Goal: Task Accomplishment & Management: Manage account settings

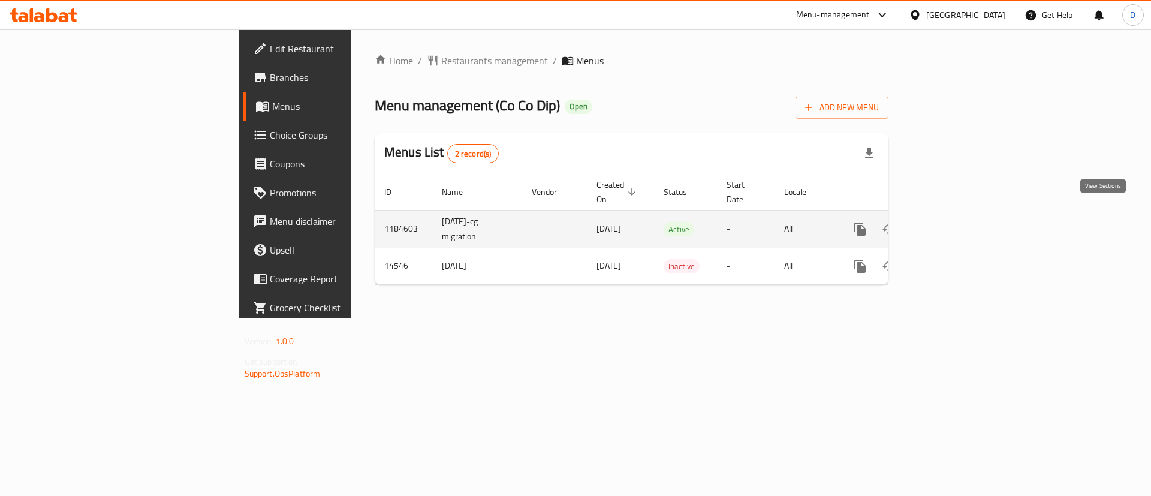
click at [954, 222] on icon "enhanced table" at bounding box center [946, 229] width 14 height 14
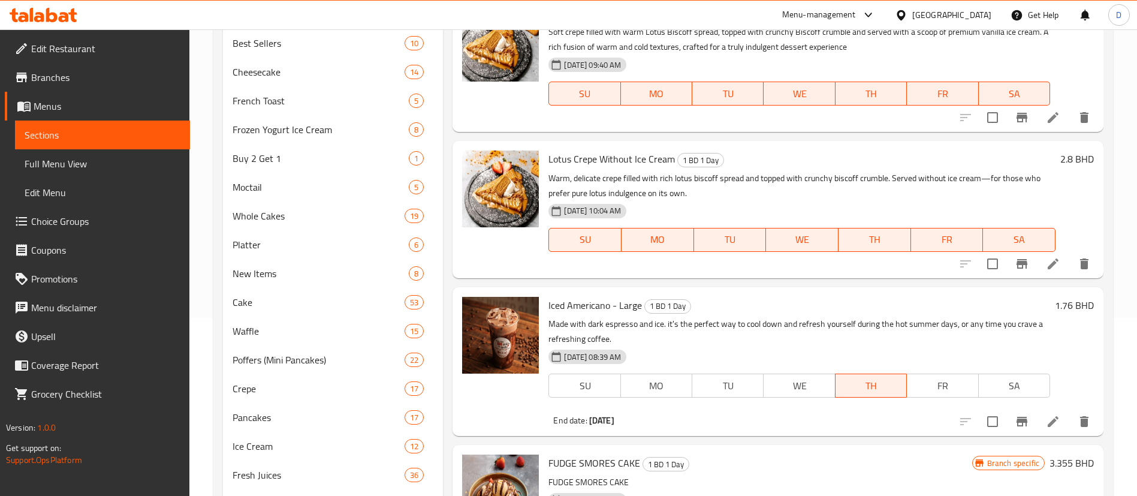
scroll to position [180, 0]
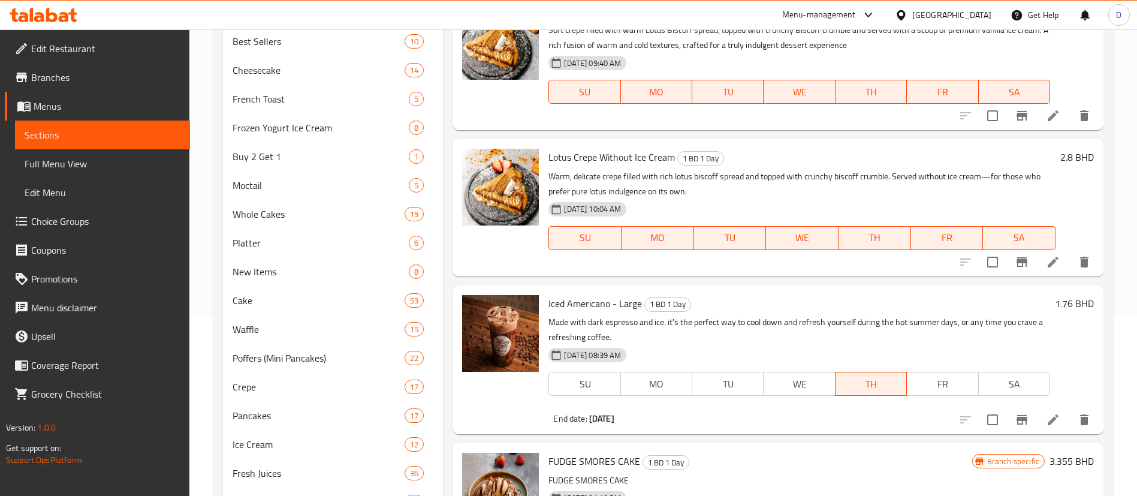
click at [564, 317] on p "Made with dark espresso and ice. it's the perfect way to cool down and refresh …" at bounding box center [800, 330] width 502 height 30
click at [581, 309] on span "Iced Americano - Large" at bounding box center [596, 303] width 94 height 18
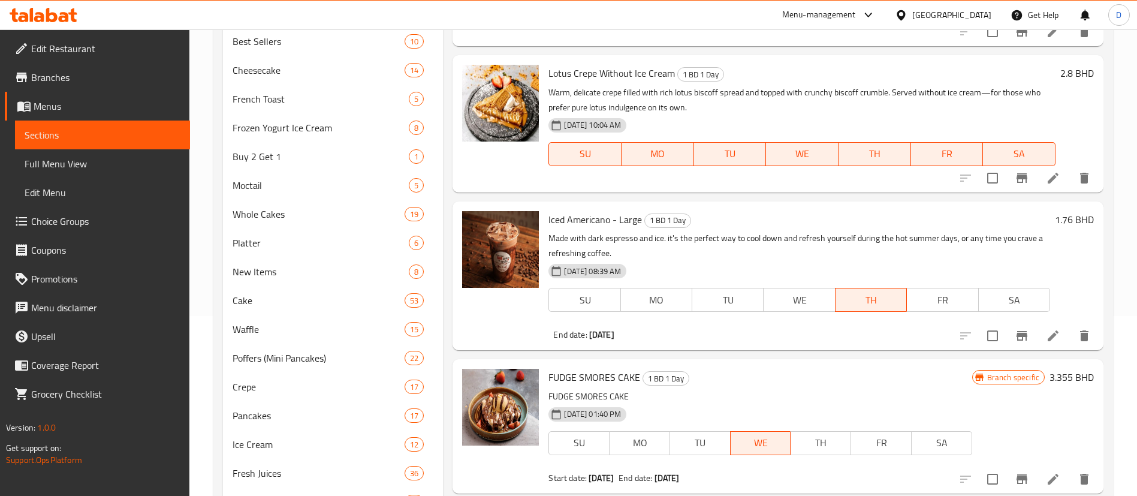
click at [579, 224] on span "Iced Americano - Large" at bounding box center [596, 219] width 94 height 18
click at [578, 224] on span "Iced Americano - Large" at bounding box center [596, 219] width 94 height 18
click at [549, 221] on span "Iced Americano - Large" at bounding box center [596, 219] width 94 height 18
click at [592, 221] on span "Iced Americano - Large" at bounding box center [596, 219] width 94 height 18
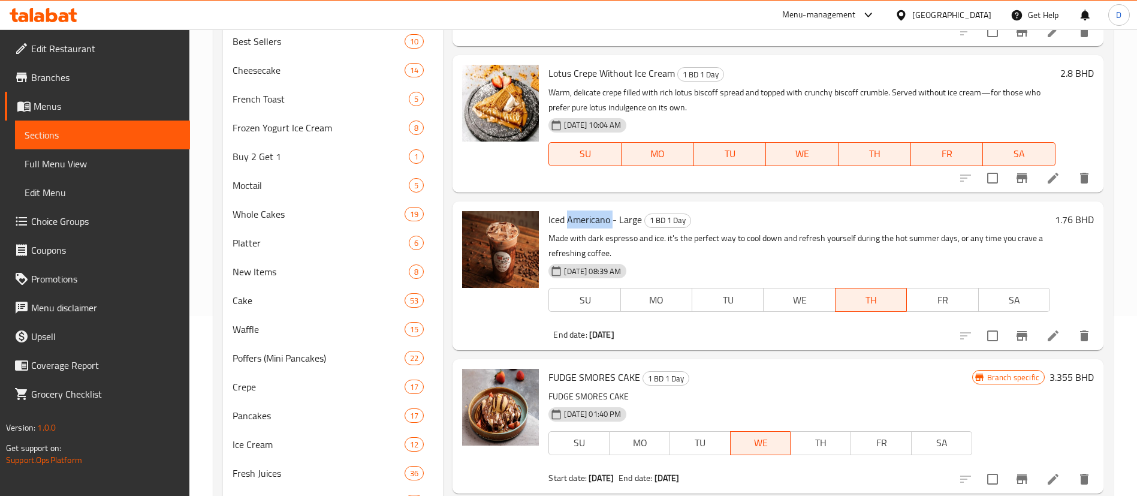
click at [592, 221] on span "Iced Americano - Large" at bounding box center [596, 219] width 94 height 18
click at [592, 226] on span "Iced Americano - Large" at bounding box center [596, 219] width 94 height 18
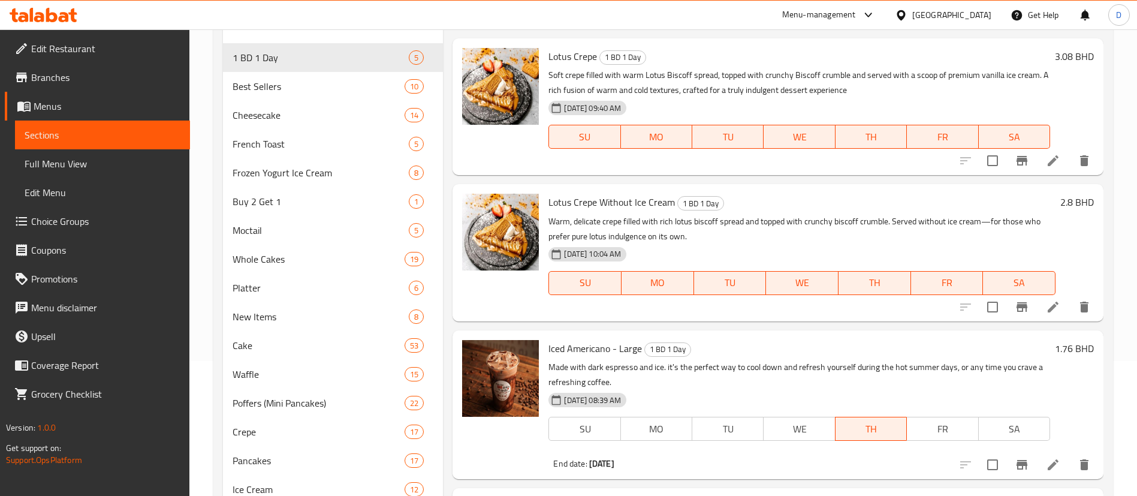
scroll to position [0, 0]
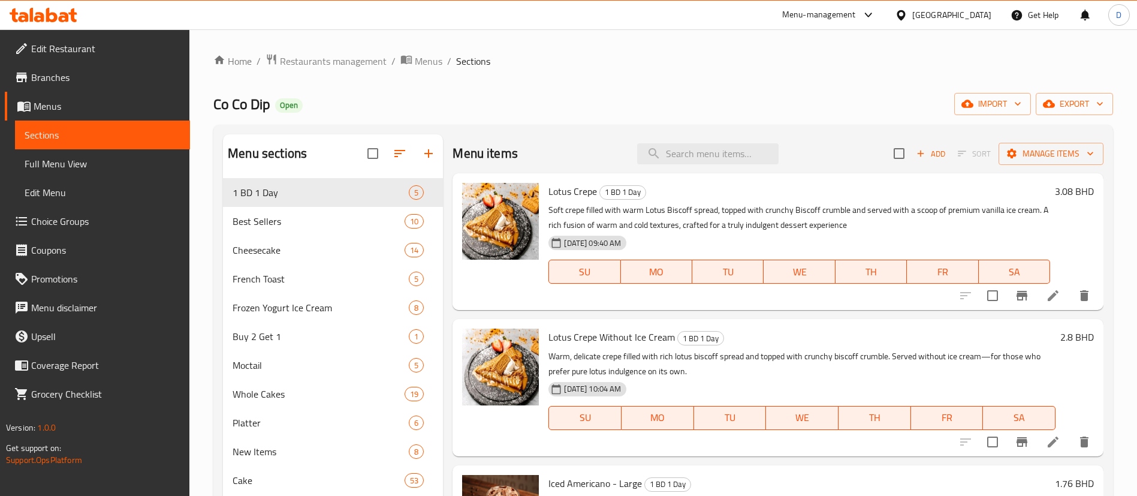
click at [589, 83] on div "Home / Restaurants management / Menus / Sections Co Co Dip Open import export M…" at bounding box center [663, 439] width 900 height 772
click at [352, 62] on span "Restaurants management" at bounding box center [333, 61] width 107 height 14
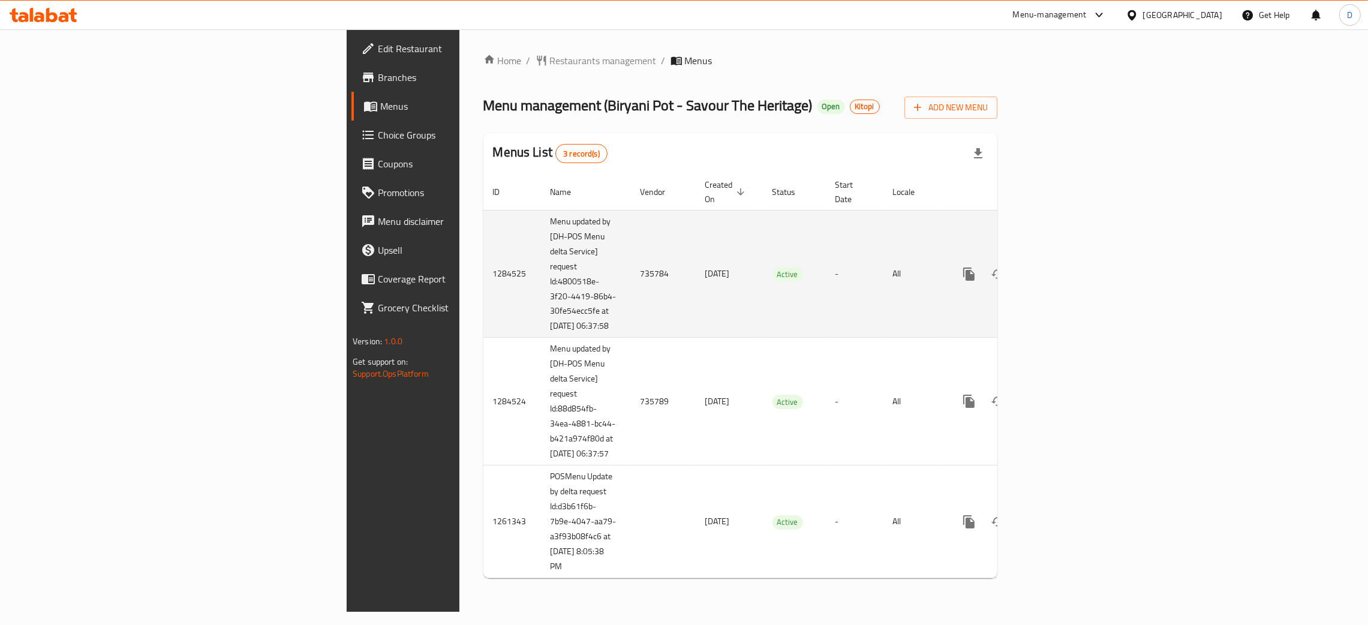
click at [631, 264] on td "735784" at bounding box center [663, 274] width 65 height 128
copy td "735784"
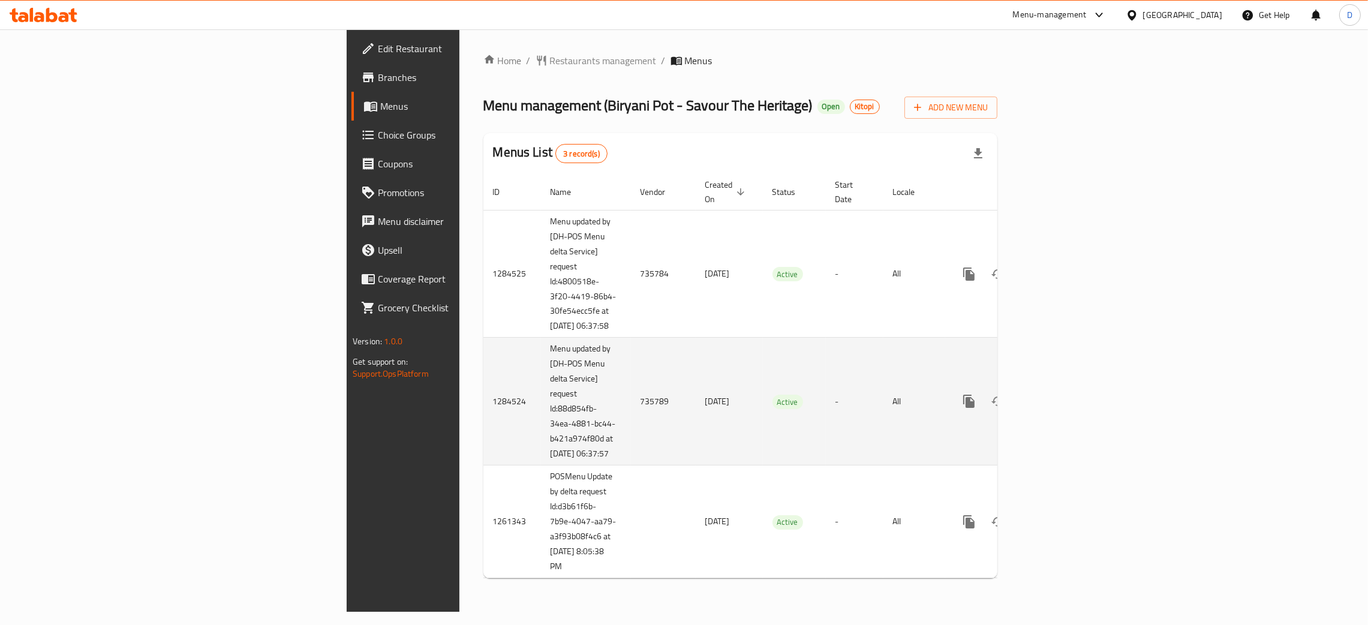
click at [631, 405] on td "735789" at bounding box center [663, 402] width 65 height 128
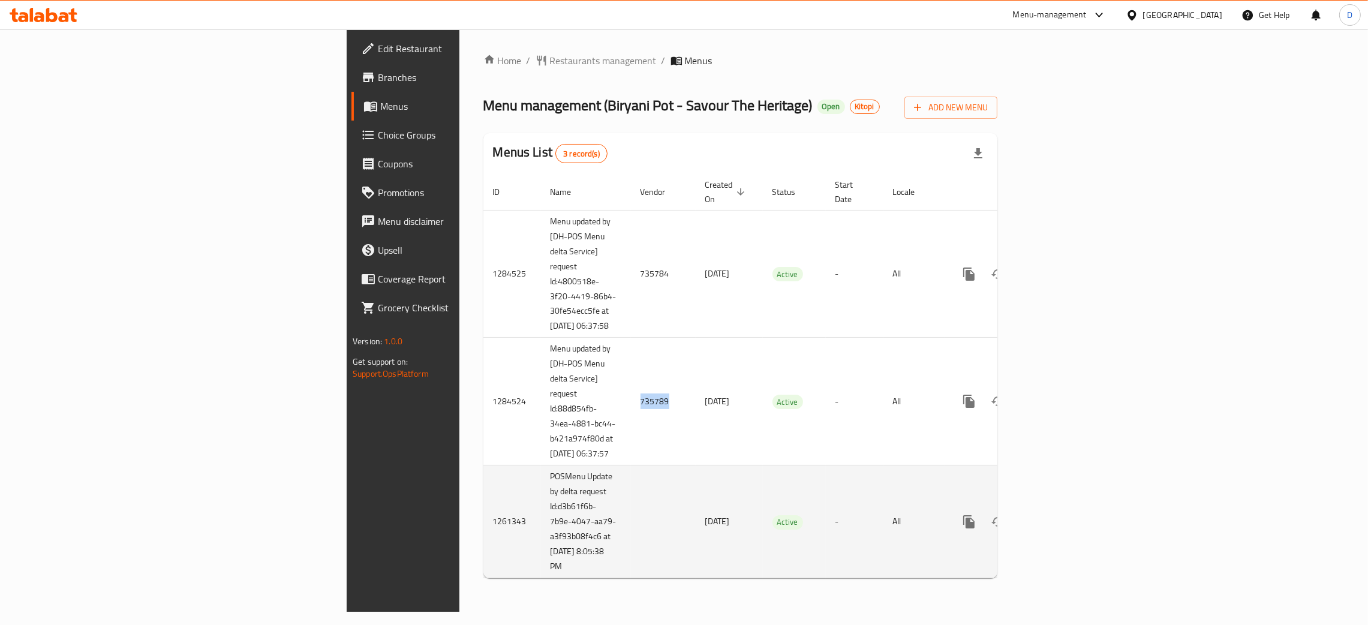
copy td "735789"
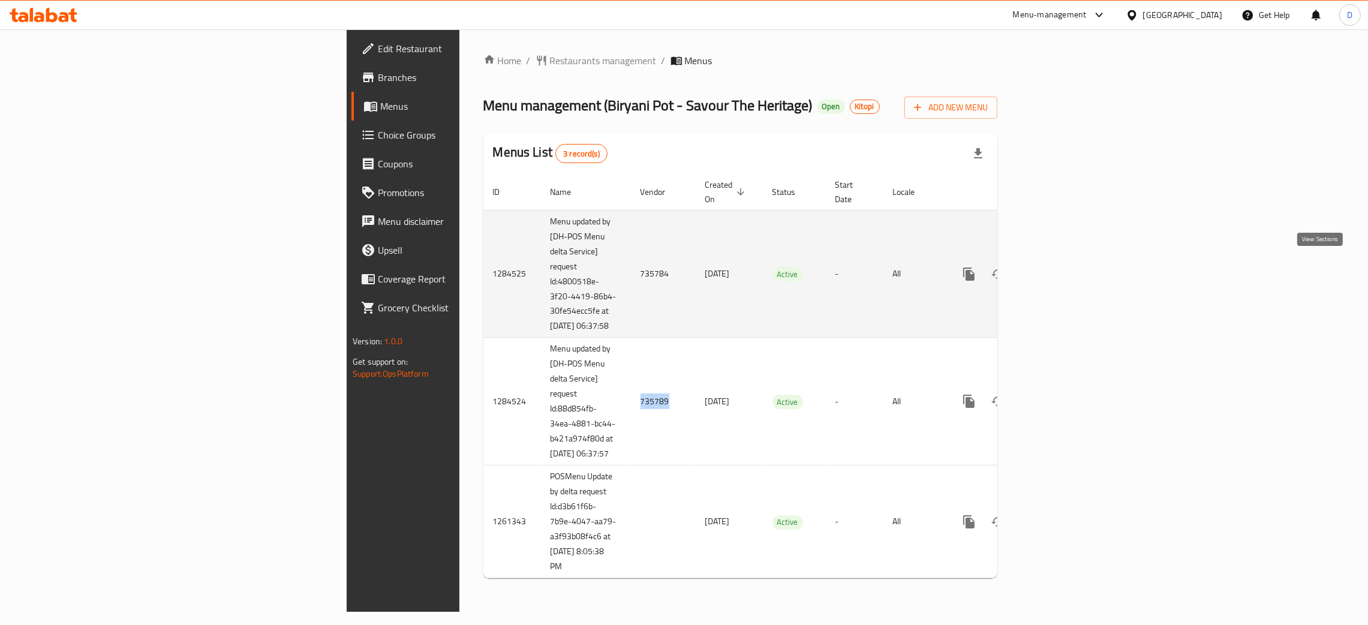
click at [1070, 277] on link "enhanced table" at bounding box center [1055, 274] width 29 height 29
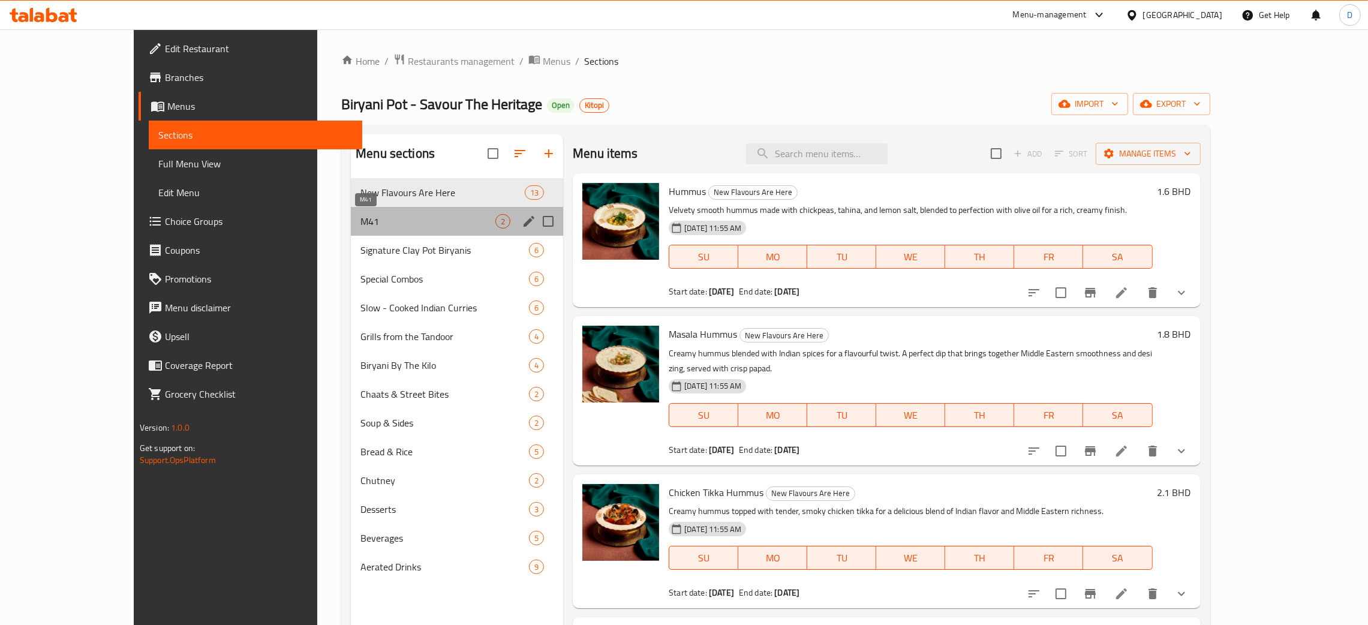
click at [412, 224] on span "M41" at bounding box center [427, 221] width 135 height 14
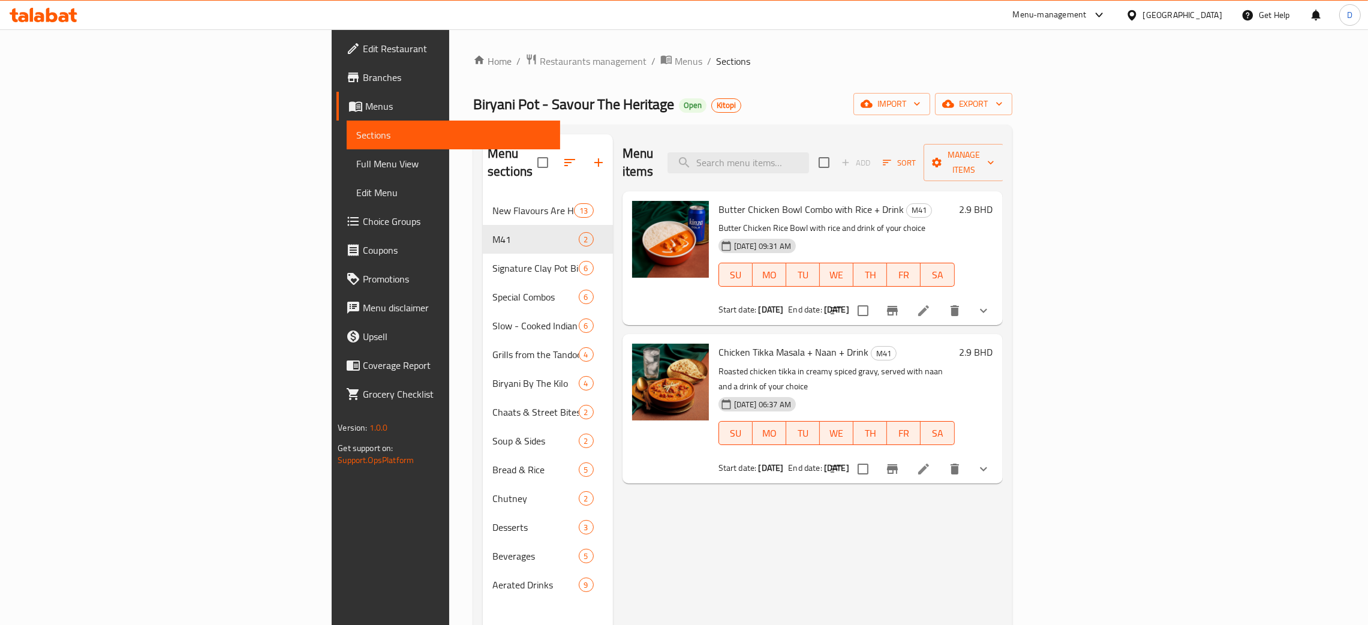
click at [940, 458] on li at bounding box center [923, 469] width 34 height 22
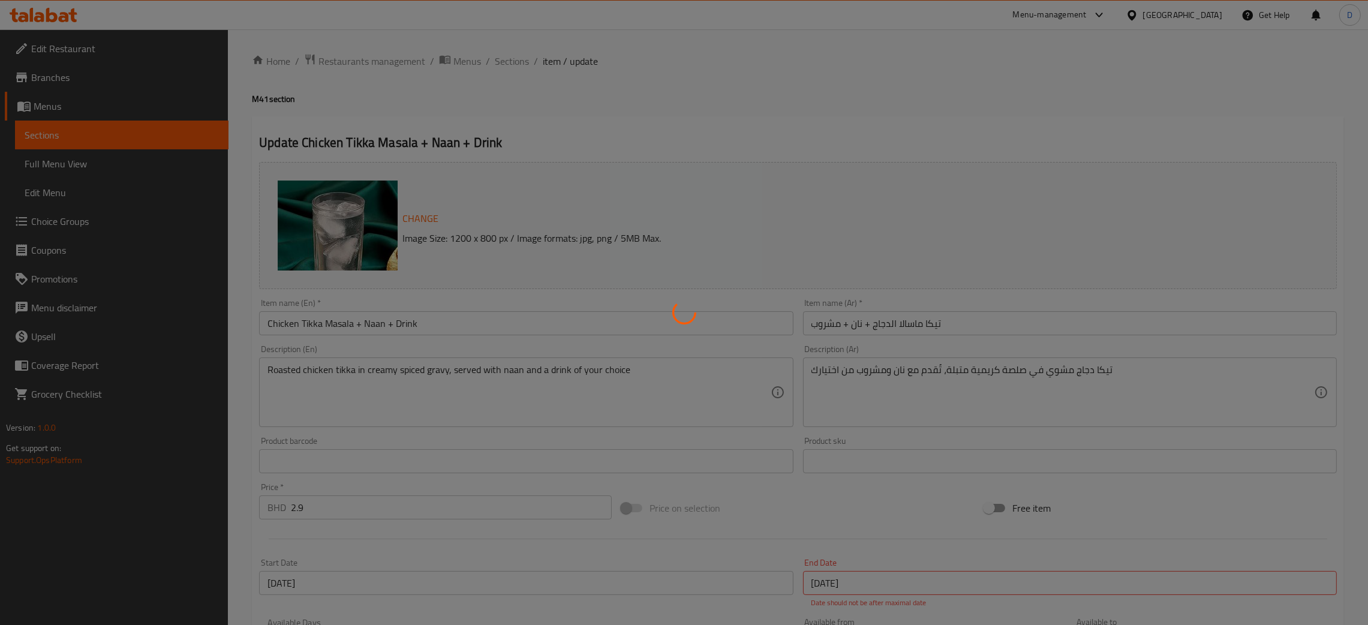
click at [905, 95] on div at bounding box center [684, 312] width 1368 height 625
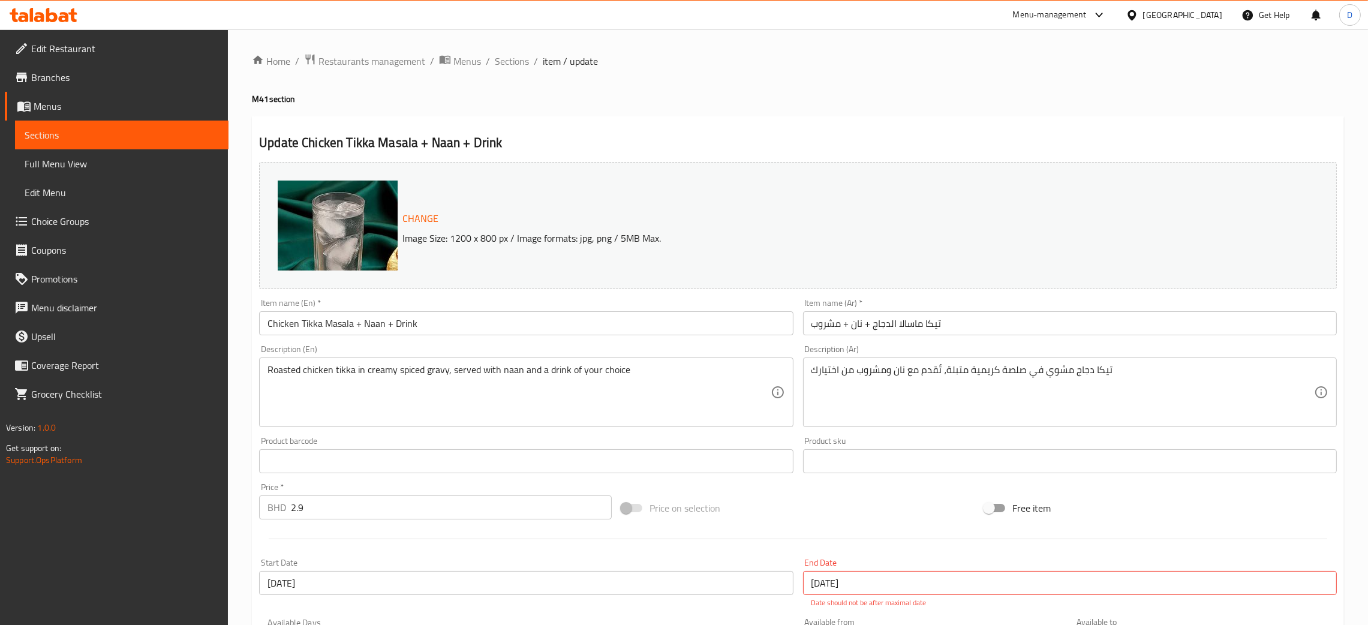
click at [822, 98] on h4 "M41 section" at bounding box center [798, 99] width 1092 height 12
click at [459, 71] on div "Home / Restaurants management / Menus / Sections / item / update M41 section Up…" at bounding box center [798, 453] width 1092 height 800
click at [459, 64] on span "Menus" at bounding box center [467, 61] width 28 height 14
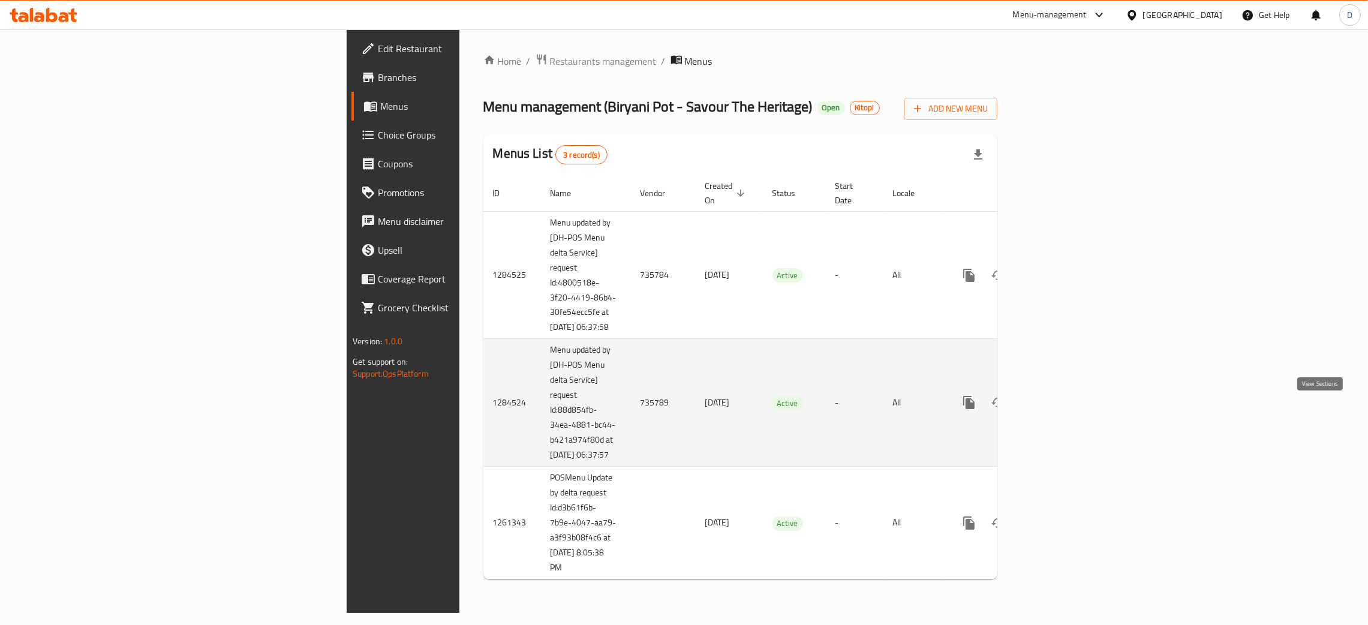
click at [1070, 405] on link "enhanced table" at bounding box center [1055, 402] width 29 height 29
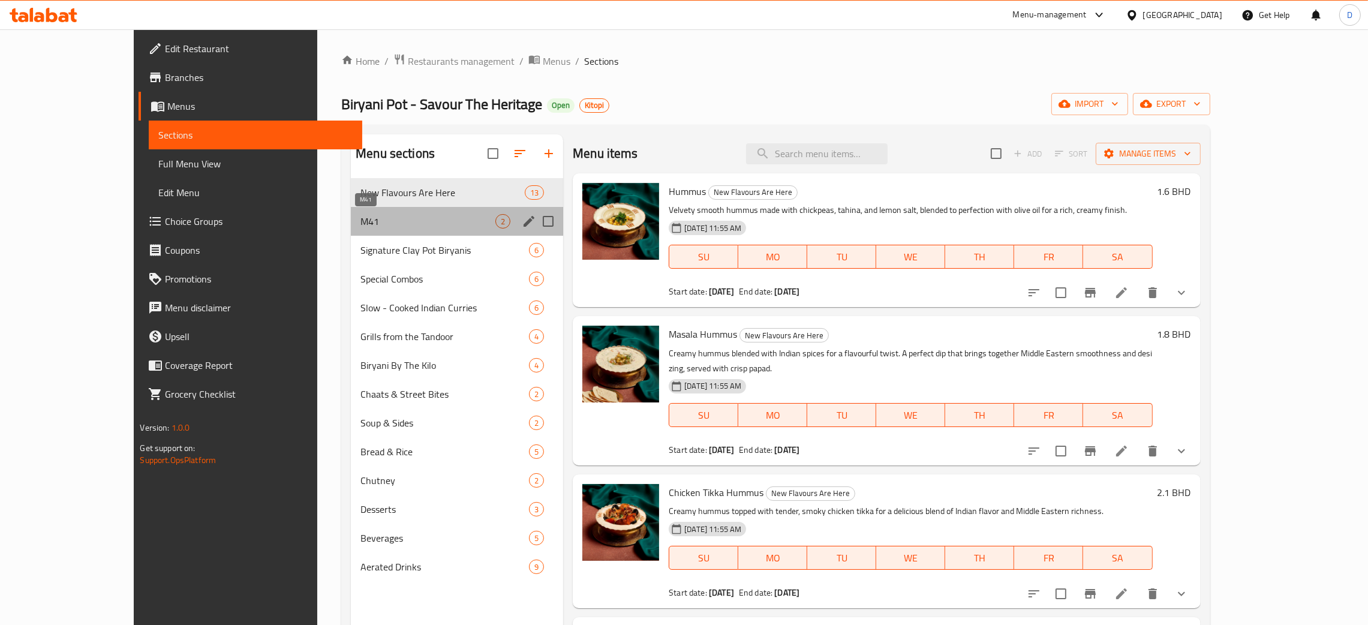
click at [360, 227] on span "M41" at bounding box center [427, 221] width 135 height 14
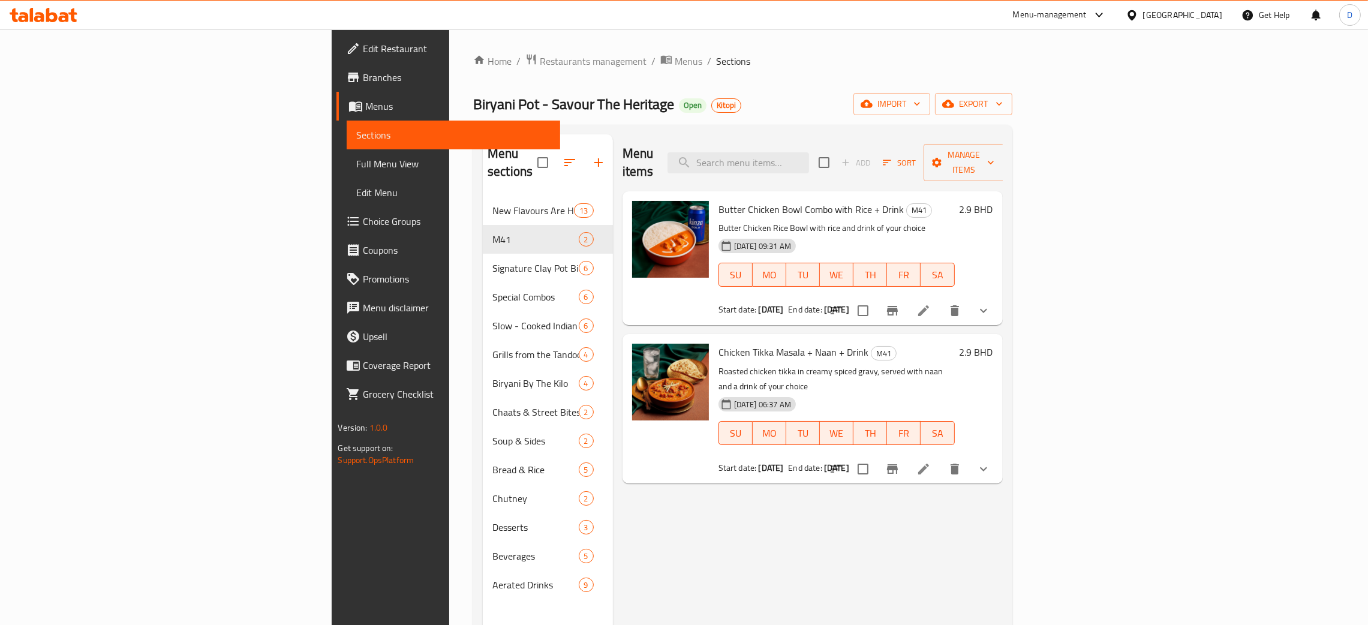
click at [940, 458] on li at bounding box center [923, 469] width 34 height 22
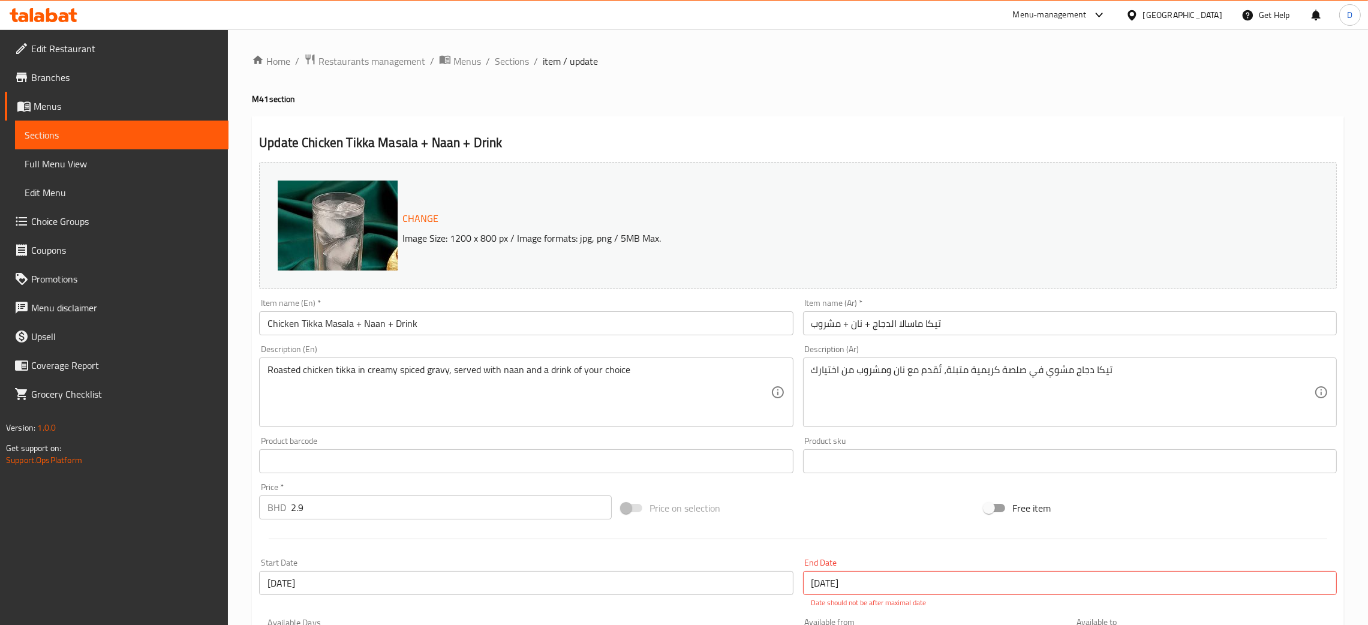
click at [965, 97] on h4 "M41 section" at bounding box center [798, 99] width 1092 height 12
click at [372, 67] on span "Restaurants management" at bounding box center [371, 61] width 107 height 14
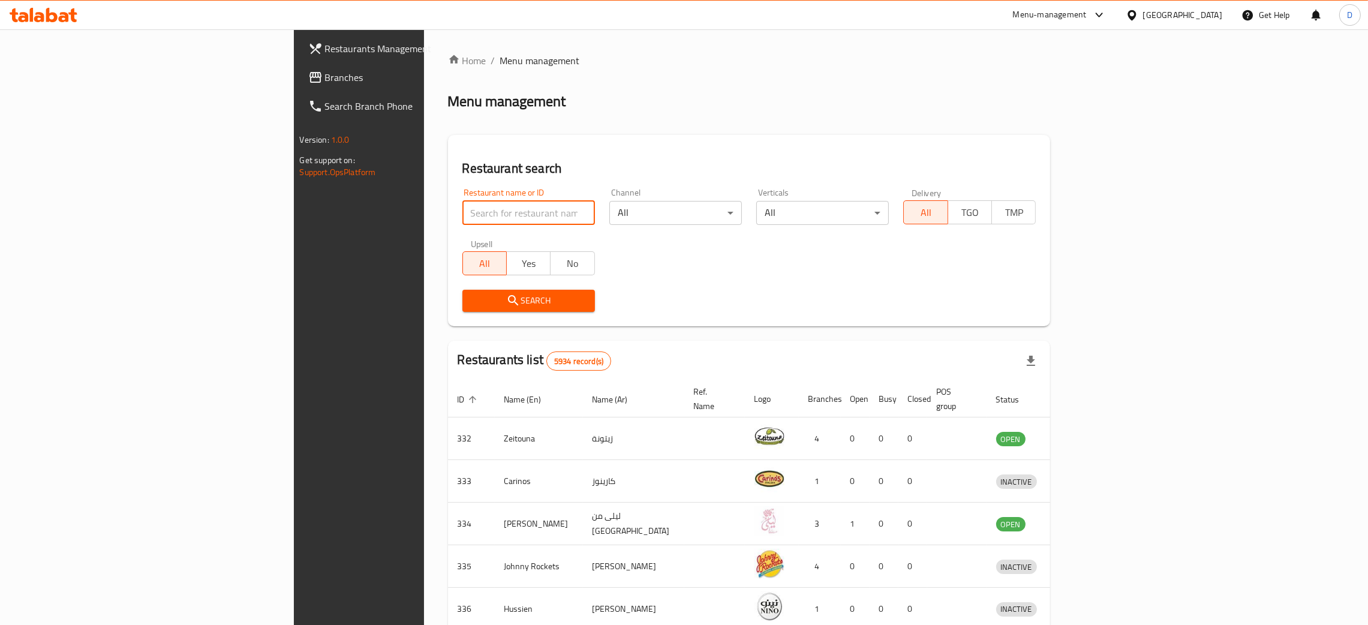
click at [462, 213] on input "search" at bounding box center [528, 213] width 132 height 24
paste input "Eet Fresh"
type input "Eet Fresh"
click button "Search" at bounding box center [528, 301] width 132 height 22
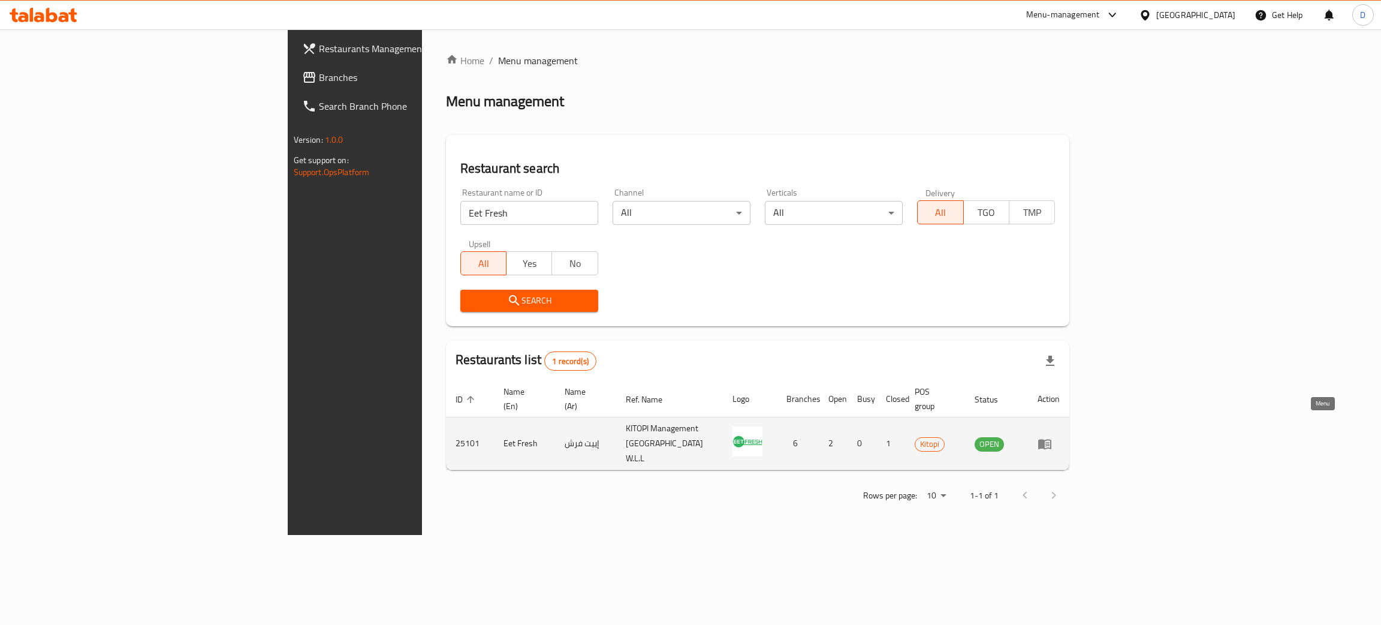
click at [1052, 436] on icon "enhanced table" at bounding box center [1045, 443] width 14 height 14
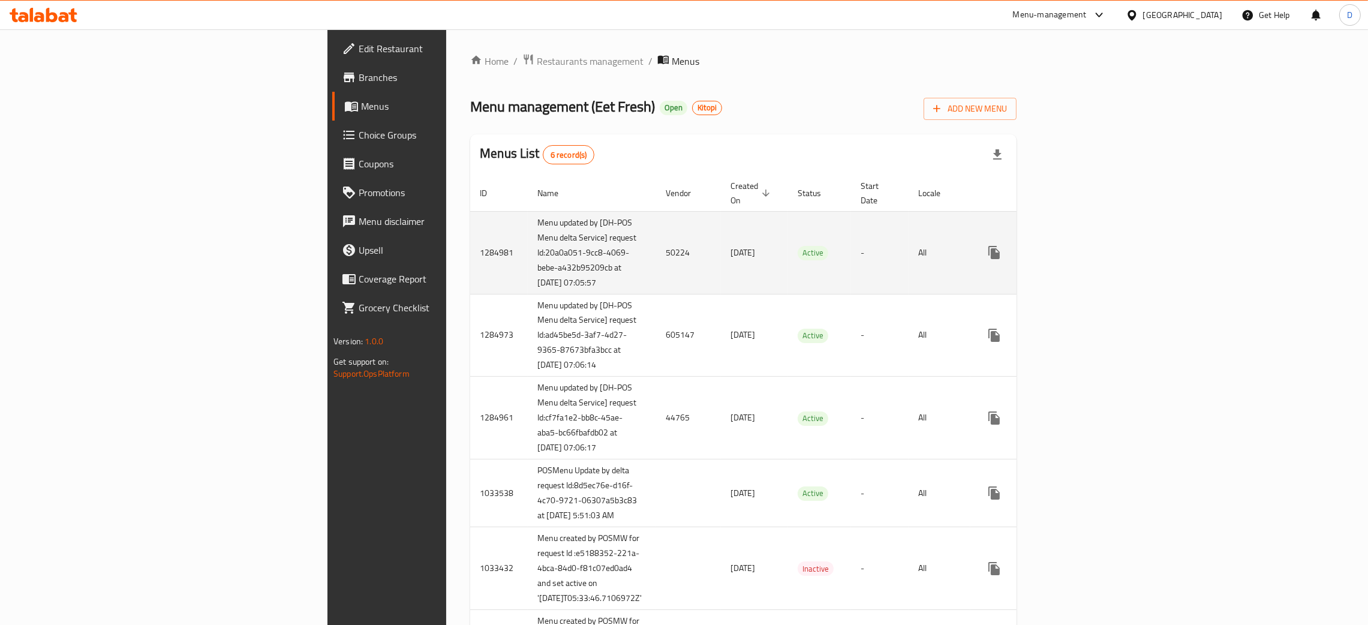
click at [656, 251] on td "50224" at bounding box center [688, 252] width 65 height 83
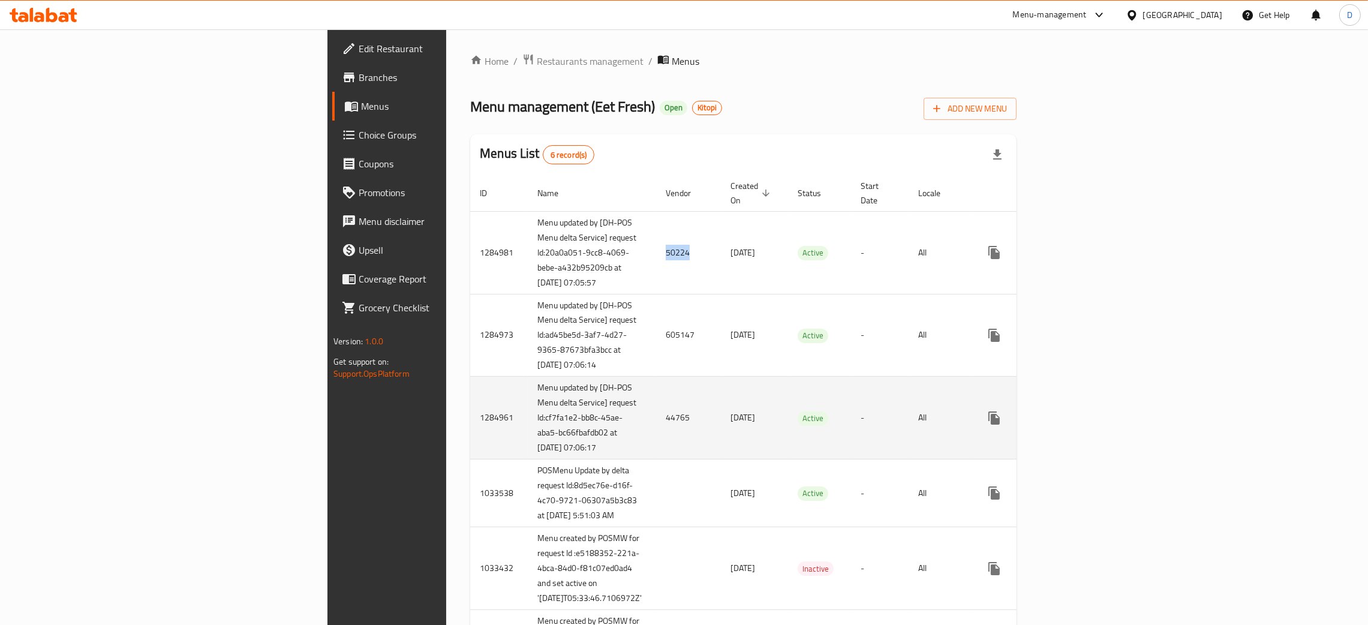
copy td "50224"
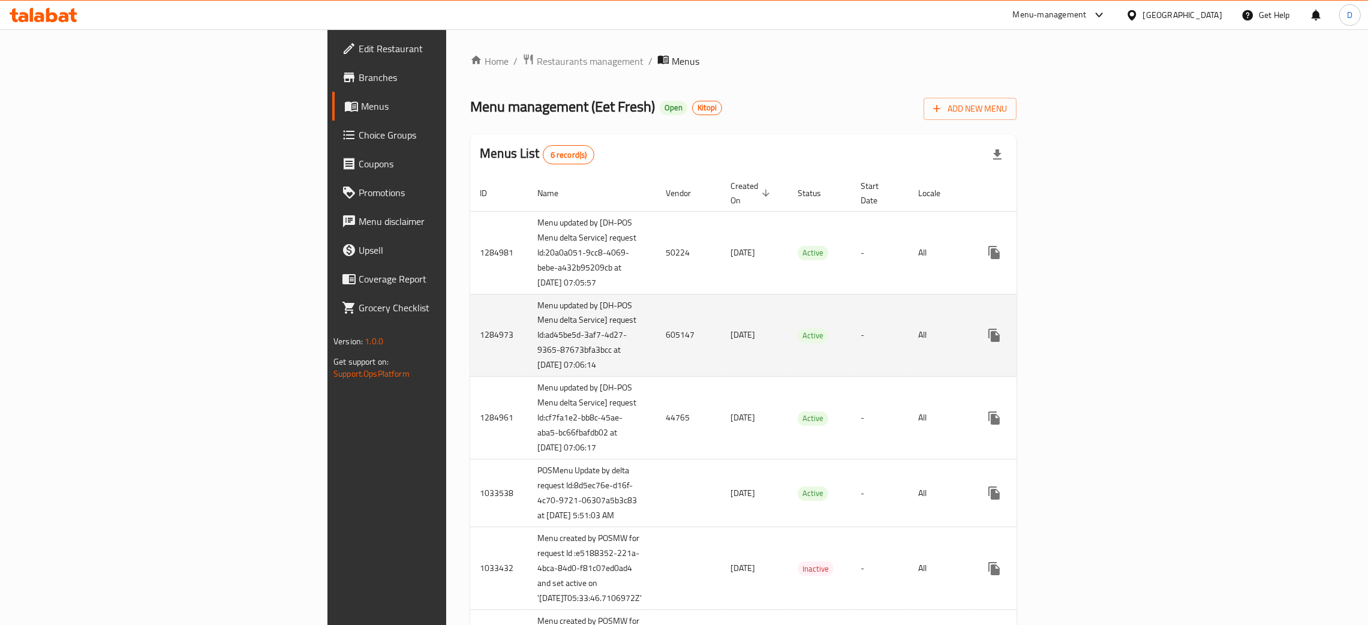
click at [656, 341] on td "605147" at bounding box center [688, 335] width 65 height 83
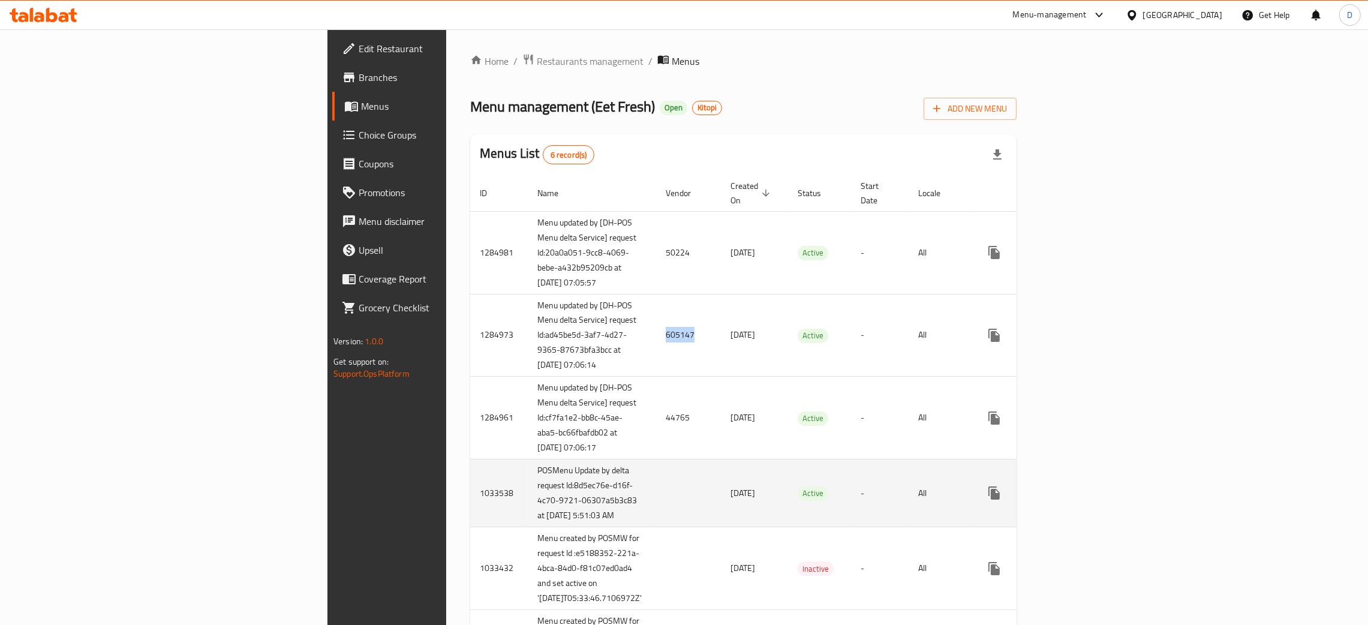
copy td "605147"
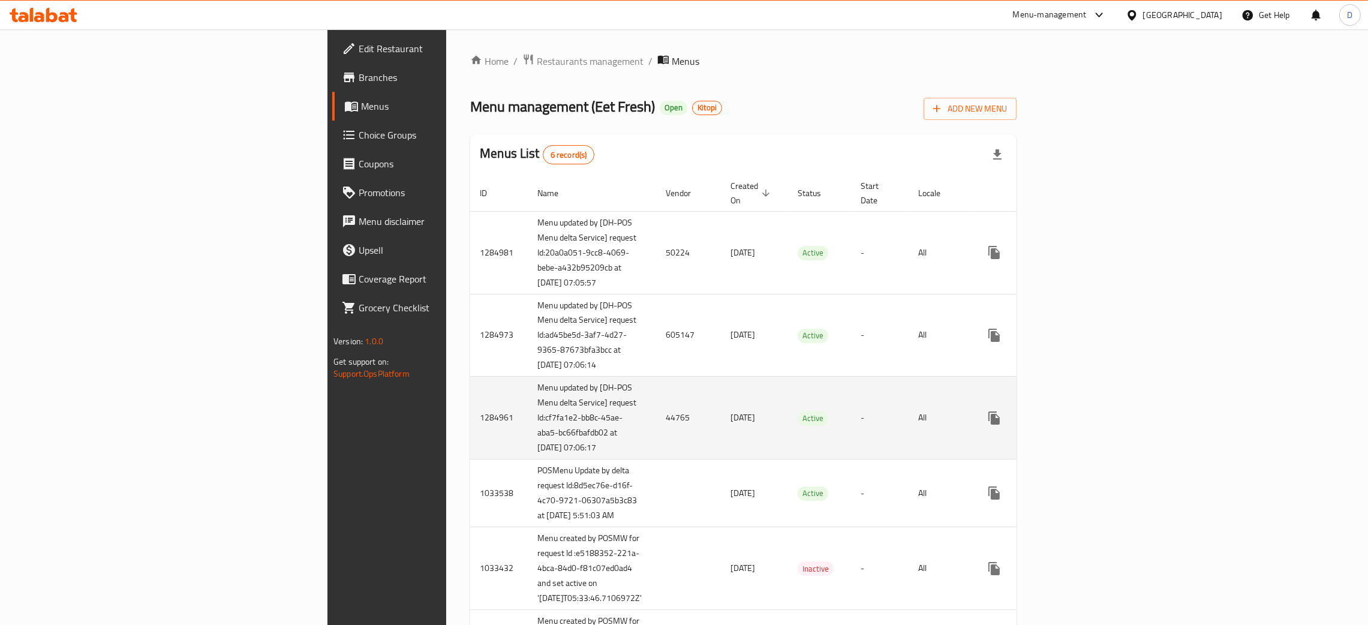
click at [656, 449] on td "44765" at bounding box center [688, 418] width 65 height 83
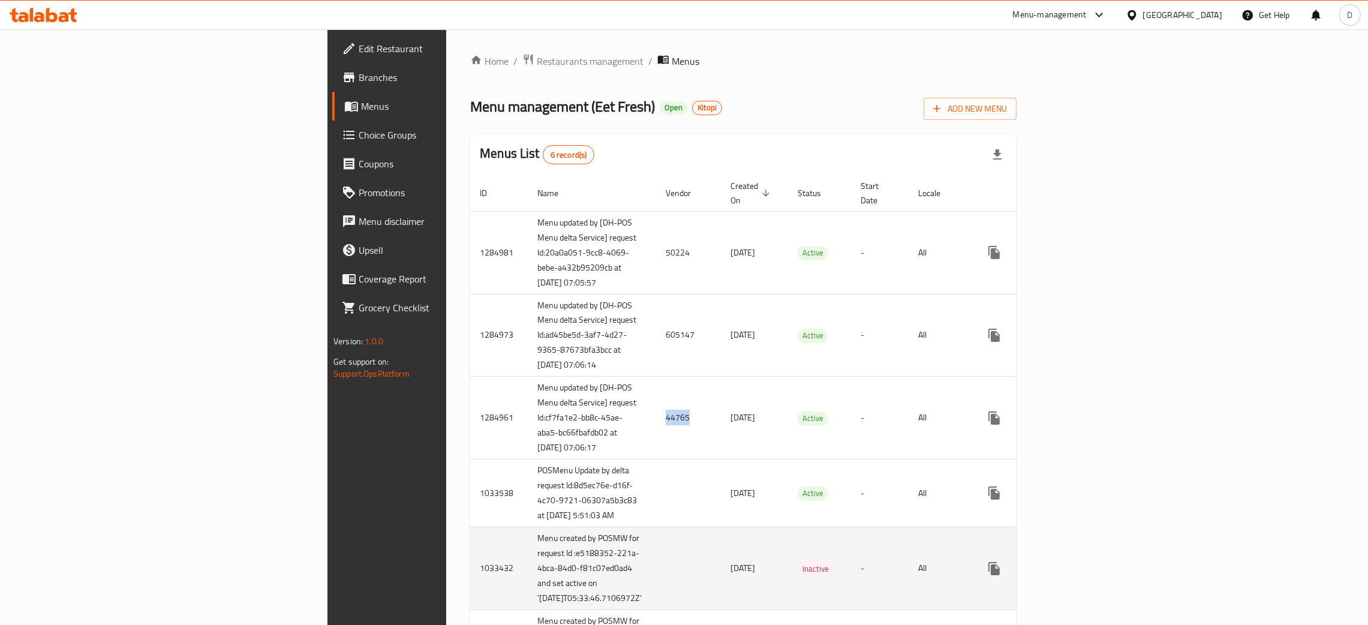
copy td "44765"
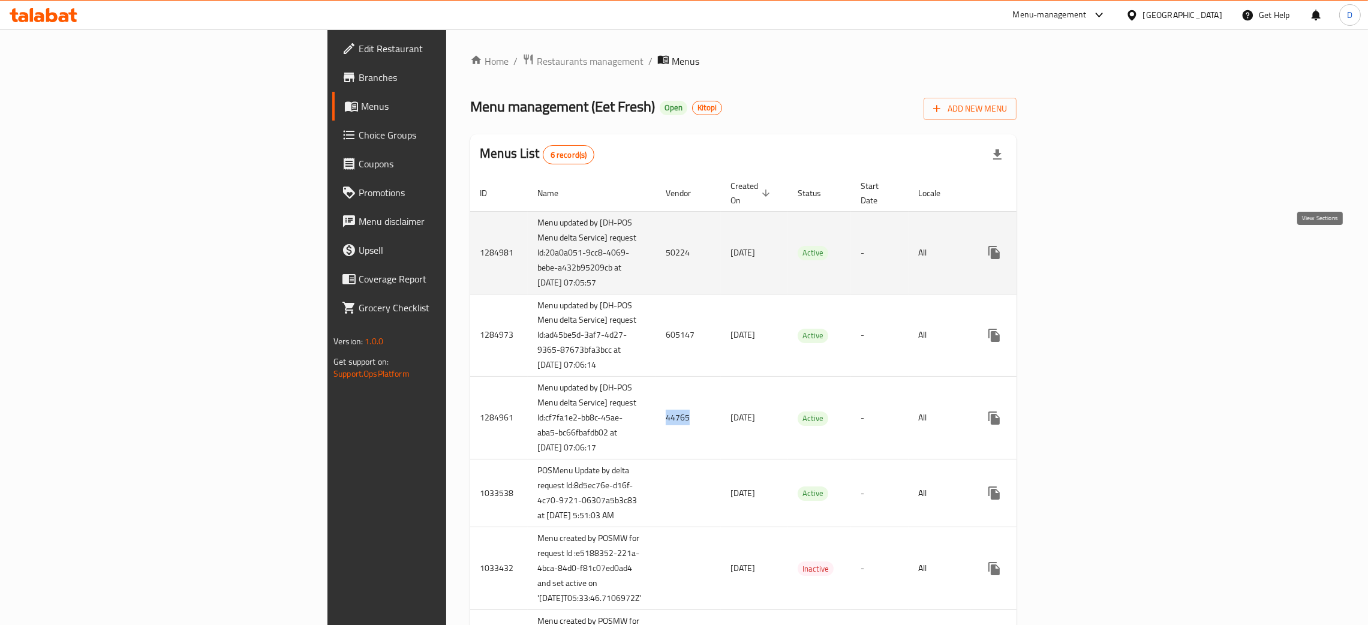
click at [1088, 247] on icon "enhanced table" at bounding box center [1080, 252] width 14 height 14
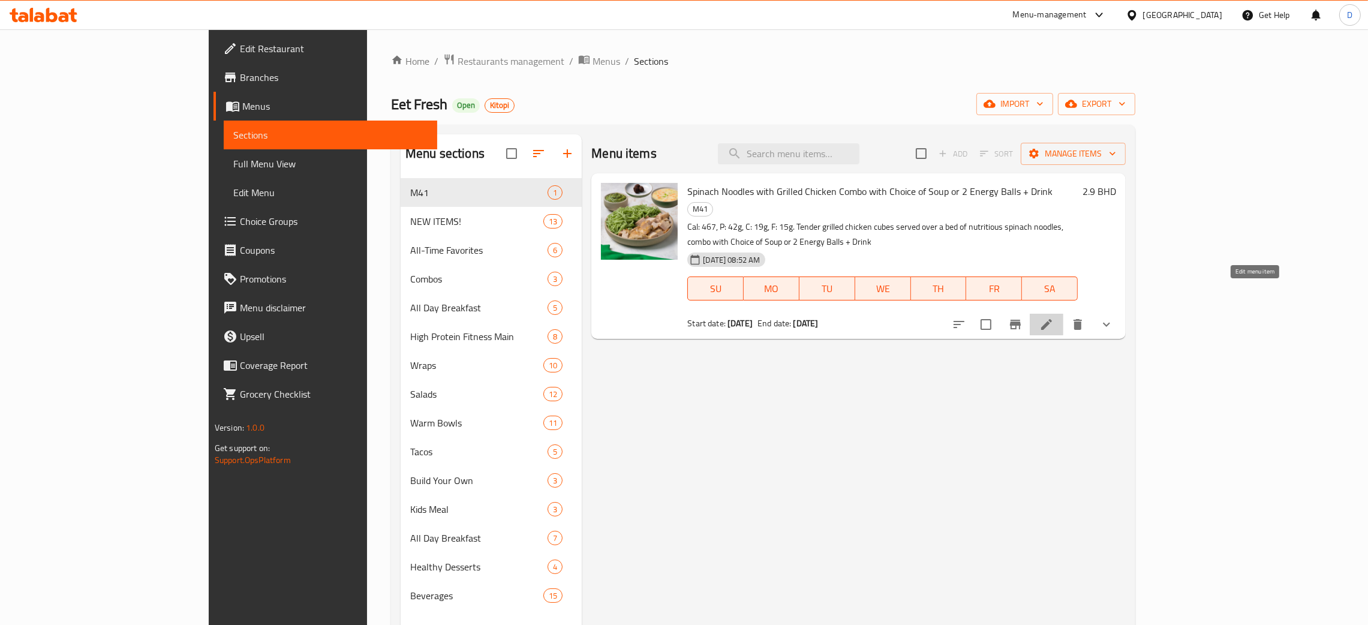
click at [1053, 317] on icon at bounding box center [1046, 324] width 14 height 14
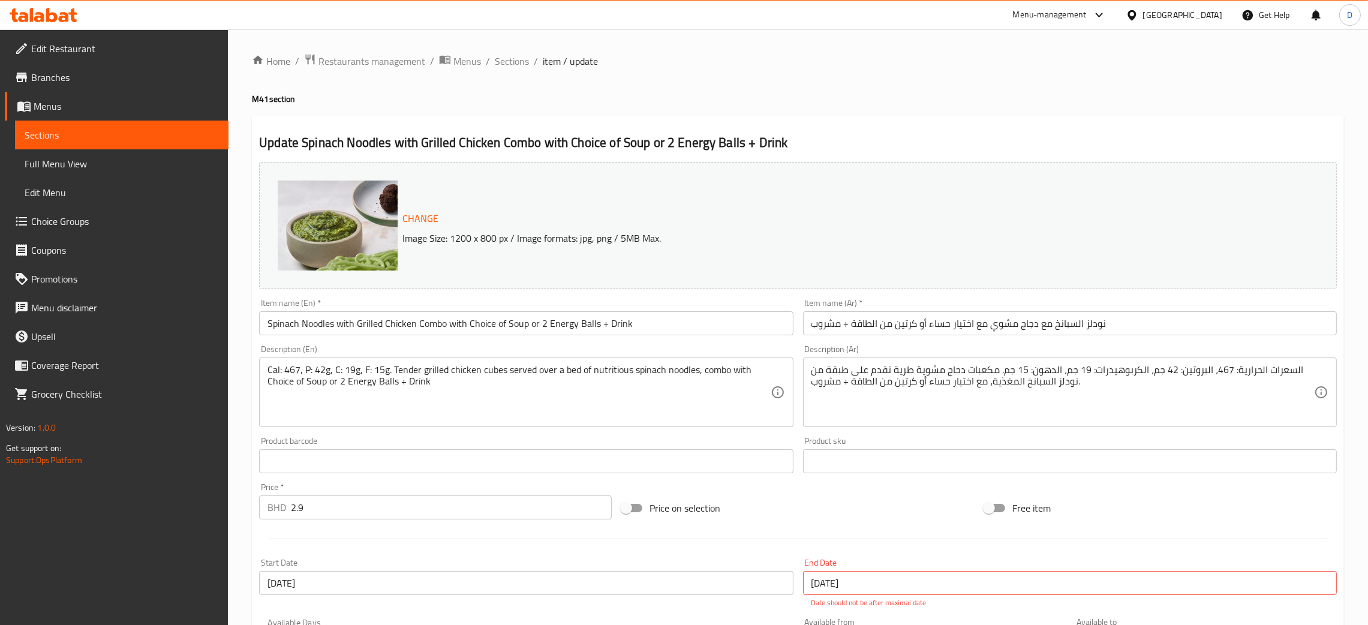
click at [883, 101] on h4 "M41 section" at bounding box center [798, 99] width 1092 height 12
click at [474, 59] on span "Menus" at bounding box center [467, 61] width 28 height 14
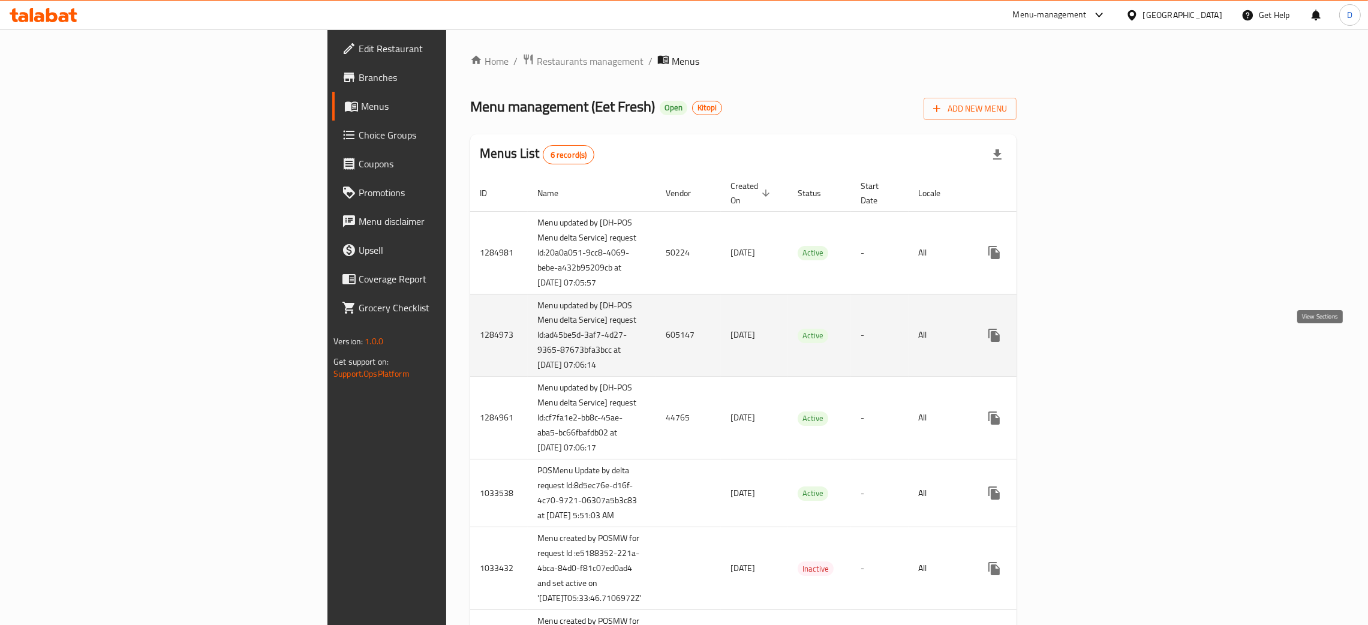
click at [1095, 336] on link "enhanced table" at bounding box center [1080, 335] width 29 height 29
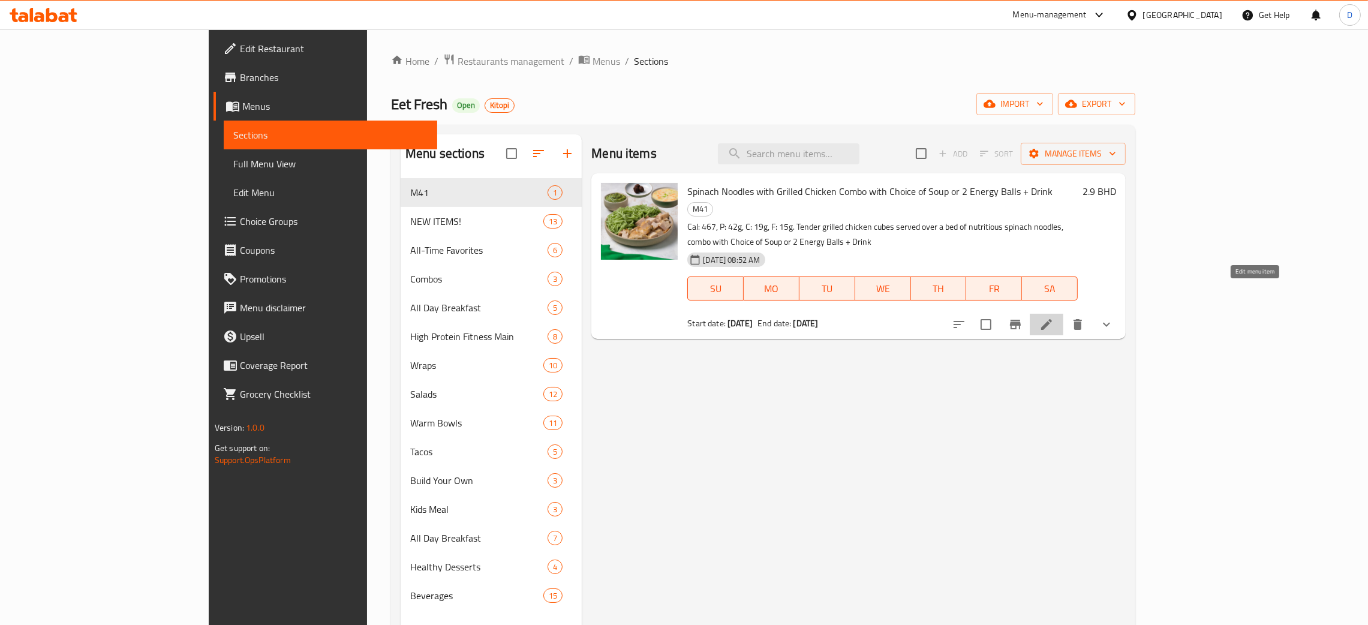
click at [1053, 317] on icon at bounding box center [1046, 324] width 14 height 14
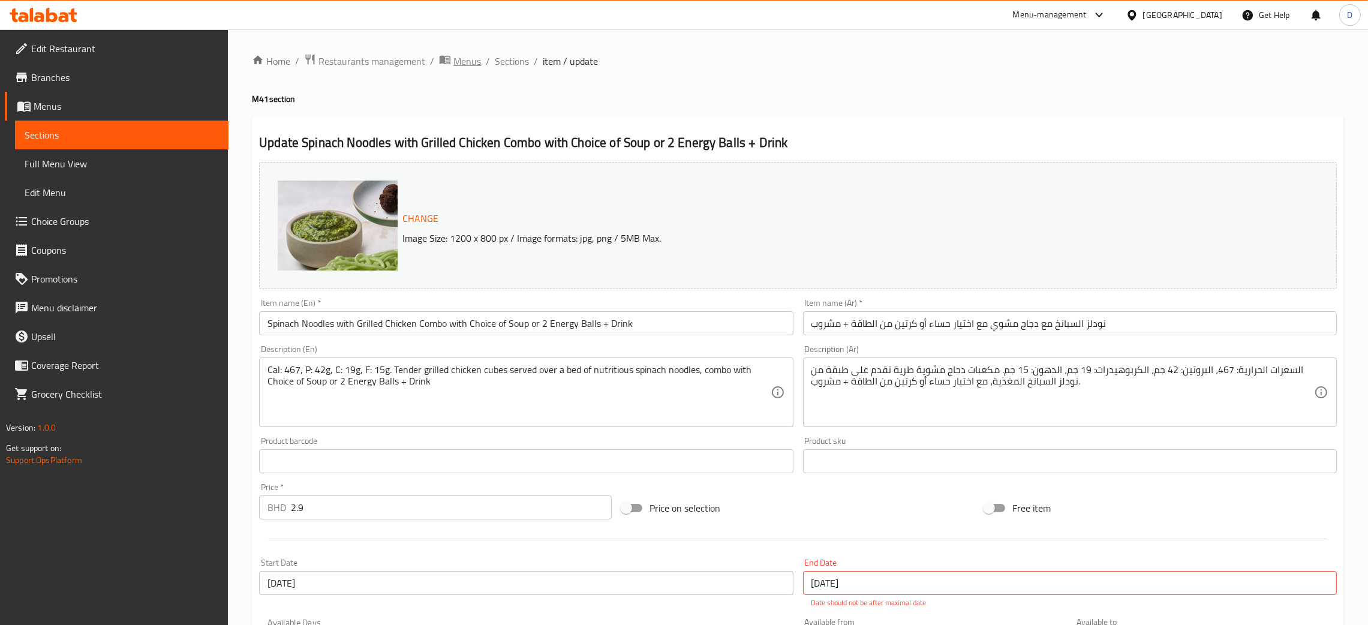
click at [472, 56] on span "Menus" at bounding box center [467, 61] width 28 height 14
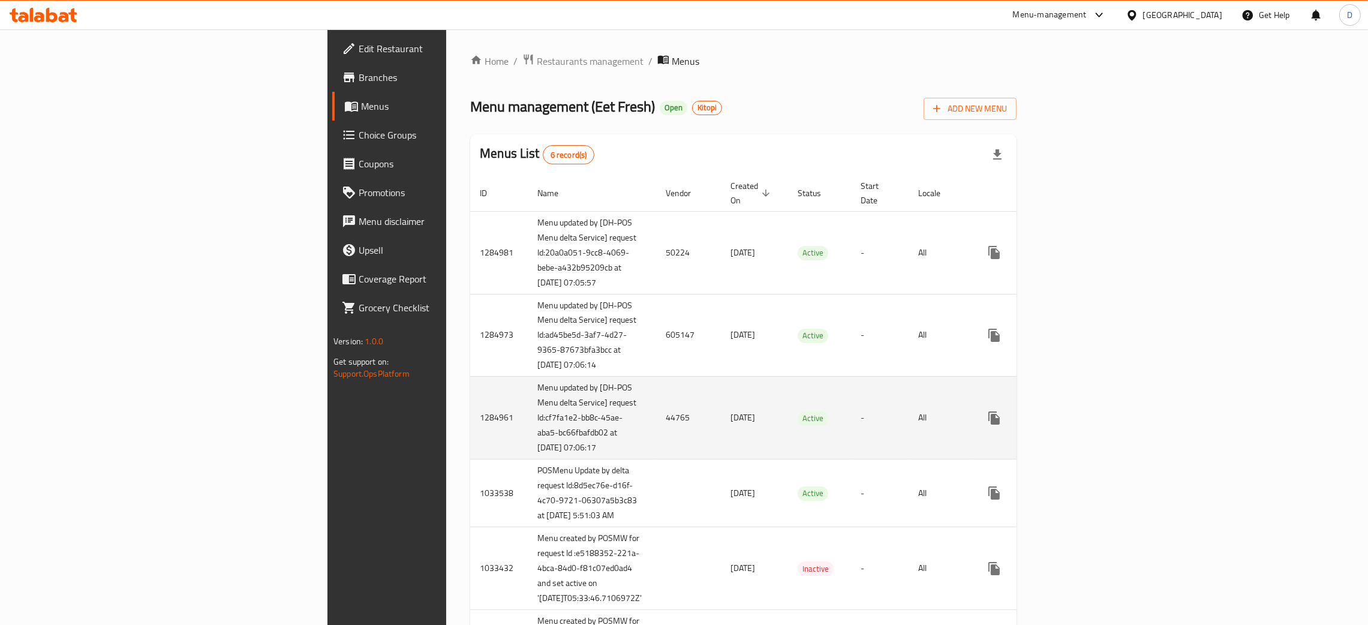
click at [1086, 423] on icon "enhanced table" at bounding box center [1080, 417] width 11 height 11
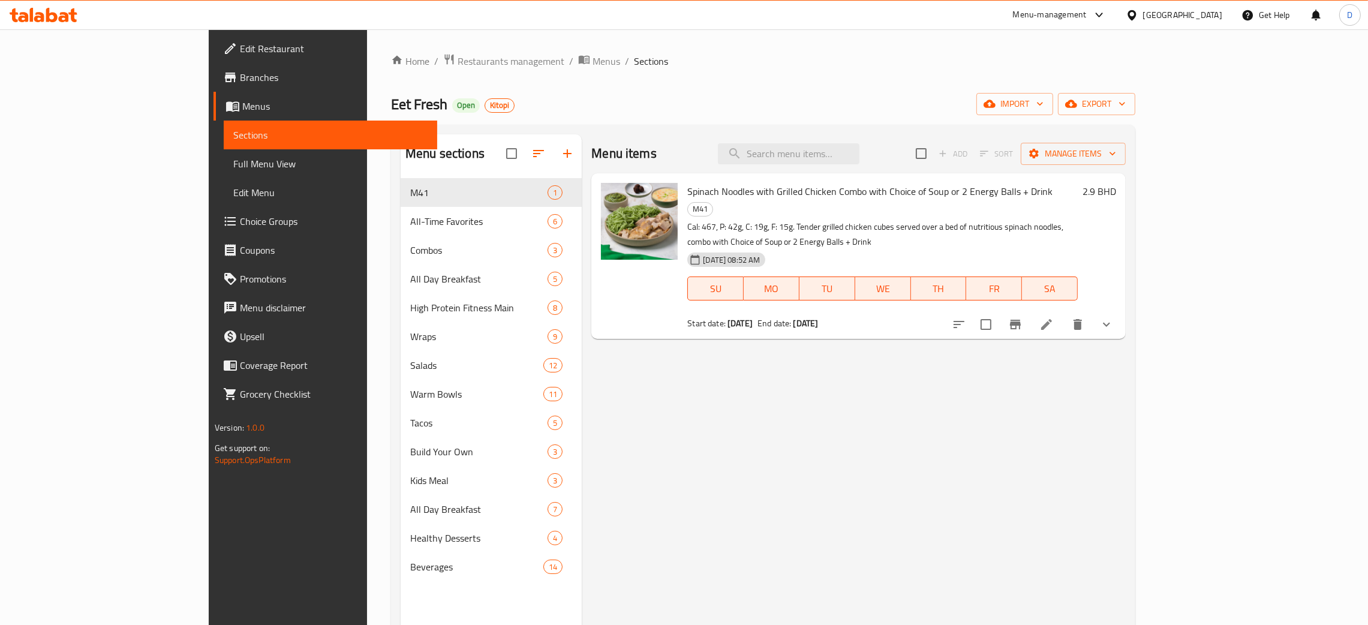
click at [1063, 314] on li at bounding box center [1046, 325] width 34 height 22
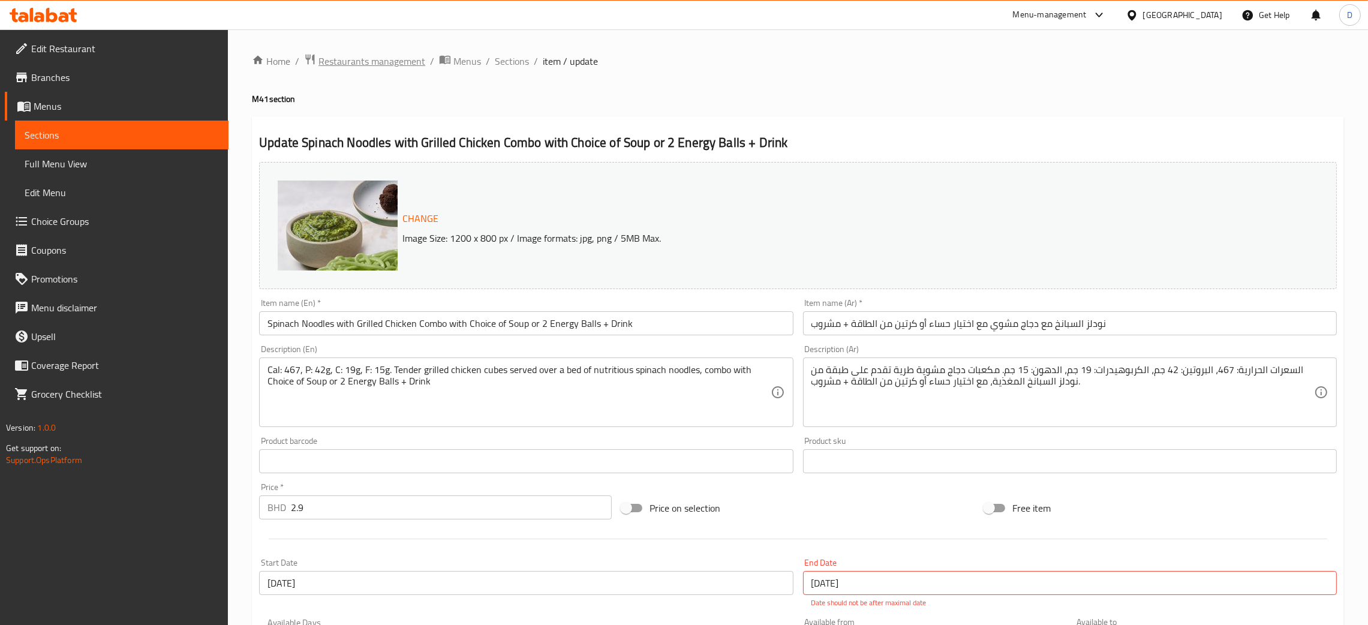
click at [387, 62] on span "Restaurants management" at bounding box center [371, 61] width 107 height 14
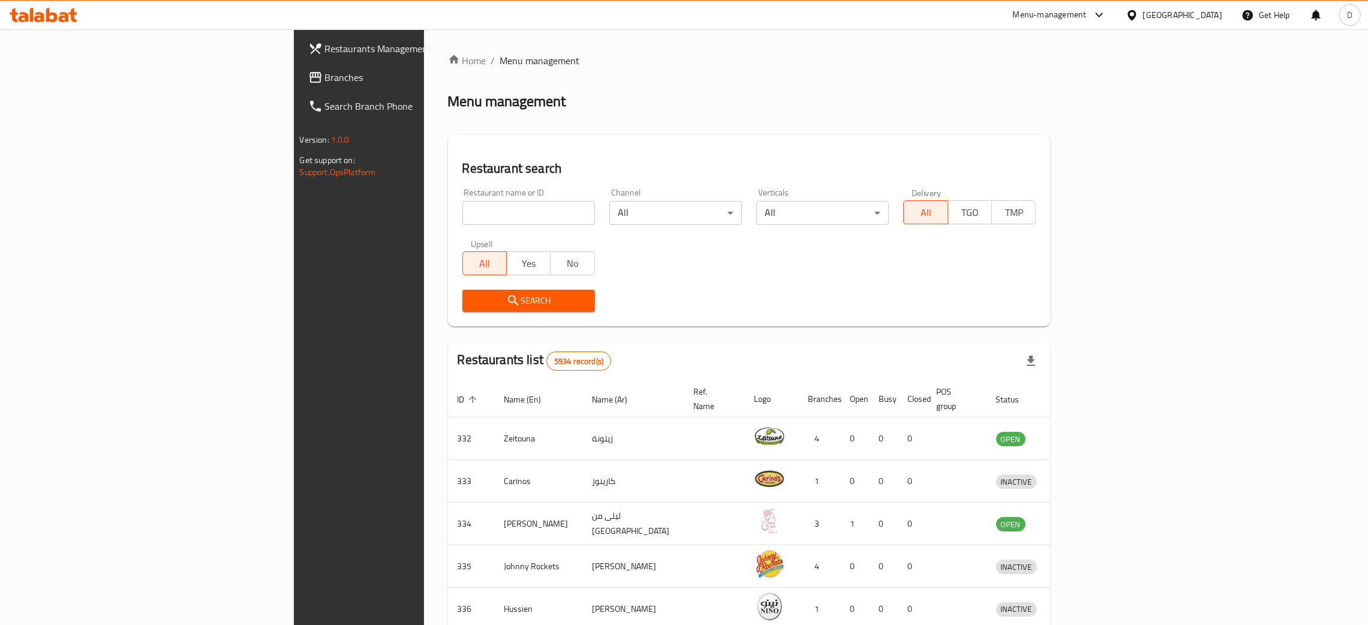
click at [455, 228] on div "Restaurant name or ID Restaurant name or ID" at bounding box center [528, 206] width 147 height 51
click at [462, 221] on input "search" at bounding box center [528, 213] width 132 height 24
paste input "Japang"
type input "Japang"
click button "Search" at bounding box center [528, 301] width 132 height 22
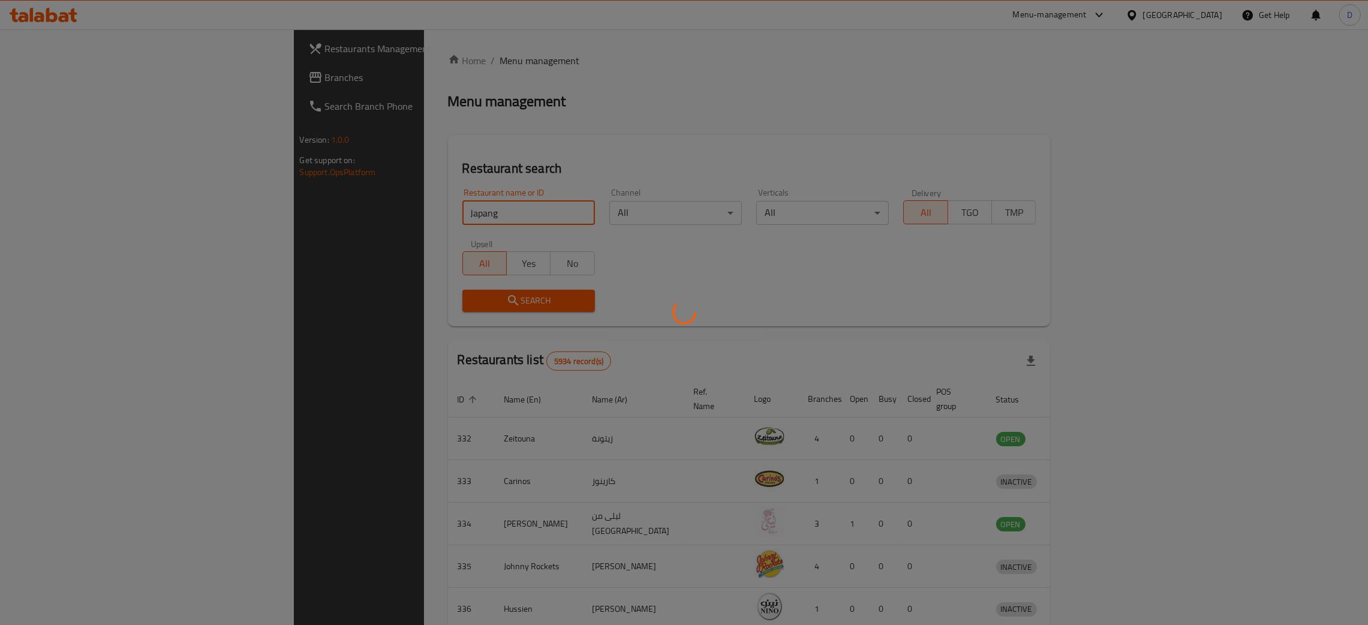
click button "Search" at bounding box center [528, 301] width 132 height 22
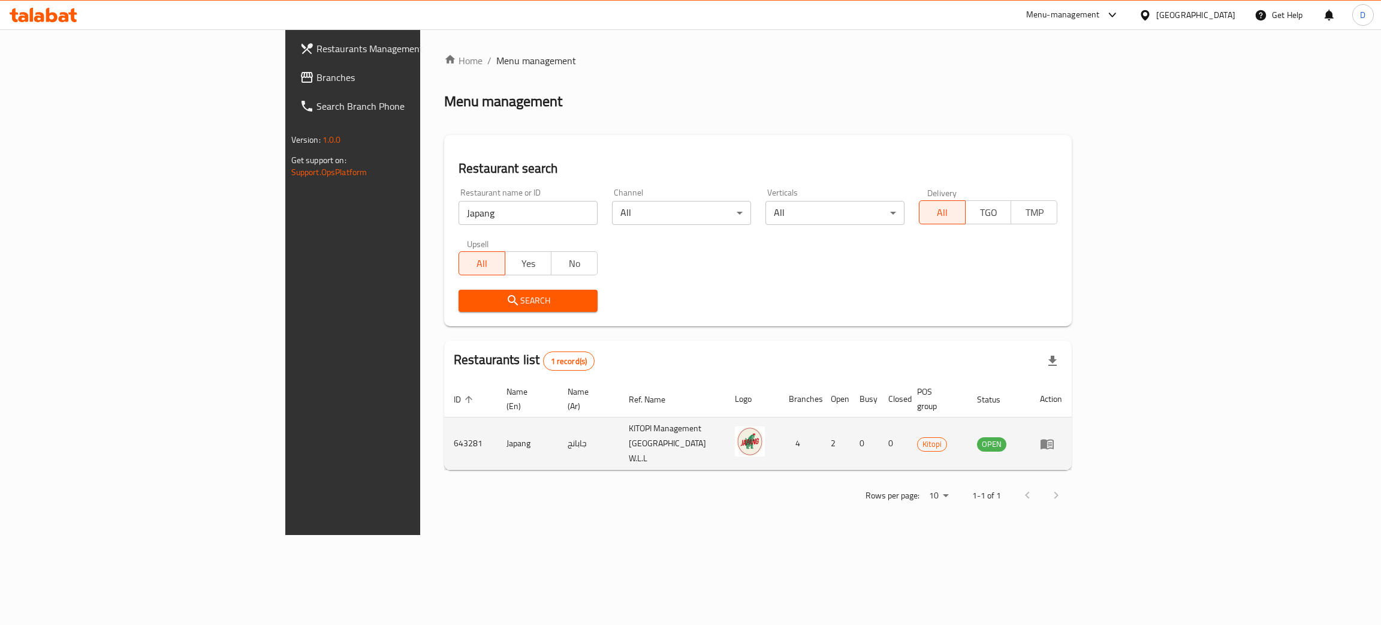
click at [1072, 423] on td "enhanced table" at bounding box center [1051, 443] width 41 height 53
click at [1055, 436] on icon "enhanced table" at bounding box center [1047, 443] width 14 height 14
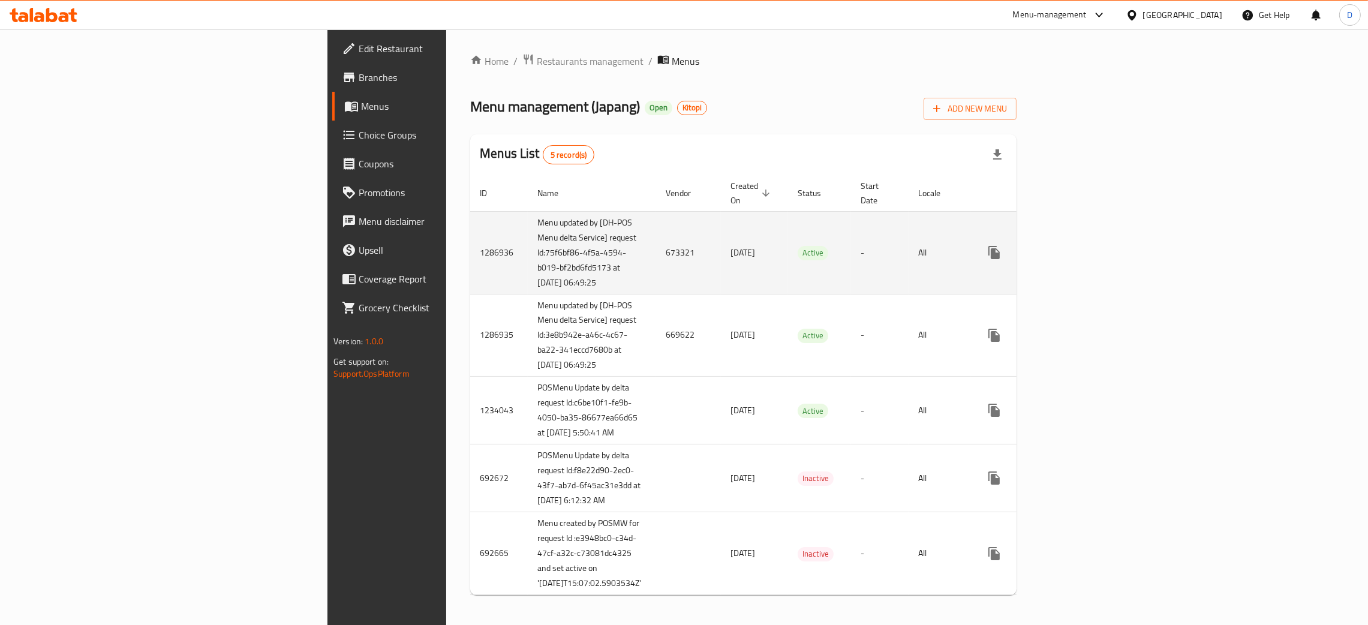
click at [656, 233] on td "673321" at bounding box center [688, 252] width 65 height 83
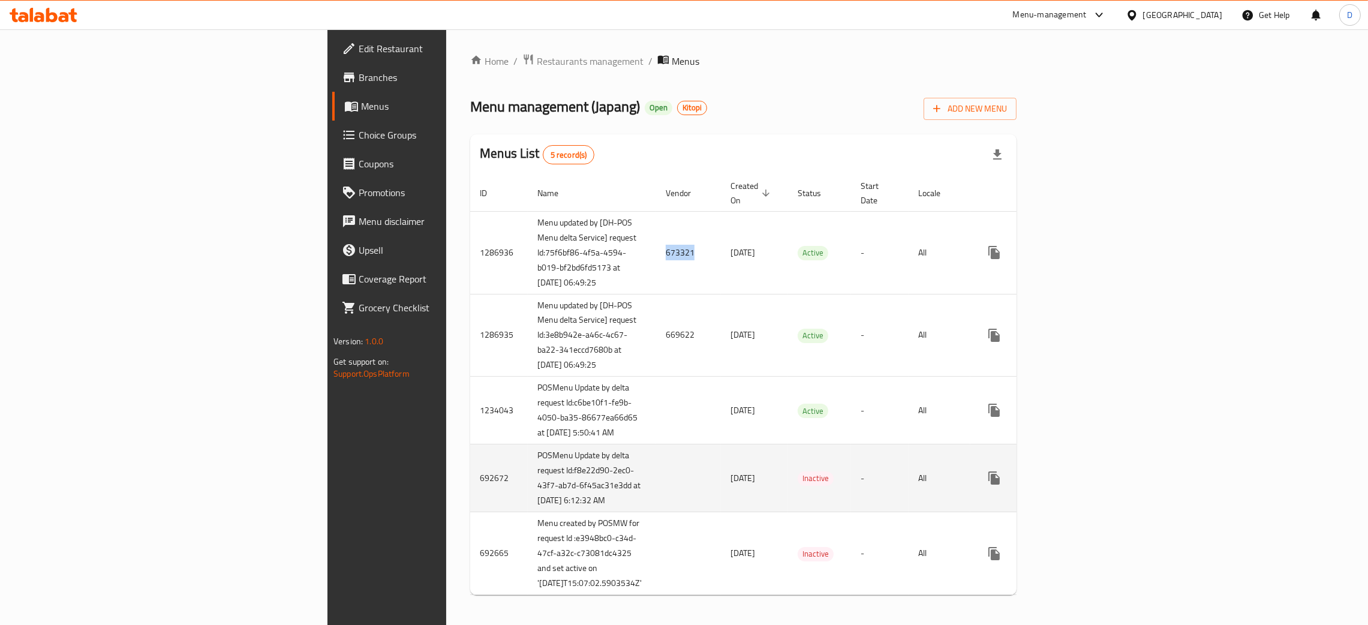
copy td "673321"
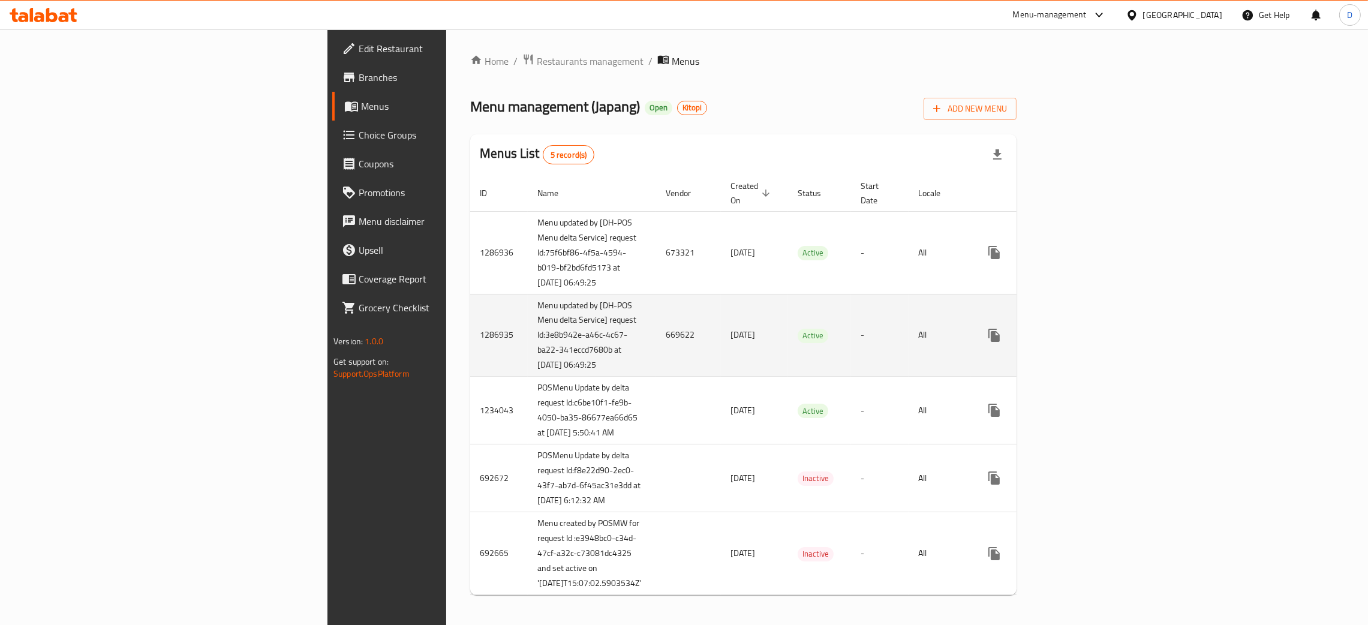
click at [656, 348] on td "669622" at bounding box center [688, 335] width 65 height 83
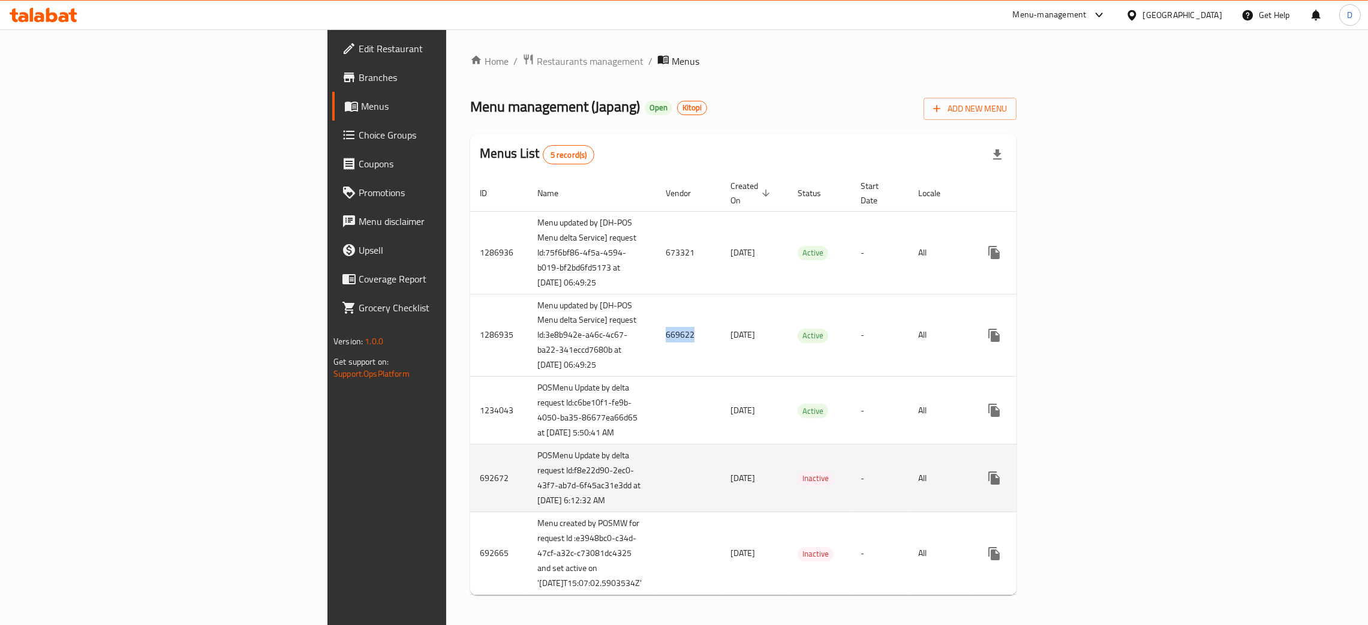
copy td "669622"
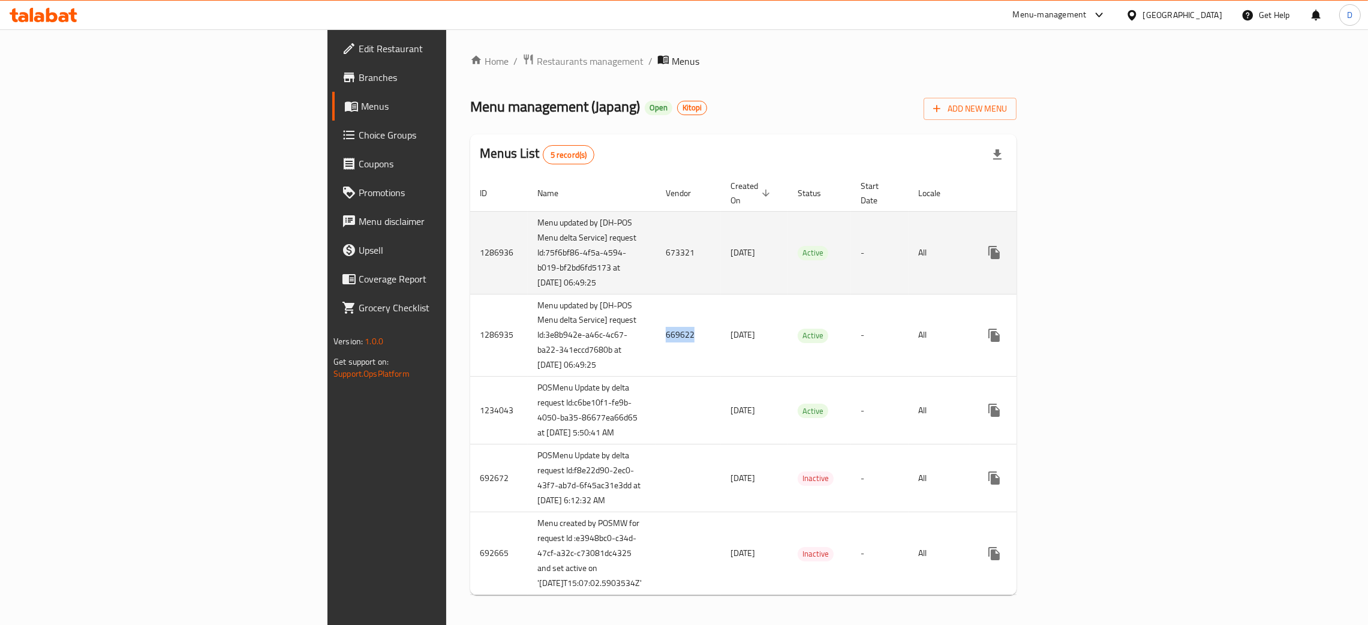
click at [1095, 255] on link "enhanced table" at bounding box center [1080, 252] width 29 height 29
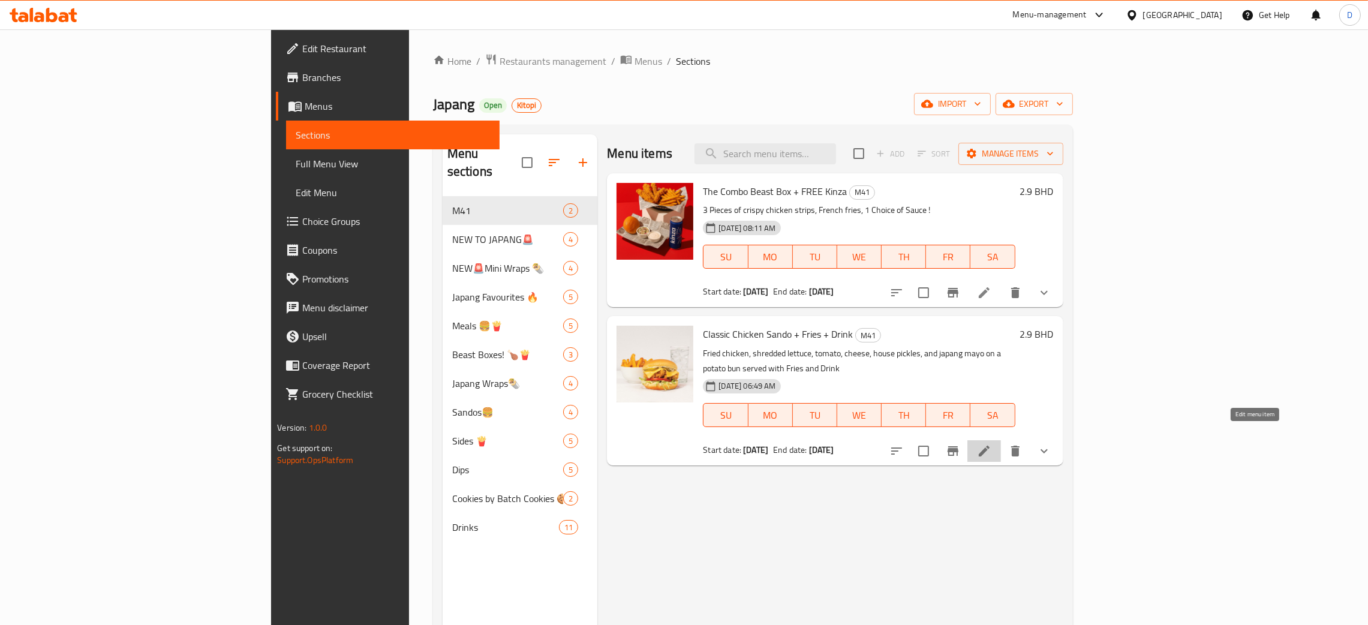
click at [991, 444] on icon at bounding box center [984, 451] width 14 height 14
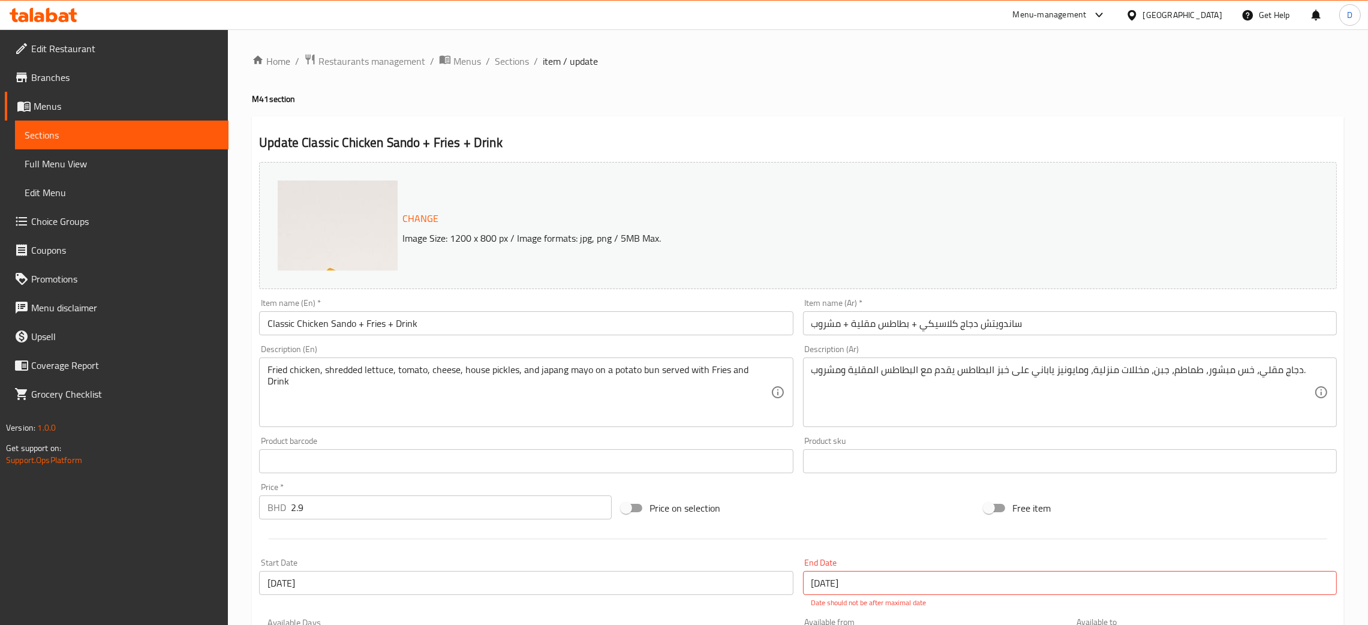
click at [466, 56] on span "Menus" at bounding box center [467, 61] width 28 height 14
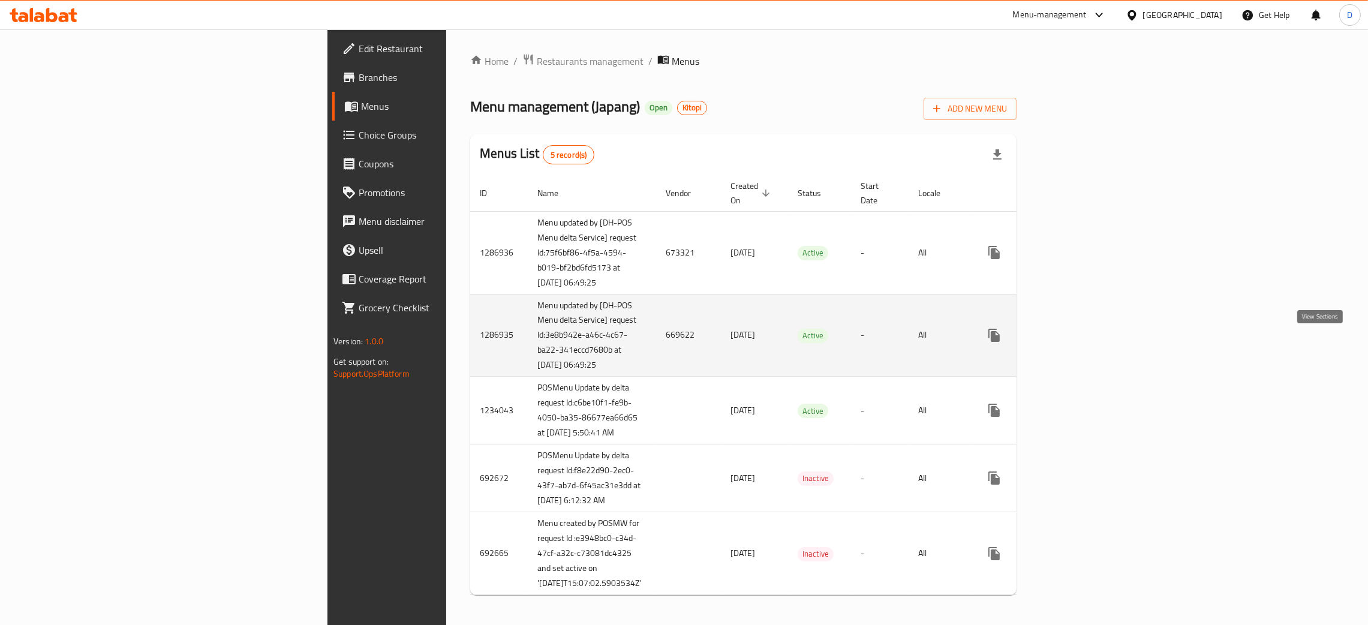
click at [1086, 341] on icon "enhanced table" at bounding box center [1080, 335] width 11 height 11
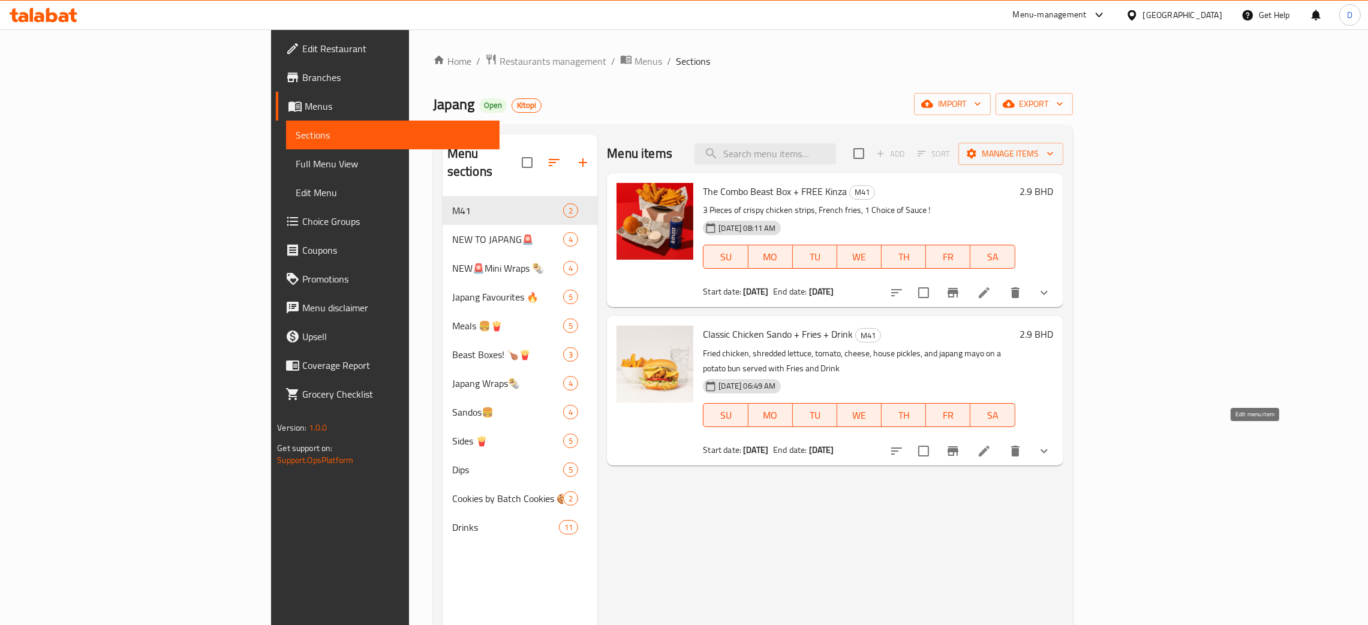
click at [991, 444] on icon at bounding box center [984, 451] width 14 height 14
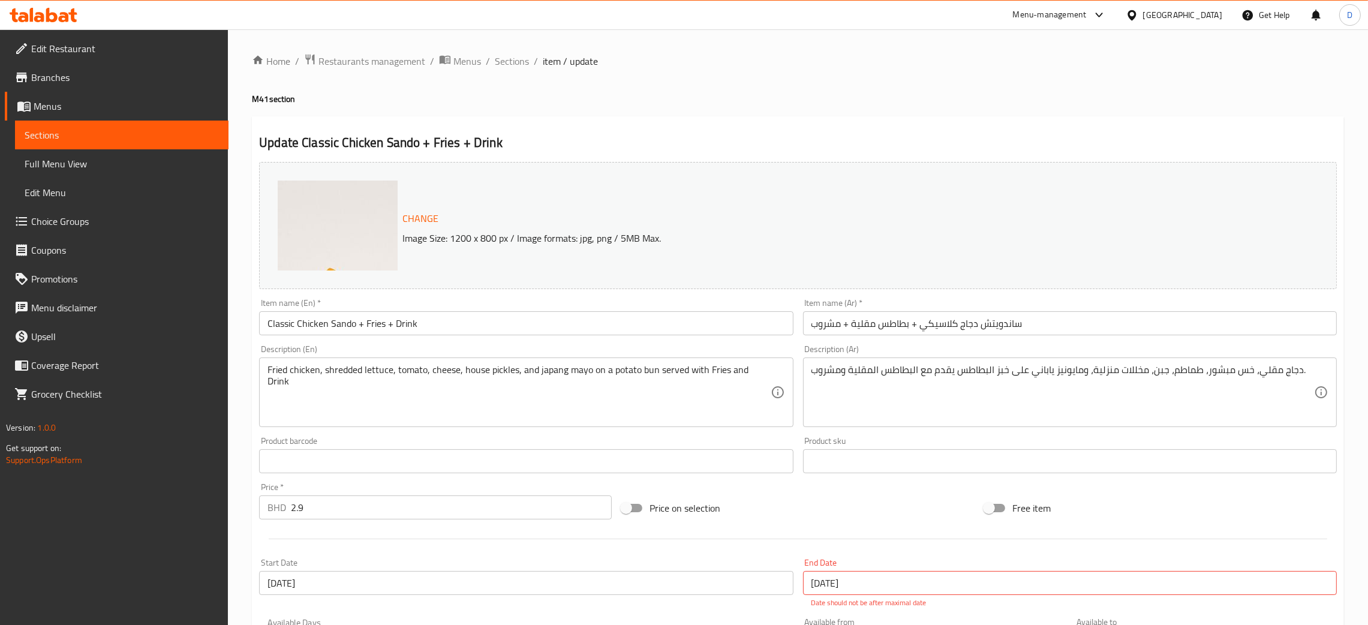
click at [506, 60] on span "Sections" at bounding box center [512, 61] width 34 height 14
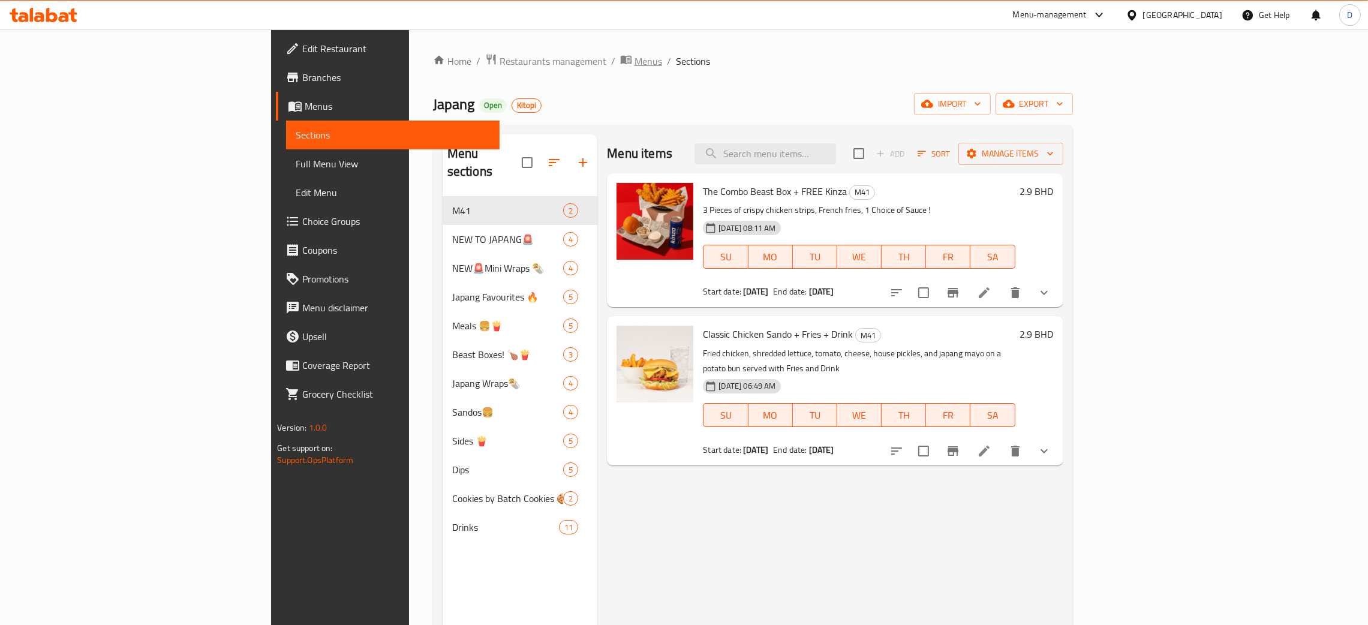
click at [627, 58] on icon "breadcrumb" at bounding box center [629, 60] width 4 height 4
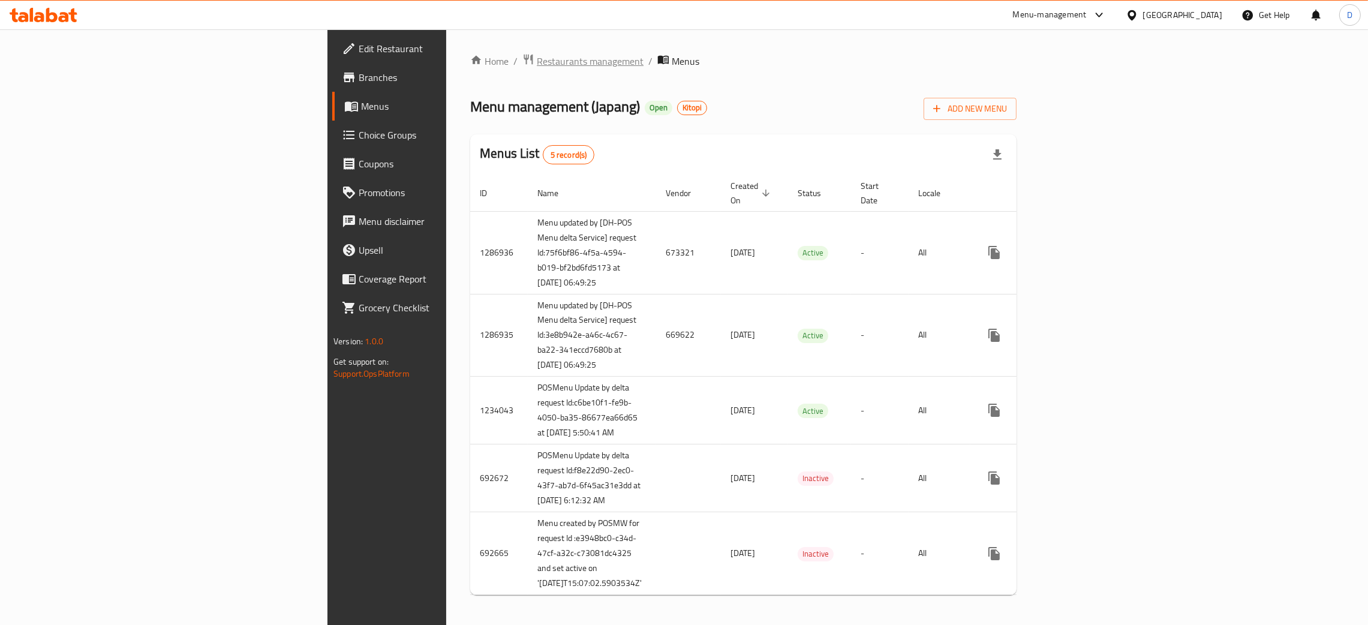
click at [537, 58] on span "Restaurants management" at bounding box center [590, 61] width 107 height 14
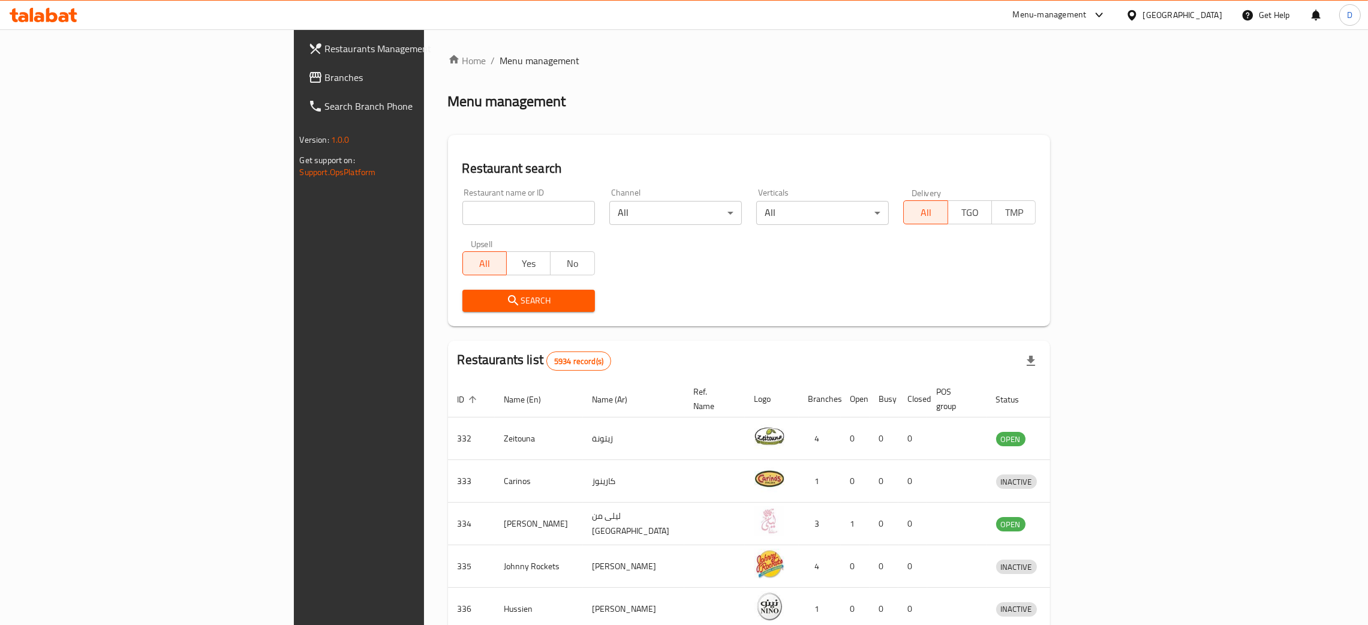
click at [455, 229] on div "Restaurant name or ID Restaurant name or ID" at bounding box center [528, 206] width 147 height 51
paste input "Luca - Italian Pizza & Pasta"
click at [462, 203] on input "Luca - Italian Pizza & Pasta" at bounding box center [528, 213] width 132 height 24
type input "Luca - Italian Pizza & Pasta"
click button "Search" at bounding box center [528, 301] width 132 height 22
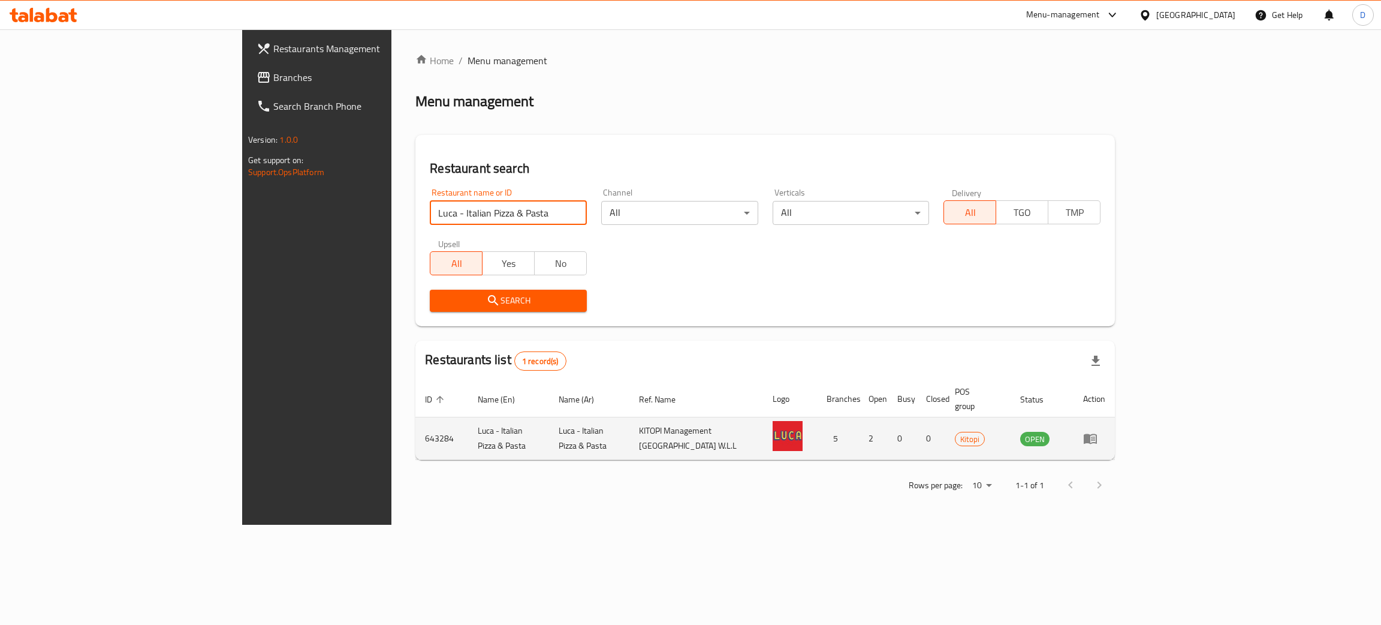
click at [1097, 434] on icon "enhanced table" at bounding box center [1090, 439] width 13 height 10
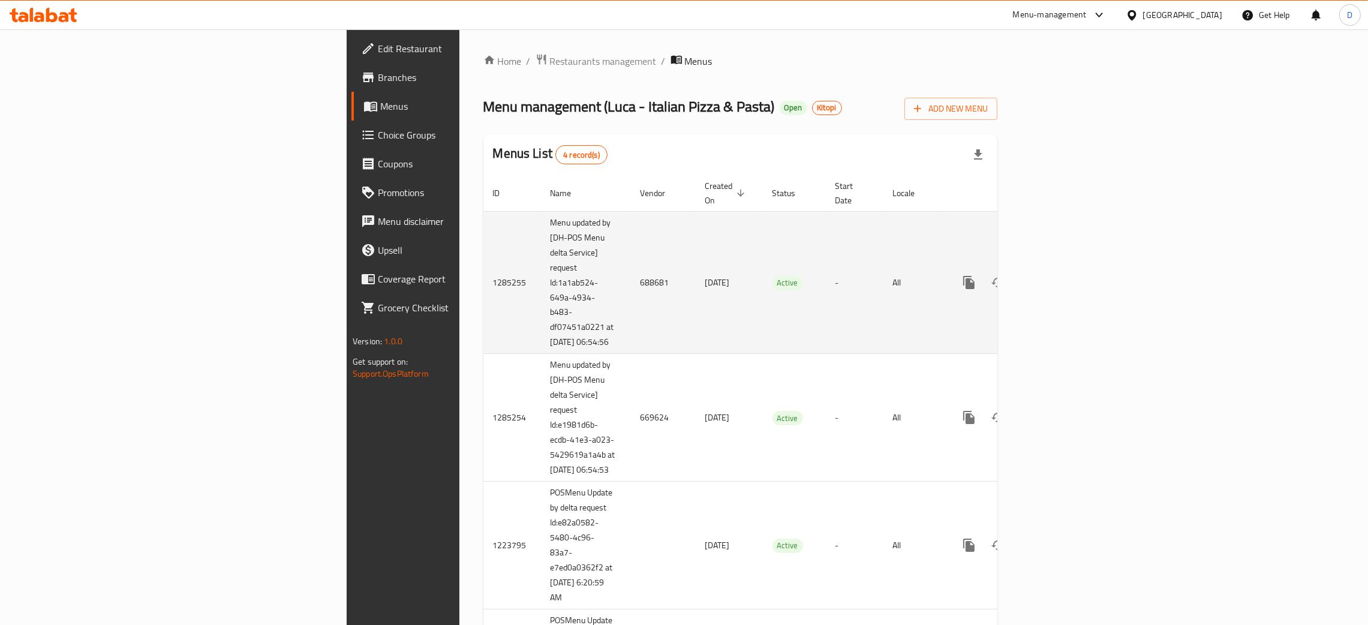
drag, startPoint x: 449, startPoint y: 278, endPoint x: 430, endPoint y: 275, distance: 19.4
click at [631, 277] on td "688681" at bounding box center [663, 282] width 65 height 143
click at [631, 275] on td "688681" at bounding box center [663, 282] width 65 height 143
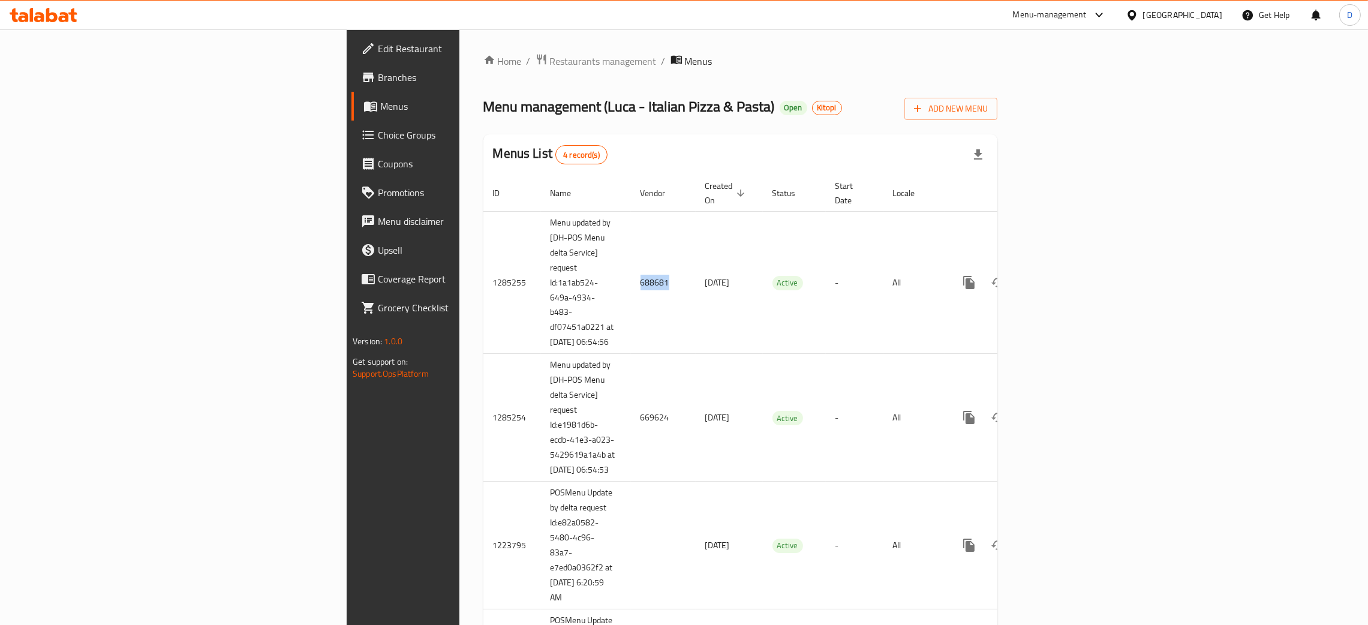
copy td "688681"
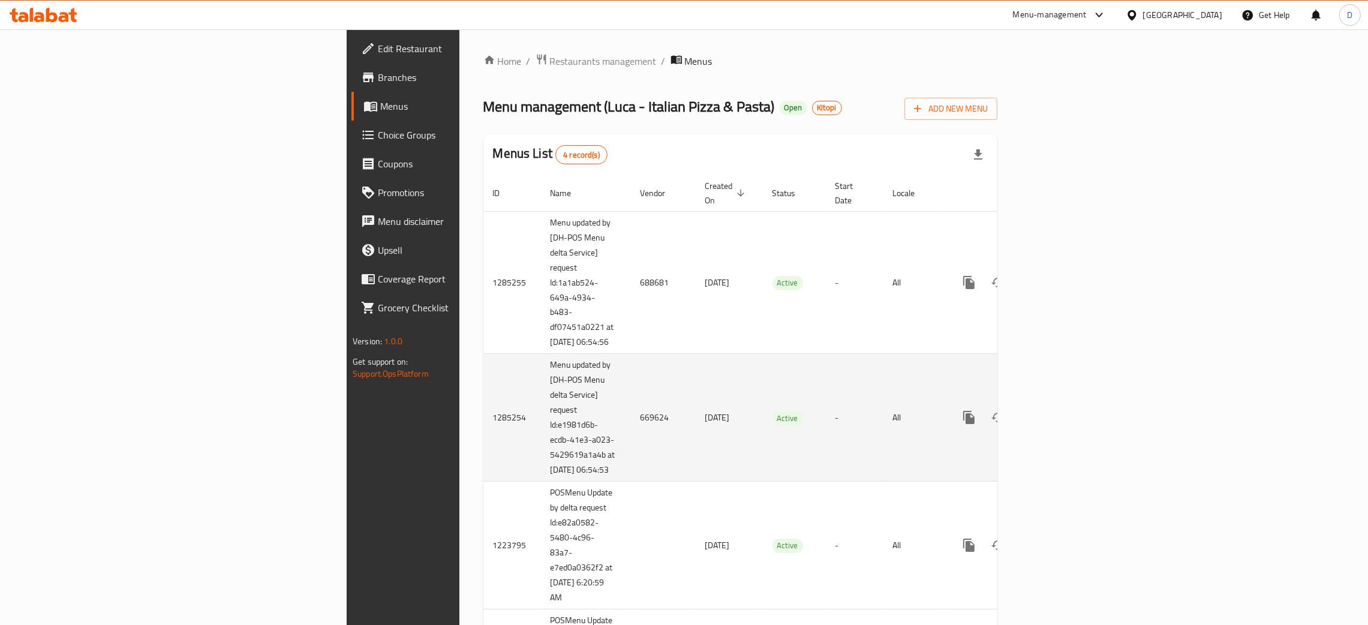
click at [631, 426] on td "669624" at bounding box center [663, 418] width 65 height 128
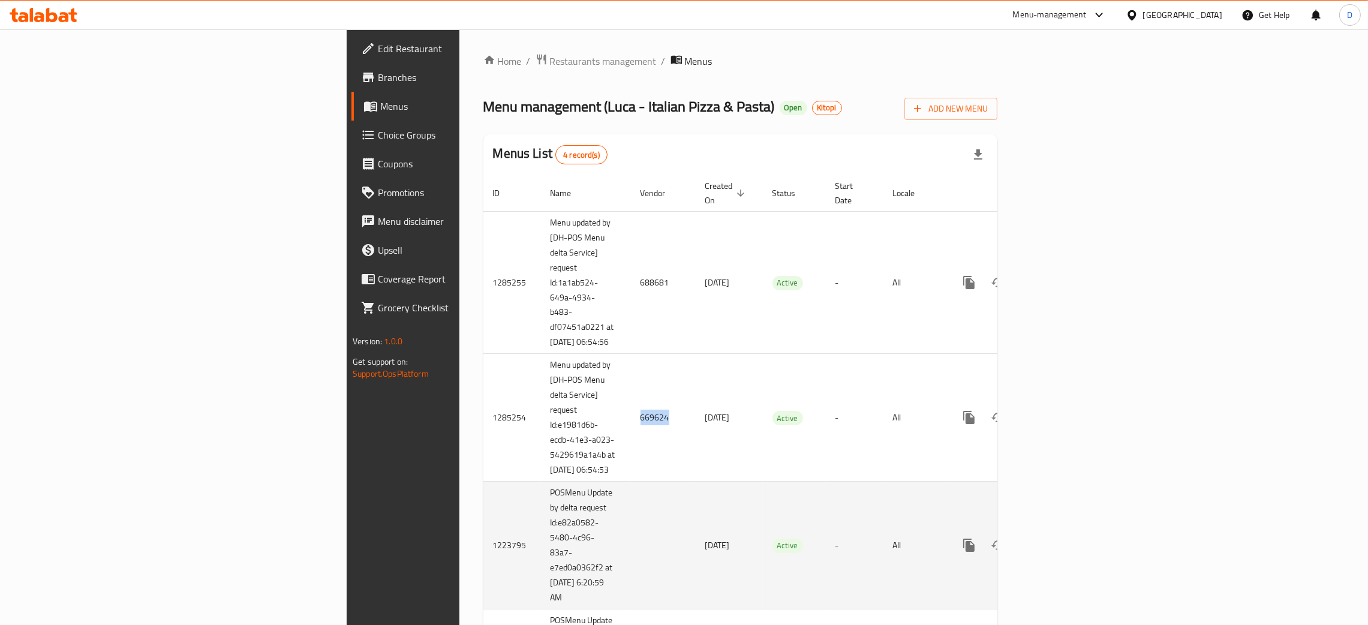
copy td "669624"
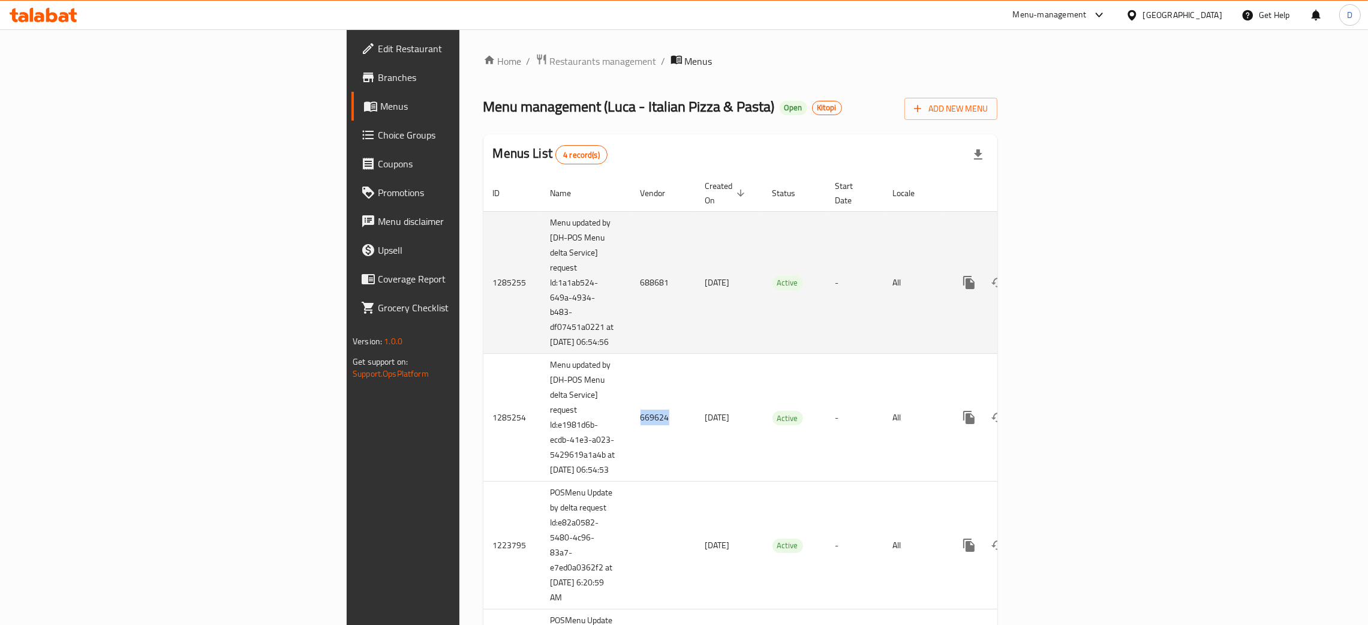
click at [1062, 276] on icon "enhanced table" at bounding box center [1055, 282] width 14 height 14
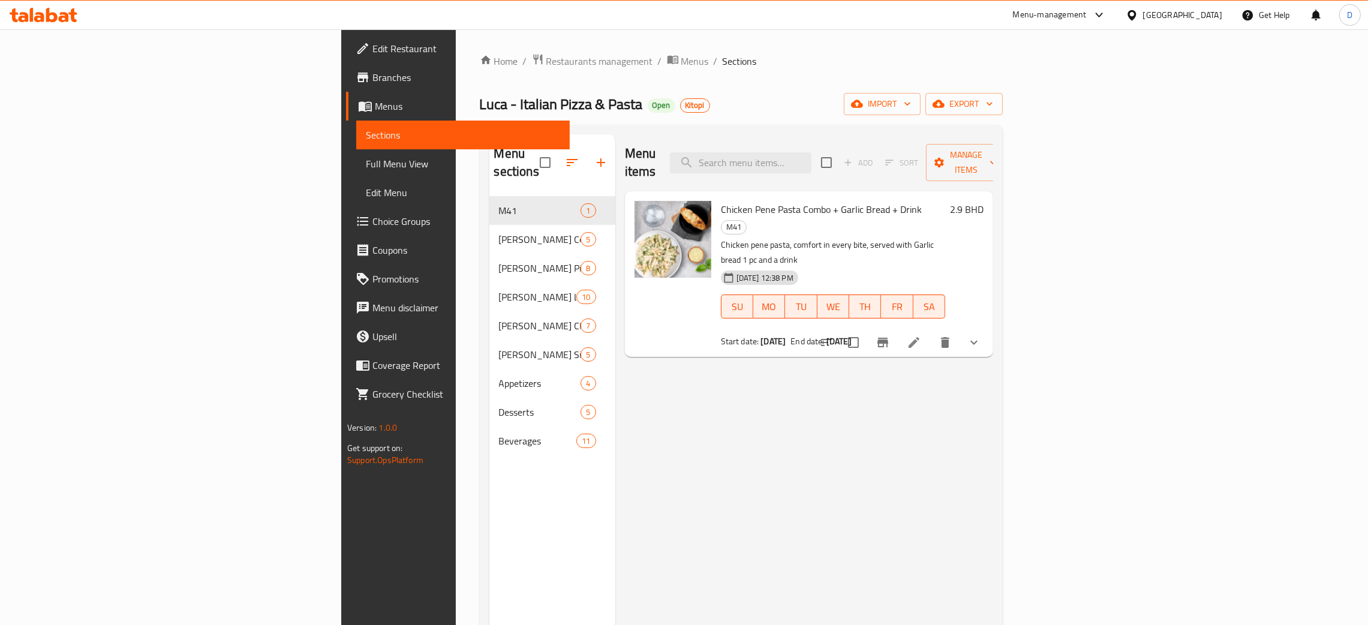
click at [930, 390] on div "Menu items Add Sort Manage items Chicken Pene Pasta Combo + Garlic Bread + Drin…" at bounding box center [804, 446] width 378 height 625
click at [919, 337] on icon at bounding box center [913, 342] width 11 height 11
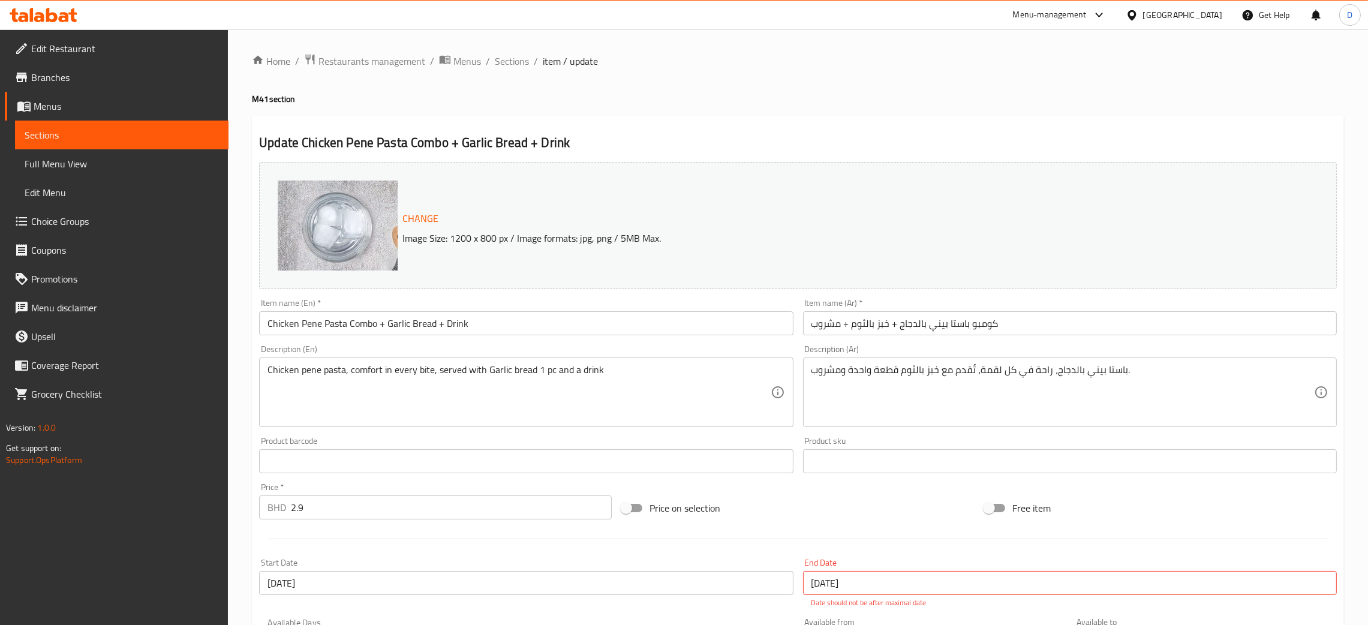
drag, startPoint x: 798, startPoint y: 82, endPoint x: 793, endPoint y: 0, distance: 81.7
click at [798, 74] on div "Home / Restaurants management / Menus / Sections / item / update M41 section Up…" at bounding box center [798, 595] width 1092 height 1085
click at [469, 61] on span "Menus" at bounding box center [467, 61] width 28 height 14
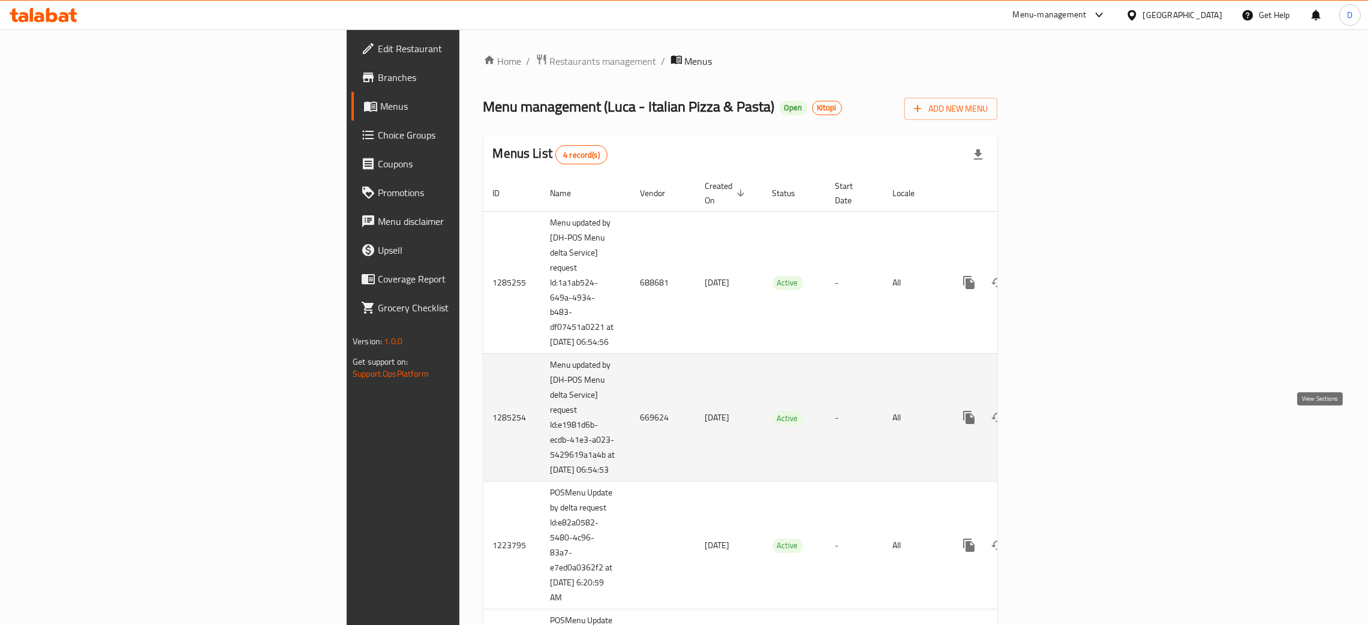
click at [1070, 430] on link "enhanced table" at bounding box center [1055, 417] width 29 height 29
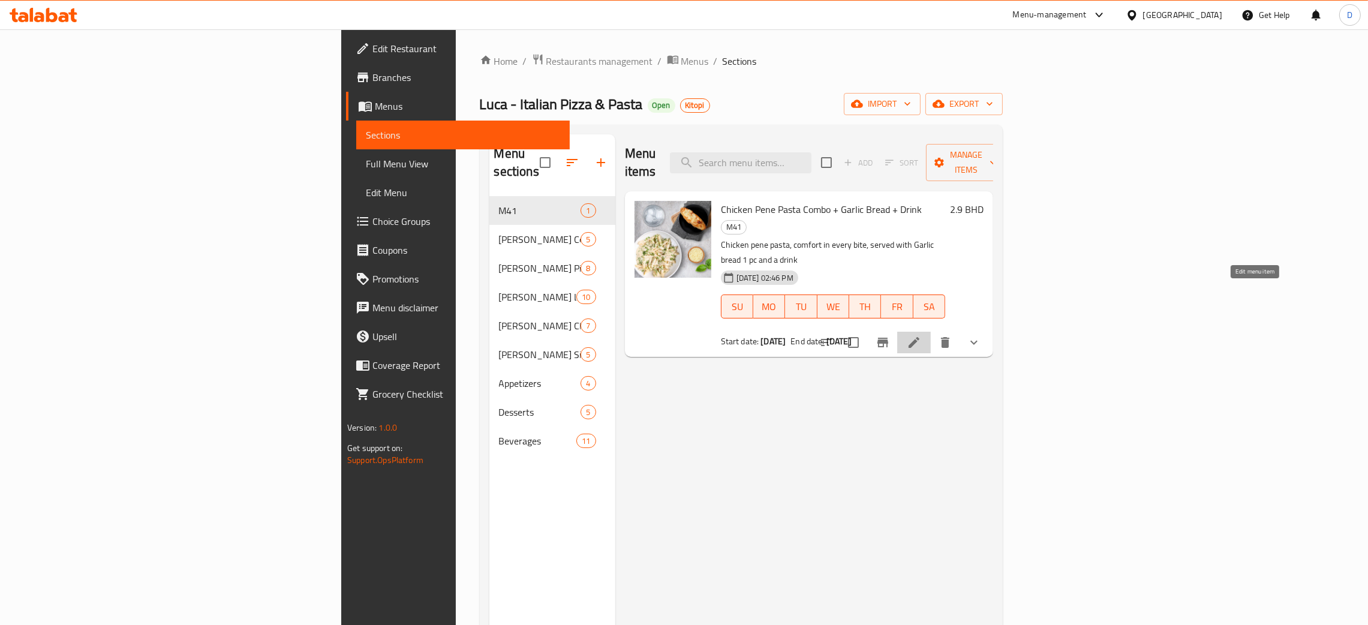
click at [921, 335] on icon at bounding box center [913, 342] width 14 height 14
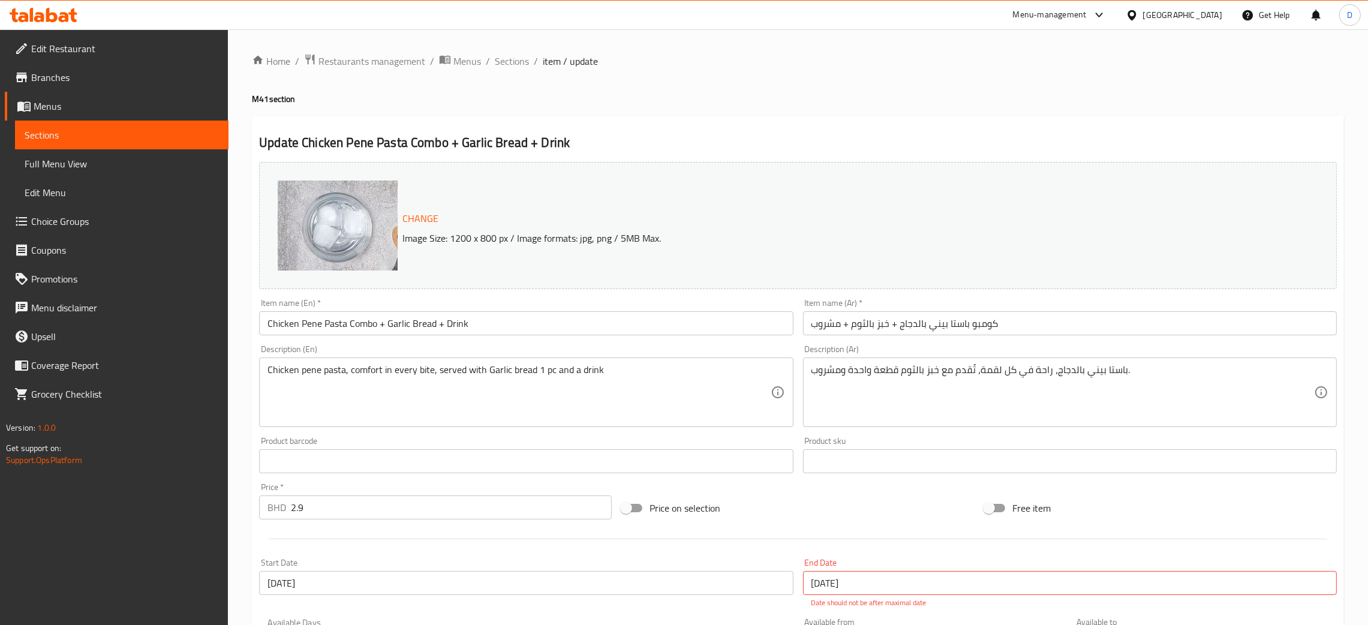
click at [514, 71] on div "Home / Restaurants management / Menus / Sections / item / update M41 section Up…" at bounding box center [798, 595] width 1092 height 1085
click at [513, 64] on span "Sections" at bounding box center [512, 61] width 34 height 14
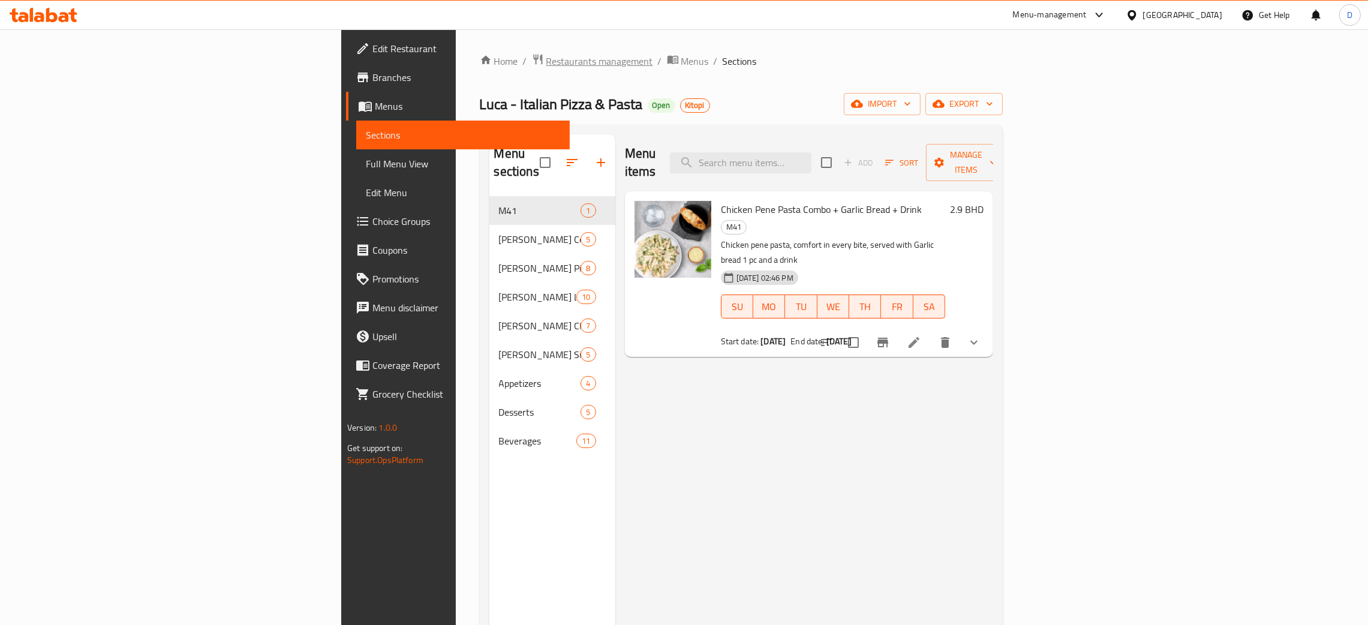
click at [546, 59] on span "Restaurants management" at bounding box center [599, 61] width 107 height 14
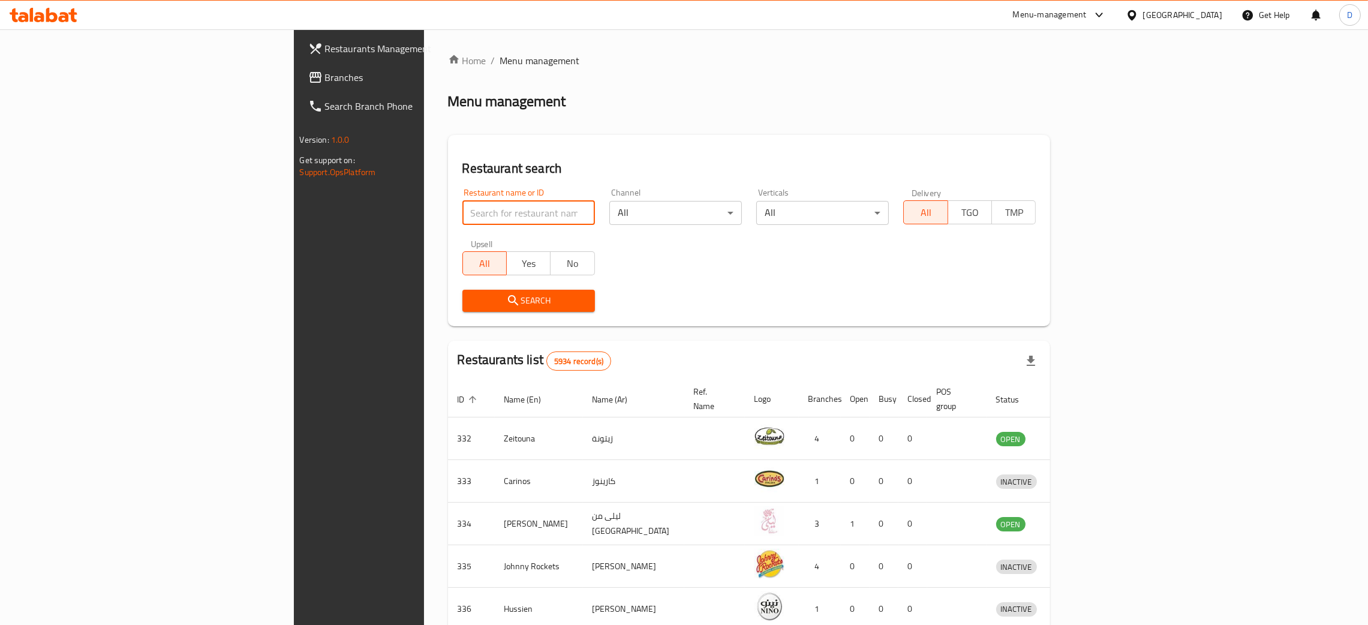
click at [462, 211] on input "search" at bounding box center [528, 213] width 132 height 24
paste input "Tacos And Burritos"
type input "Tacos And Burritos"
click button "Search" at bounding box center [528, 301] width 132 height 22
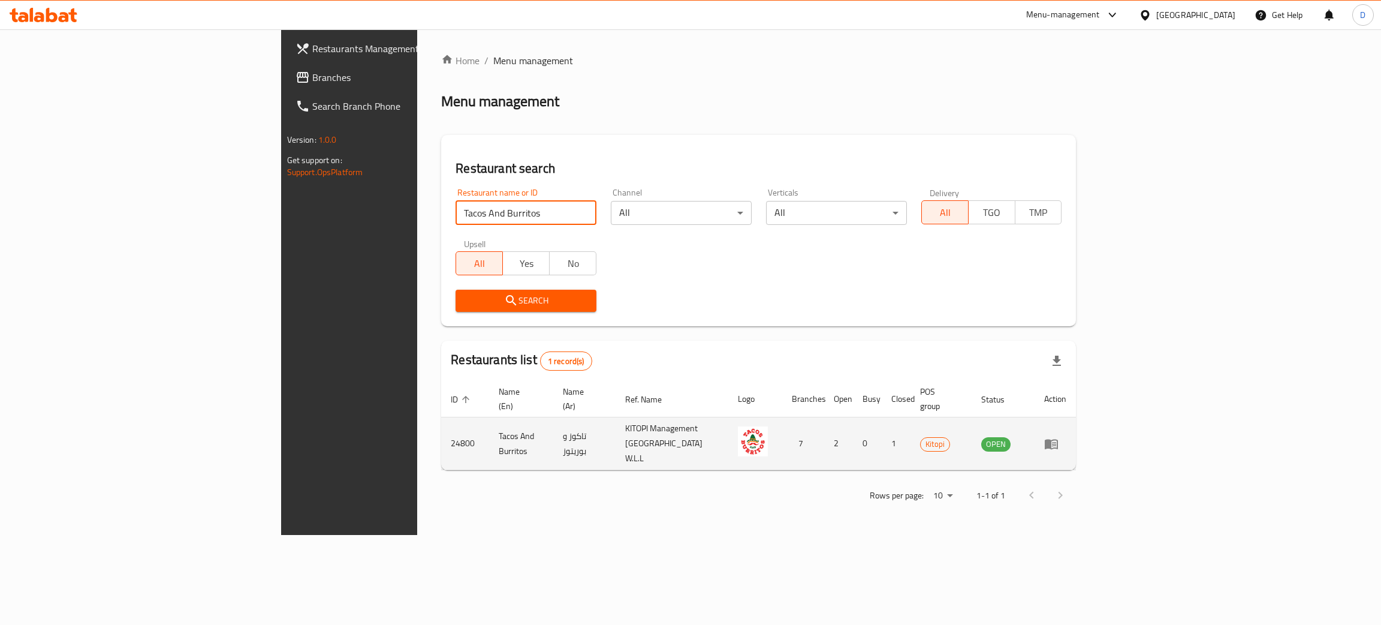
click at [1056, 442] on icon "enhanced table" at bounding box center [1054, 444] width 4 height 5
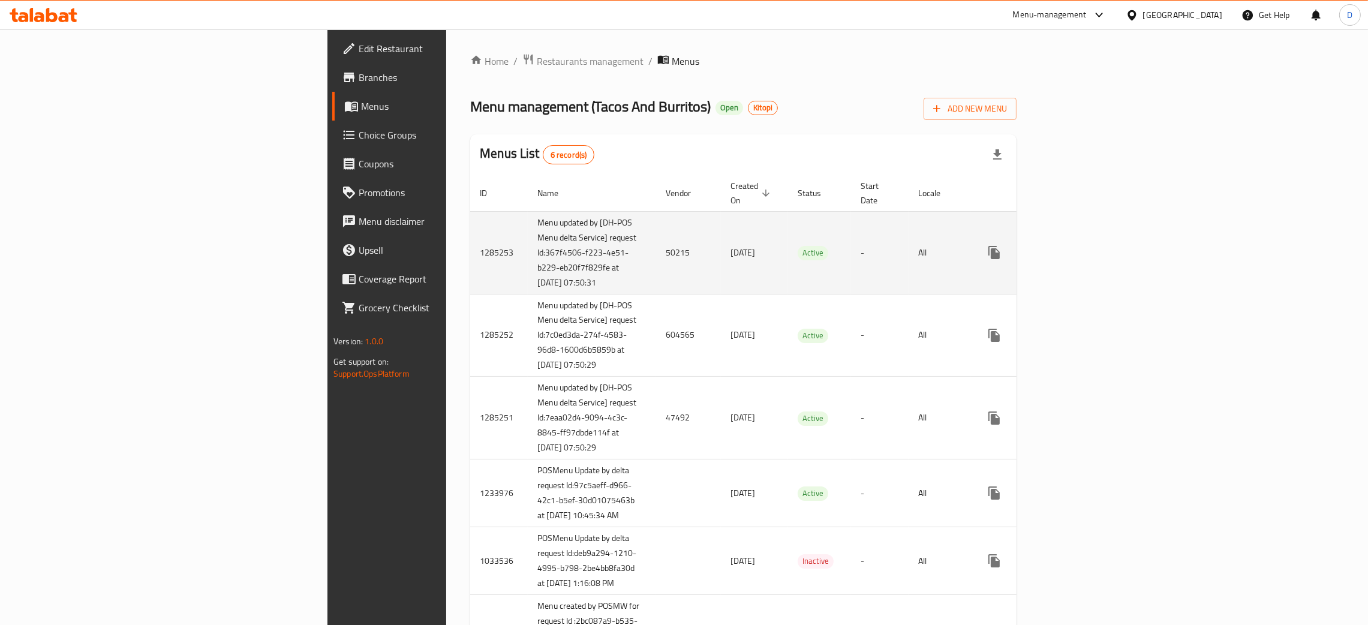
click at [656, 233] on td "50215" at bounding box center [688, 252] width 65 height 83
copy td "50215"
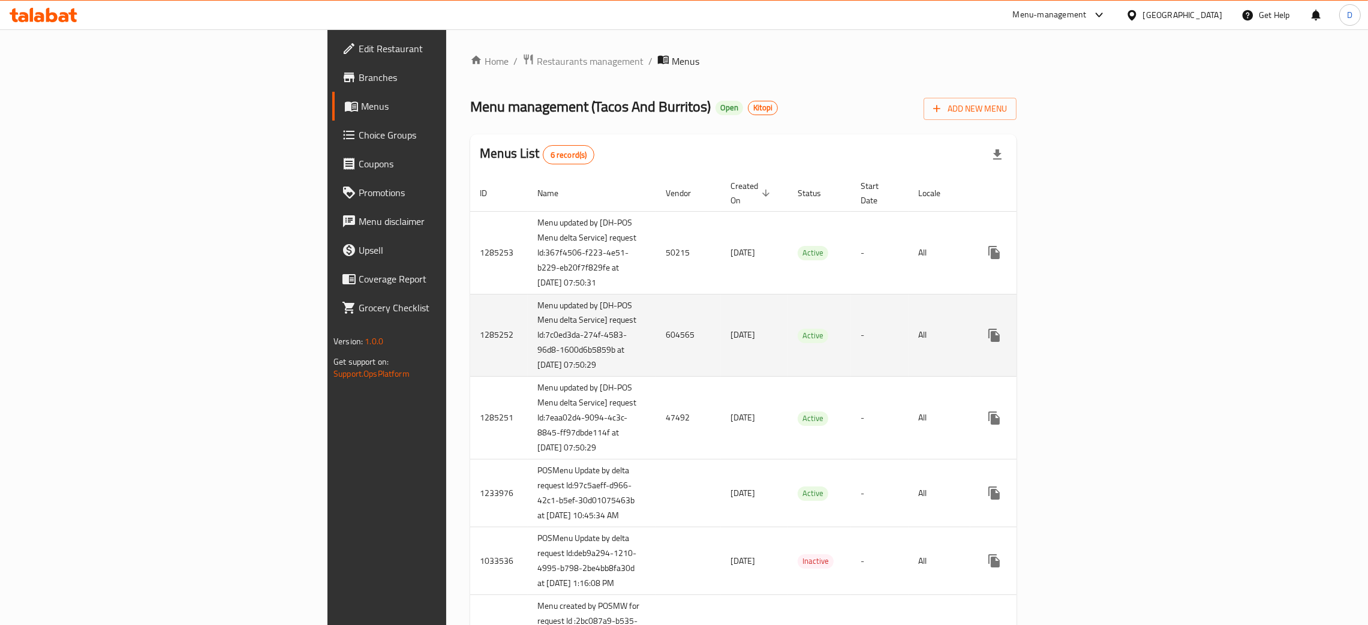
click at [656, 344] on td "604565" at bounding box center [688, 335] width 65 height 83
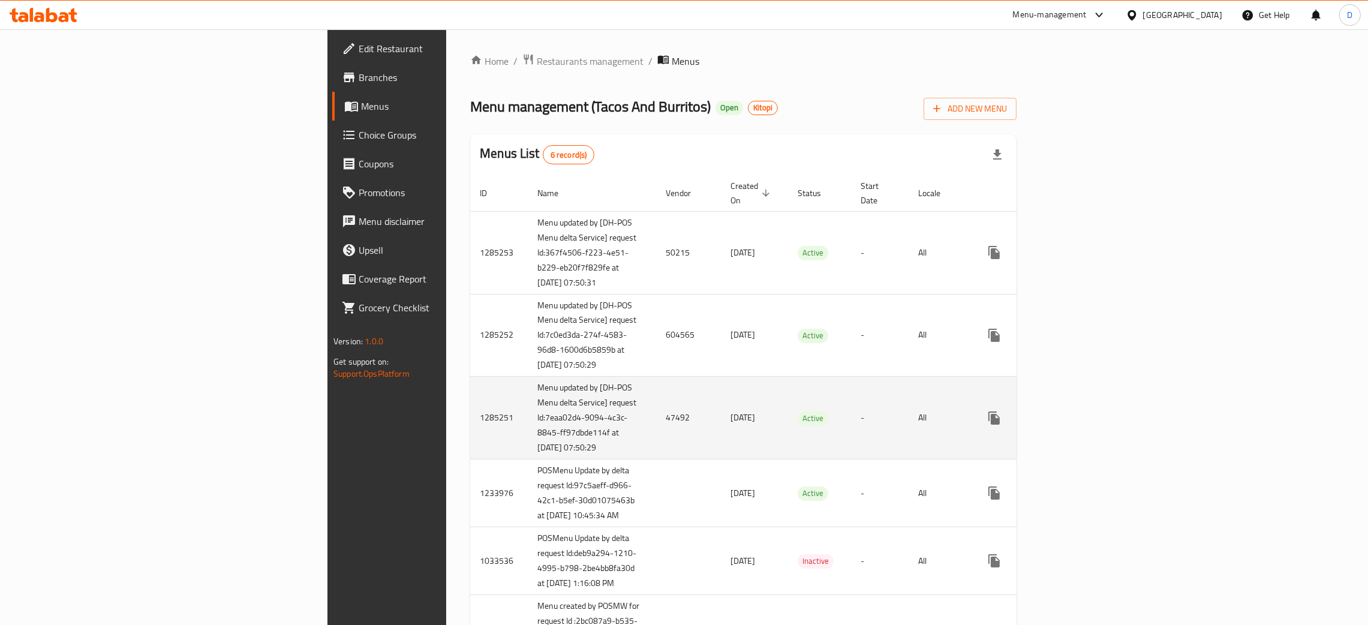
click at [656, 441] on td "47492" at bounding box center [688, 418] width 65 height 83
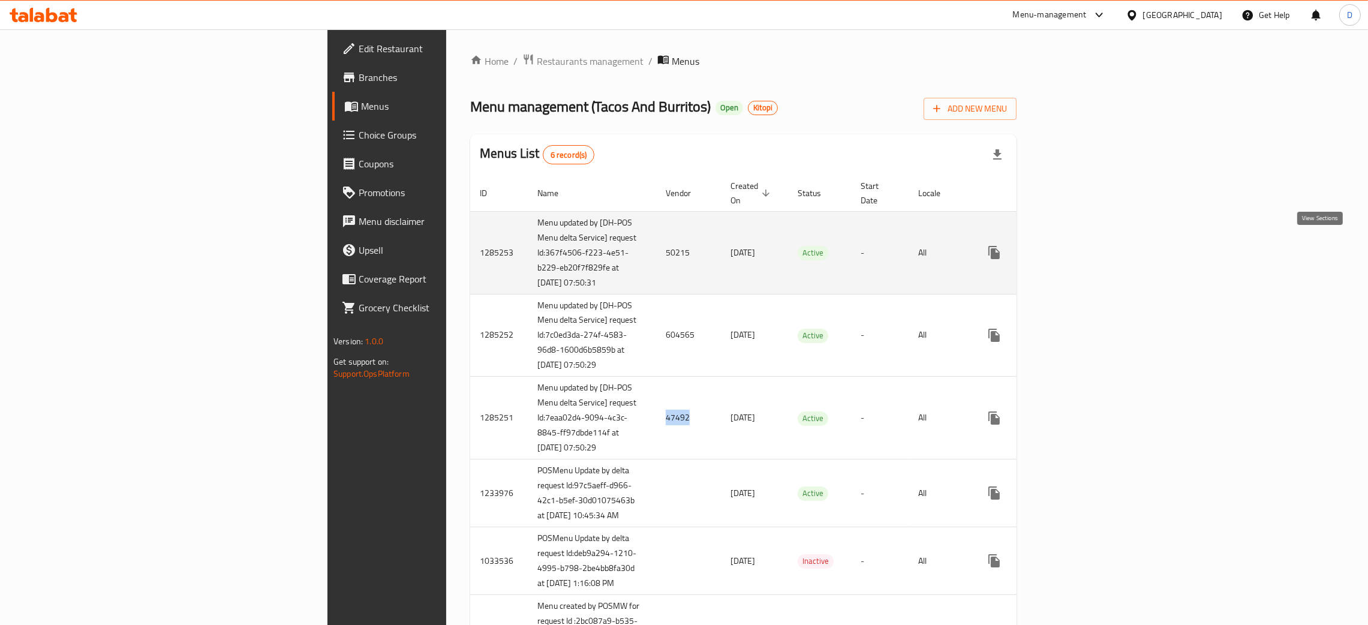
click at [1088, 253] on icon "enhanced table" at bounding box center [1080, 252] width 14 height 14
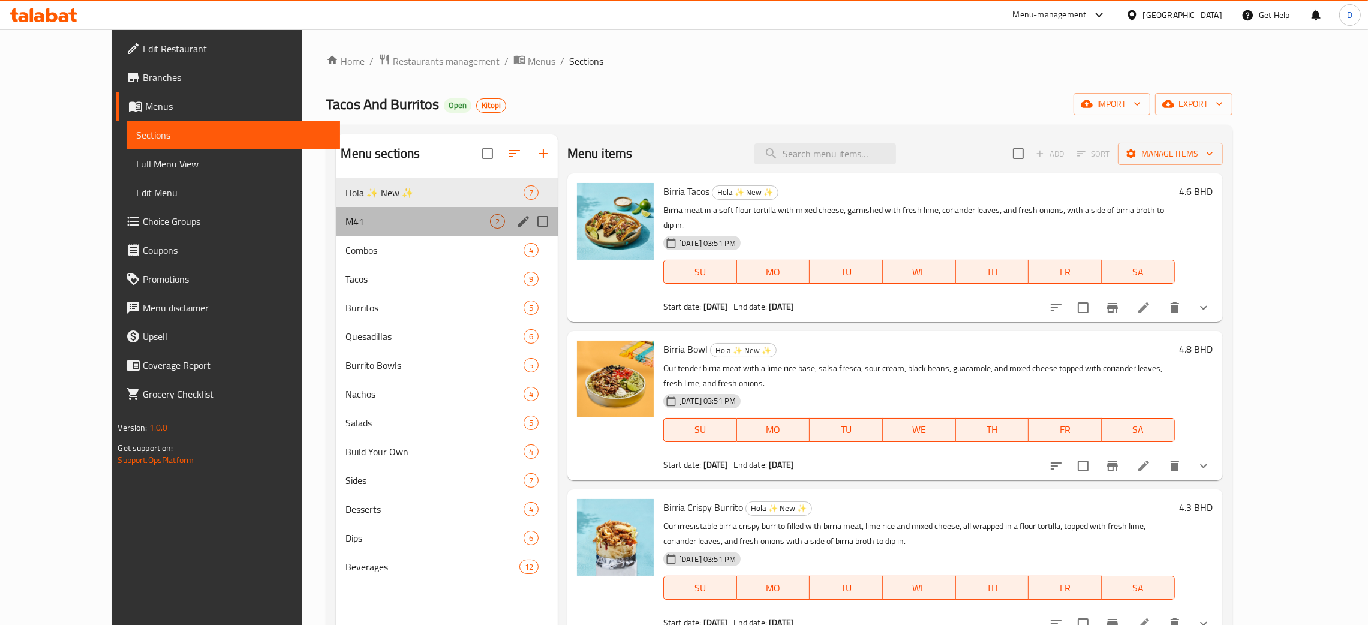
click at [336, 230] on div "M41 2" at bounding box center [447, 221] width 222 height 29
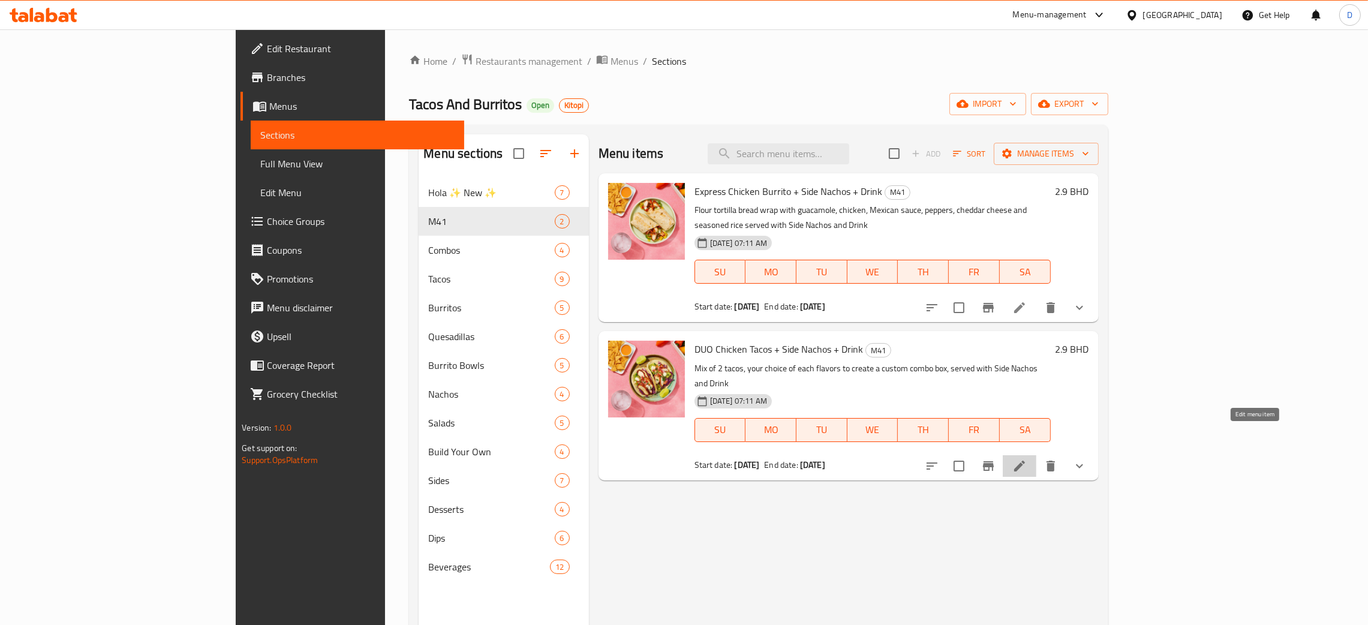
click at [1025, 460] on icon at bounding box center [1019, 465] width 11 height 11
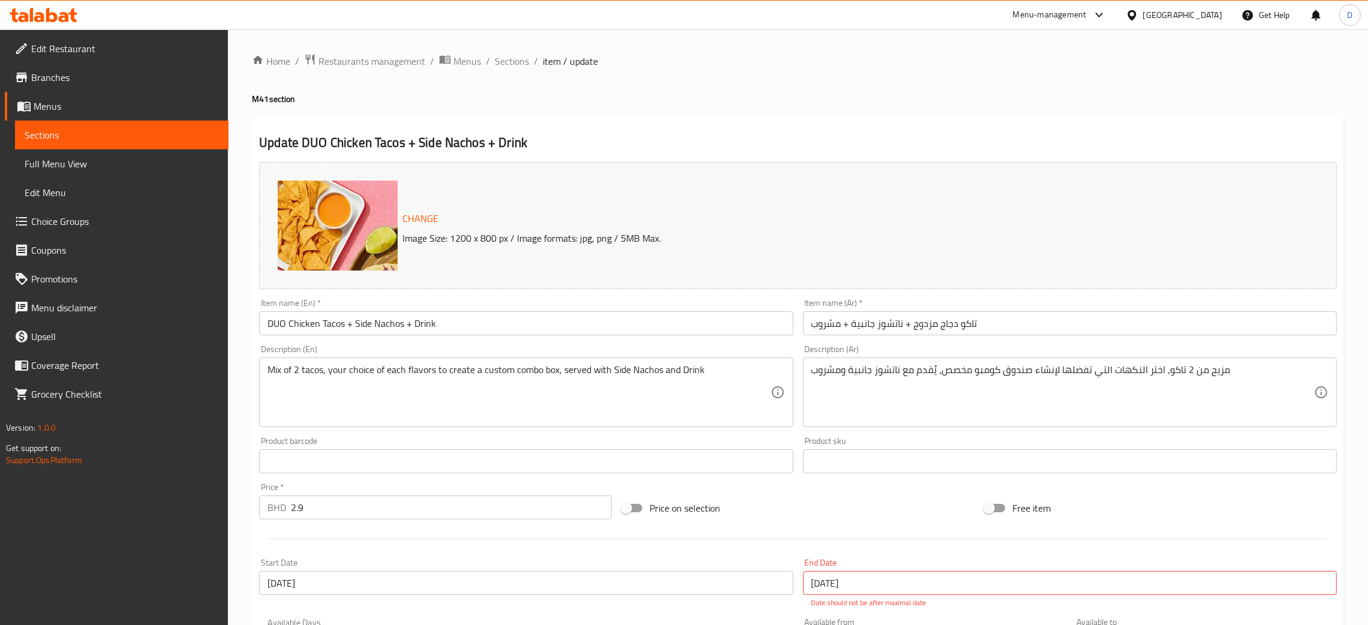
click at [936, 64] on ol "Home / Restaurants management / Menus / Sections / item / update" at bounding box center [798, 61] width 1092 height 16
click at [445, 67] on span "breadcrumb" at bounding box center [446, 61] width 14 height 16
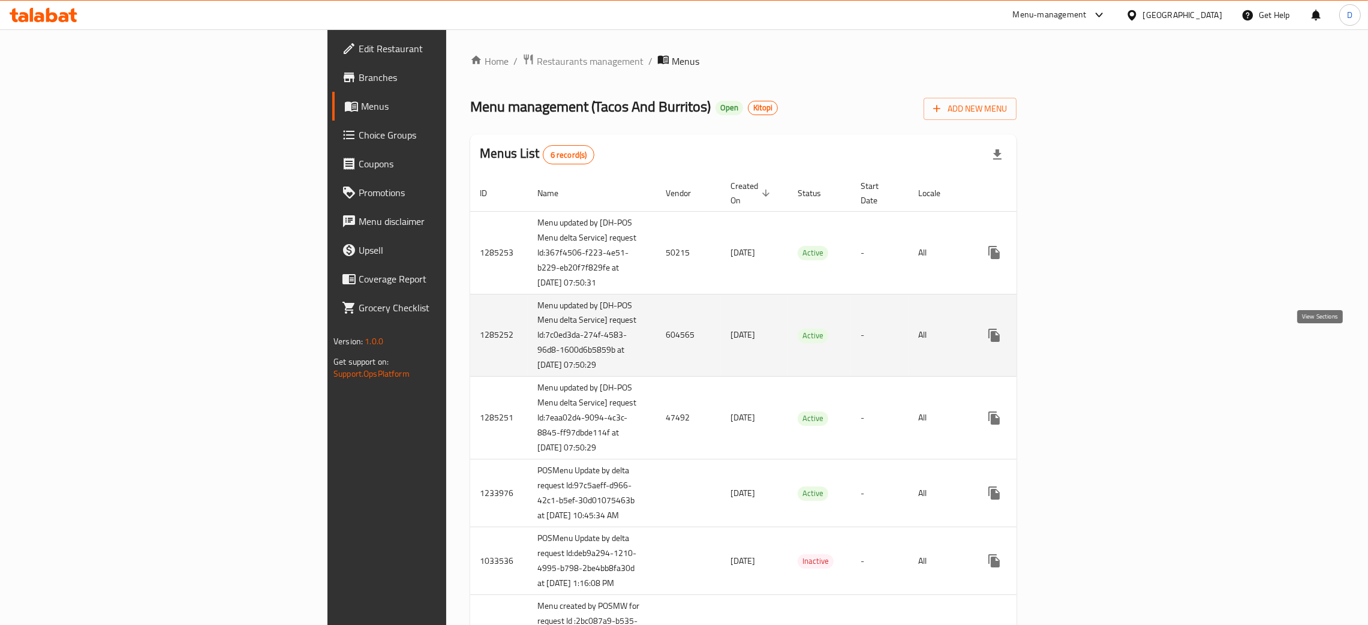
click at [1095, 347] on link "enhanced table" at bounding box center [1080, 335] width 29 height 29
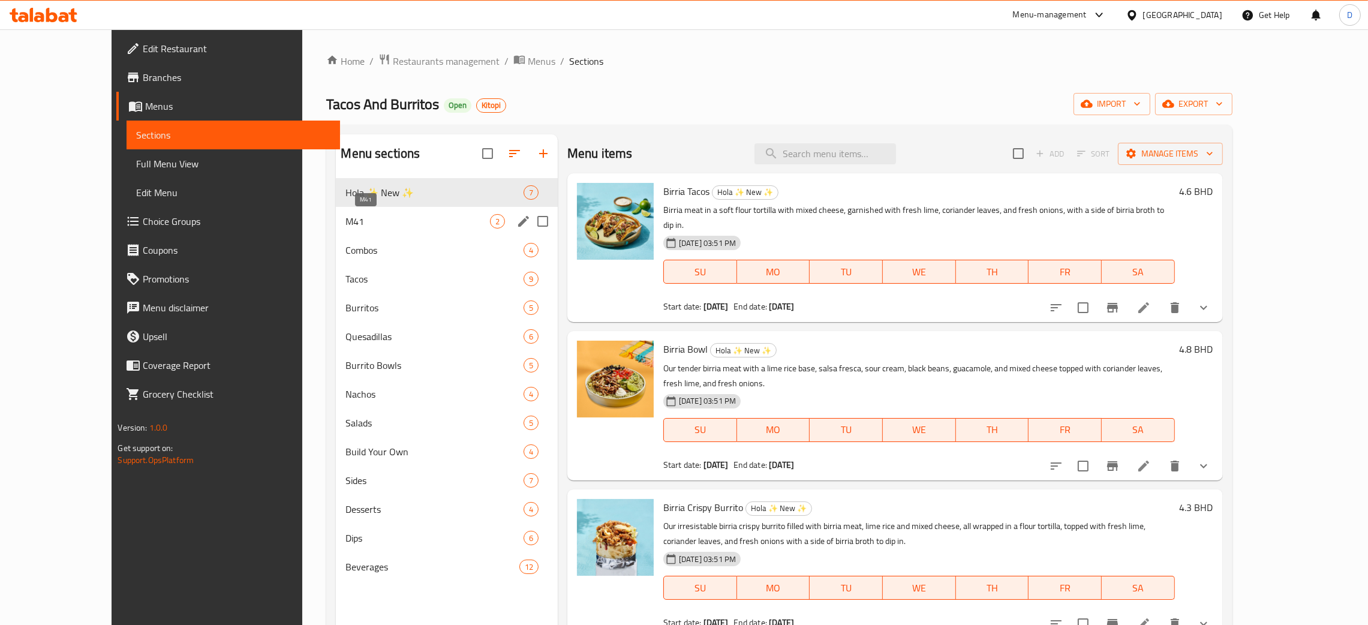
click at [454, 219] on span "M41" at bounding box center [417, 221] width 144 height 14
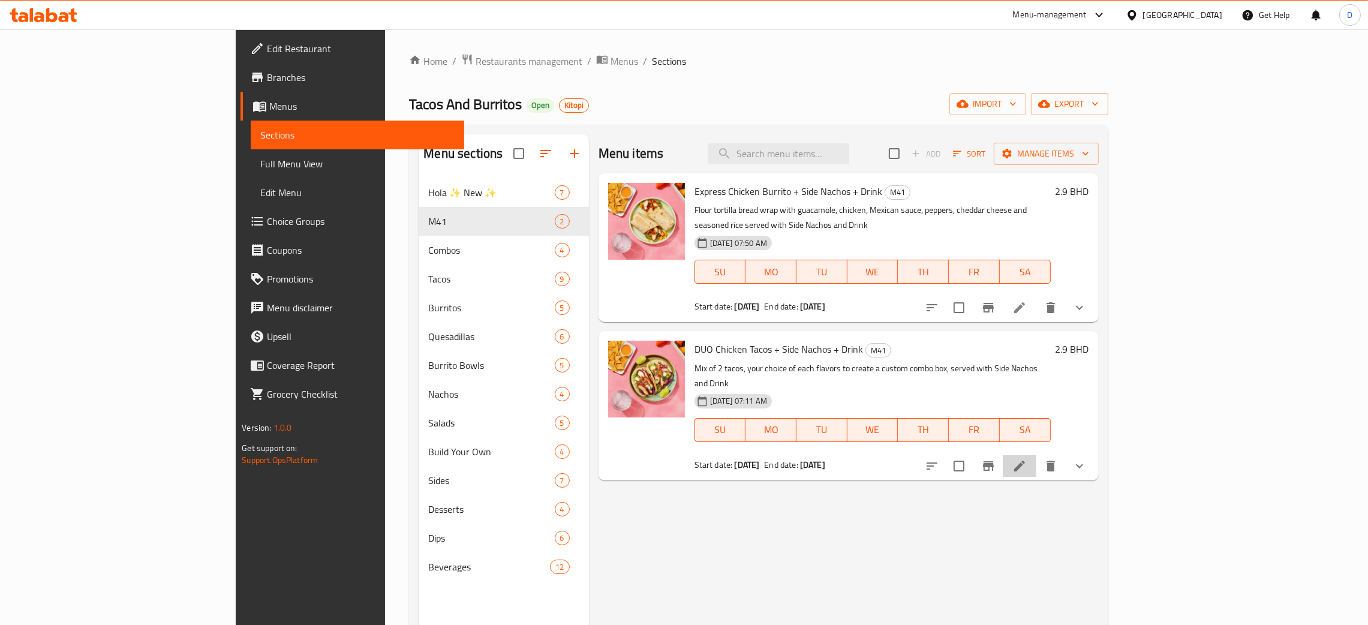
click at [1036, 455] on li at bounding box center [1019, 466] width 34 height 22
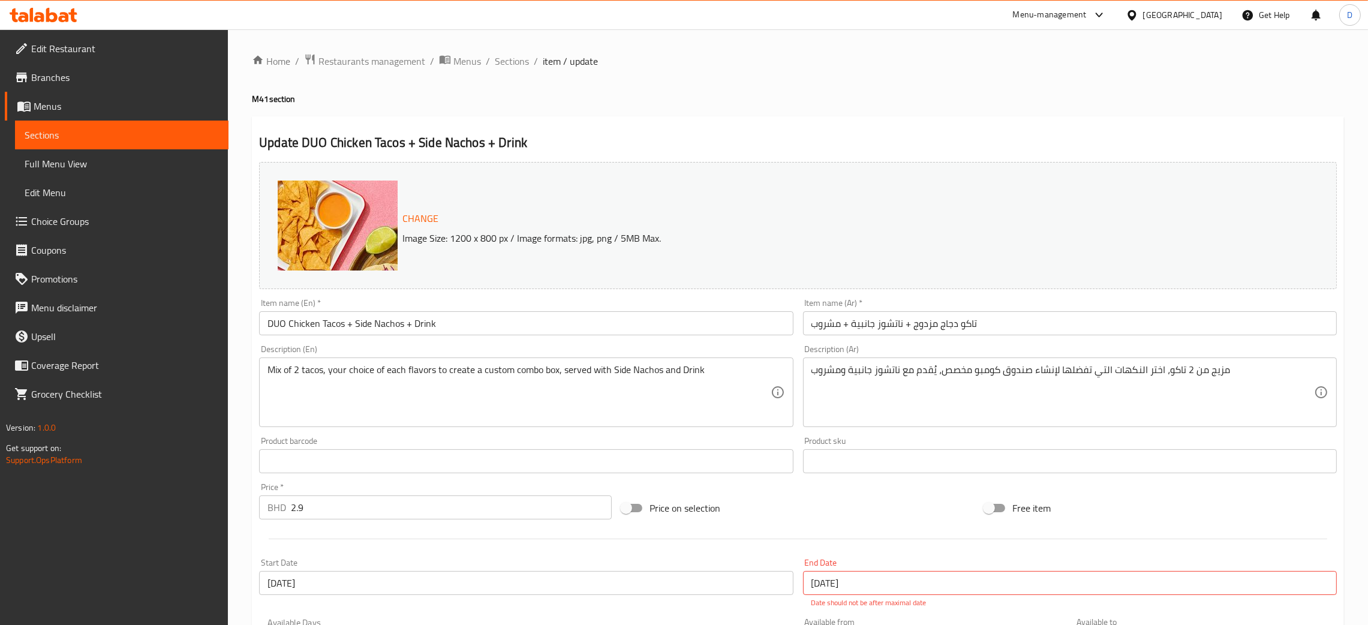
click at [474, 62] on span "Menus" at bounding box center [467, 61] width 28 height 14
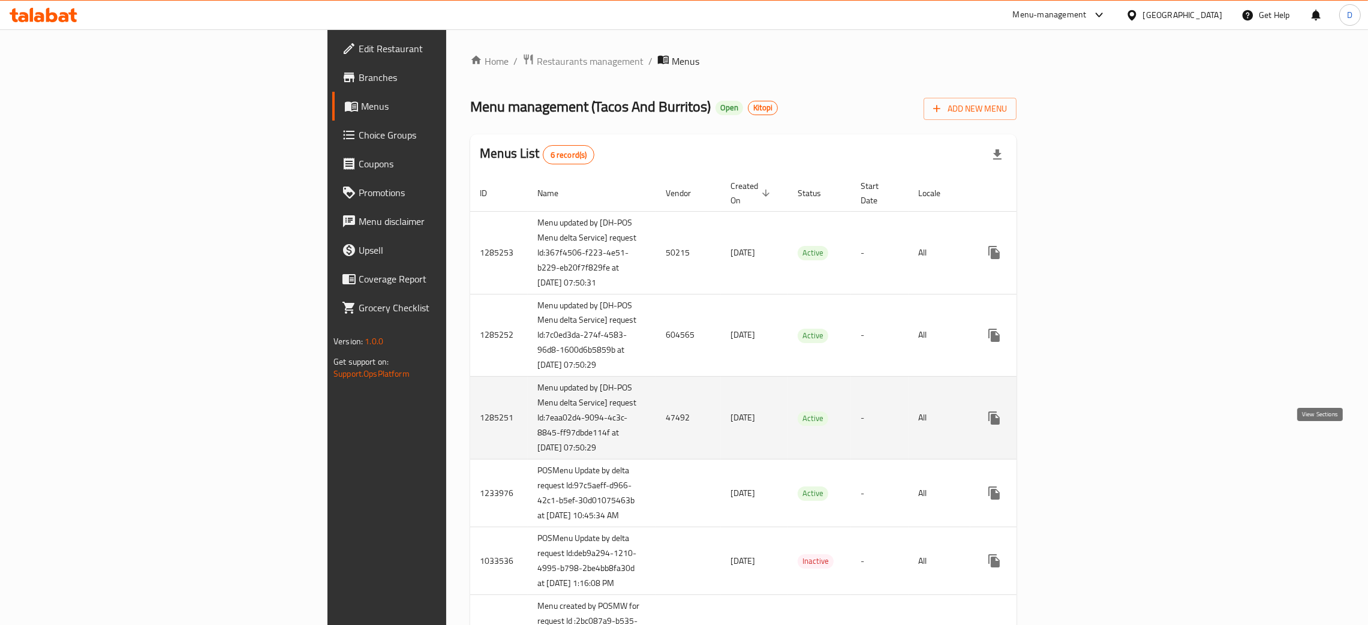
click at [1095, 432] on link "enhanced table" at bounding box center [1080, 417] width 29 height 29
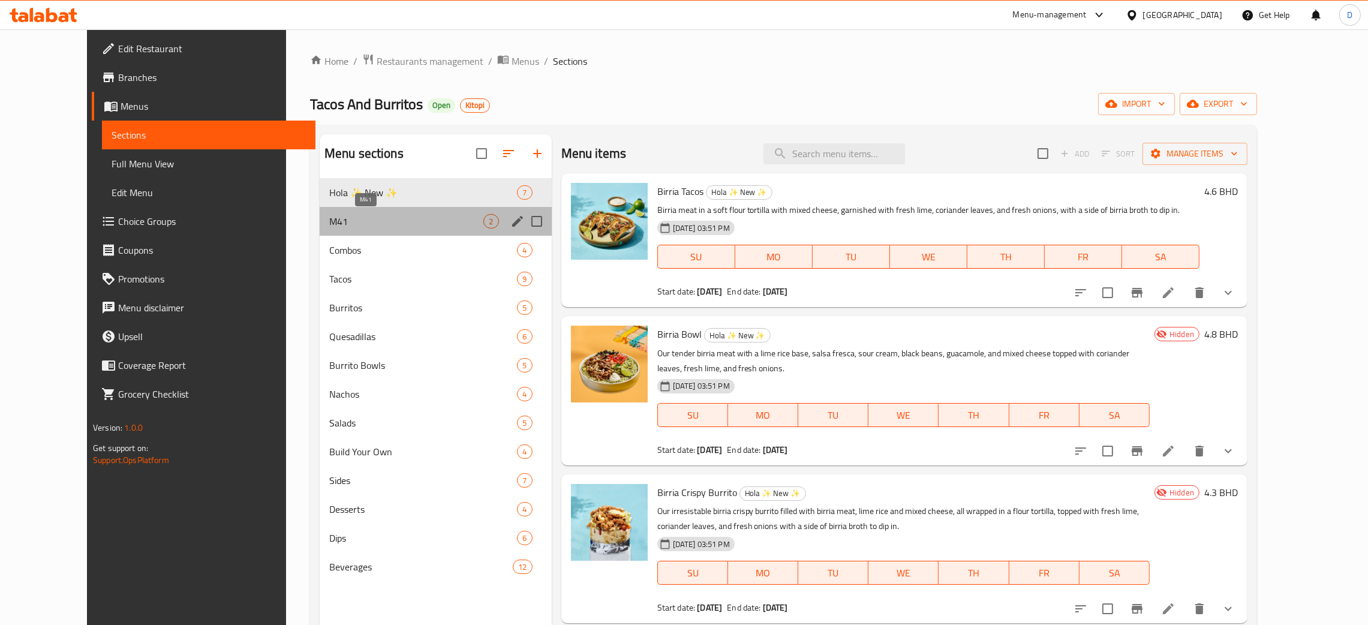
click at [339, 226] on span "M41" at bounding box center [406, 221] width 155 height 14
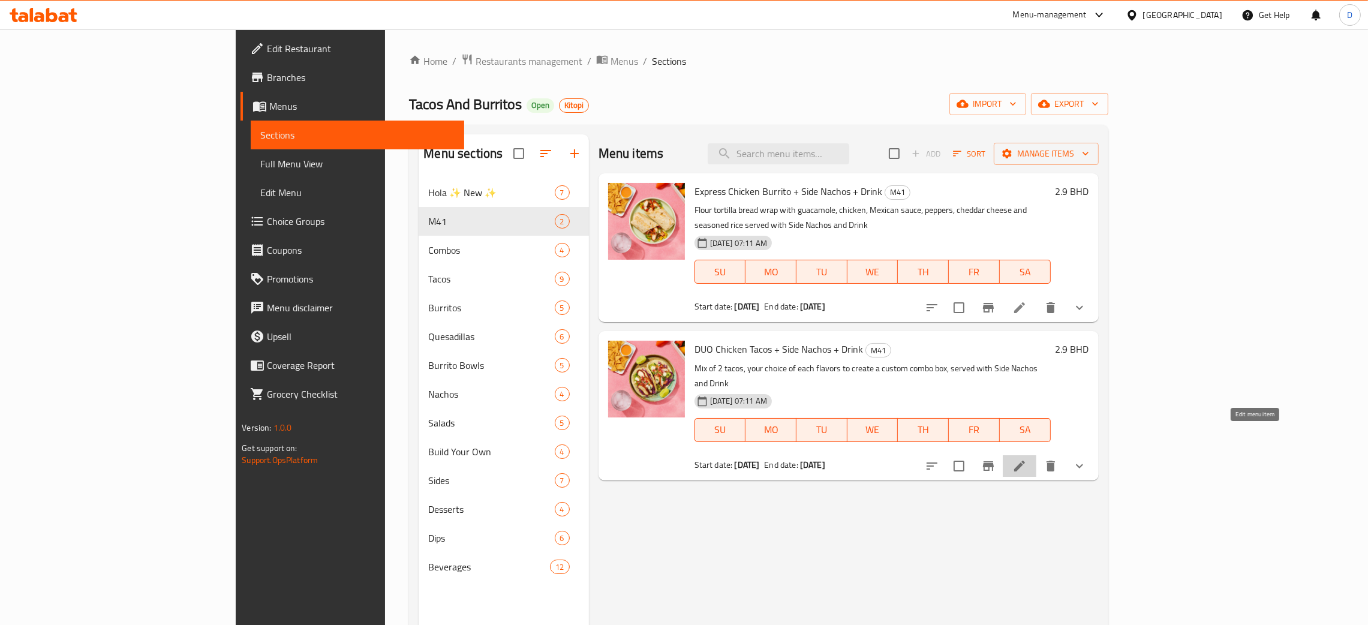
click at [1026, 459] on icon at bounding box center [1019, 466] width 14 height 14
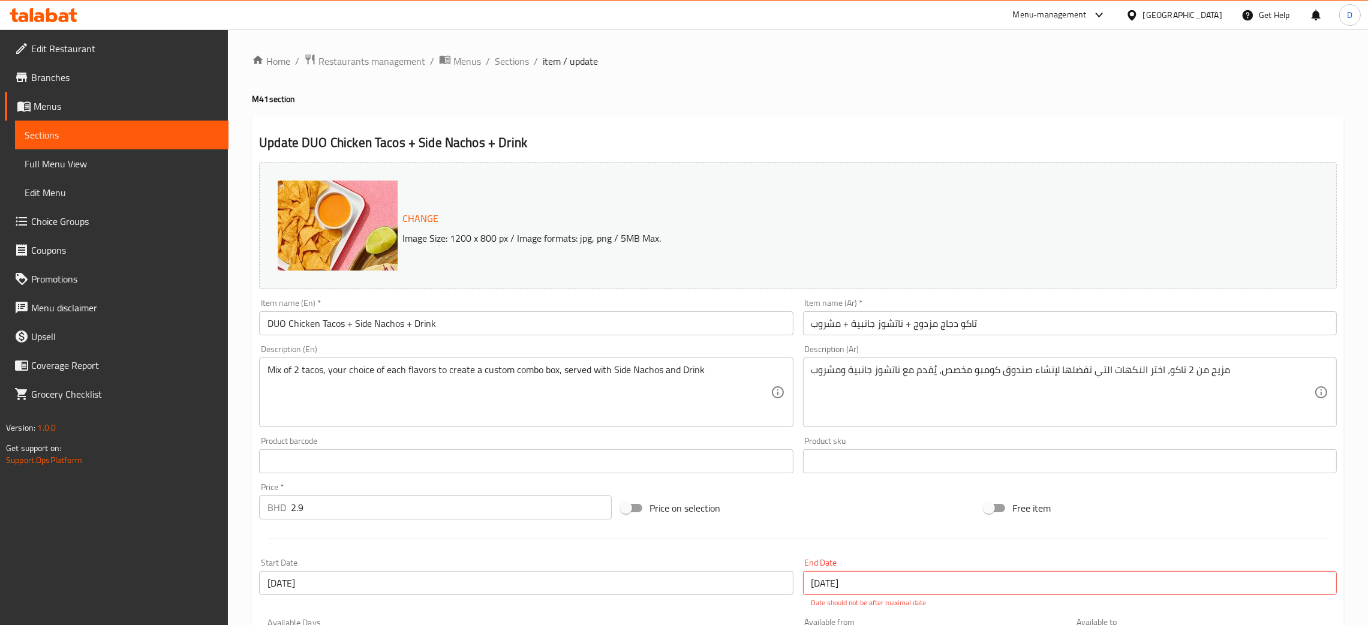
click at [504, 56] on span "Sections" at bounding box center [512, 61] width 34 height 14
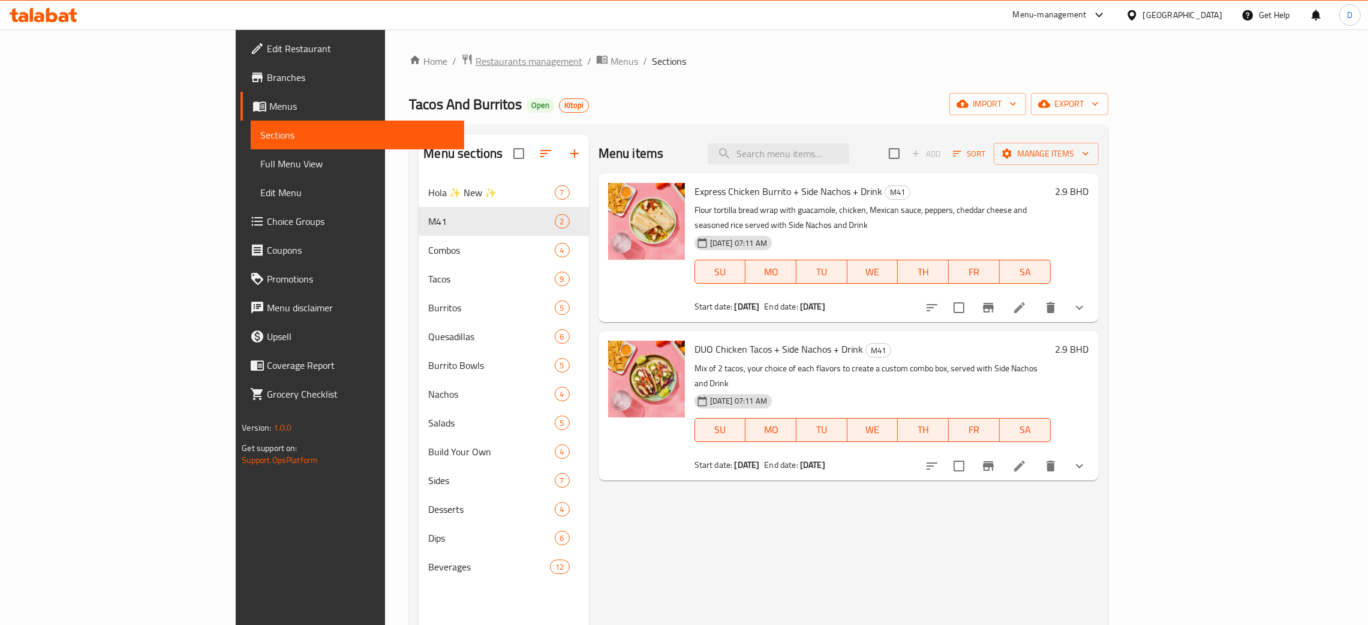
click at [475, 64] on span "Restaurants management" at bounding box center [528, 61] width 107 height 14
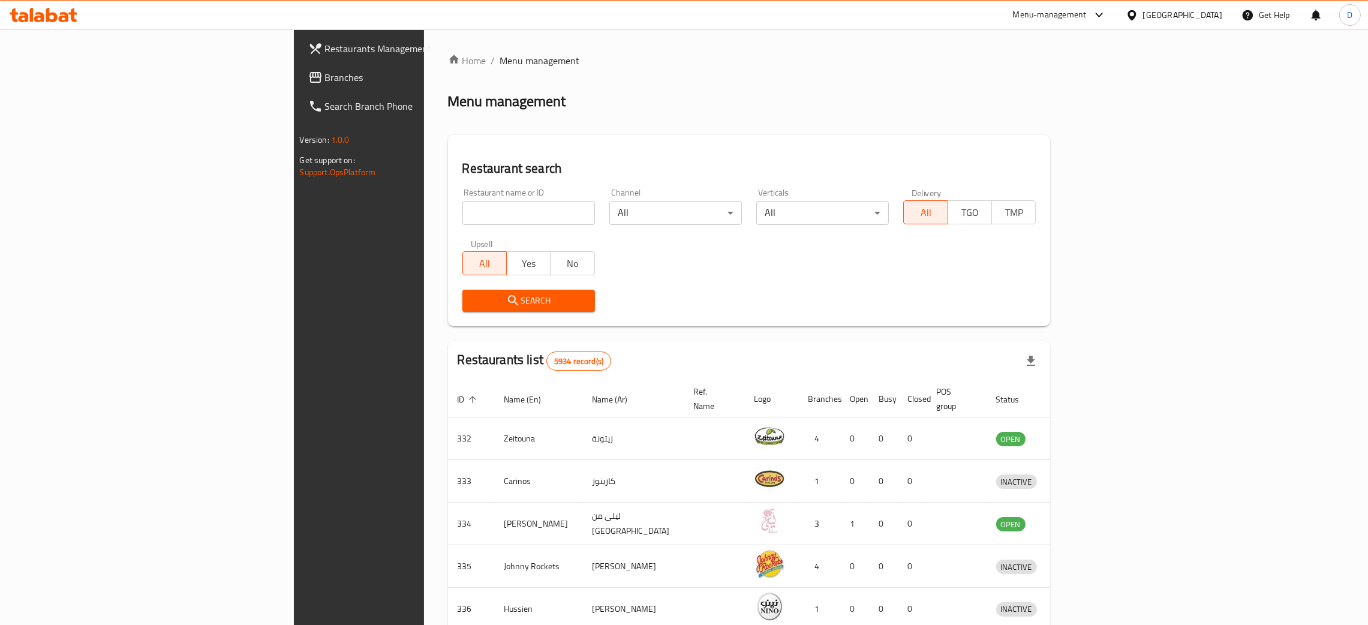
drag, startPoint x: 344, startPoint y: 188, endPoint x: 337, endPoint y: 214, distance: 26.8
click at [462, 192] on div "Restaurant name or ID Restaurant name or ID" at bounding box center [528, 206] width 132 height 37
click at [462, 215] on input "search" at bounding box center [528, 213] width 132 height 24
paste input "Wise Spice by Right Bite"
type input "Wise Spice by Right Bite"
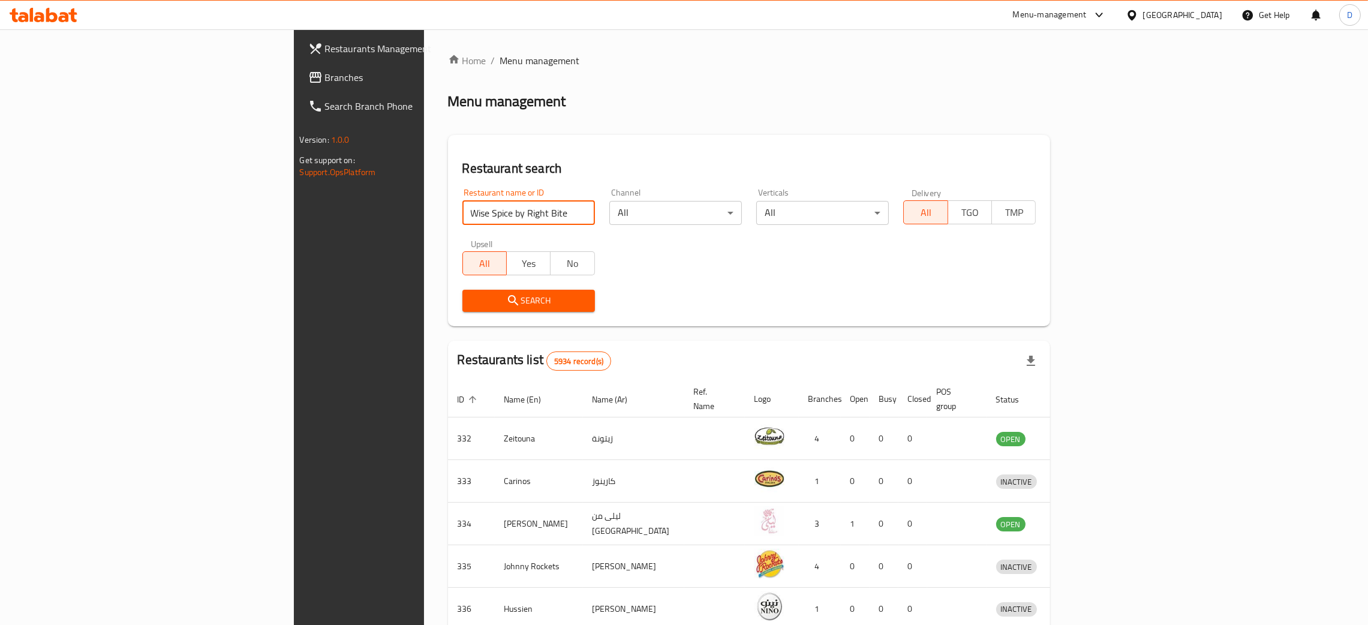
click button "Search" at bounding box center [528, 301] width 132 height 22
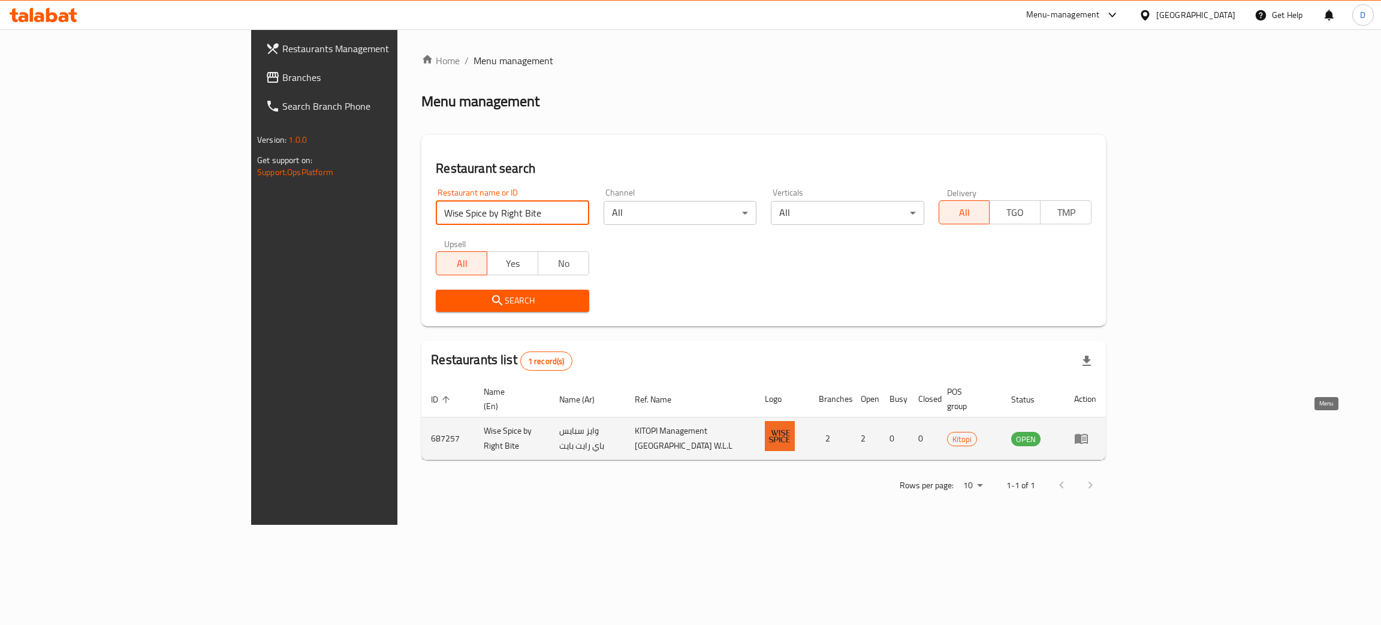
click at [1089, 431] on icon "enhanced table" at bounding box center [1081, 438] width 14 height 14
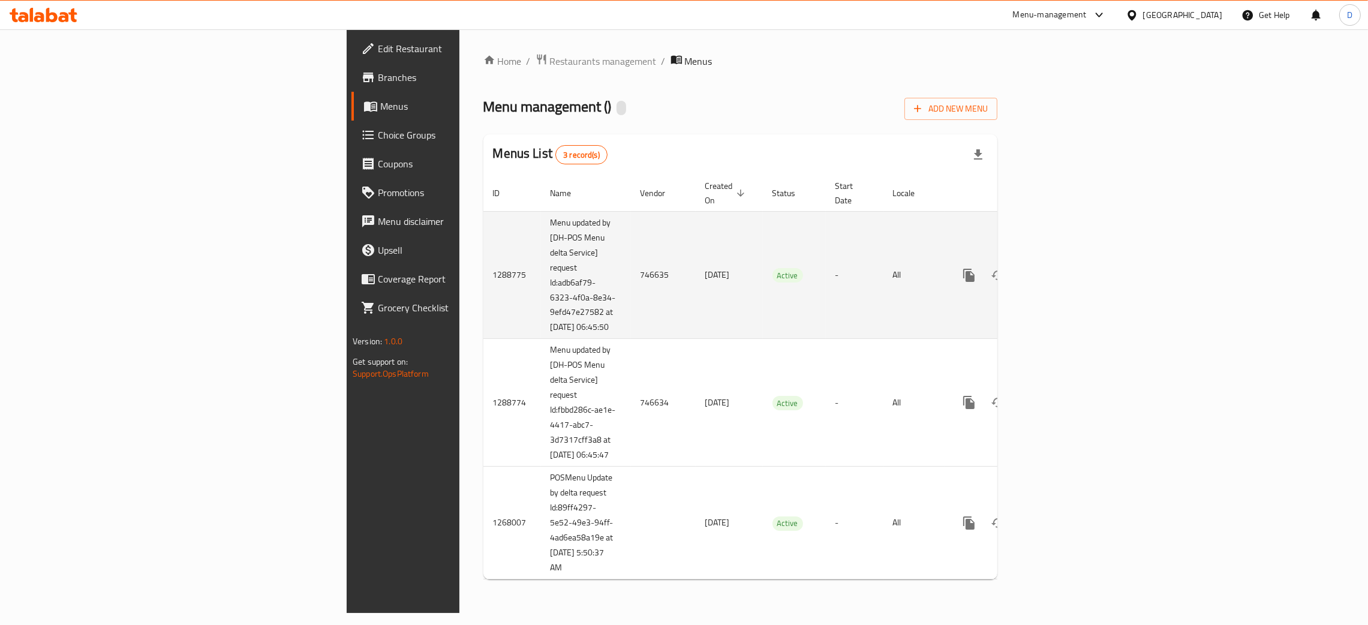
click at [631, 262] on td "746635" at bounding box center [663, 275] width 65 height 128
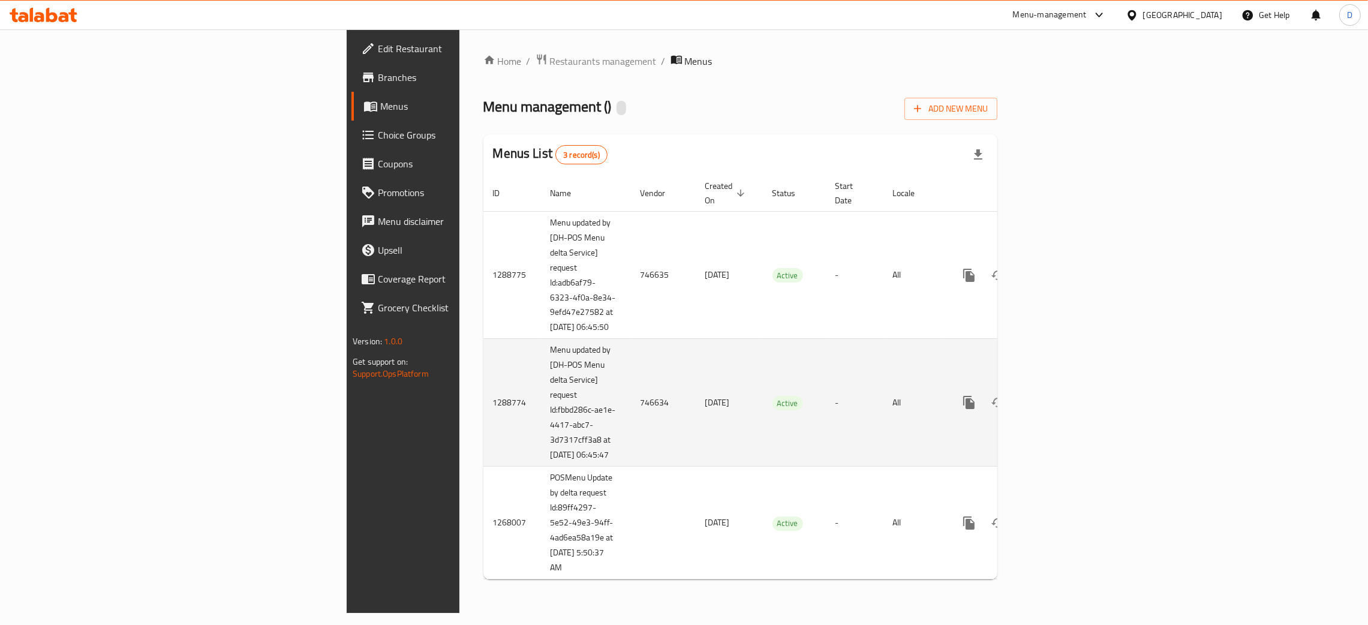
click at [631, 409] on td "746634" at bounding box center [663, 403] width 65 height 128
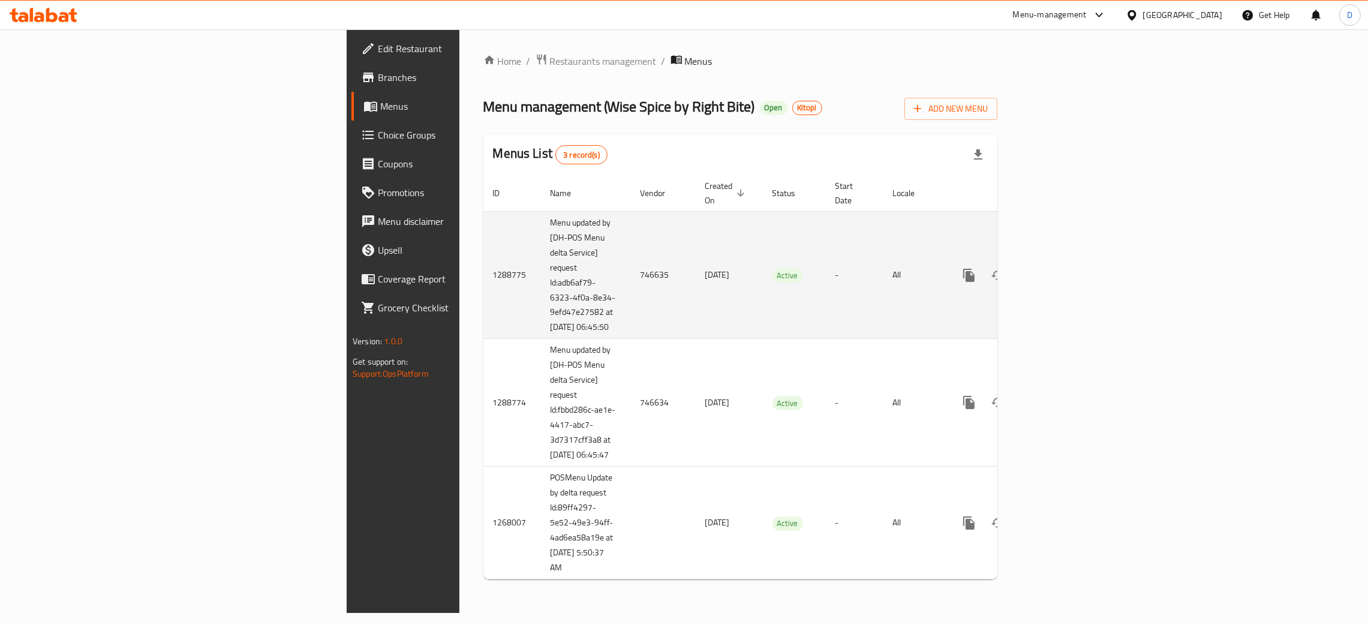
click at [945, 272] on td "All" at bounding box center [914, 275] width 62 height 128
click at [1061, 270] on icon "enhanced table" at bounding box center [1055, 275] width 11 height 11
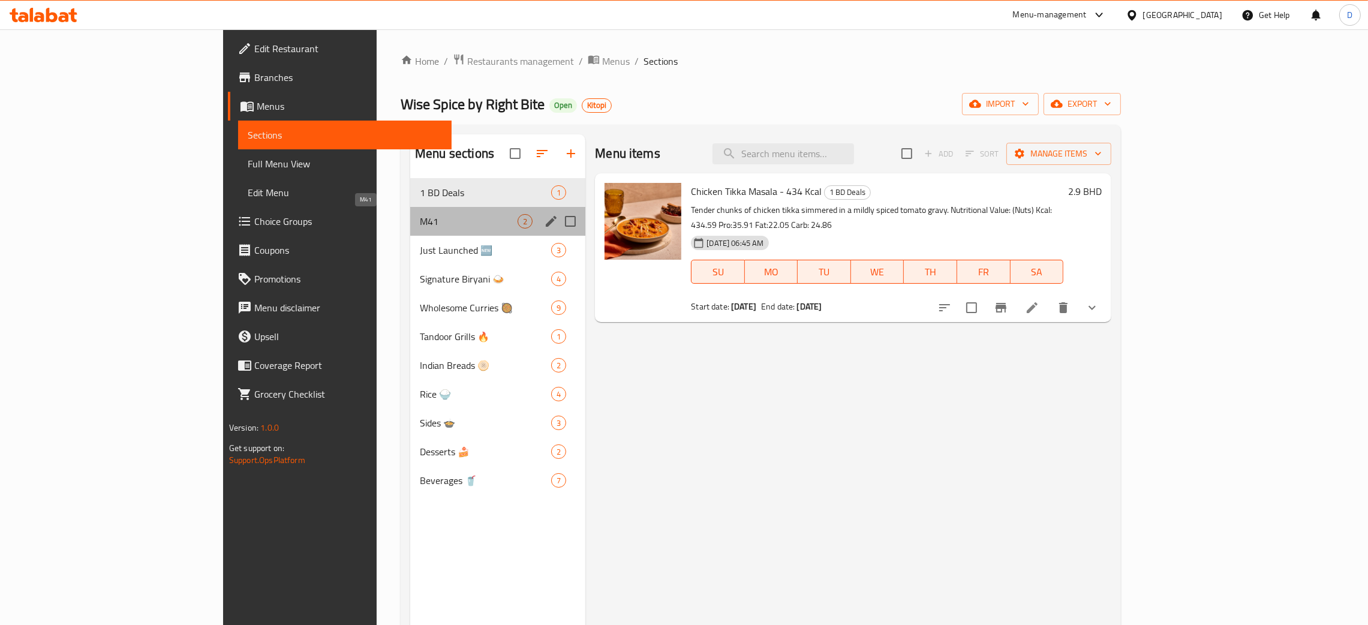
click at [420, 219] on span "M41" at bounding box center [469, 221] width 98 height 14
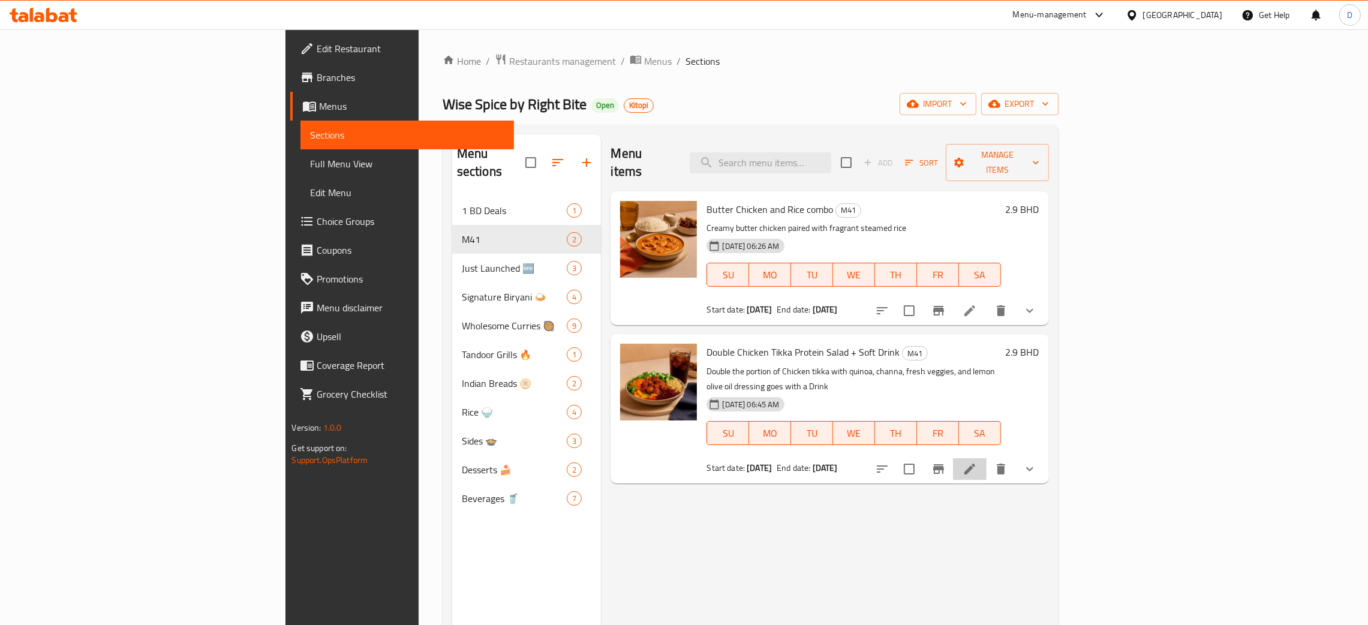
click at [986, 458] on li at bounding box center [970, 469] width 34 height 22
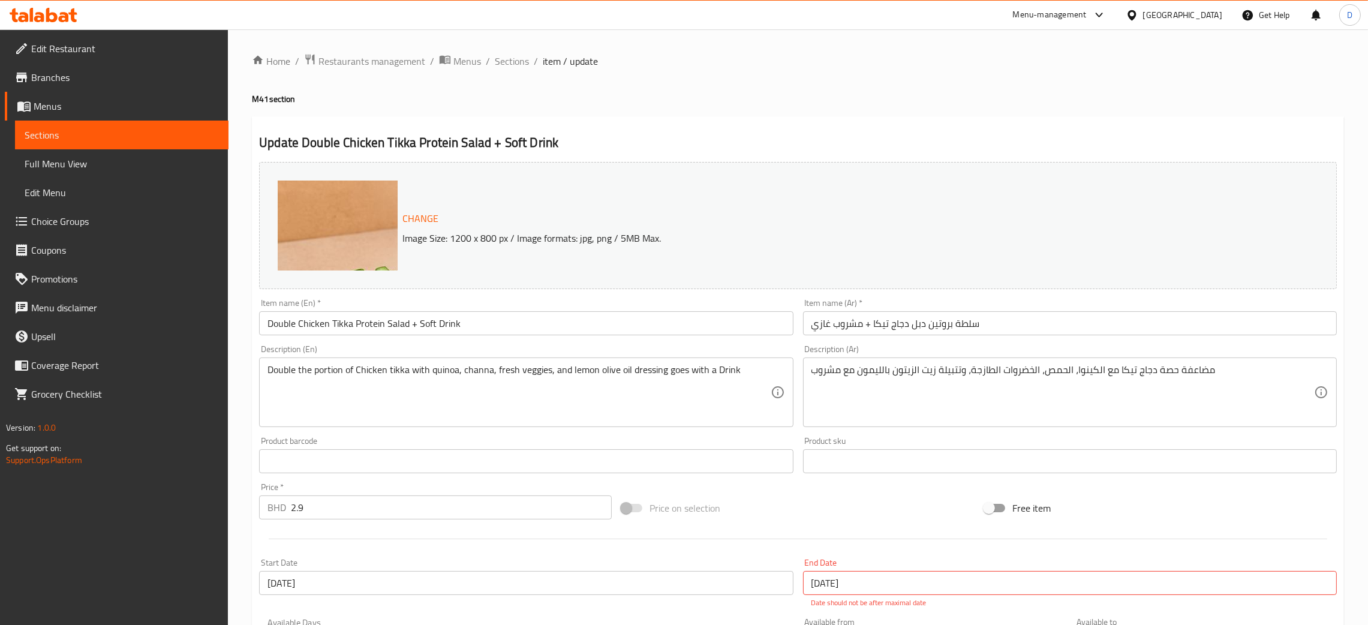
click at [752, 94] on h4 "M41 section" at bounding box center [798, 99] width 1092 height 12
click at [466, 60] on span "Menus" at bounding box center [467, 61] width 28 height 14
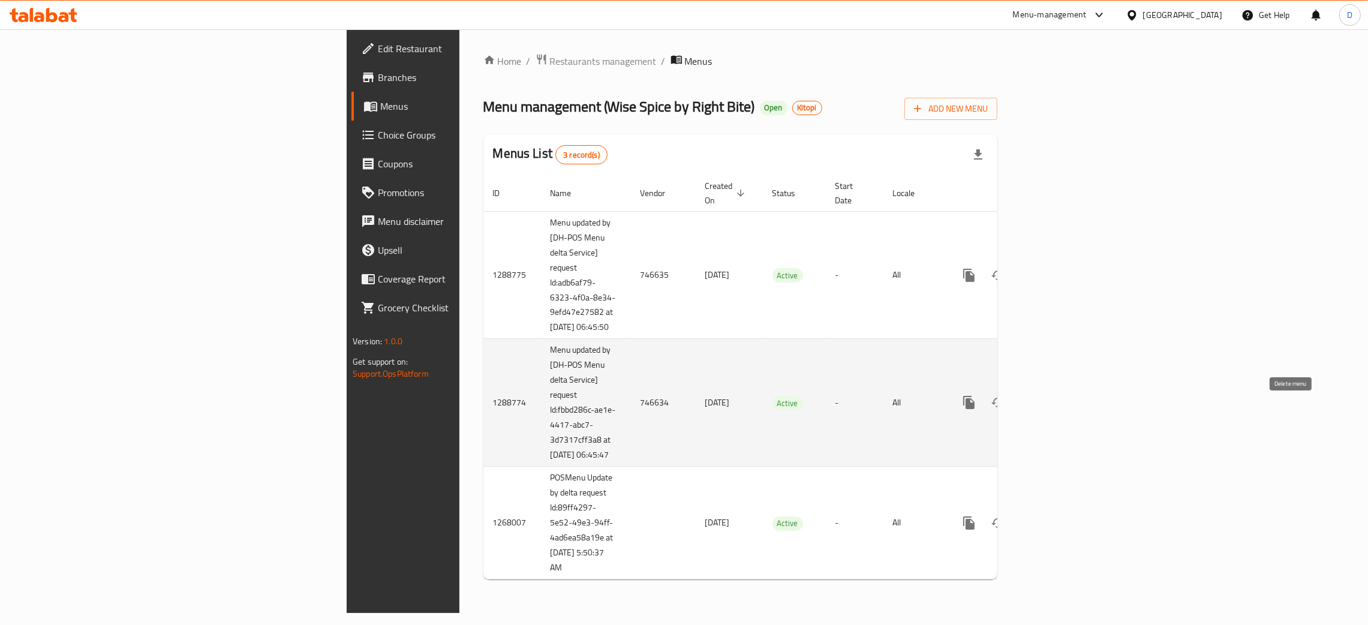
click at [1070, 413] on link "enhanced table" at bounding box center [1055, 402] width 29 height 29
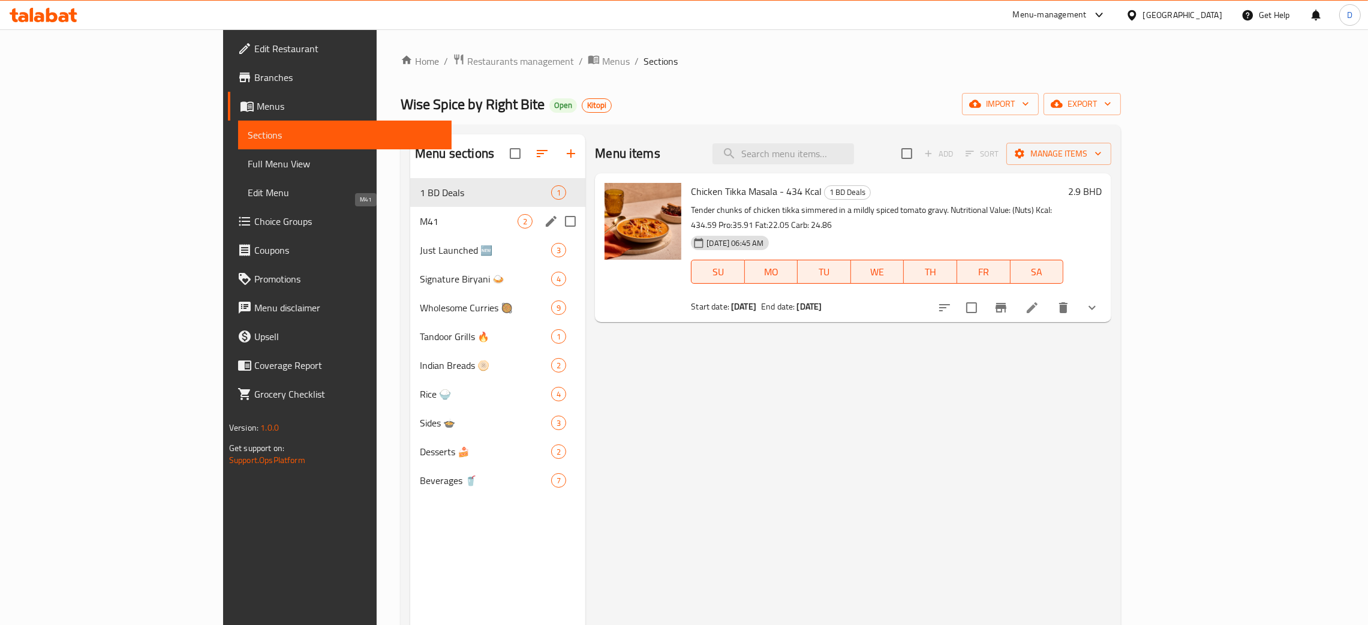
click at [420, 222] on span "M41" at bounding box center [469, 221] width 98 height 14
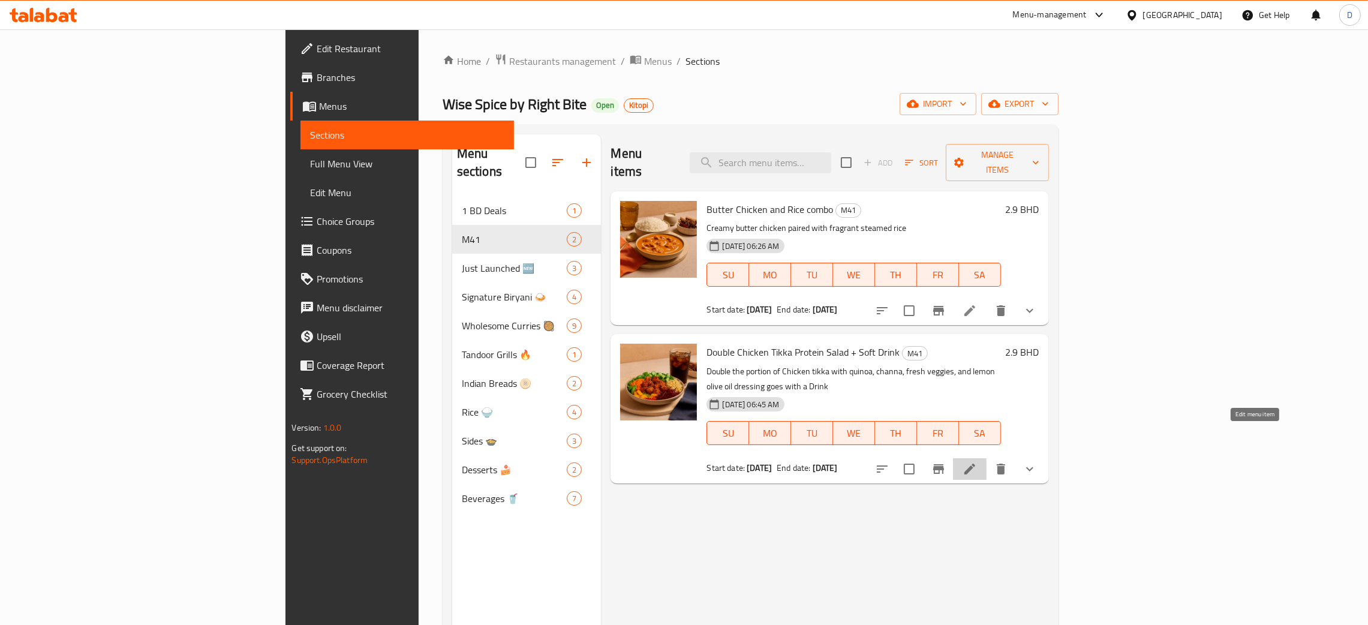
click at [977, 462] on icon at bounding box center [969, 469] width 14 height 14
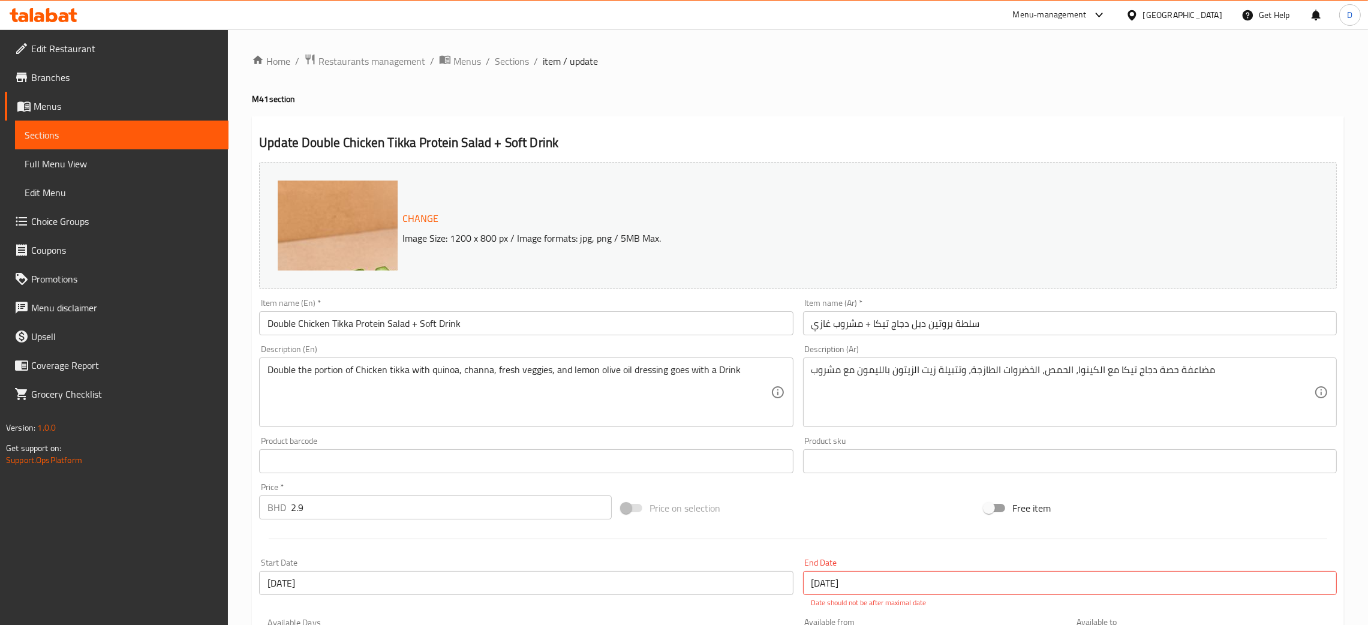
drag, startPoint x: 895, startPoint y: 80, endPoint x: 790, endPoint y: 4, distance: 129.5
click at [895, 79] on div "Home / Restaurants management / Menus / Sections / item / update M41 section Up…" at bounding box center [798, 453] width 1092 height 800
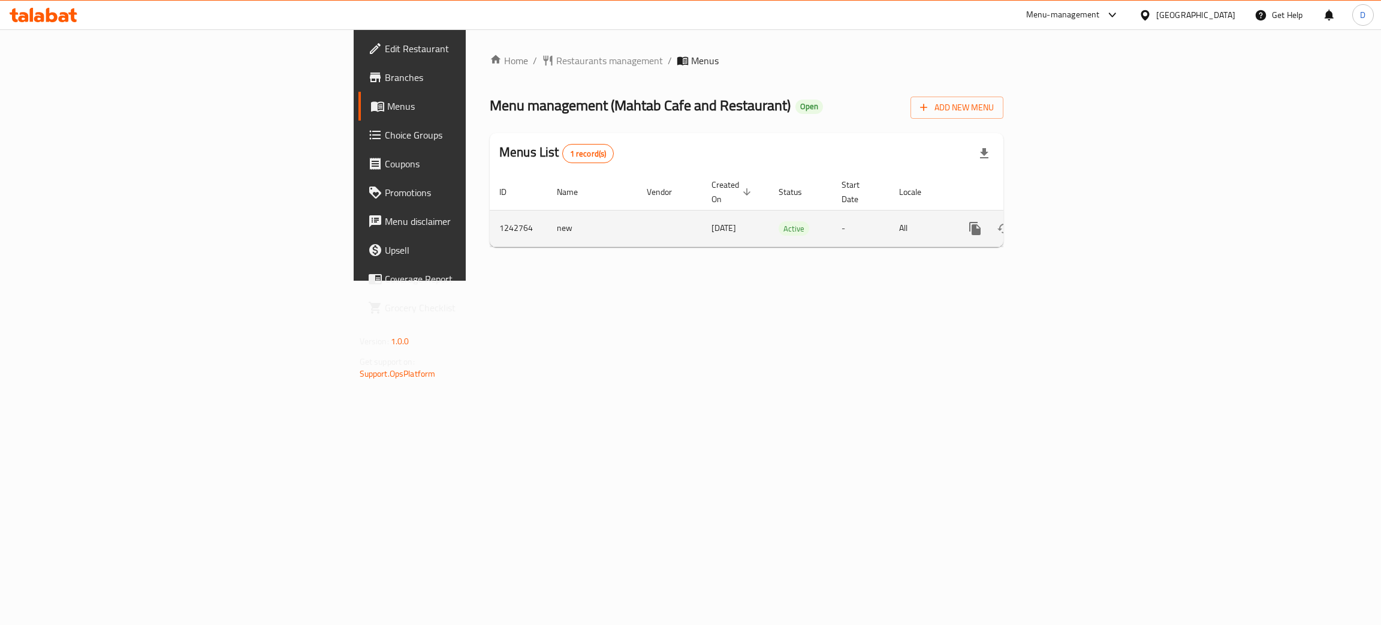
click at [1086, 230] on td "enhanced table" at bounding box center [1018, 228] width 134 height 37
click at [1076, 223] on link "enhanced table" at bounding box center [1061, 228] width 29 height 29
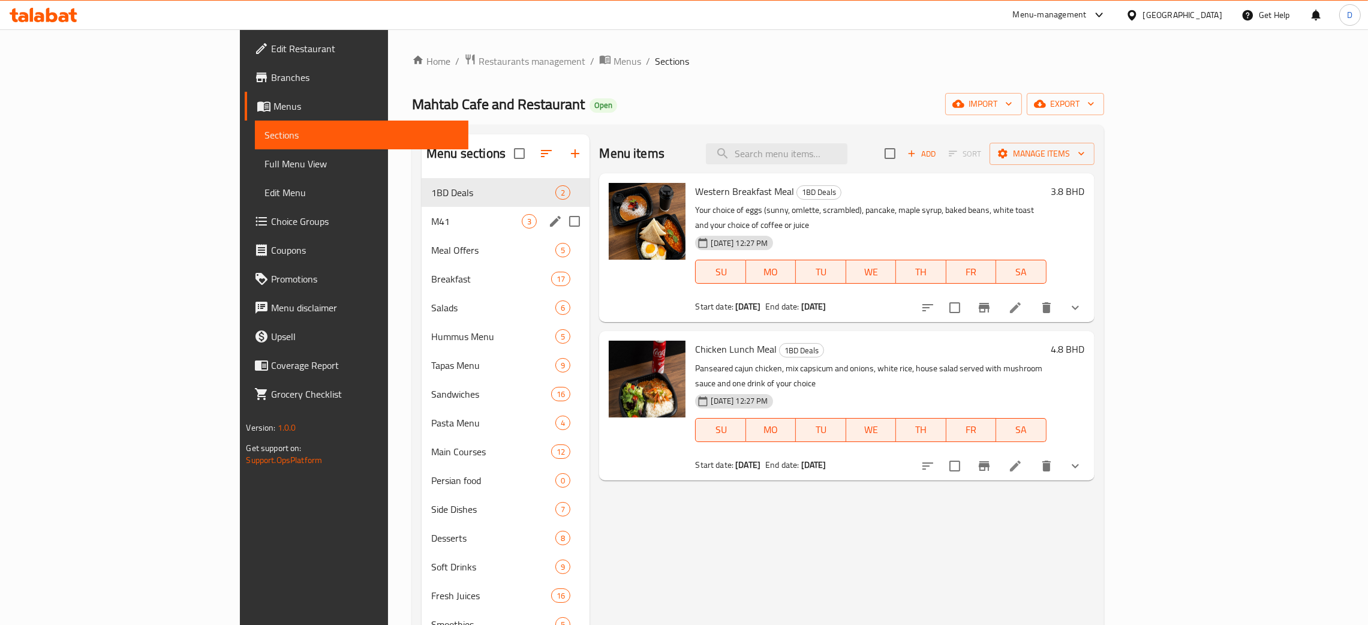
click at [421, 212] on div "M41 3" at bounding box center [505, 221] width 168 height 29
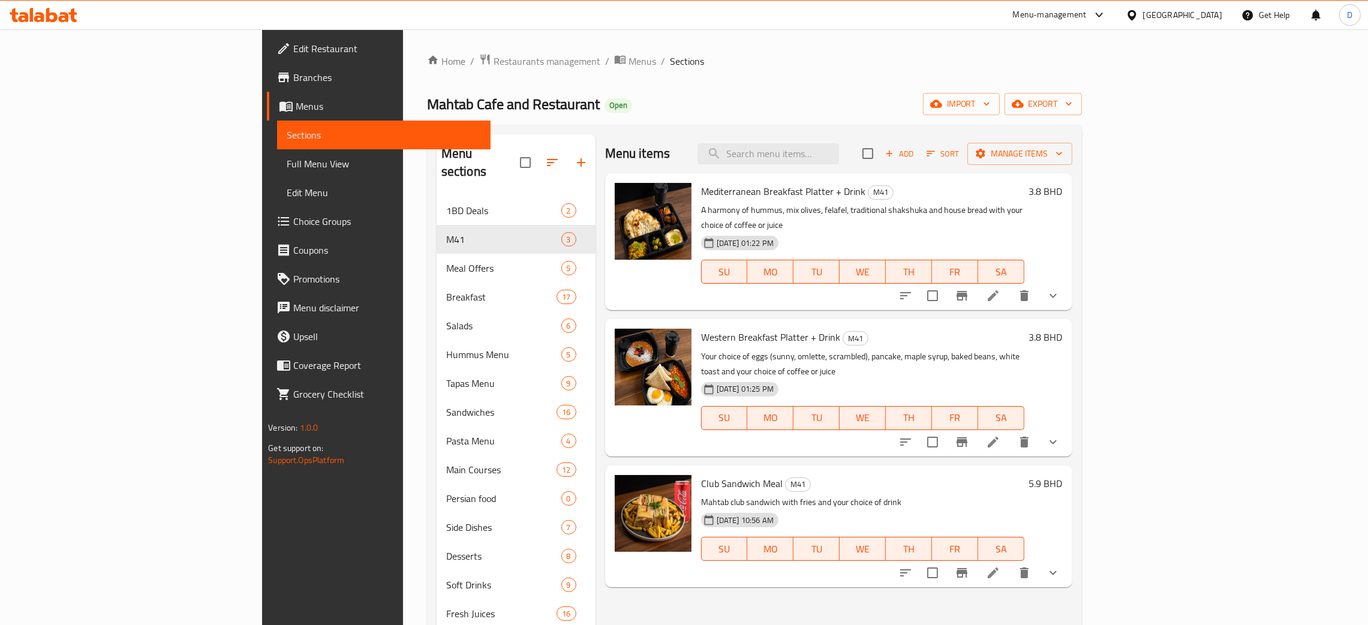
click at [1024, 475] on h6 "Club Sandwich Meal M41" at bounding box center [862, 483] width 323 height 17
click at [1019, 540] on span "SA" at bounding box center [1001, 548] width 37 height 17
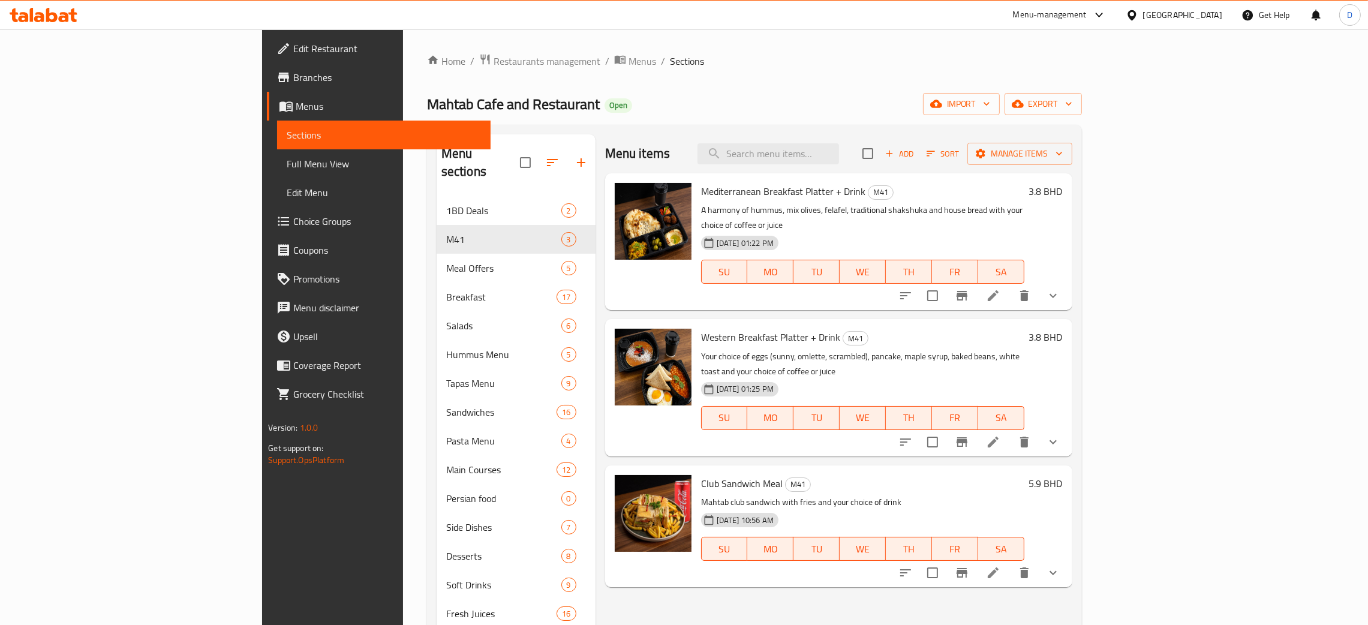
click at [1019, 540] on span "SA" at bounding box center [1001, 548] width 37 height 17
click at [701, 474] on span "Club Sandwich Meal" at bounding box center [742, 483] width 82 height 18
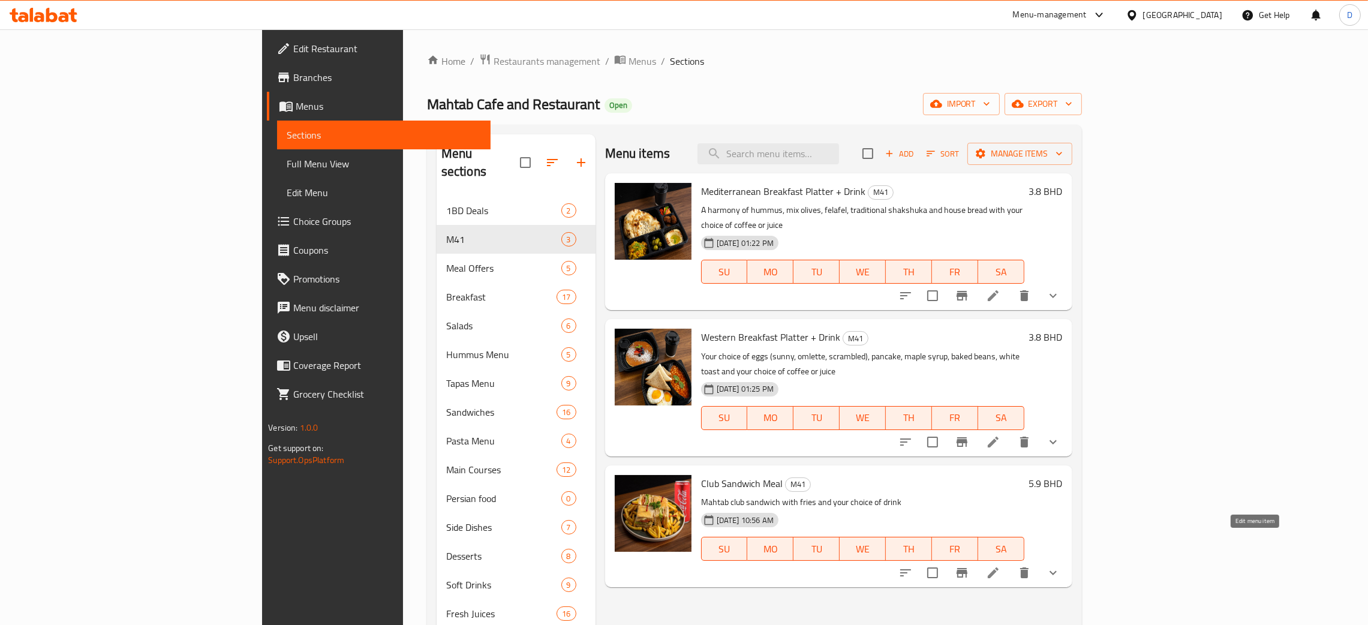
click at [1000, 565] on icon at bounding box center [993, 572] width 14 height 14
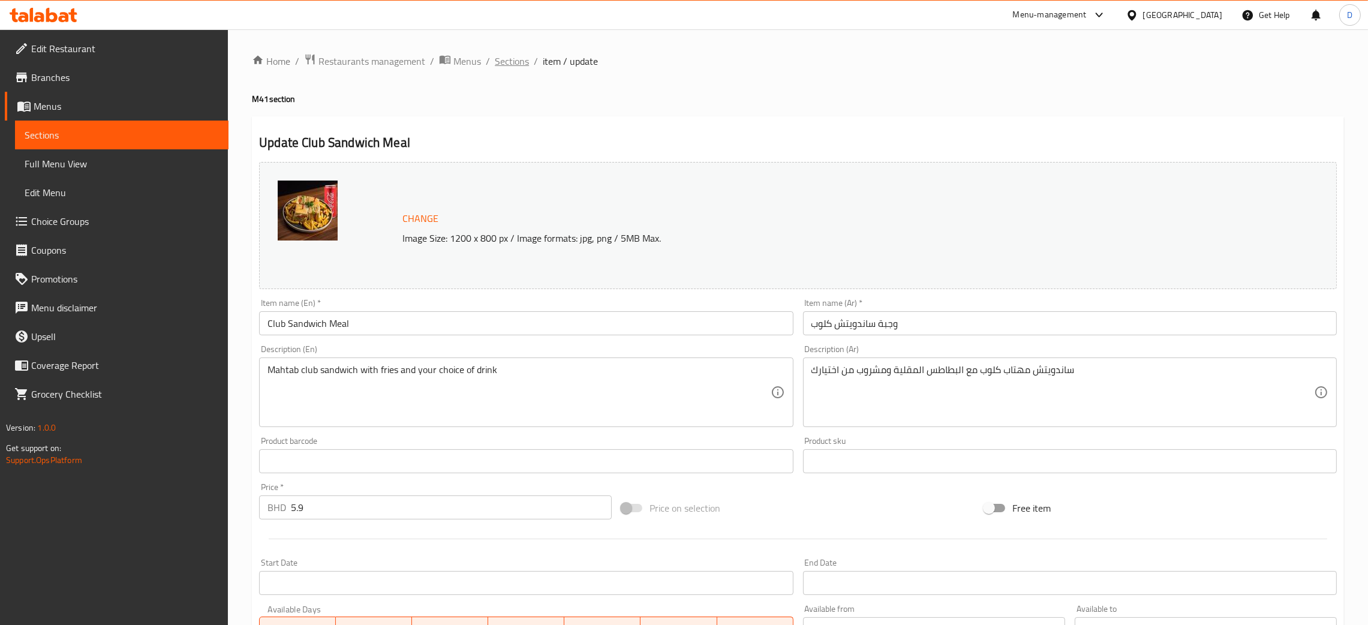
click at [521, 67] on span "Sections" at bounding box center [512, 61] width 34 height 14
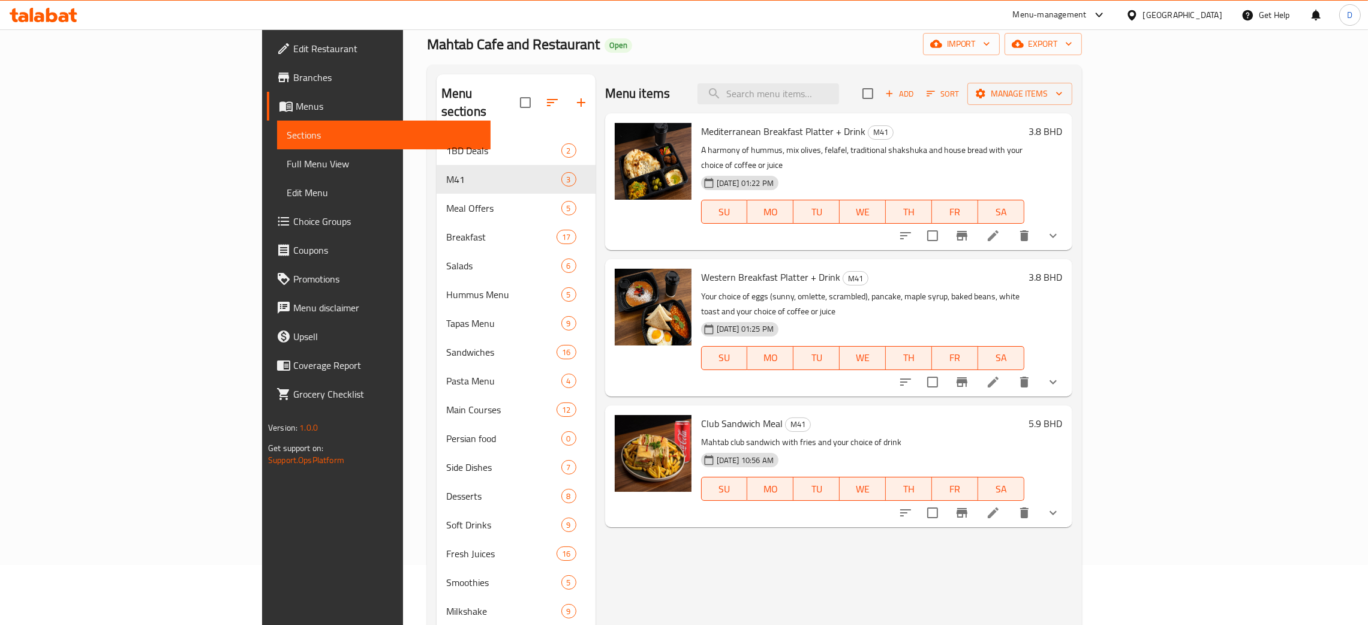
scroll to position [90, 0]
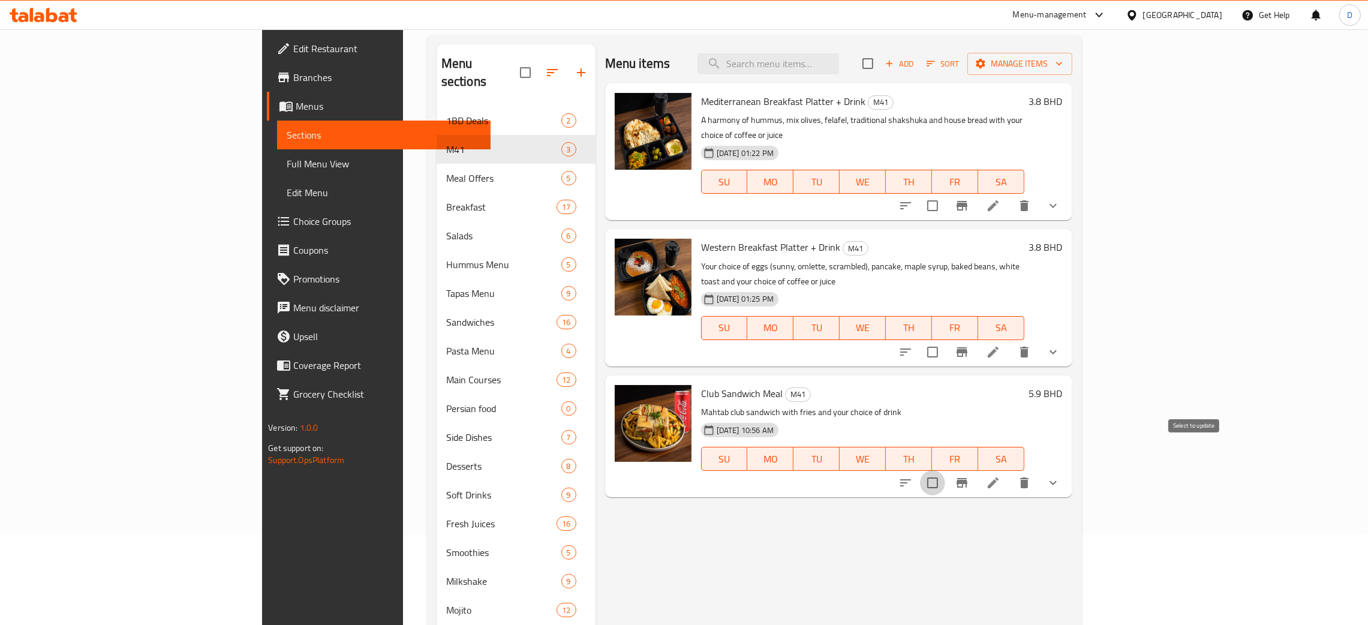
click at [945, 470] on input "checkbox" at bounding box center [932, 482] width 25 height 25
checkbox input "true"
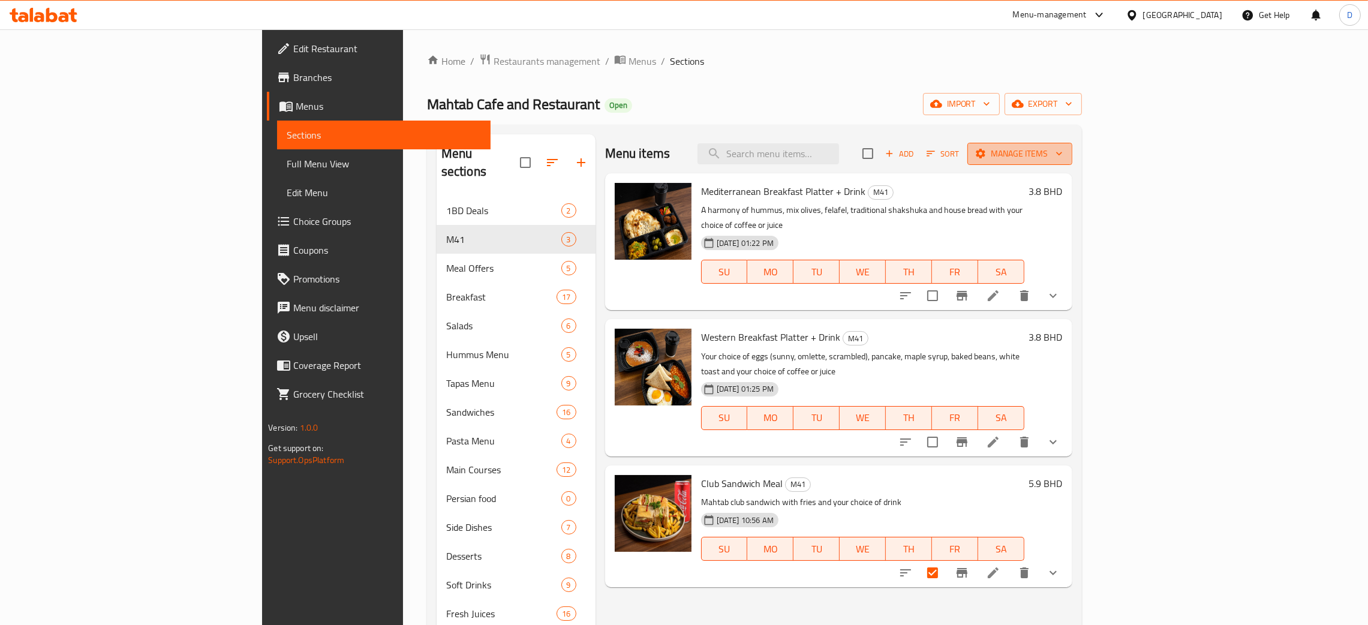
click at [1062, 147] on span "Manage items" at bounding box center [1020, 153] width 86 height 15
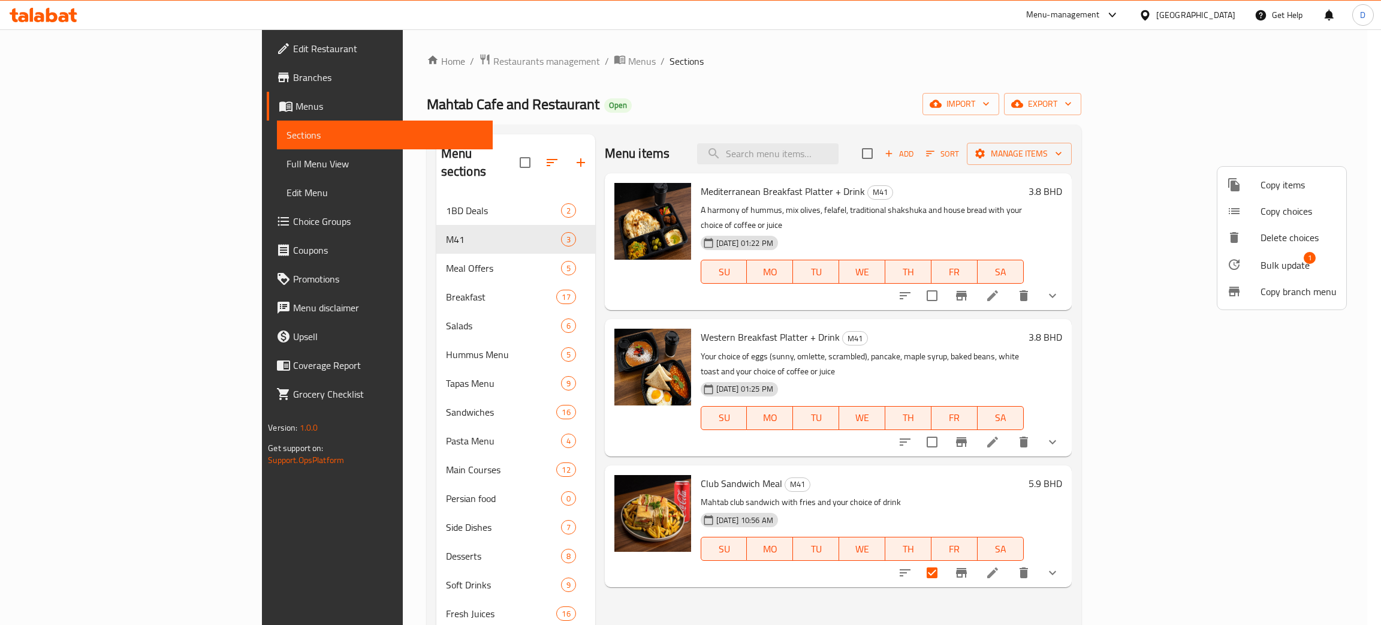
click at [674, 318] on div at bounding box center [690, 312] width 1381 height 625
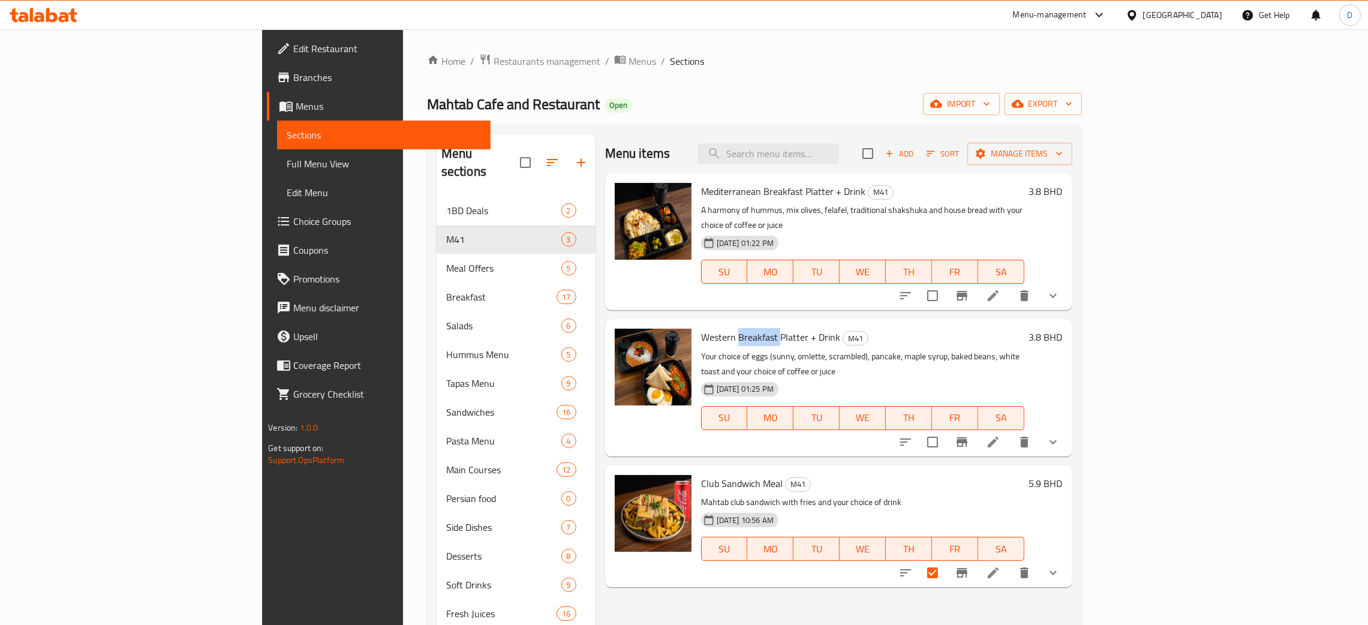
click at [701, 328] on span "Western Breakfast Platter + Drink" at bounding box center [770, 337] width 139 height 18
click at [1024, 349] on p "Your choice of eggs (sunny, omlette, scrambled), pancake, maple syrup, baked be…" at bounding box center [862, 364] width 323 height 30
click at [967, 437] on icon "Branch-specific-item" at bounding box center [961, 442] width 11 height 10
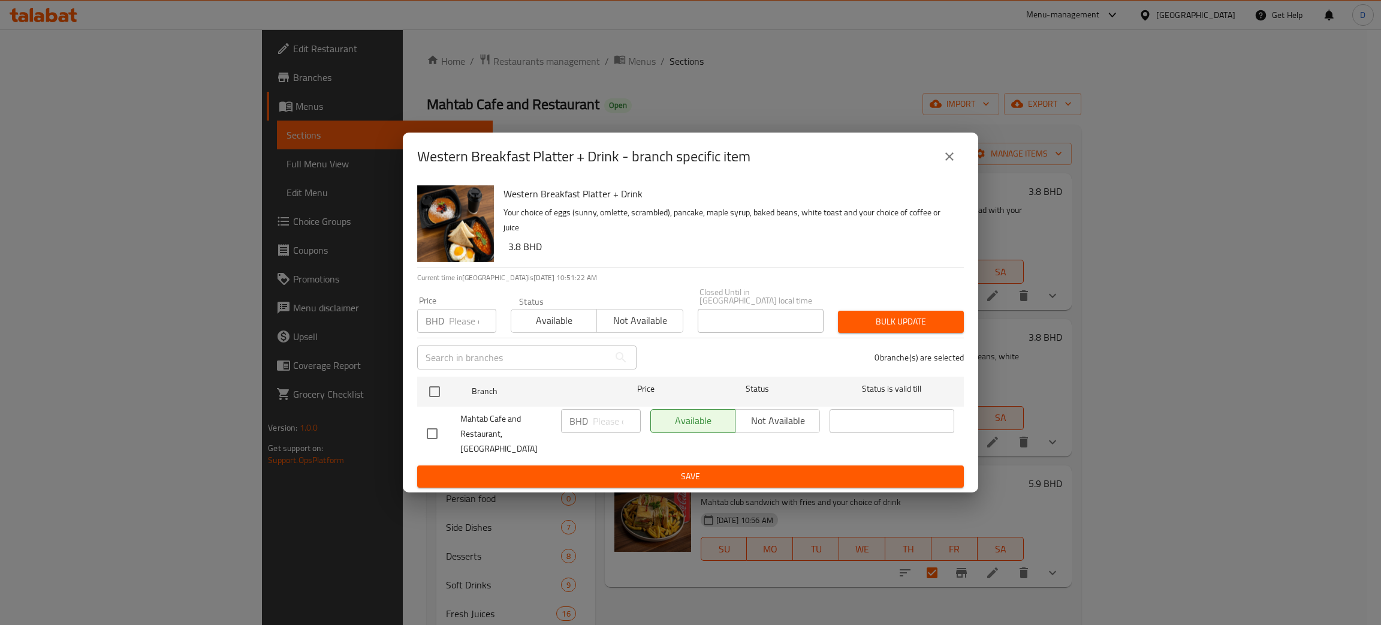
drag, startPoint x: 957, startPoint y: 163, endPoint x: 1007, endPoint y: 173, distance: 50.1
click at [957, 162] on button "close" at bounding box center [949, 156] width 29 height 29
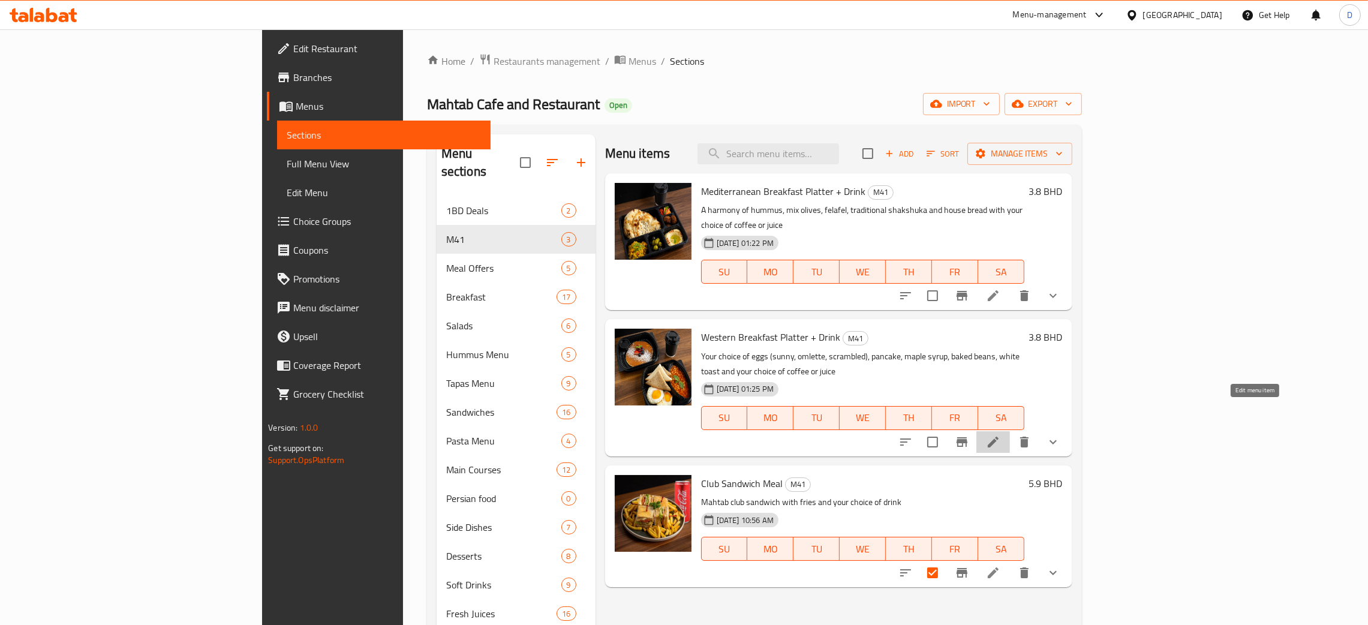
click at [1000, 435] on icon at bounding box center [993, 442] width 14 height 14
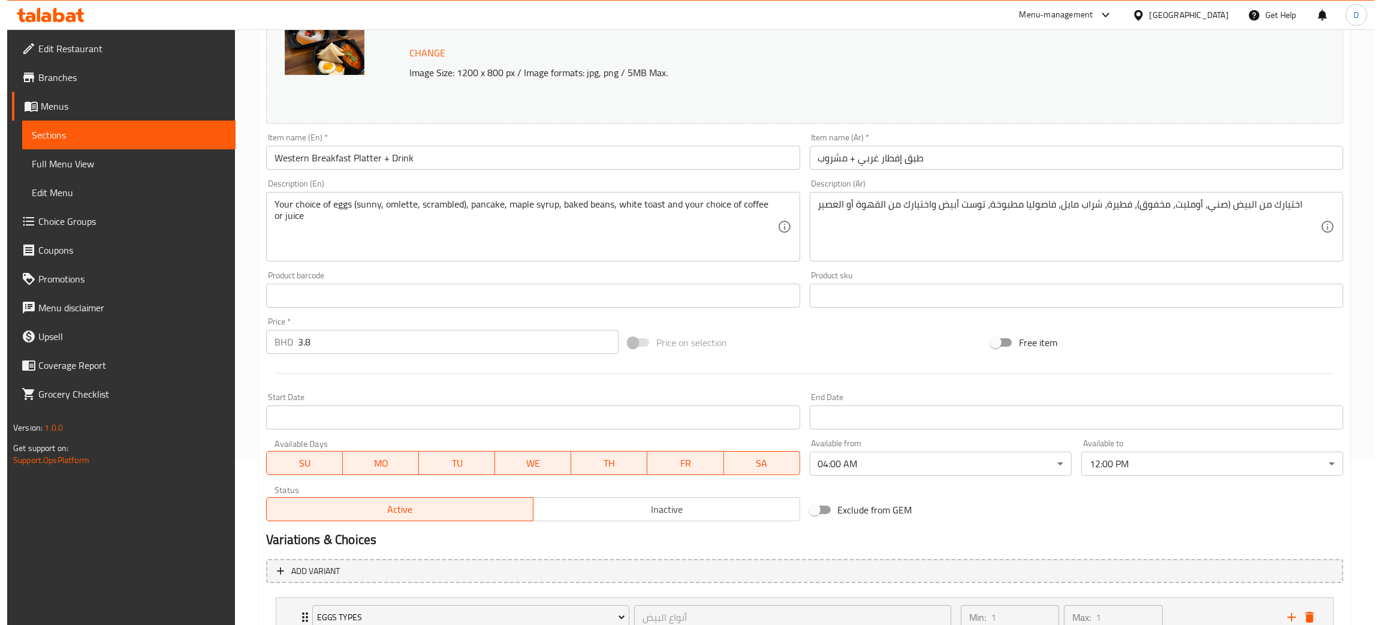
scroll to position [308, 0]
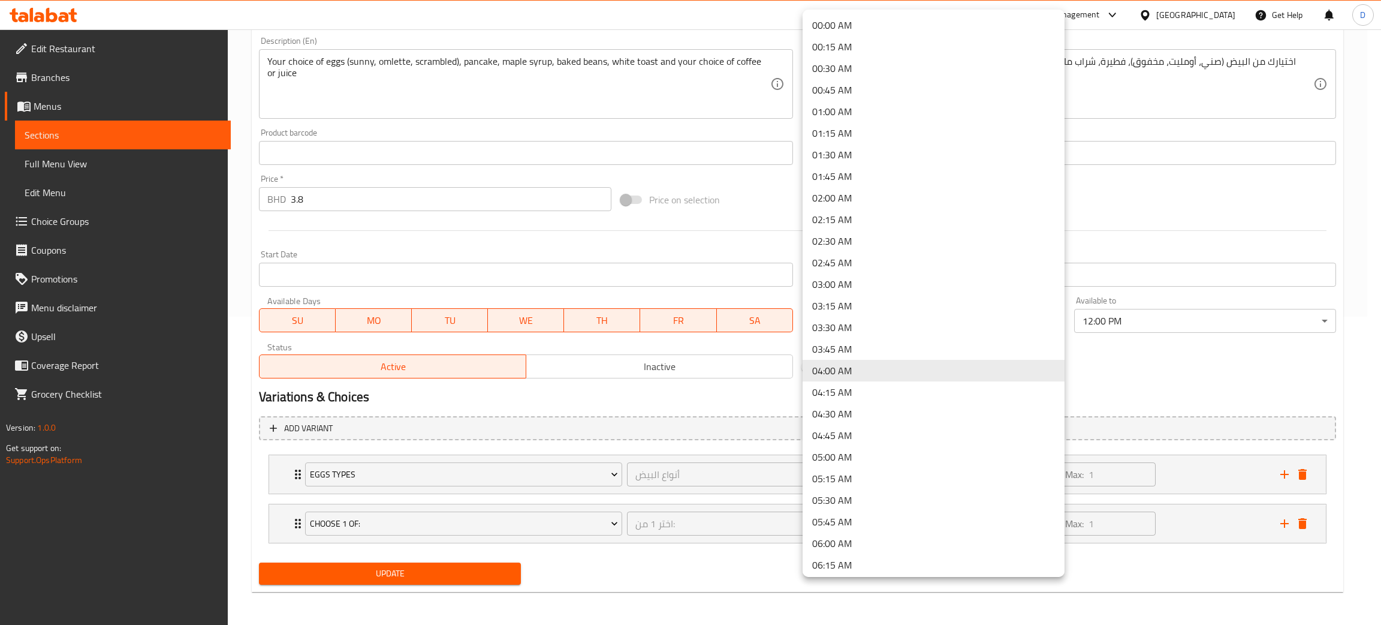
click at [1043, 317] on body "​ Menu-management Bahrain Get Help D Edit Restaurant Branches Menus Sections Fu…" at bounding box center [690, 18] width 1381 height 595
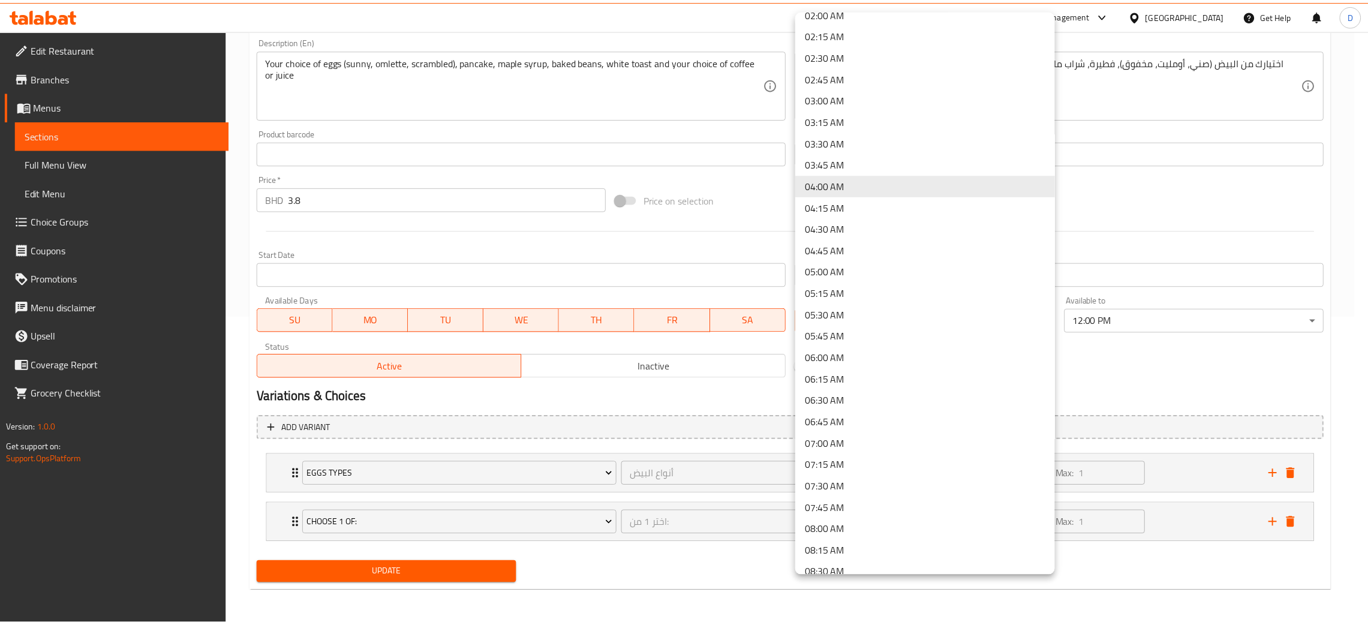
scroll to position [0, 0]
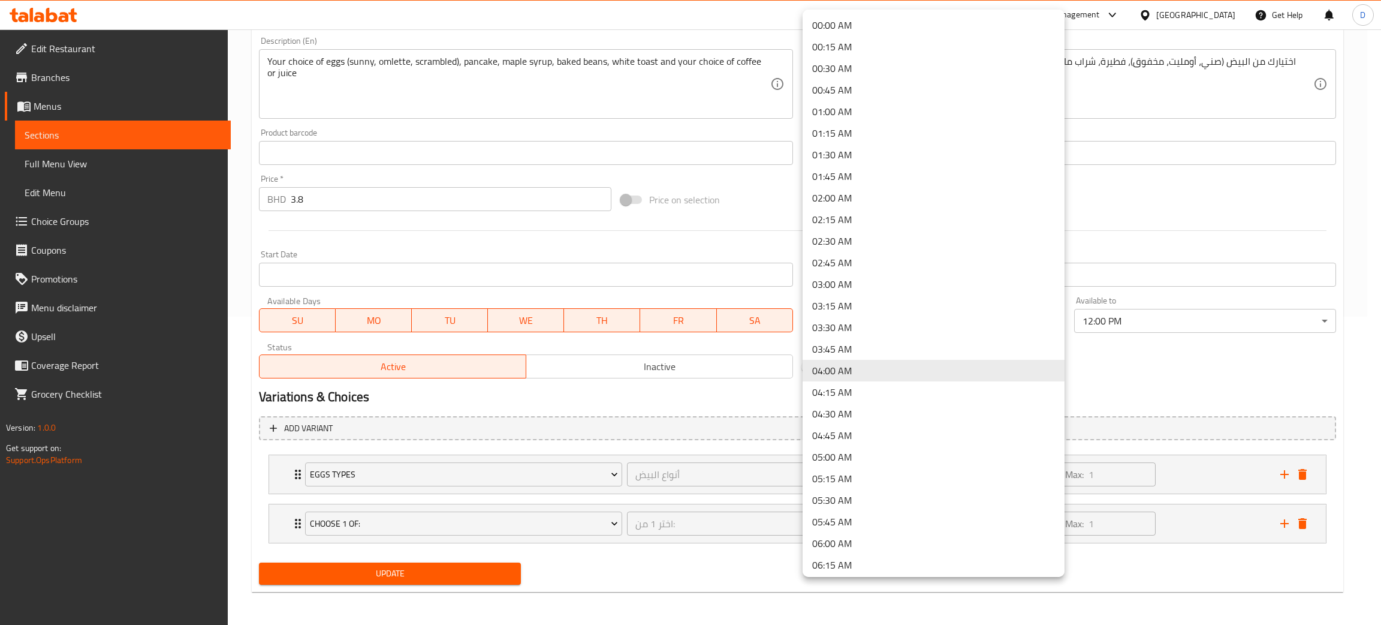
click at [1120, 207] on div at bounding box center [690, 312] width 1381 height 625
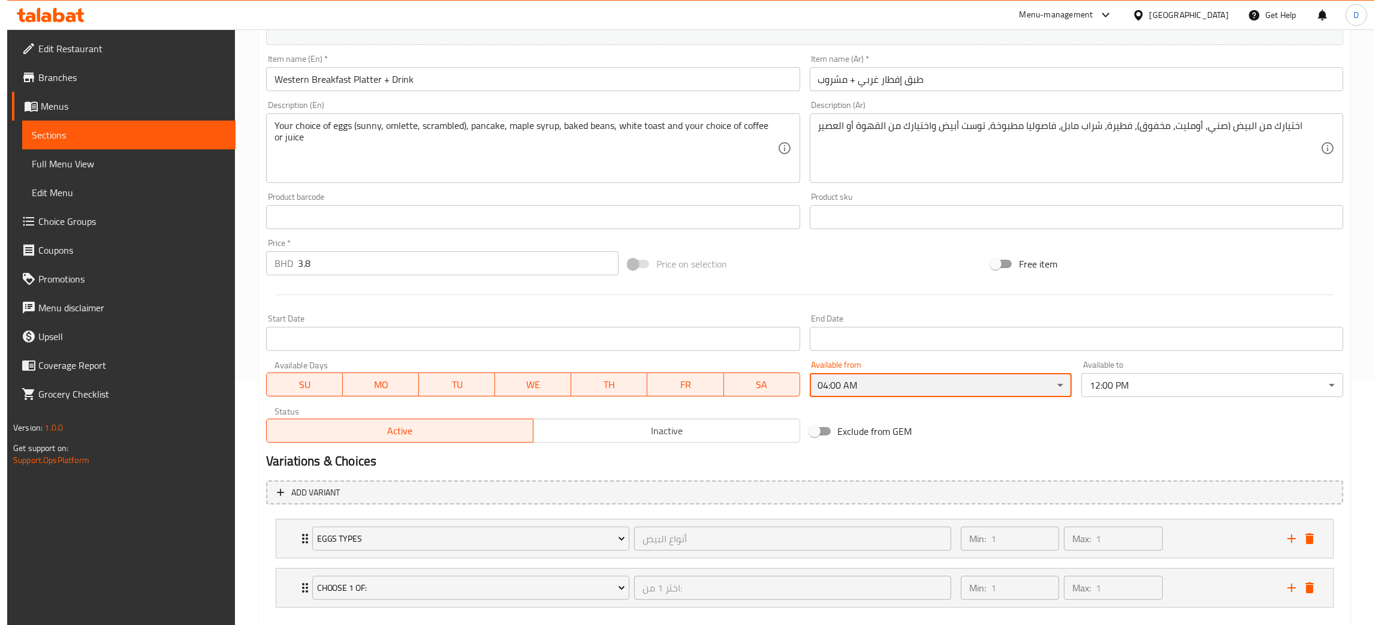
scroll to position [308, 0]
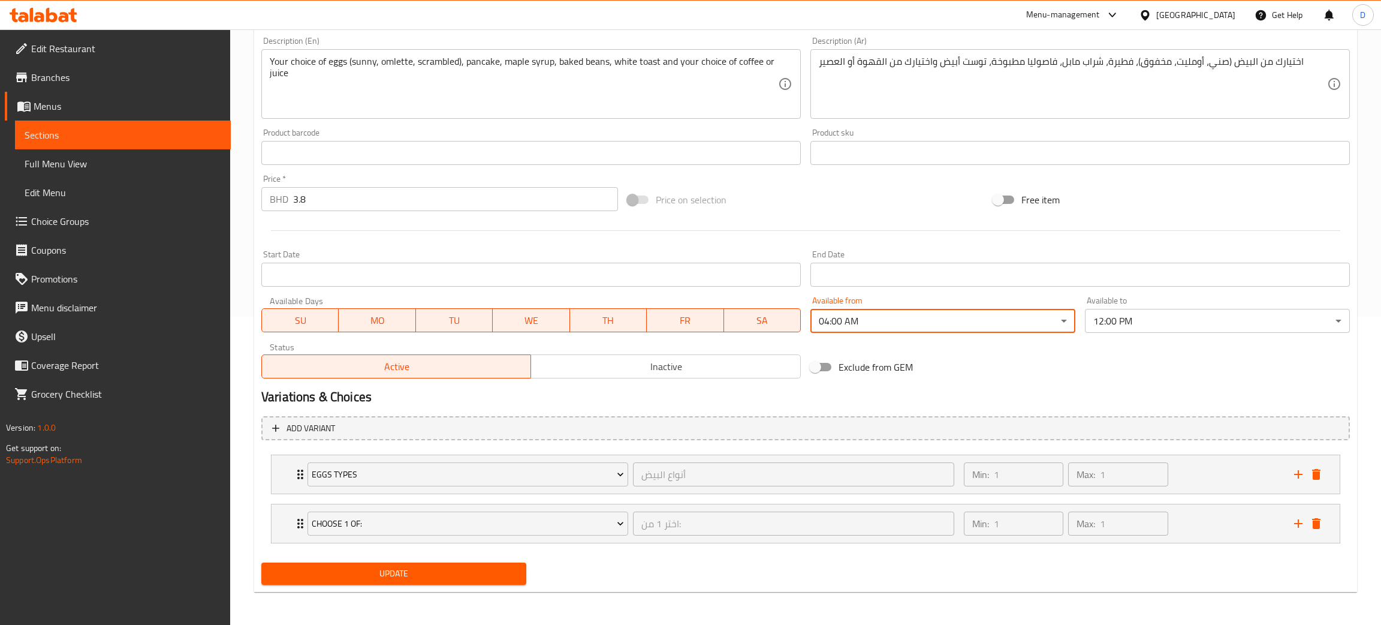
click at [1005, 317] on body "​ Menu-management Bahrain Get Help D Edit Restaurant Branches Menus Sections Fu…" at bounding box center [690, 18] width 1381 height 595
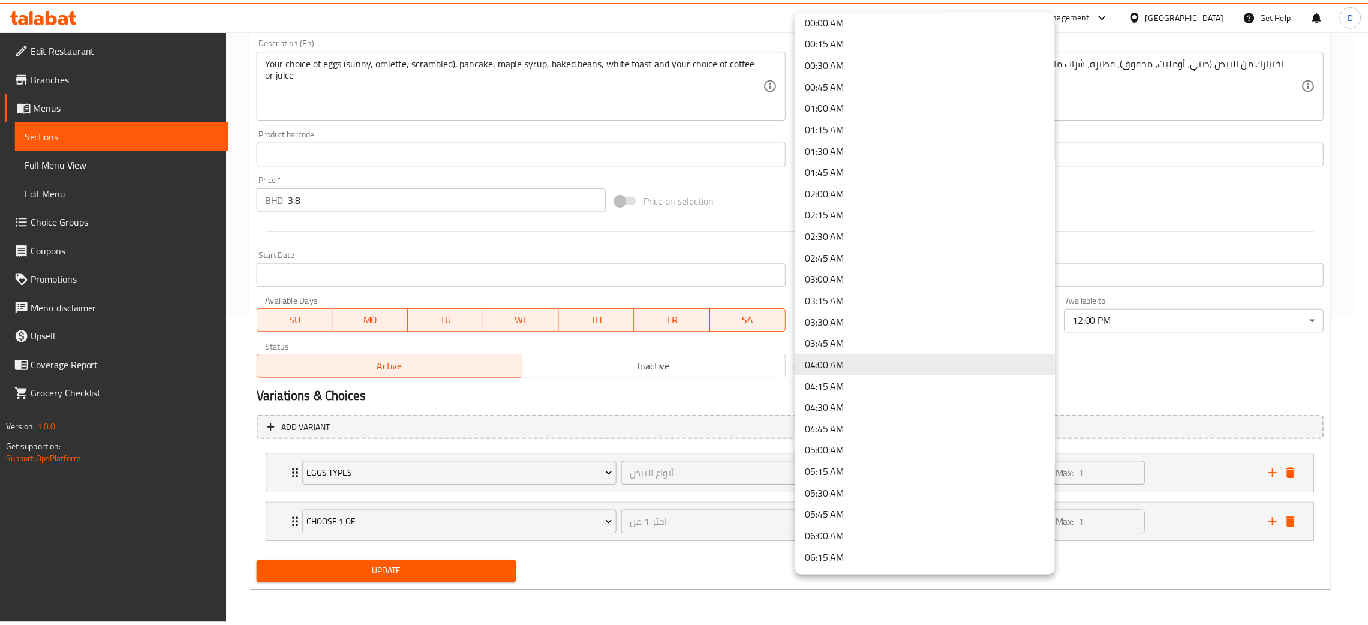
scroll to position [0, 0]
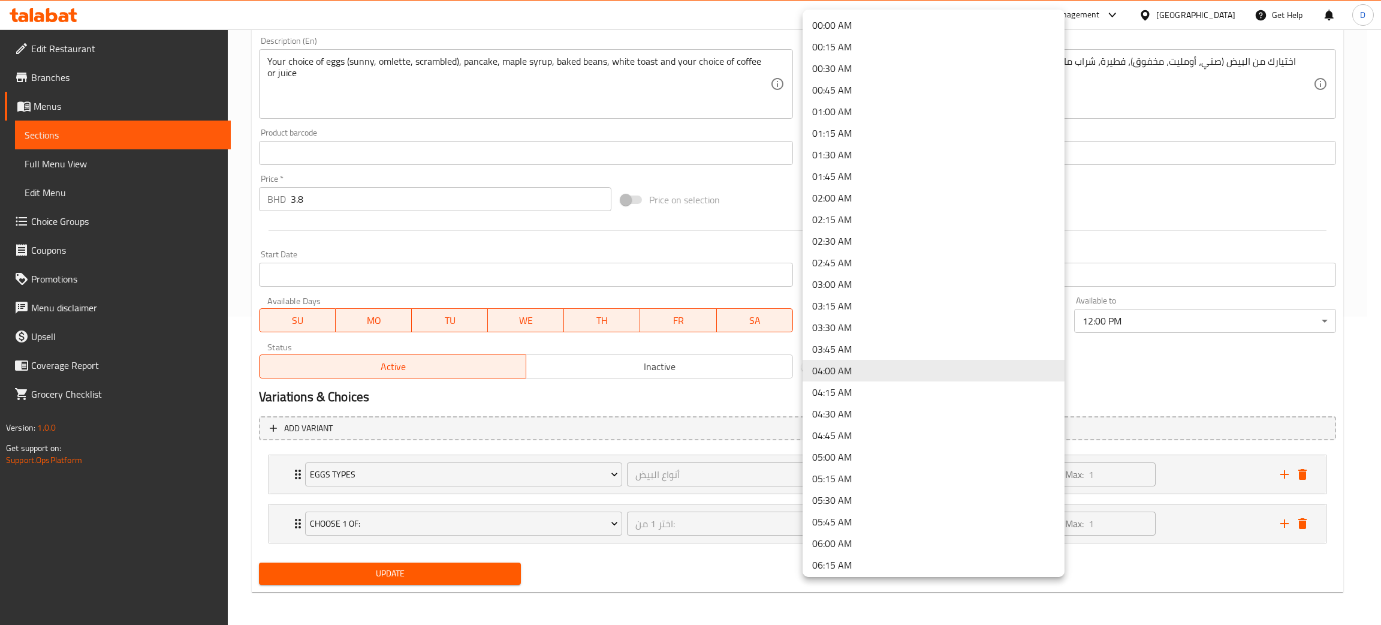
click at [1154, 384] on div at bounding box center [690, 312] width 1381 height 625
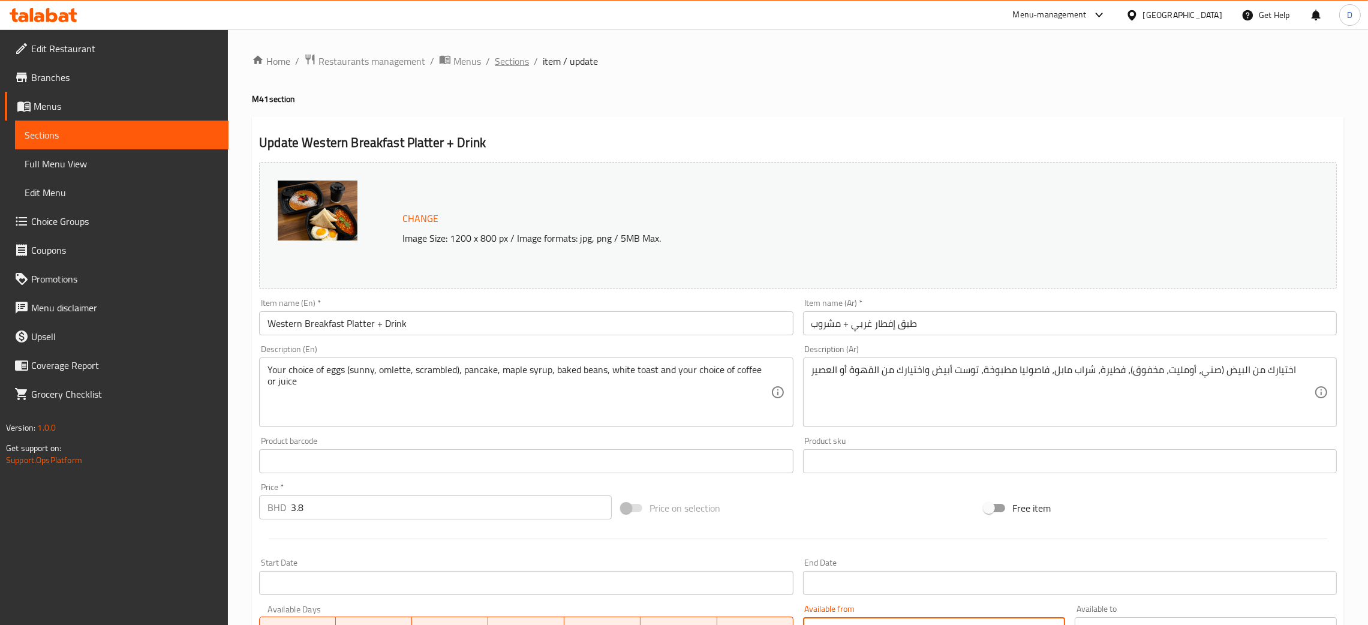
click at [526, 64] on span "Sections" at bounding box center [512, 61] width 34 height 14
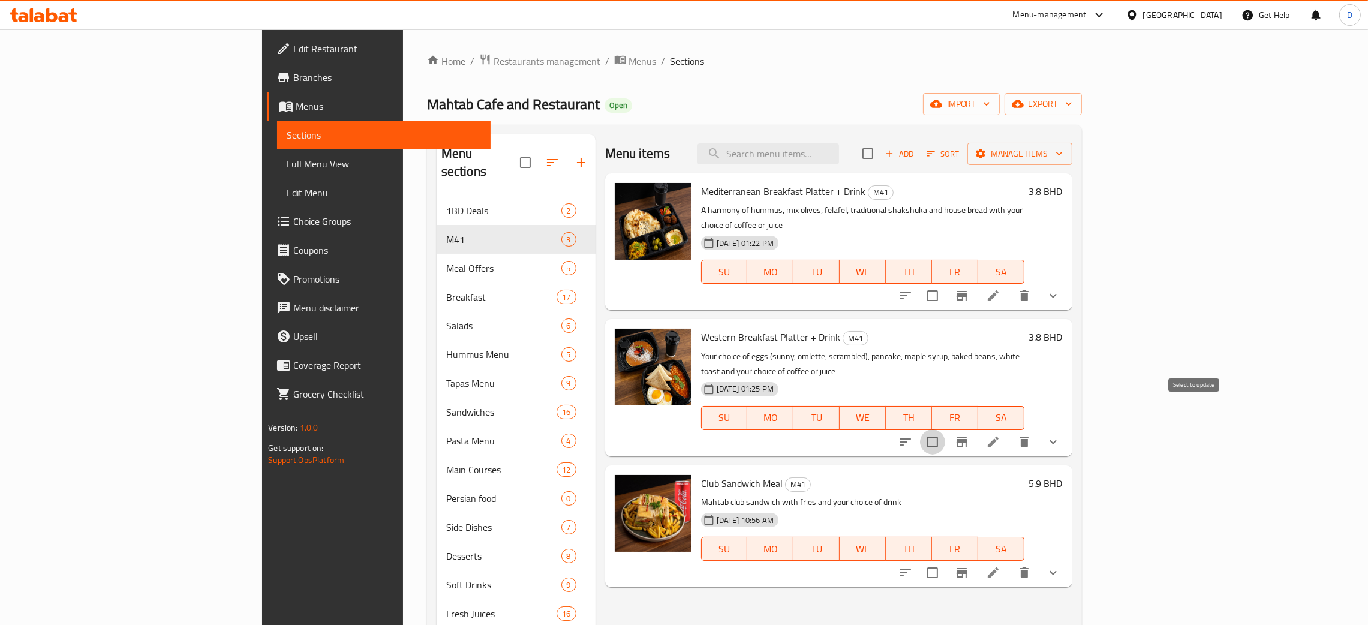
drag, startPoint x: 1192, startPoint y: 412, endPoint x: 1207, endPoint y: 359, distance: 54.8
click at [945, 429] on input "checkbox" at bounding box center [932, 441] width 25 height 25
drag, startPoint x: 1297, startPoint y: 119, endPoint x: 1298, endPoint y: 147, distance: 28.8
click at [1082, 146] on div "Home / Restaurants management / Menus / Sections Mahtab Cafe and Restaurant Ope…" at bounding box center [754, 433] width 655 height 761
click at [1072, 162] on button "Manage items" at bounding box center [1019, 154] width 105 height 22
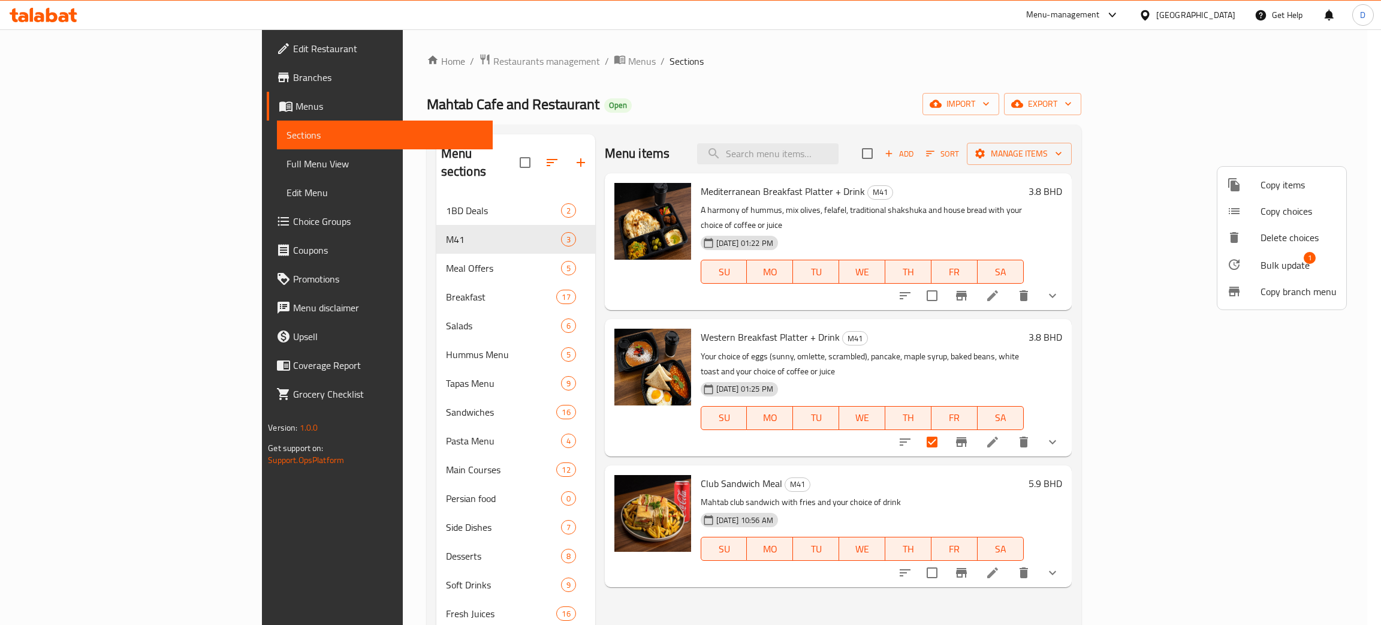
drag, startPoint x: 1297, startPoint y: 235, endPoint x: 1303, endPoint y: 261, distance: 27.1
click at [1303, 261] on ul "Copy items Copy choices Delete choices Bulk update 1 Copy branch menu" at bounding box center [1282, 238] width 129 height 143
click at [1303, 261] on span "Bulk update" at bounding box center [1285, 265] width 49 height 14
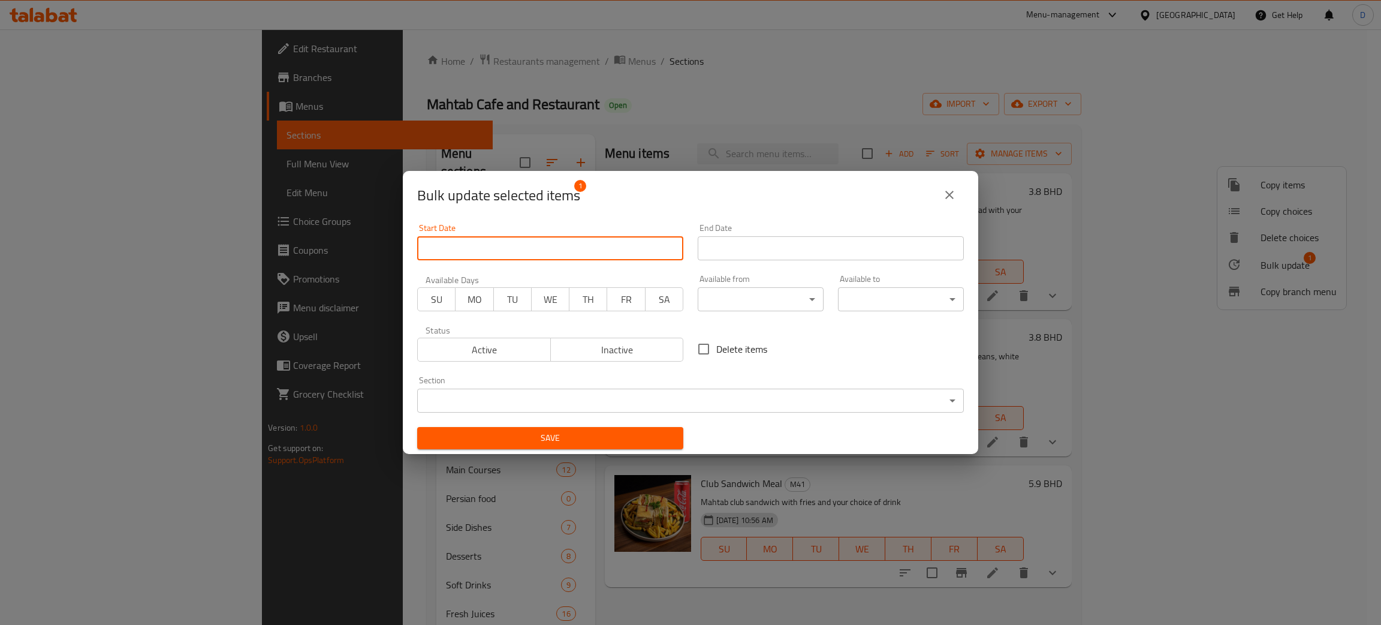
click at [588, 244] on input "Start Date" at bounding box center [550, 248] width 266 height 24
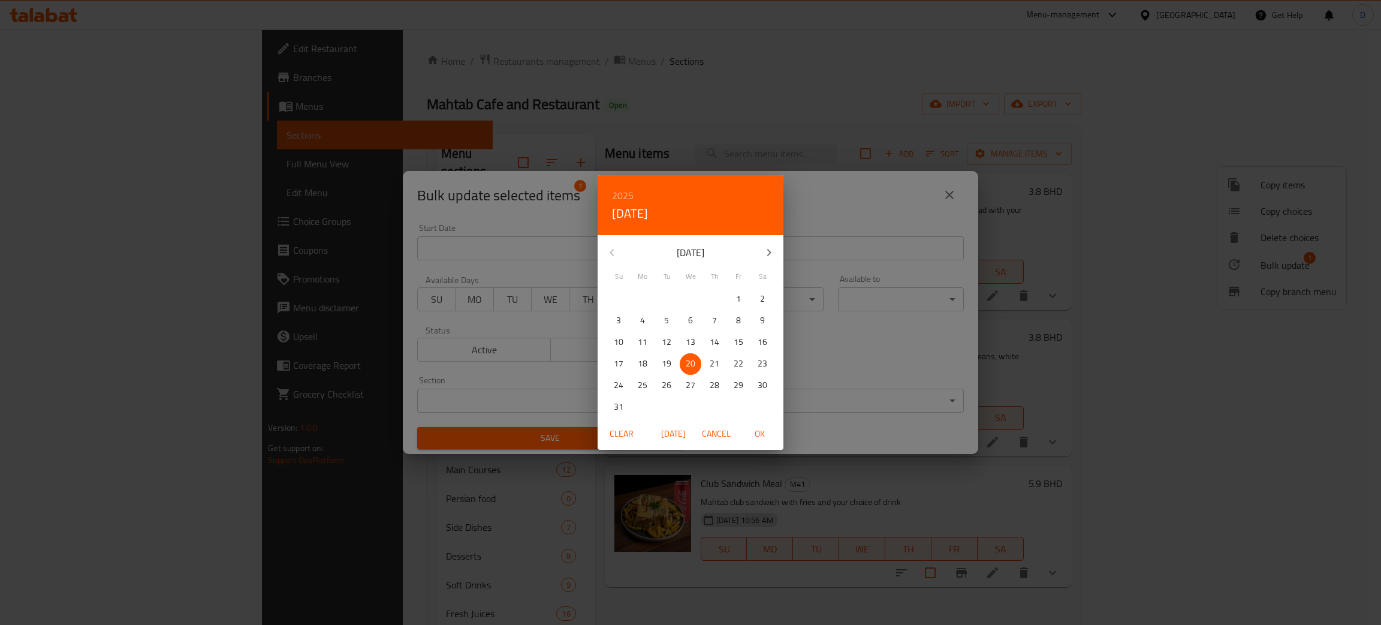
click at [555, 224] on div "2025 Wed, Aug 20 August 2025 Su Mo Tu We Th Fr Sa 27 28 29 30 31 1 2 3 4 5 6 7 …" at bounding box center [690, 312] width 1381 height 625
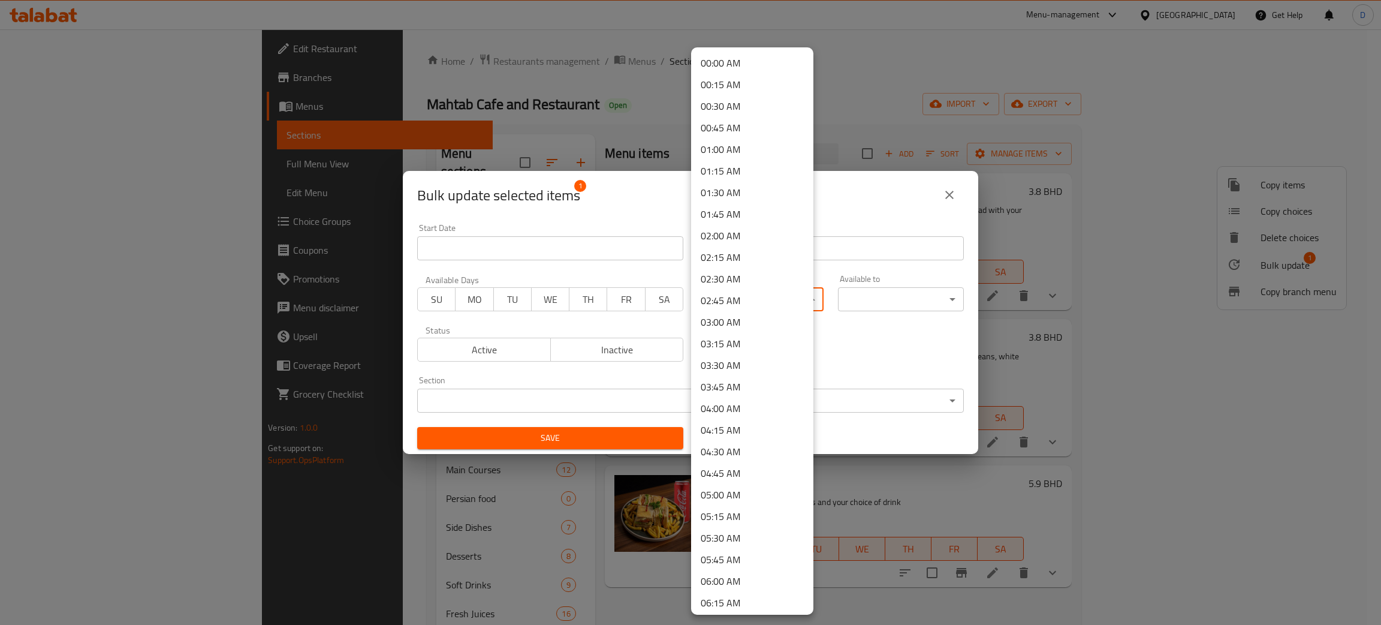
click at [736, 297] on body "​ Menu-management Bahrain Get Help D Edit Restaurant Branches Menus Sections Fu…" at bounding box center [690, 326] width 1381 height 595
click at [856, 340] on div at bounding box center [690, 312] width 1381 height 625
click at [773, 289] on body "​ Menu-management Bahrain Get Help D Edit Restaurant Branches Menus Sections Fu…" at bounding box center [690, 326] width 1381 height 595
click at [734, 55] on li "00:00 AM" at bounding box center [752, 63] width 122 height 22
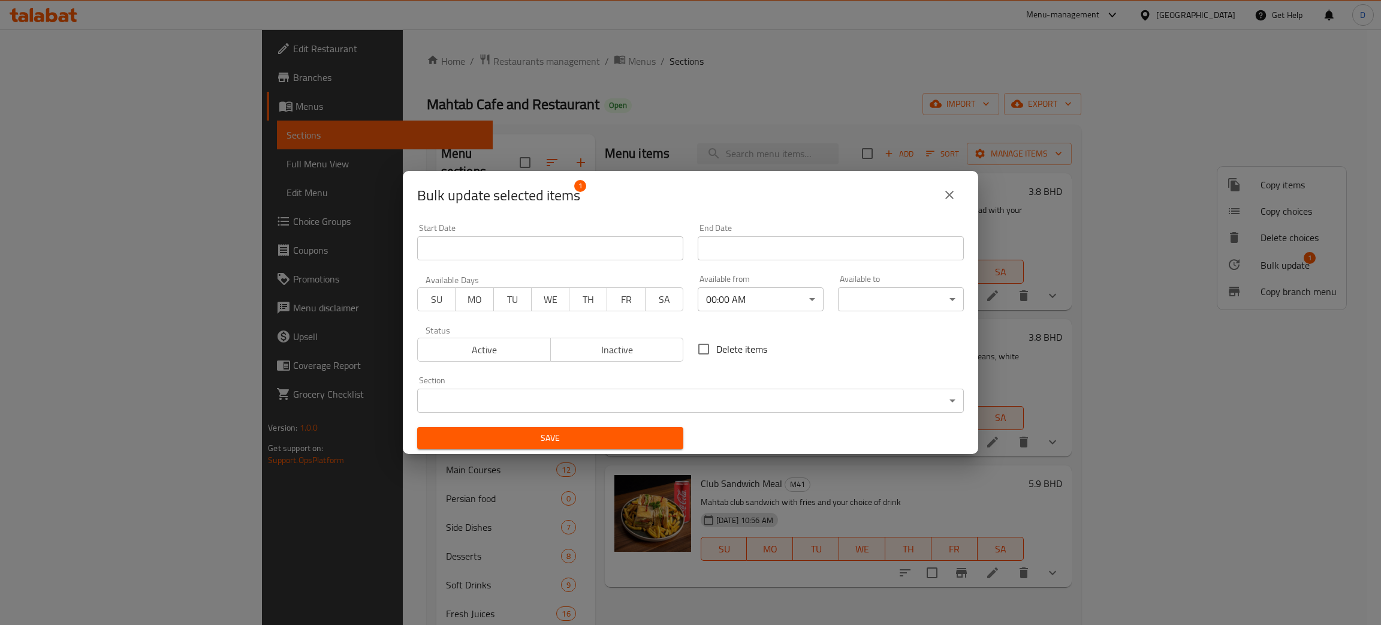
click at [902, 305] on body "​ Menu-management Bahrain Get Help D Edit Restaurant Branches Menus Sections Fu…" at bounding box center [690, 326] width 1381 height 595
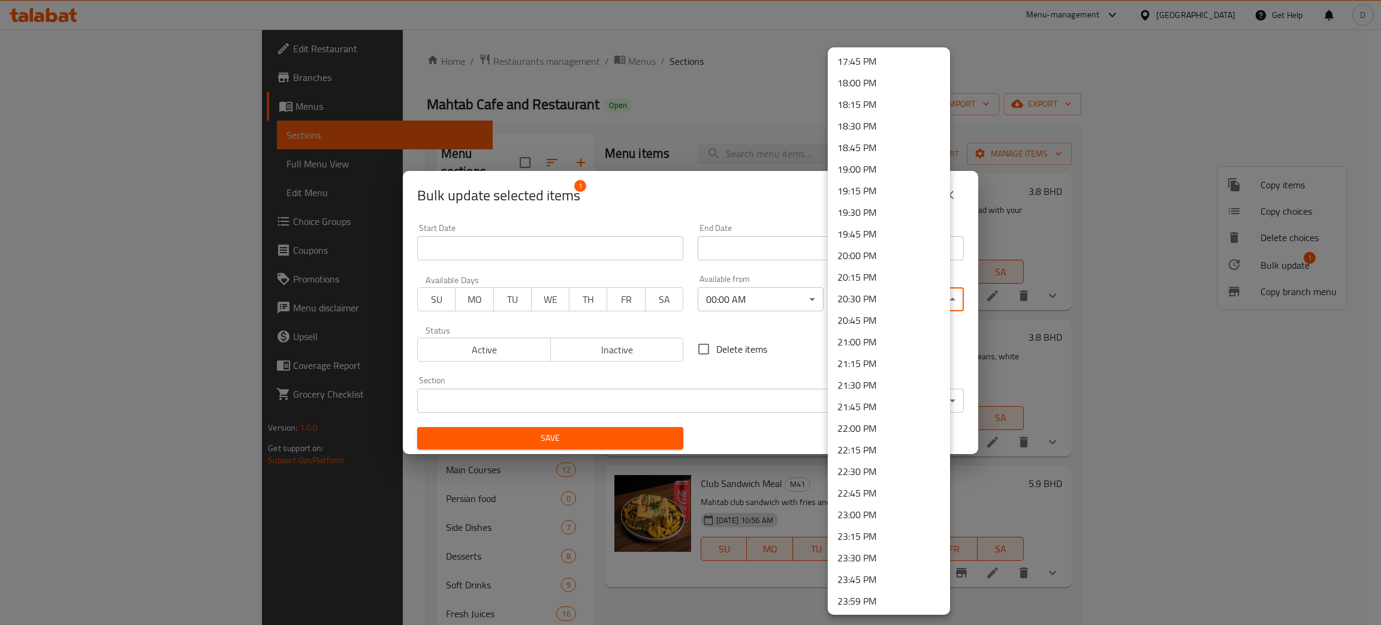
click at [871, 602] on li "23:59 PM" at bounding box center [889, 601] width 122 height 22
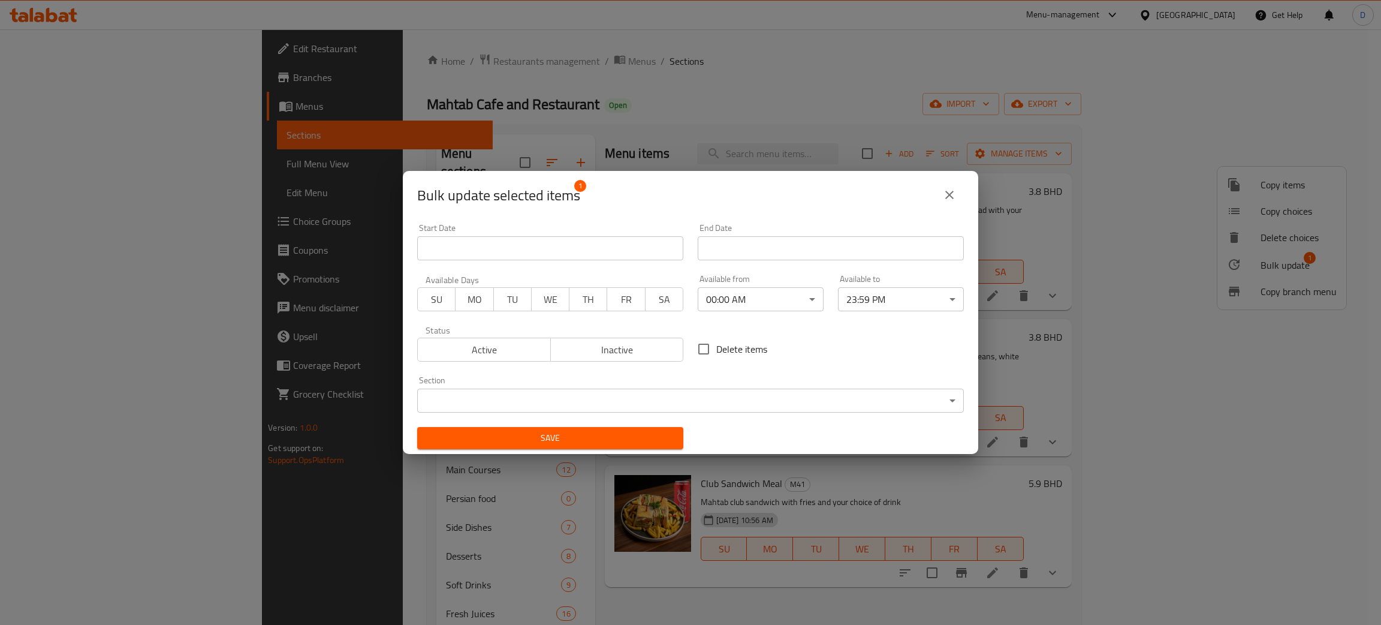
click at [814, 359] on div "Delete items" at bounding box center [831, 349] width 281 height 40
click at [629, 433] on span "Save" at bounding box center [550, 437] width 247 height 15
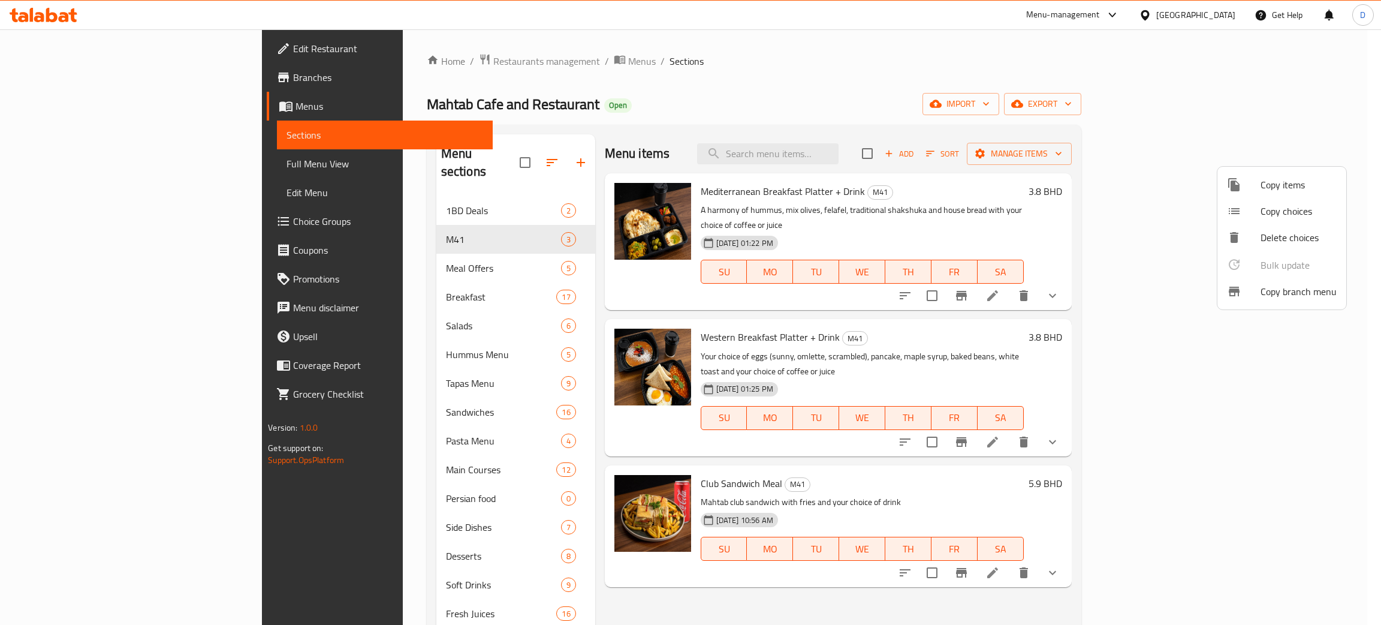
click at [1202, 339] on div at bounding box center [690, 312] width 1381 height 625
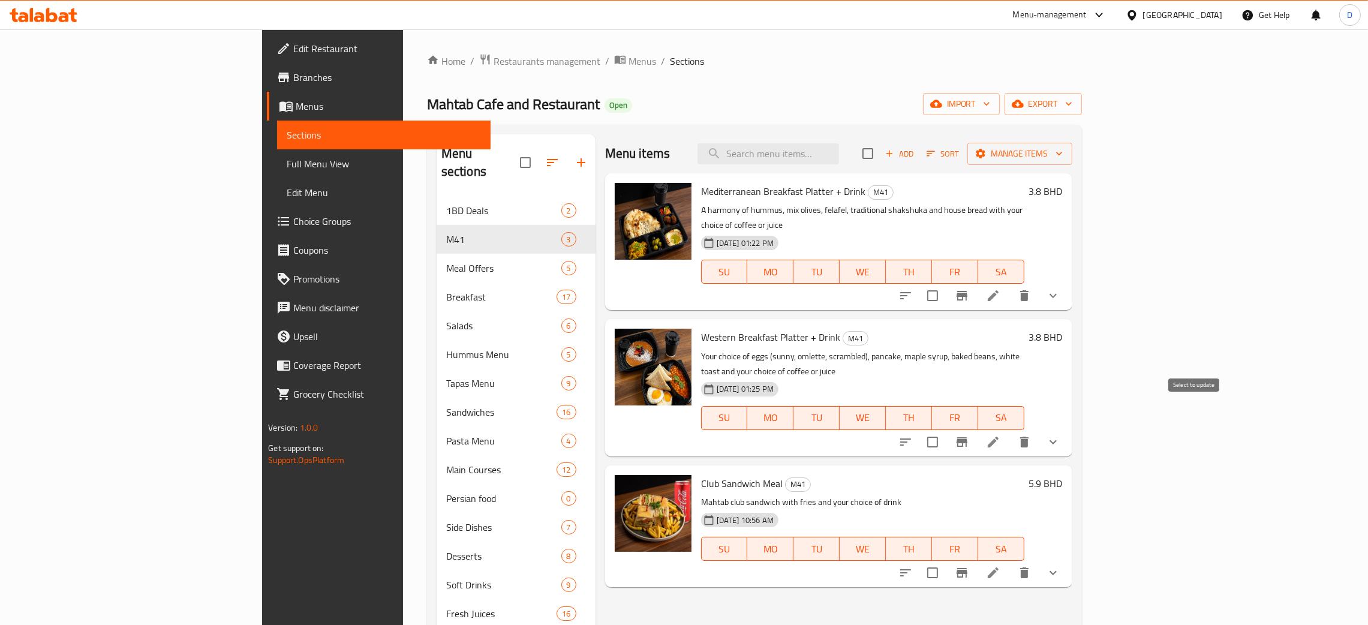
click at [945, 429] on input "checkbox" at bounding box center [932, 441] width 25 height 25
click at [1062, 146] on span "Manage items" at bounding box center [1020, 153] width 86 height 15
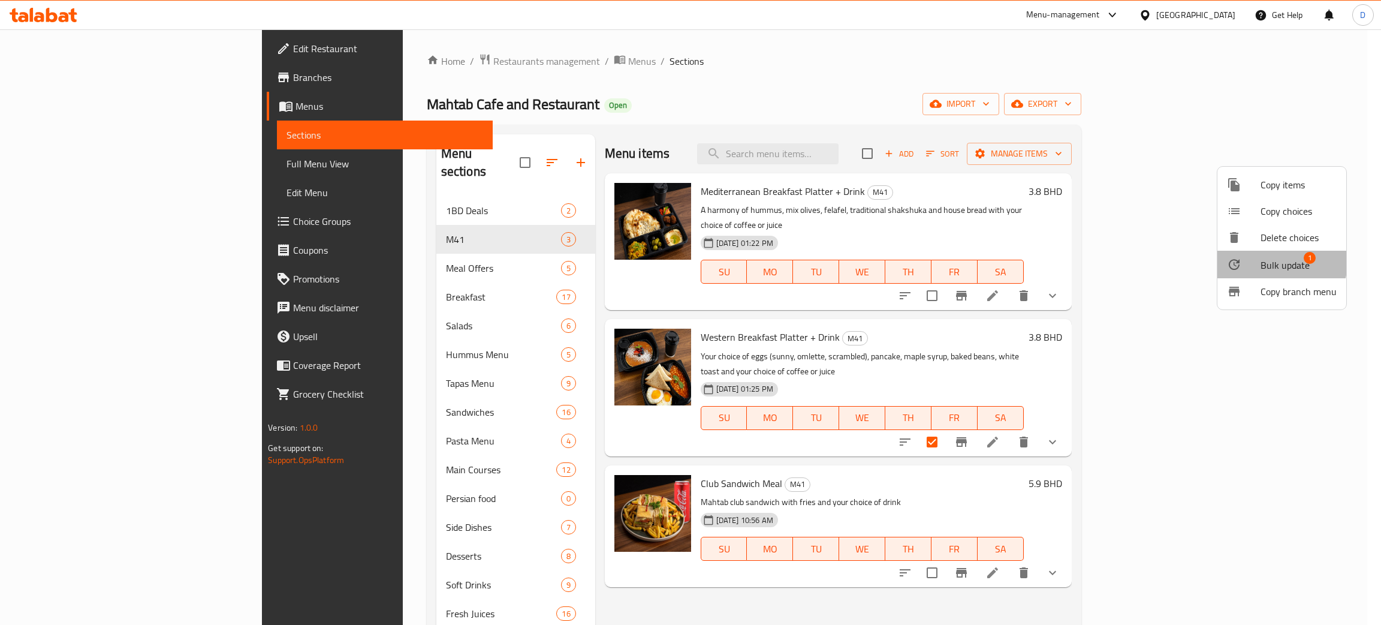
click at [1275, 262] on span "Bulk update" at bounding box center [1285, 265] width 49 height 14
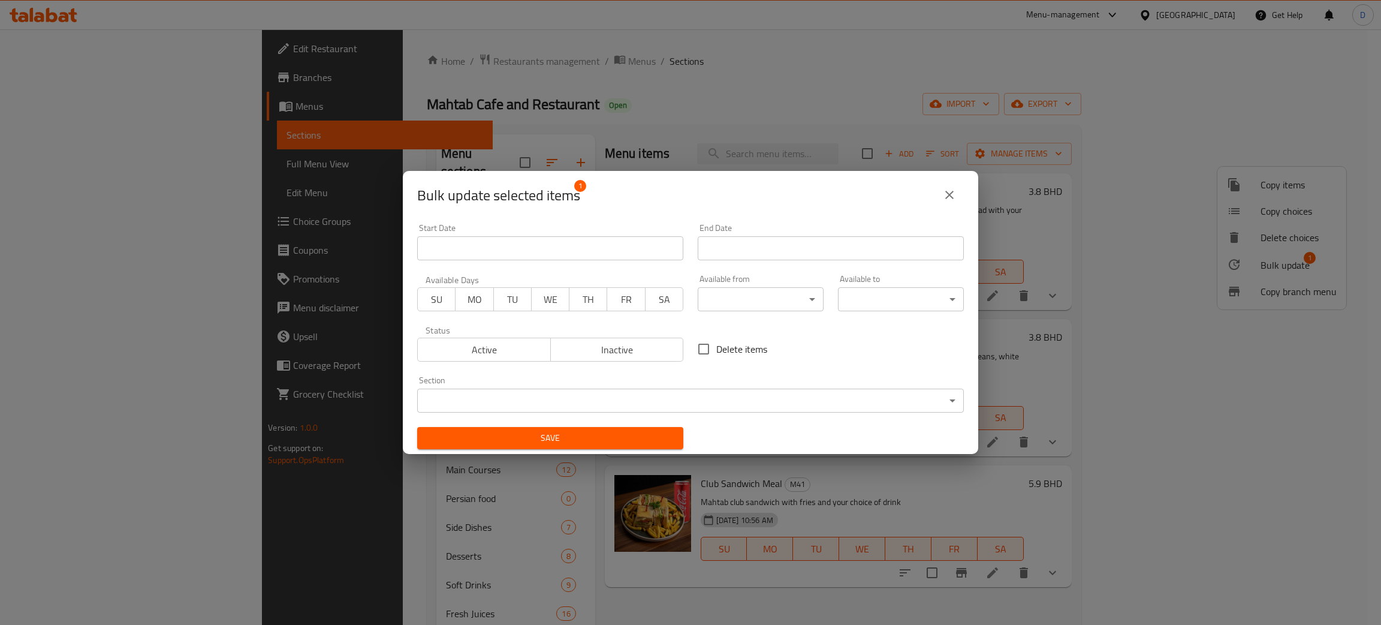
click at [715, 302] on body "​ Menu-management Bahrain Get Help D Edit Restaurant Branches Menus Sections Fu…" at bounding box center [690, 326] width 1381 height 595
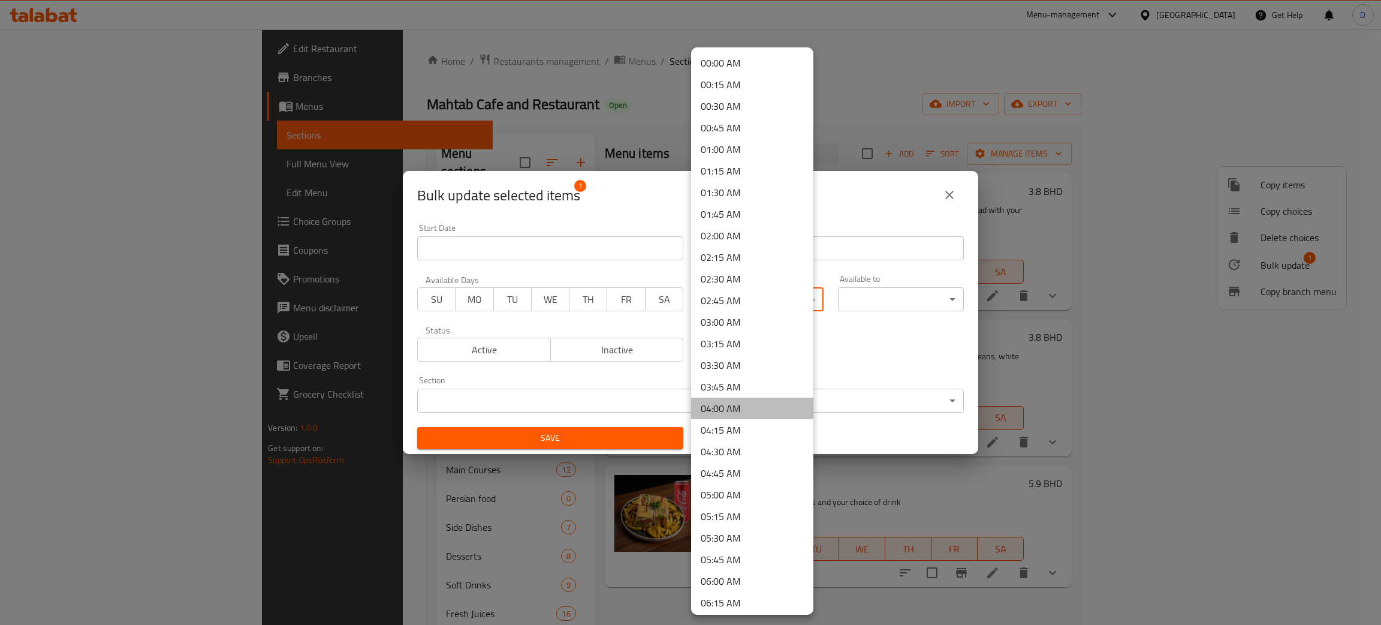
click at [764, 404] on li "04:00 AM" at bounding box center [752, 408] width 122 height 22
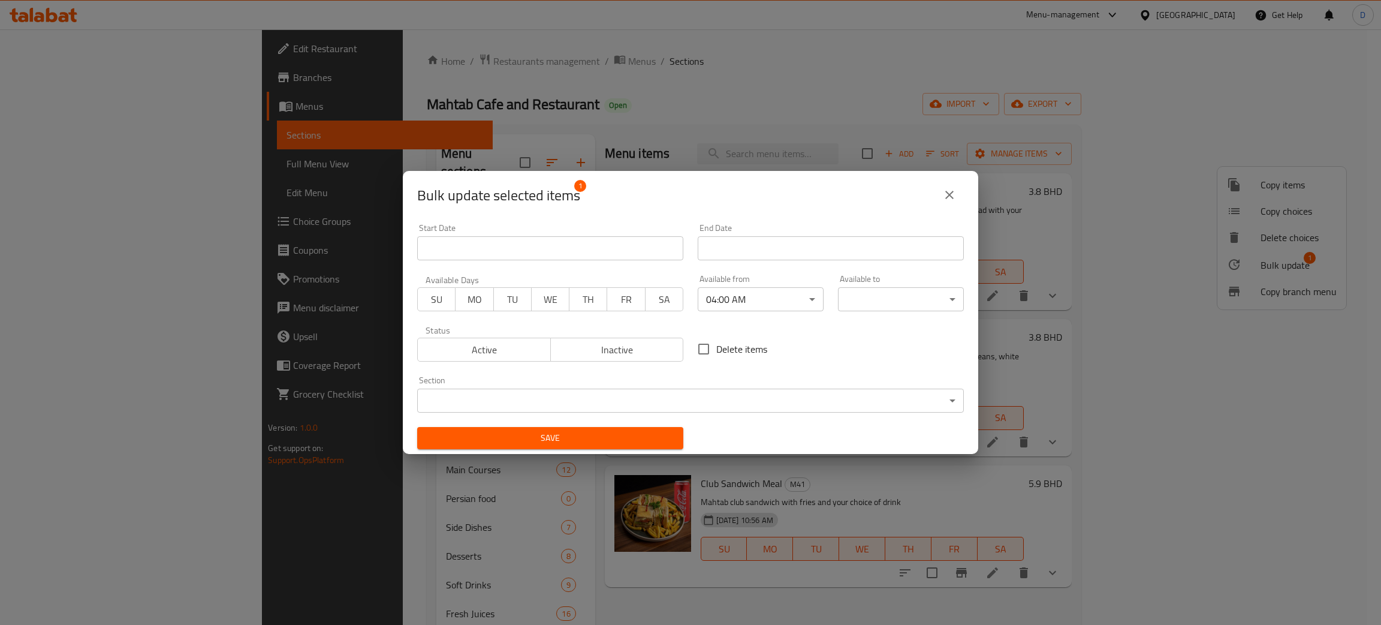
click at [805, 297] on body "​ Menu-management Bahrain Get Help D Edit Restaurant Branches Menus Sections Fu…" at bounding box center [690, 326] width 1381 height 595
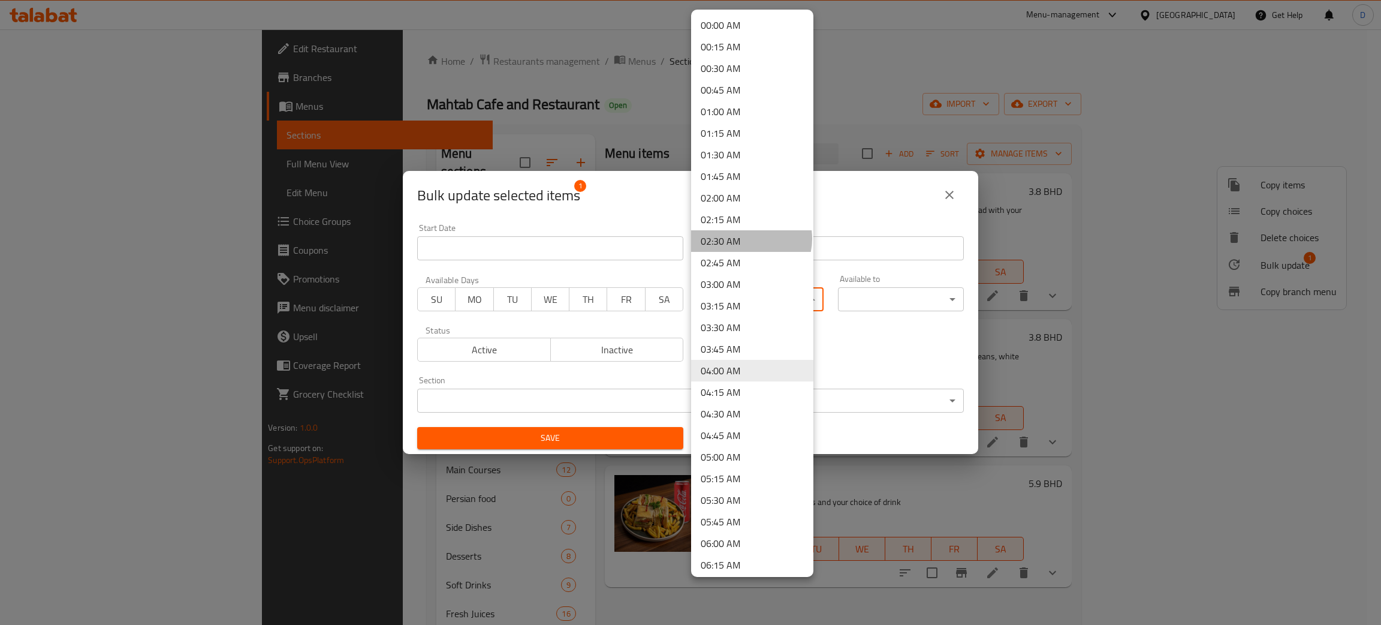
click at [751, 239] on li "02:30 AM" at bounding box center [752, 241] width 122 height 22
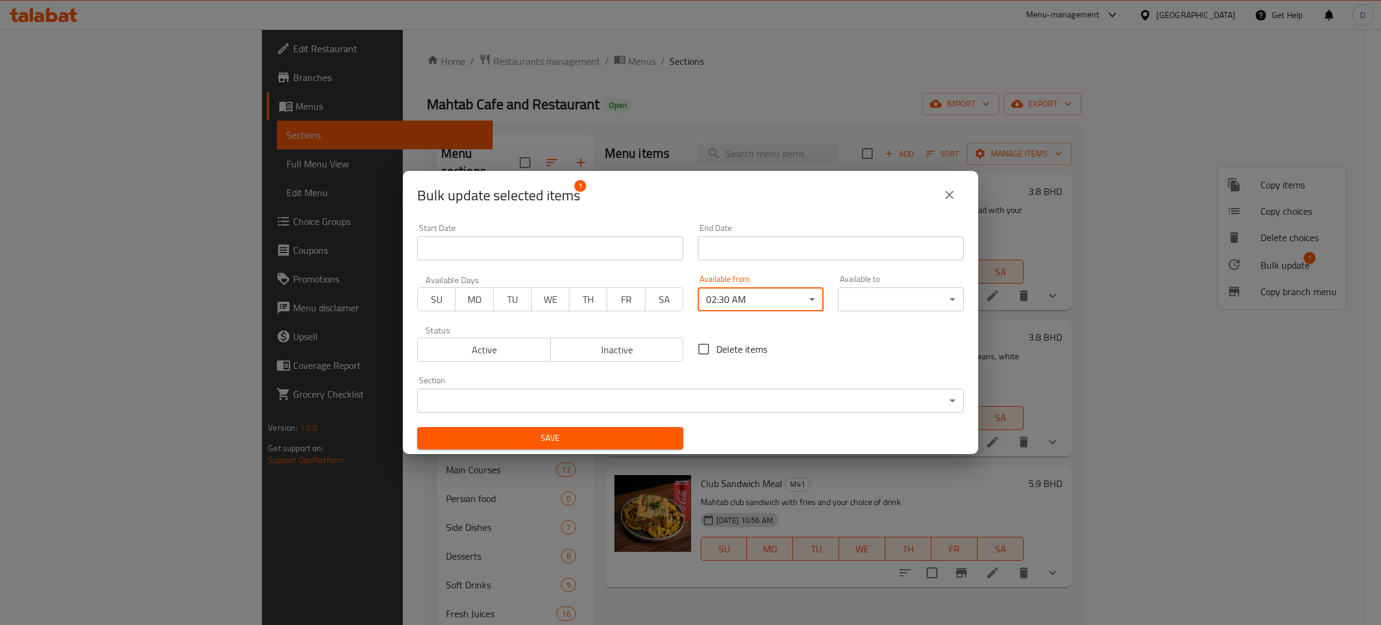
click at [870, 306] on div "00:00 AM 00:15 AM 00:30 AM 00:45 AM 01:00 AM 01:15 AM 01:30 AM 01:45 AM 02:00 A…" at bounding box center [690, 312] width 1381 height 625
click at [868, 303] on body "​ Menu-management Bahrain Get Help D Edit Restaurant Branches Menus Sections Fu…" at bounding box center [690, 326] width 1381 height 595
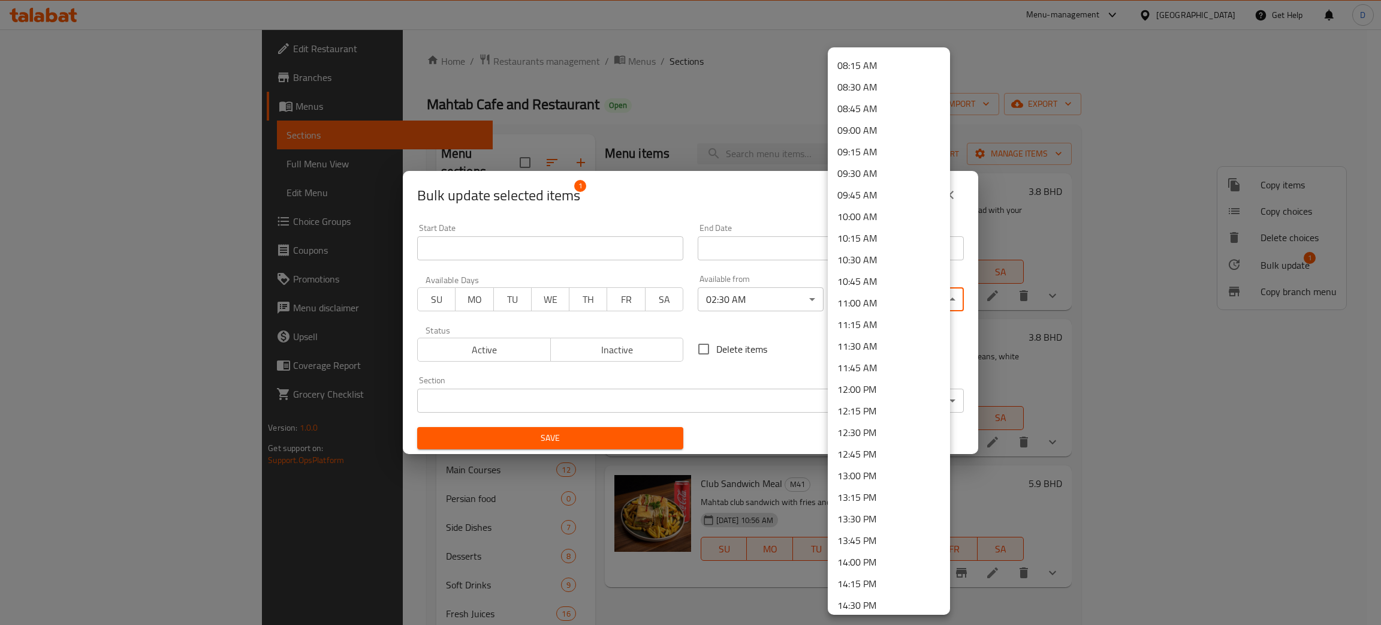
scroll to position [809, 0]
click at [879, 293] on li "12:00 PM" at bounding box center [889, 290] width 122 height 22
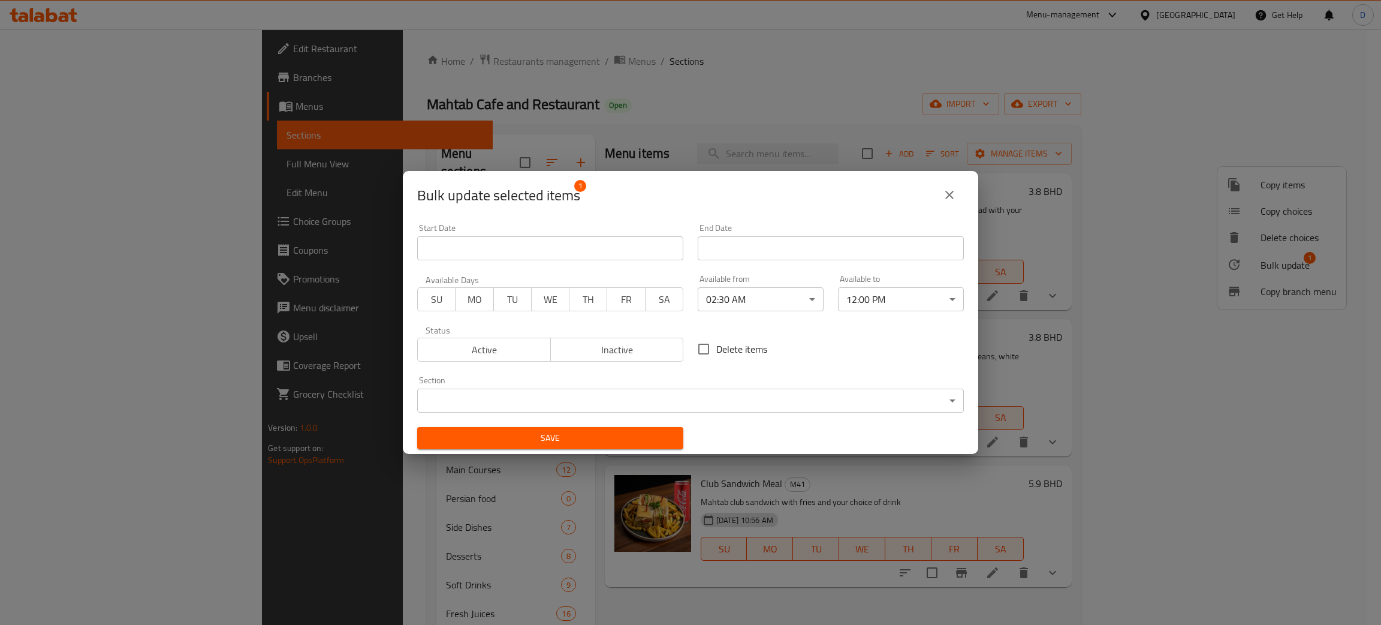
click at [627, 438] on span "Save" at bounding box center [550, 437] width 247 height 15
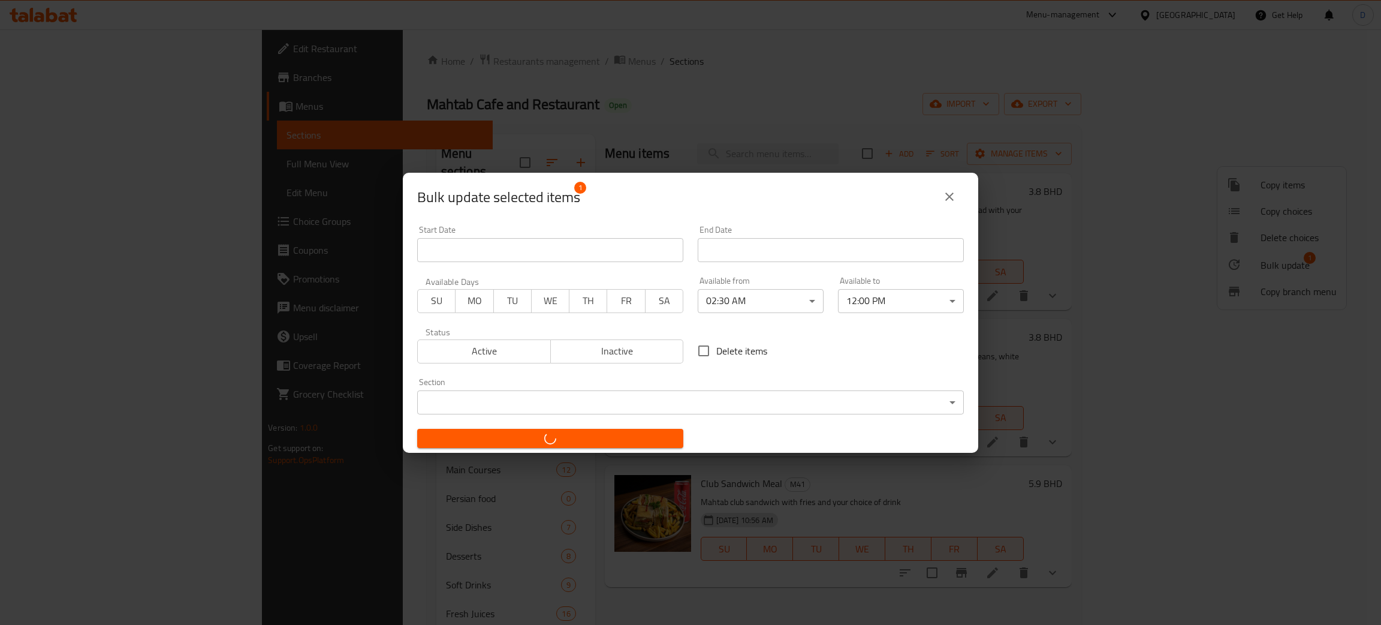
checkbox input "false"
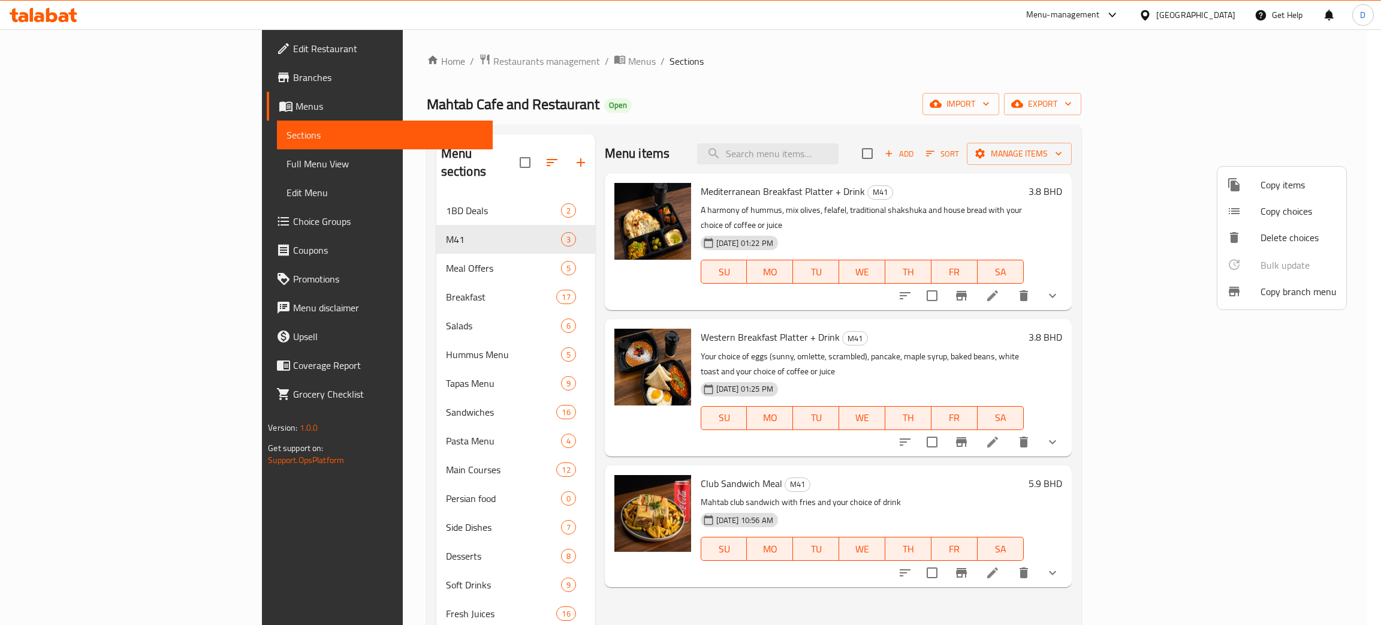
click at [1001, 171] on div at bounding box center [690, 312] width 1381 height 625
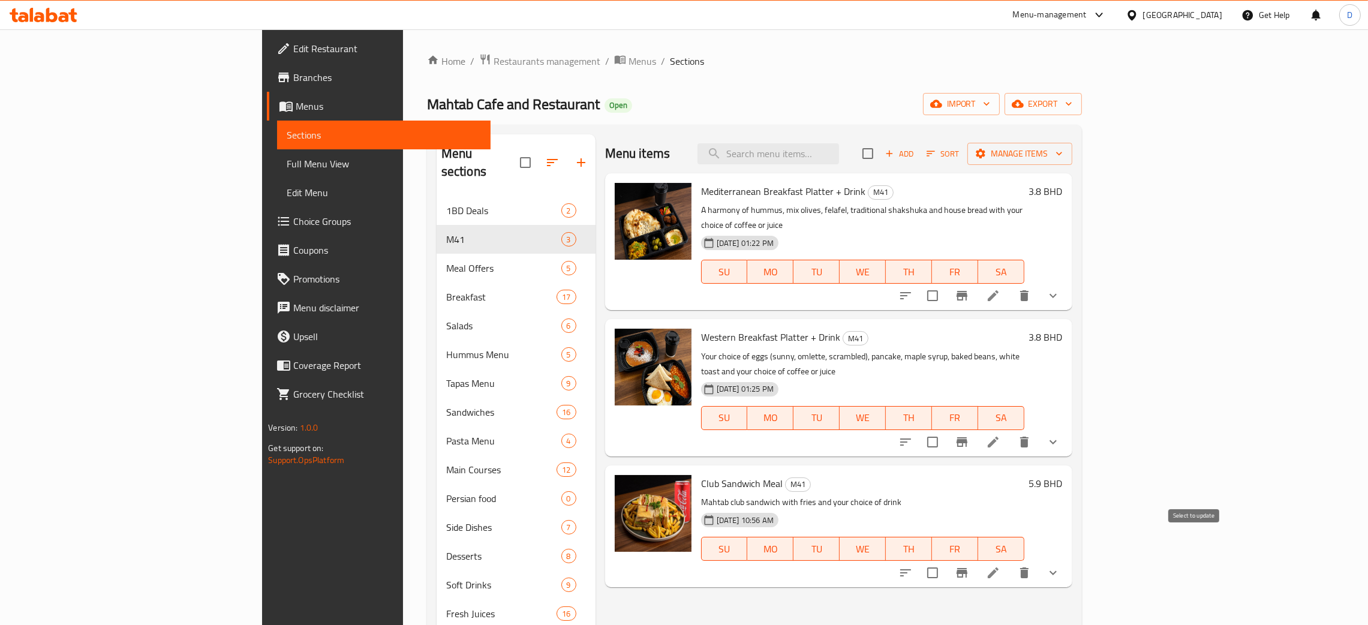
drag, startPoint x: 1195, startPoint y: 549, endPoint x: 1202, endPoint y: 543, distance: 8.5
click at [945, 560] on input "checkbox" at bounding box center [932, 572] width 25 height 25
checkbox input "true"
click at [1000, 565] on icon at bounding box center [993, 572] width 14 height 14
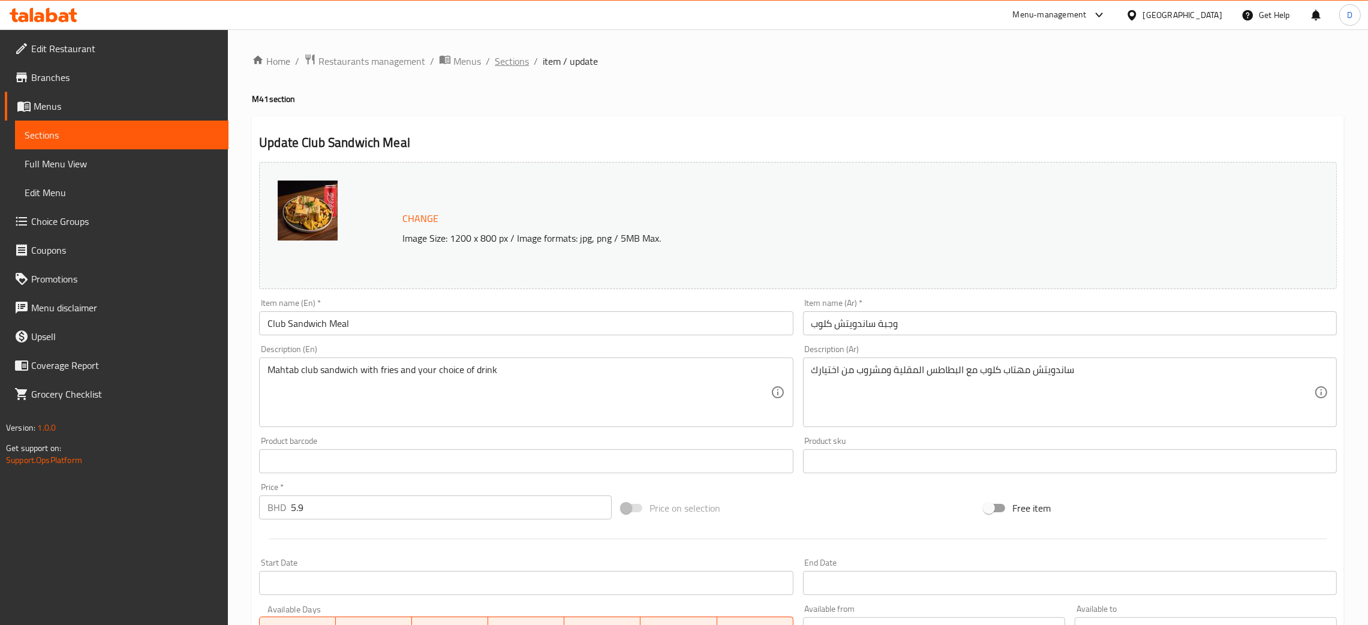
click at [514, 60] on span "Sections" at bounding box center [512, 61] width 34 height 14
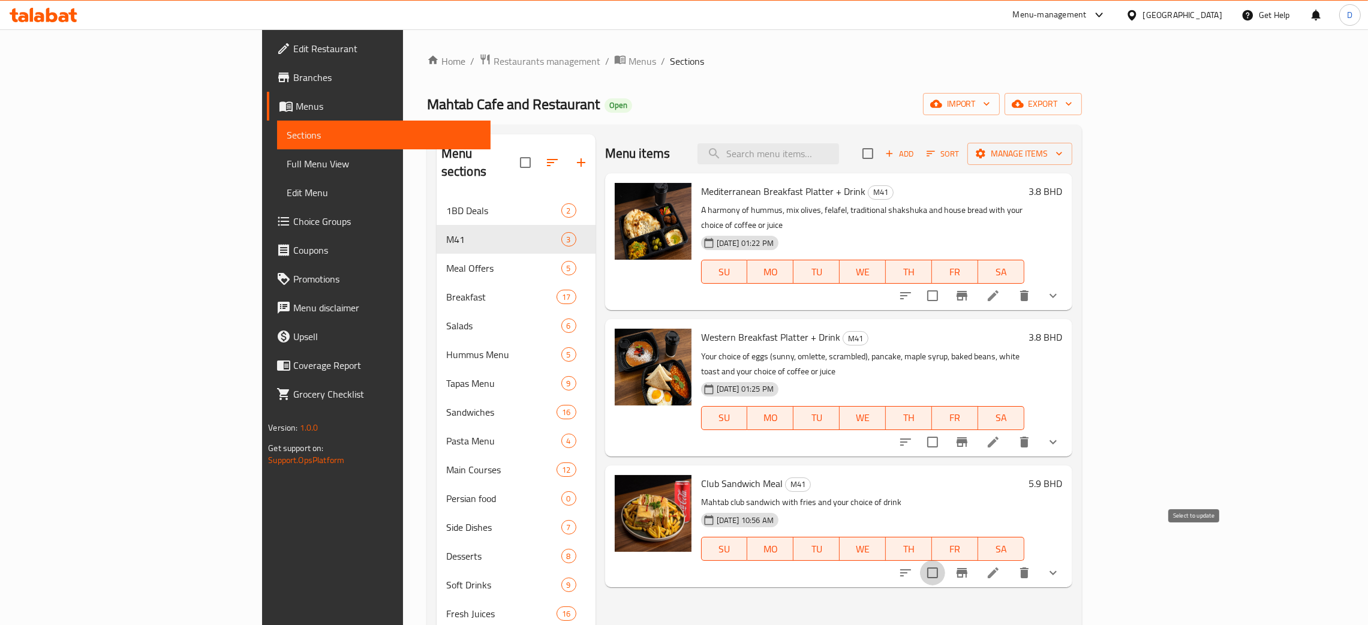
click at [945, 560] on input "checkbox" at bounding box center [932, 572] width 25 height 25
click at [986, 147] on icon "button" at bounding box center [980, 153] width 12 height 12
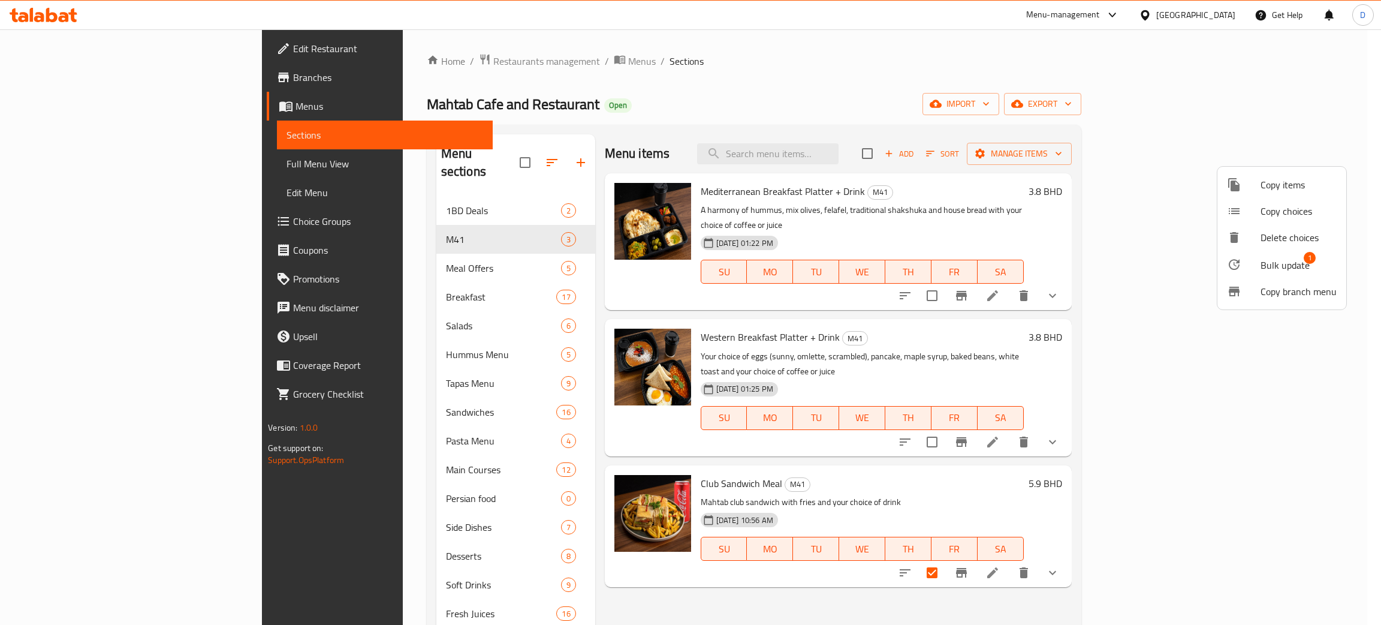
click at [1275, 261] on span "Bulk update" at bounding box center [1285, 265] width 49 height 14
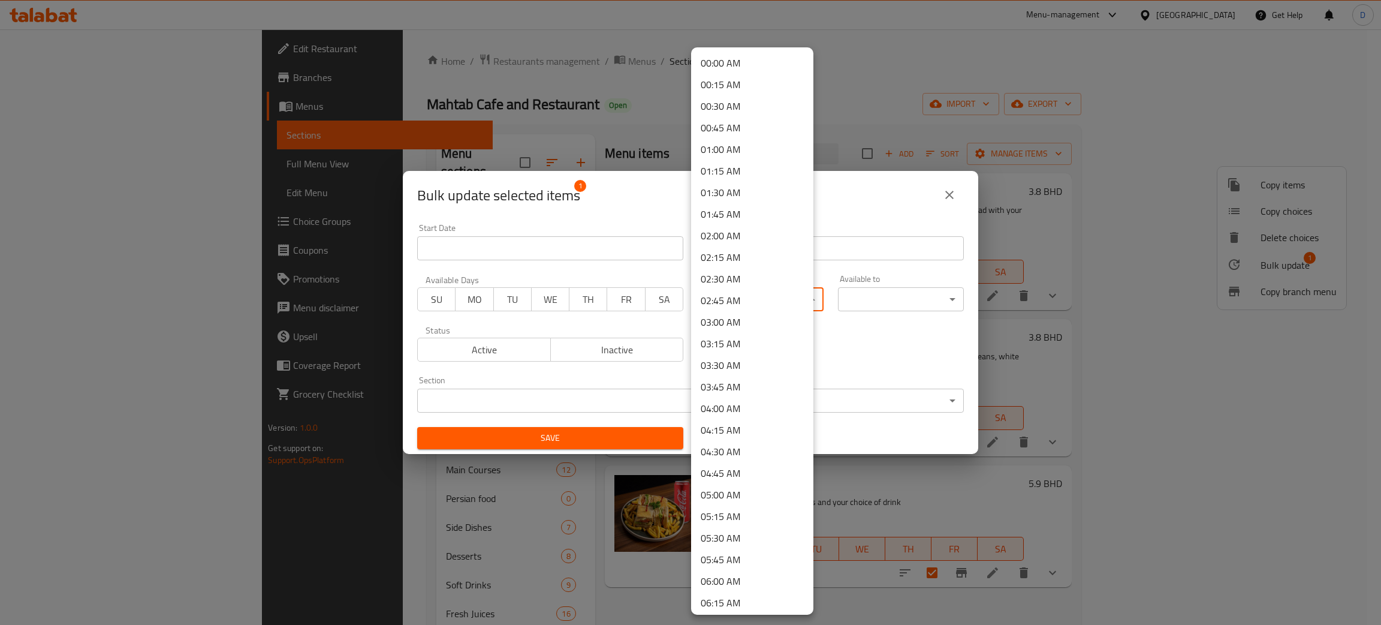
click at [731, 297] on body "​ Menu-management Bahrain Get Help D Edit Restaurant Branches Menus Sections Fu…" at bounding box center [690, 326] width 1381 height 595
click at [756, 385] on li "11:00 AM" at bounding box center [752, 383] width 122 height 22
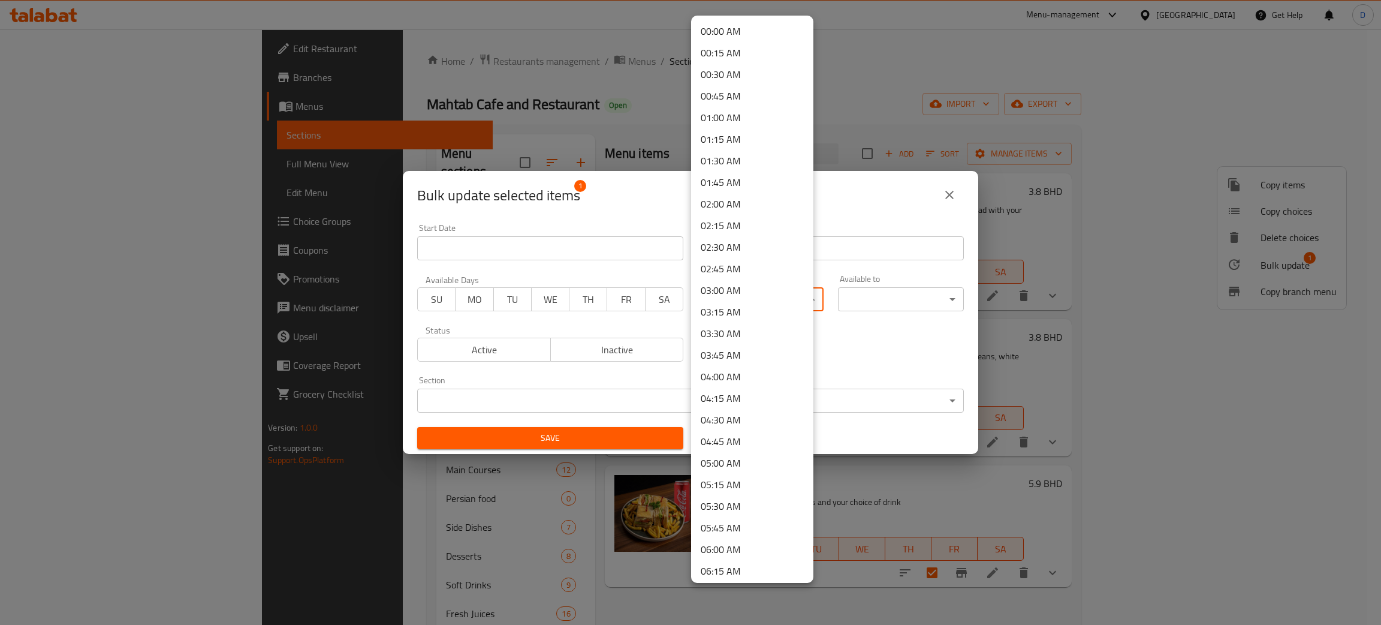
click at [808, 302] on body "​ Menu-management Bahrain Get Help D Edit Restaurant Branches Menus Sections Fu…" at bounding box center [690, 326] width 1381 height 595
click at [758, 358] on li "11:45 AM" at bounding box center [752, 365] width 122 height 22
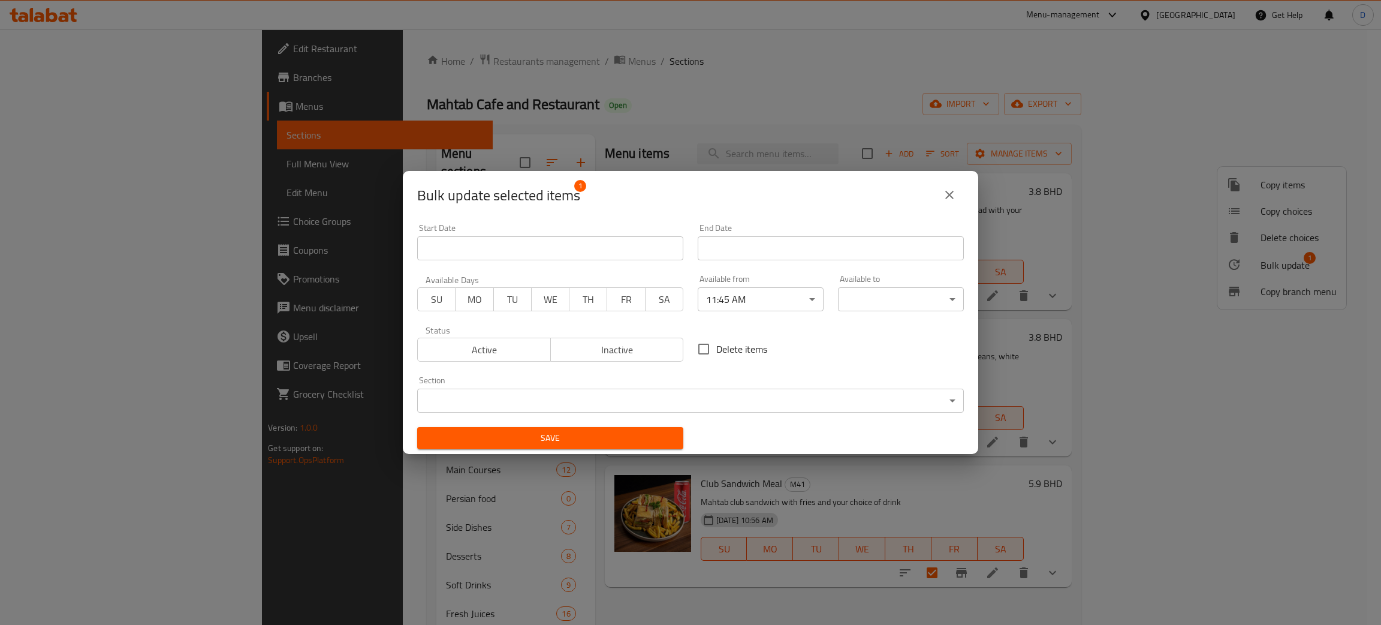
click at [851, 341] on div "00:00 AM 00:15 AM 00:30 AM 00:45 AM 01:00 AM 01:15 AM 01:30 AM 01:45 AM 02:00 A…" at bounding box center [690, 312] width 1381 height 625
click at [887, 285] on div "Available to ​ ​" at bounding box center [901, 293] width 126 height 37
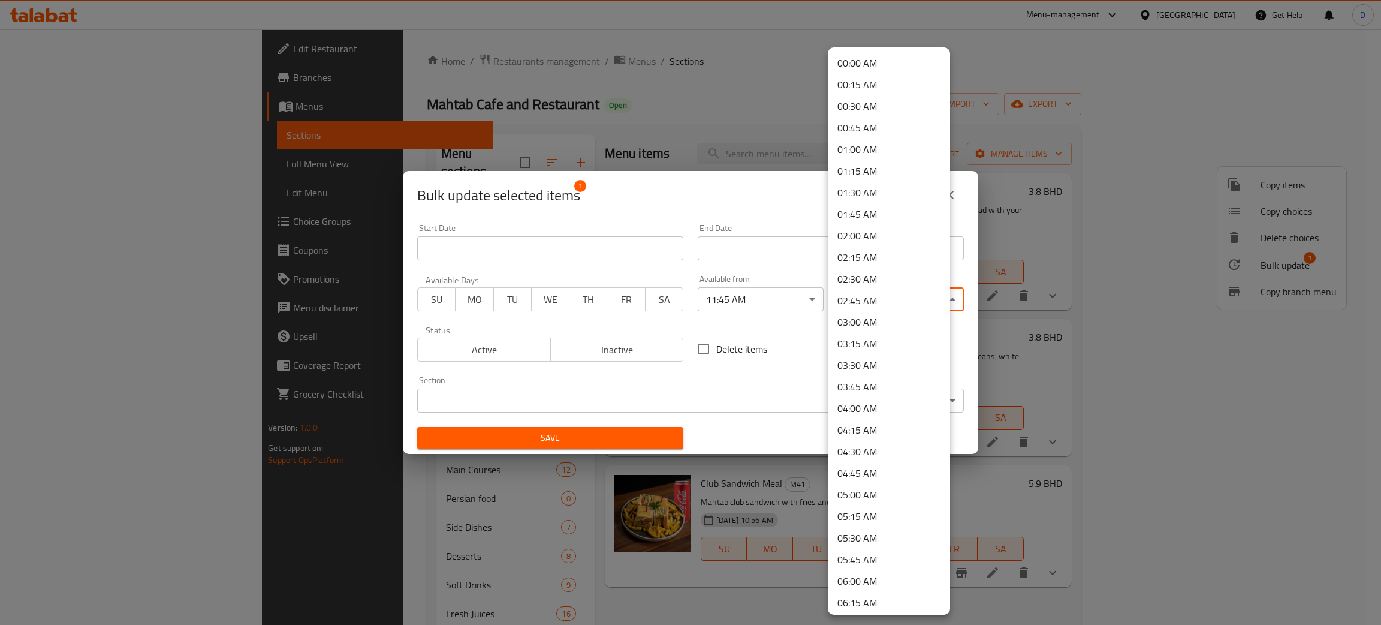
click at [890, 294] on body "​ Menu-management Bahrain Get Help D Edit Restaurant Branches Menus Sections Fu…" at bounding box center [690, 326] width 1381 height 595
click at [886, 398] on li "04:00 AM" at bounding box center [889, 408] width 122 height 22
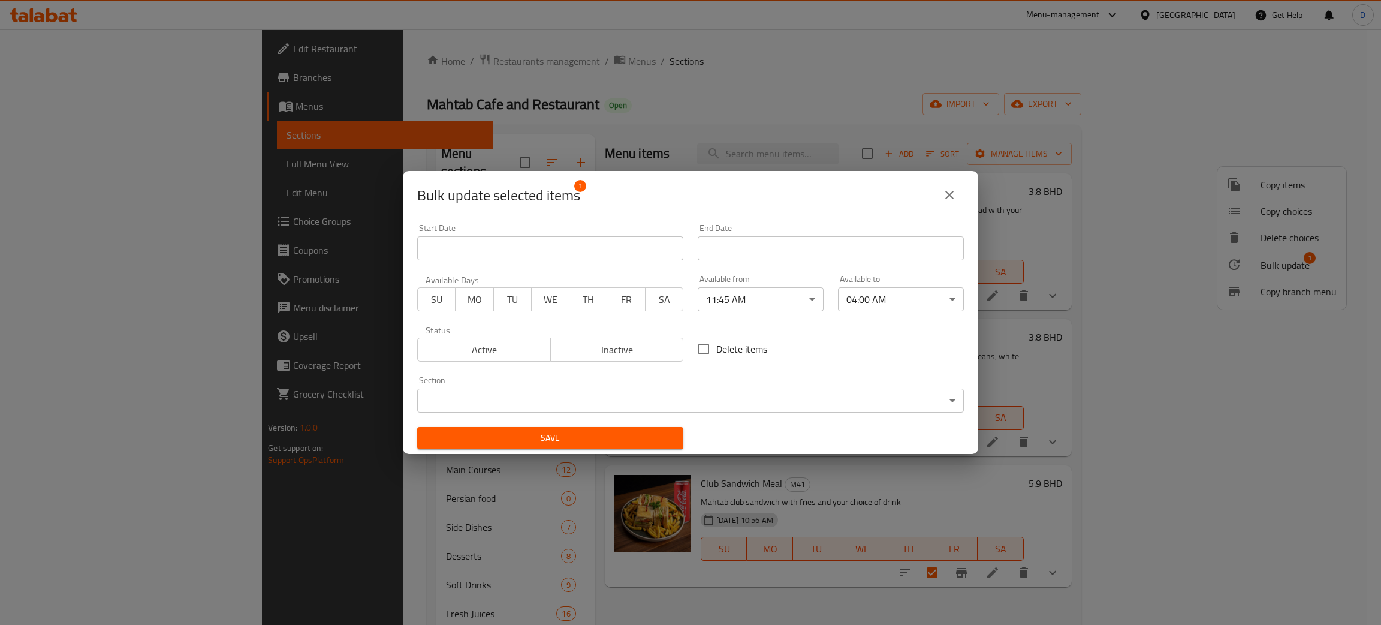
click at [641, 451] on div "Save" at bounding box center [550, 438] width 281 height 37
click at [640, 448] on button "Save" at bounding box center [550, 438] width 266 height 22
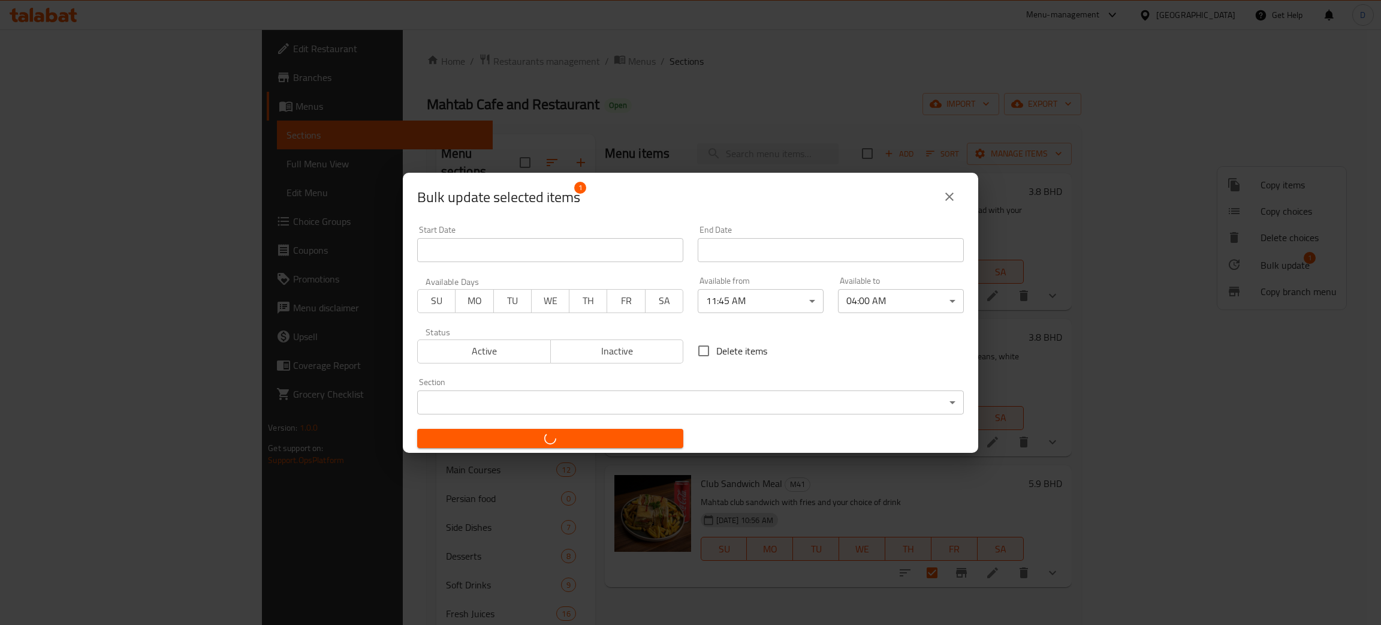
checkbox input "false"
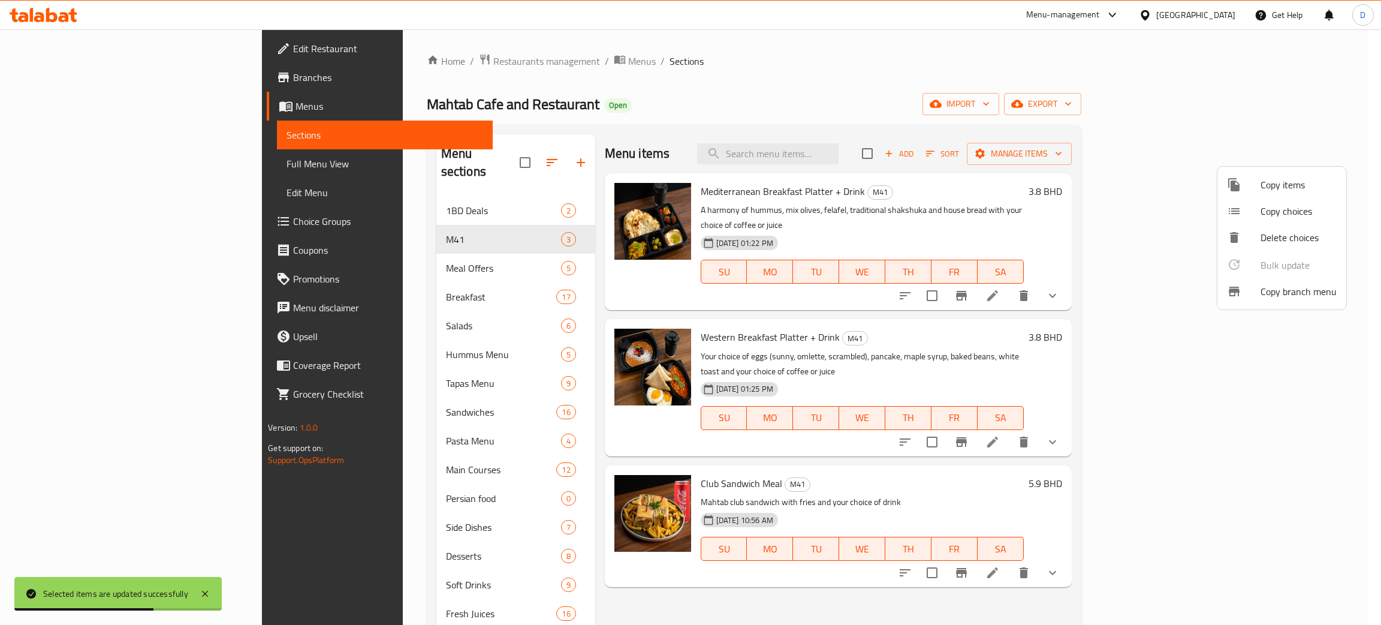
click at [1093, 312] on div at bounding box center [690, 312] width 1381 height 625
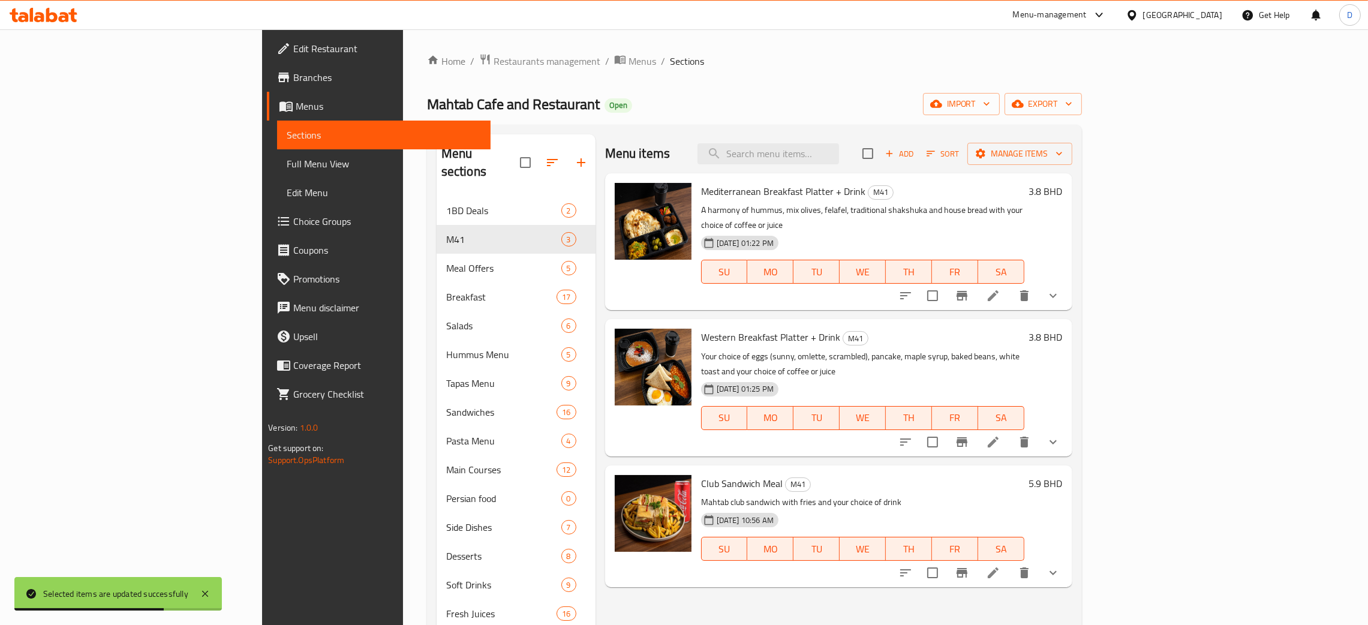
click at [945, 429] on input "checkbox" at bounding box center [932, 441] width 25 height 25
checkbox input "true"
click at [1072, 163] on button "Manage items" at bounding box center [1019, 154] width 105 height 22
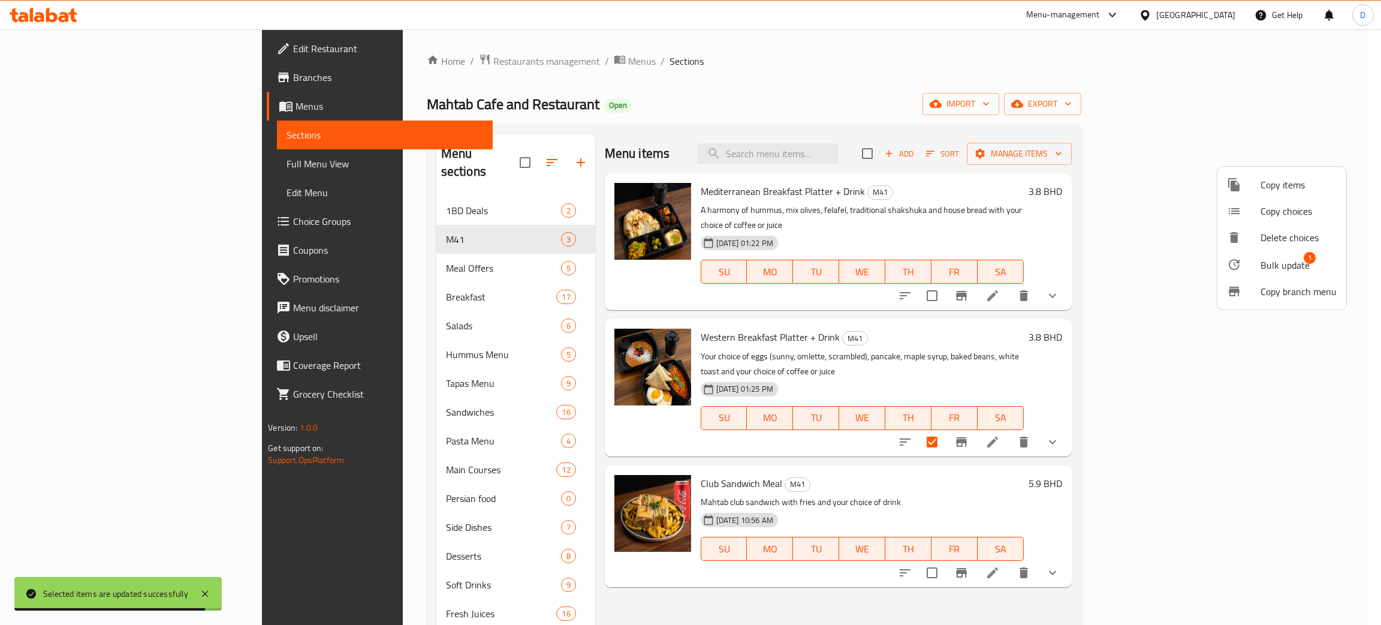
click at [1263, 264] on span "Bulk update" at bounding box center [1285, 265] width 49 height 14
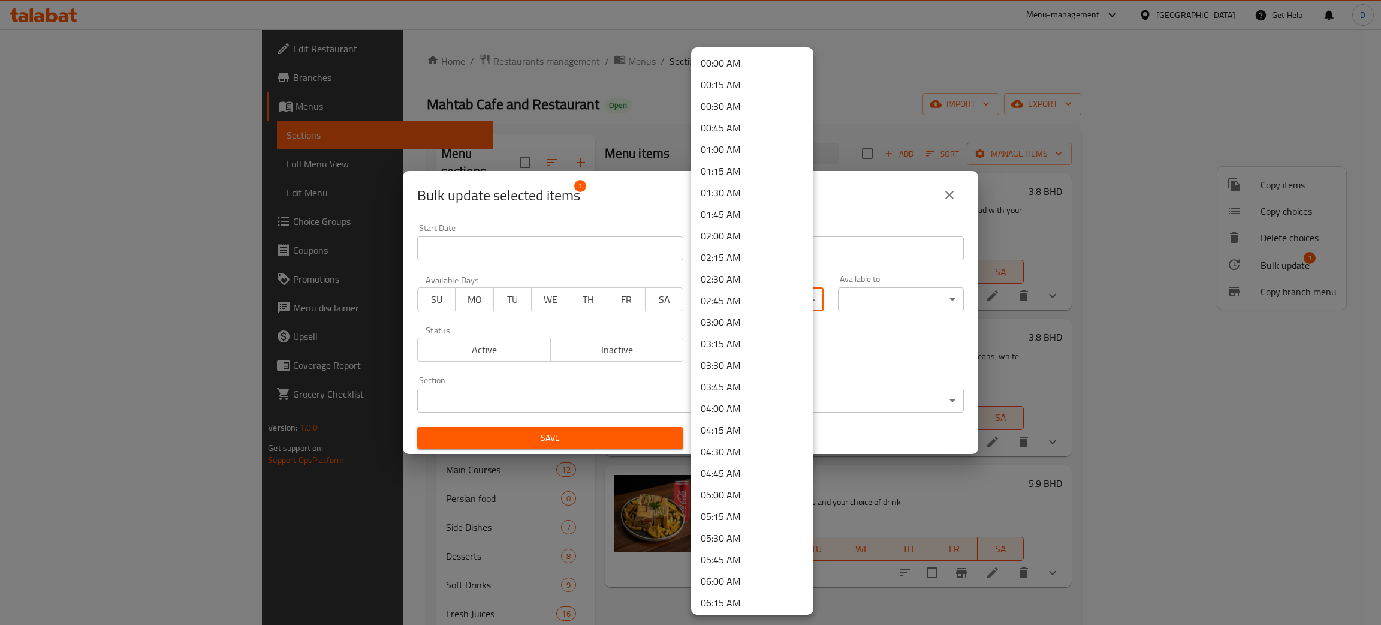
click at [725, 297] on body "​ Menu-management Bahrain Get Help D Edit Restaurant Branches Menus Sections Fu…" at bounding box center [690, 326] width 1381 height 595
click at [851, 338] on div at bounding box center [690, 312] width 1381 height 625
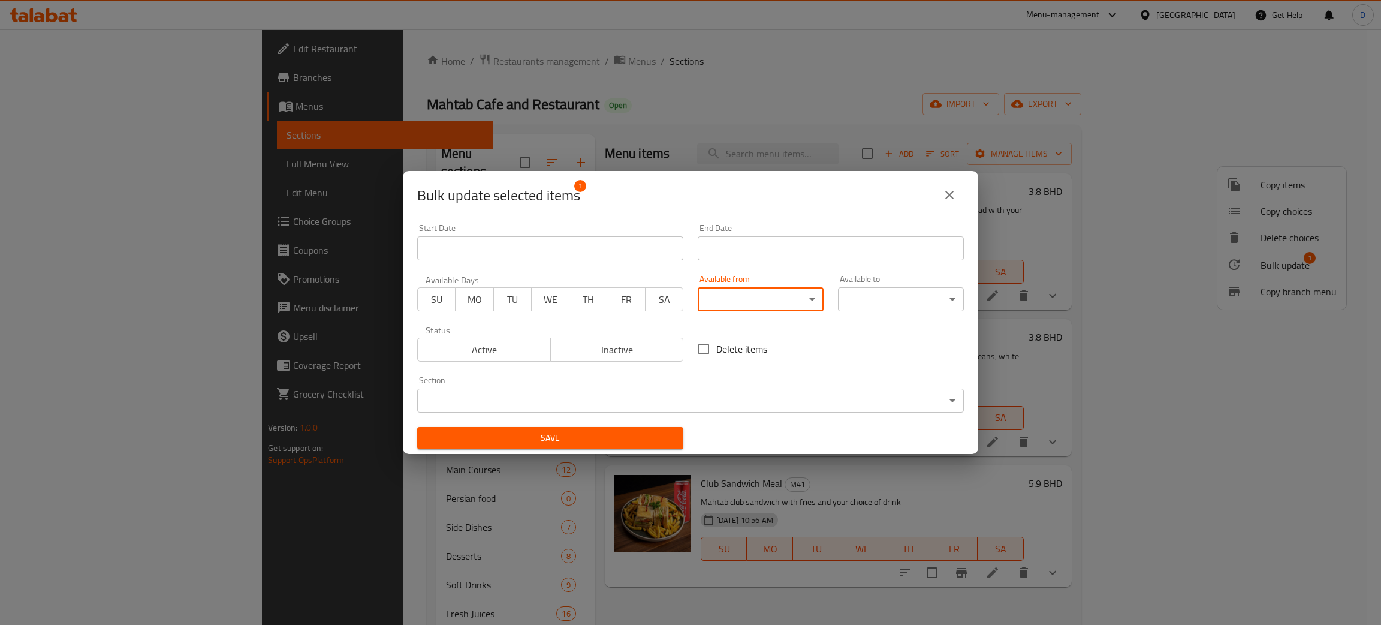
click at [810, 329] on div "Delete items" at bounding box center [831, 349] width 281 height 40
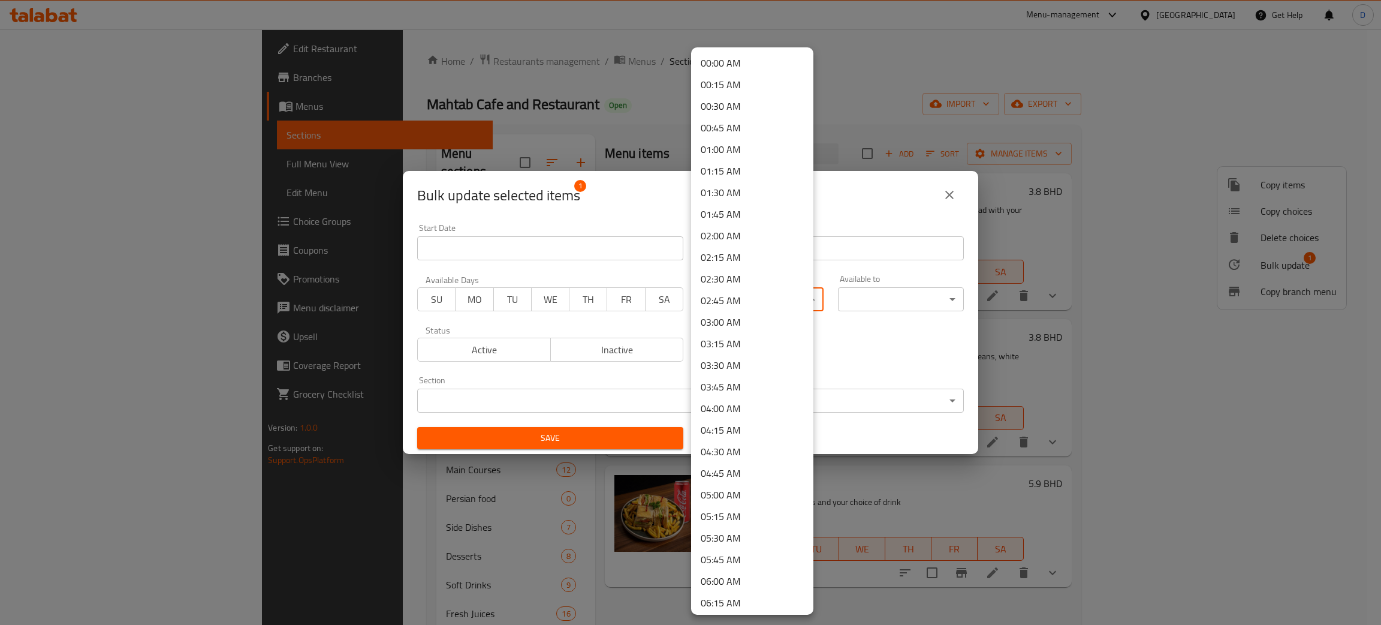
click at [790, 300] on body "​ Menu-management Bahrain Get Help D Edit Restaurant Branches Menus Sections Fu…" at bounding box center [690, 326] width 1381 height 595
click at [790, 300] on li "02:45 AM" at bounding box center [752, 301] width 122 height 22
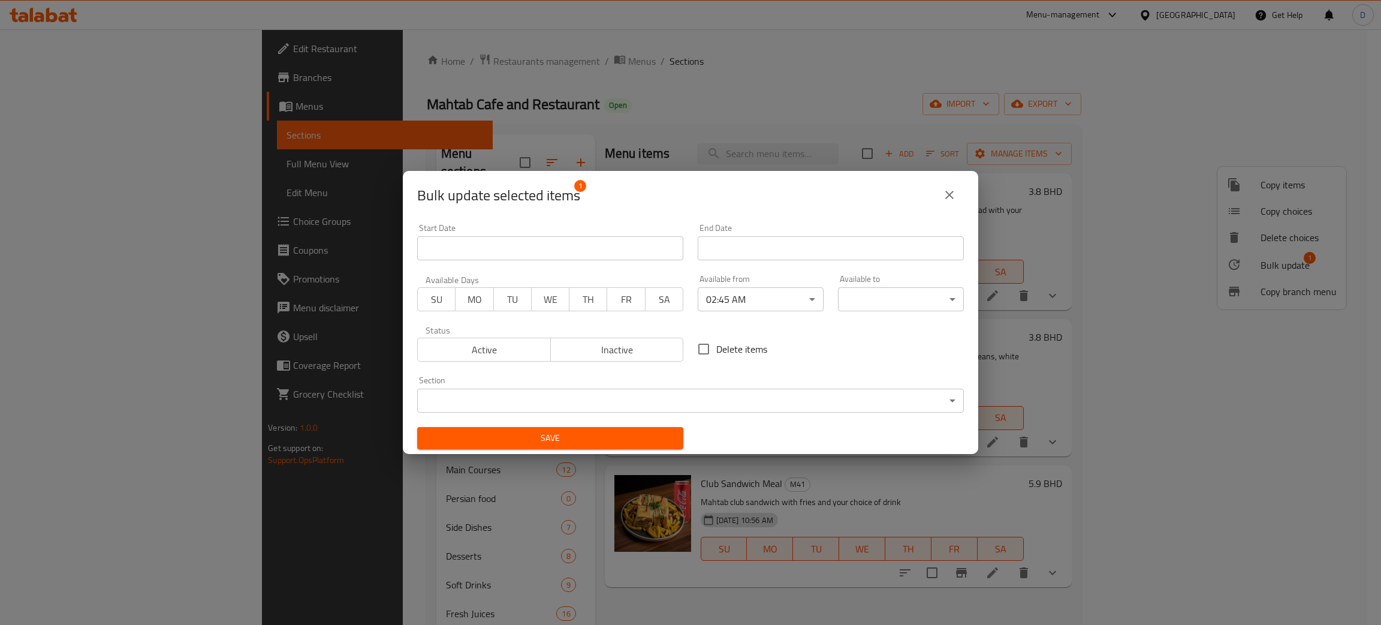
click at [808, 299] on body "​ Menu-management Bahrain Get Help D Edit Restaurant Branches Menus Sections Fu…" at bounding box center [690, 326] width 1381 height 595
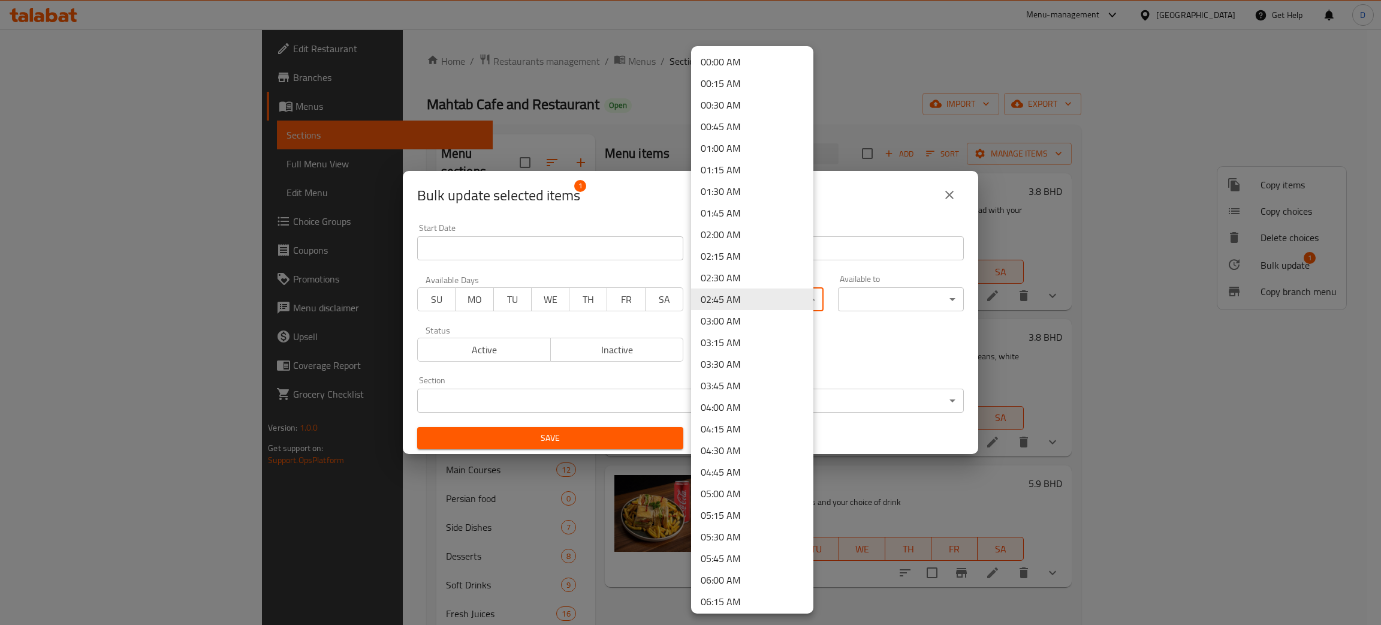
click at [840, 336] on div at bounding box center [690, 312] width 1381 height 625
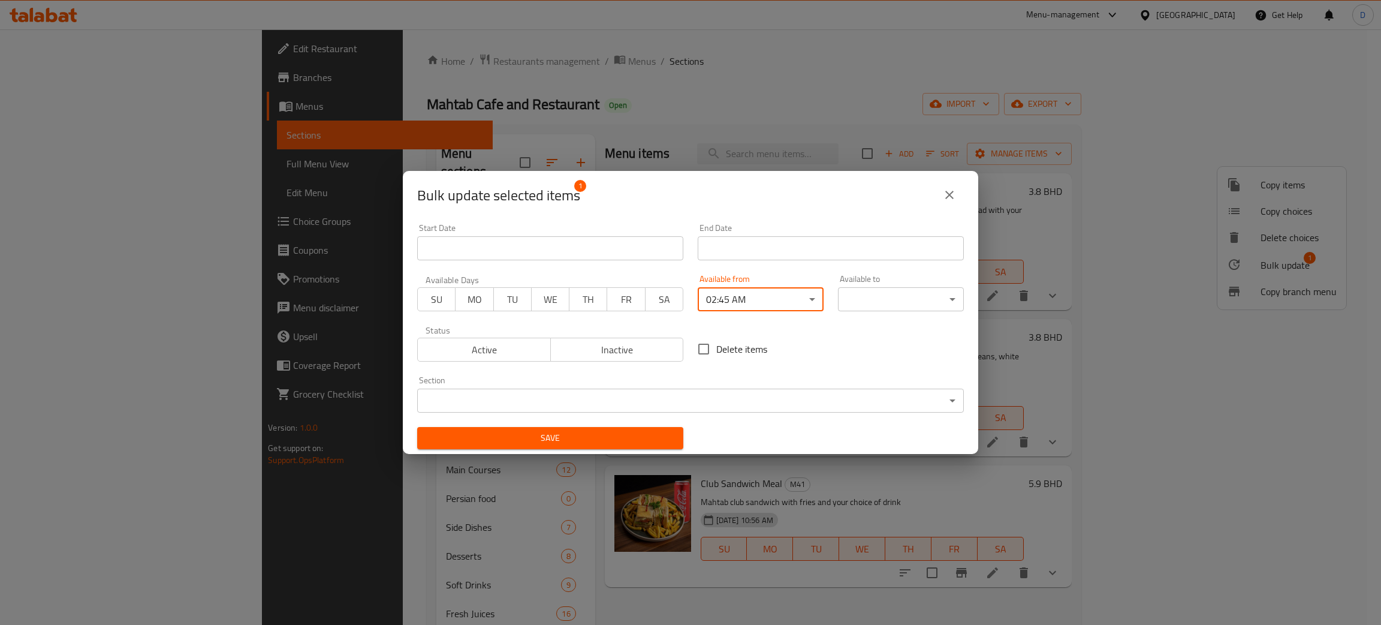
click at [790, 298] on body "​ Menu-management Bahrain Get Help D Edit Restaurant Branches Menus Sections Fu…" at bounding box center [690, 326] width 1381 height 595
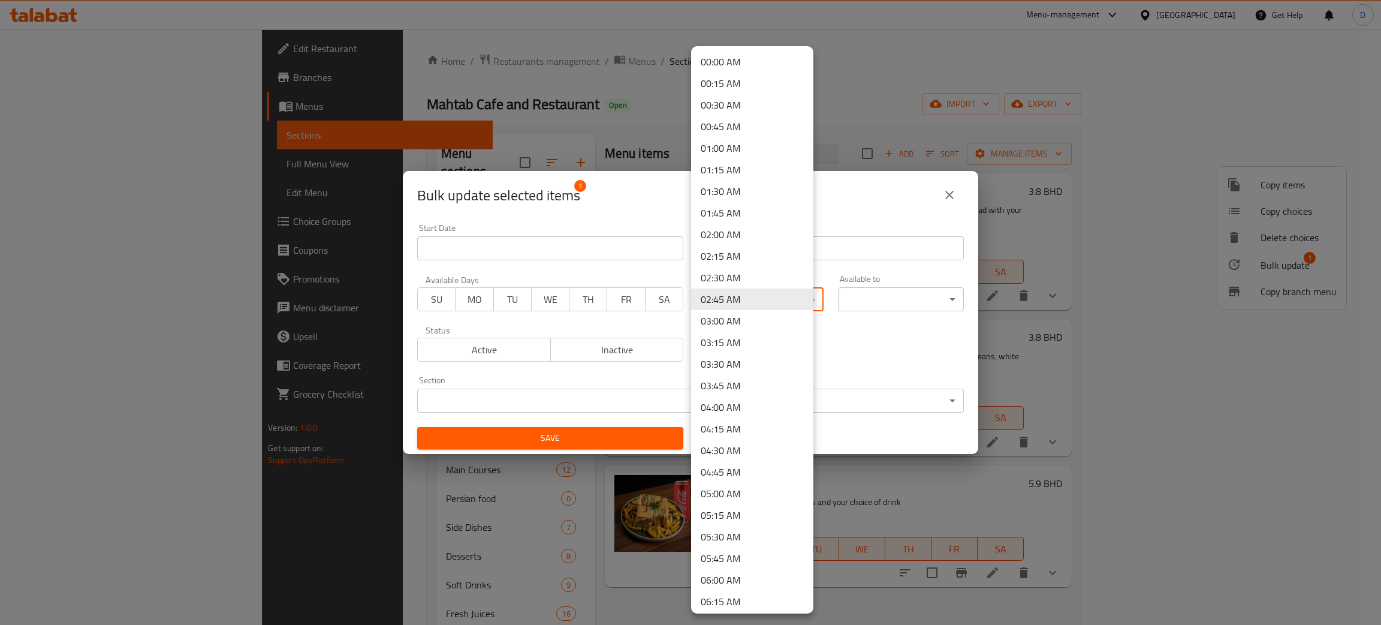
click at [846, 335] on div at bounding box center [690, 312] width 1381 height 625
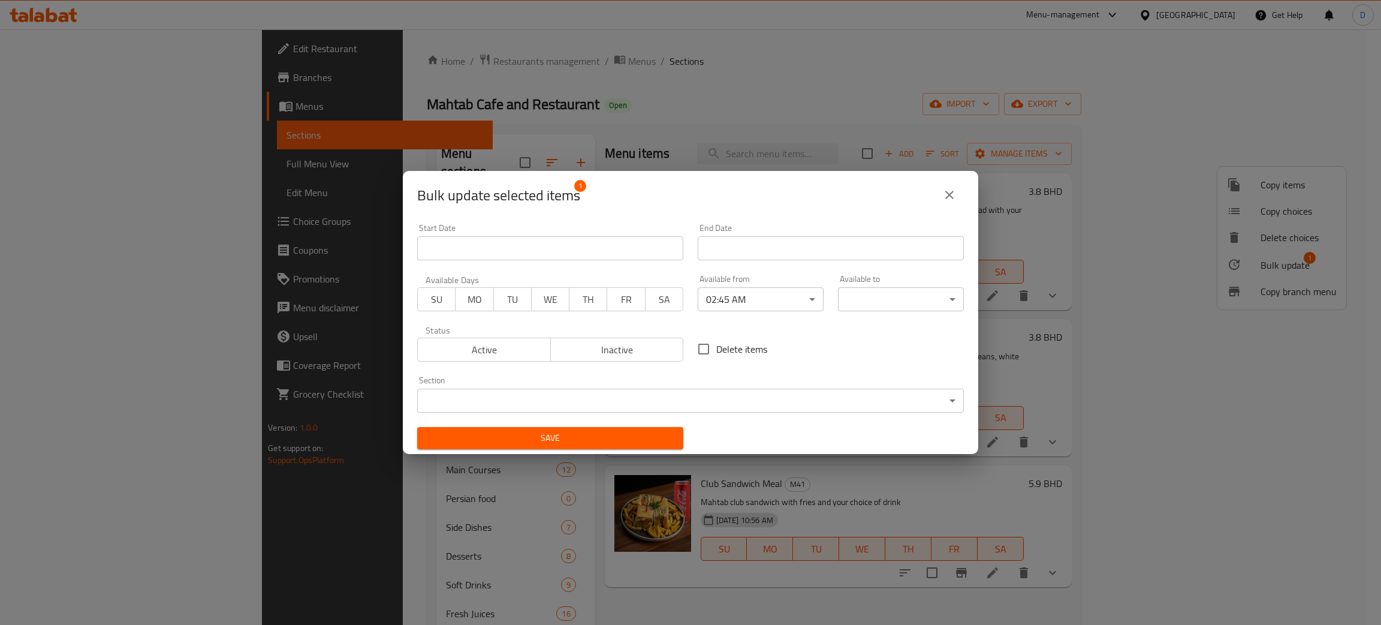
click at [865, 301] on div "00:00 AM 00:15 AM 00:30 AM 00:45 AM 01:00 AM 01:15 AM 01:30 AM 01:45 AM 02:00 A…" at bounding box center [690, 312] width 1381 height 625
click at [865, 301] on body "​ Menu-management Bahrain Get Help D Edit Restaurant Branches Menus Sections Fu…" at bounding box center [690, 326] width 1381 height 595
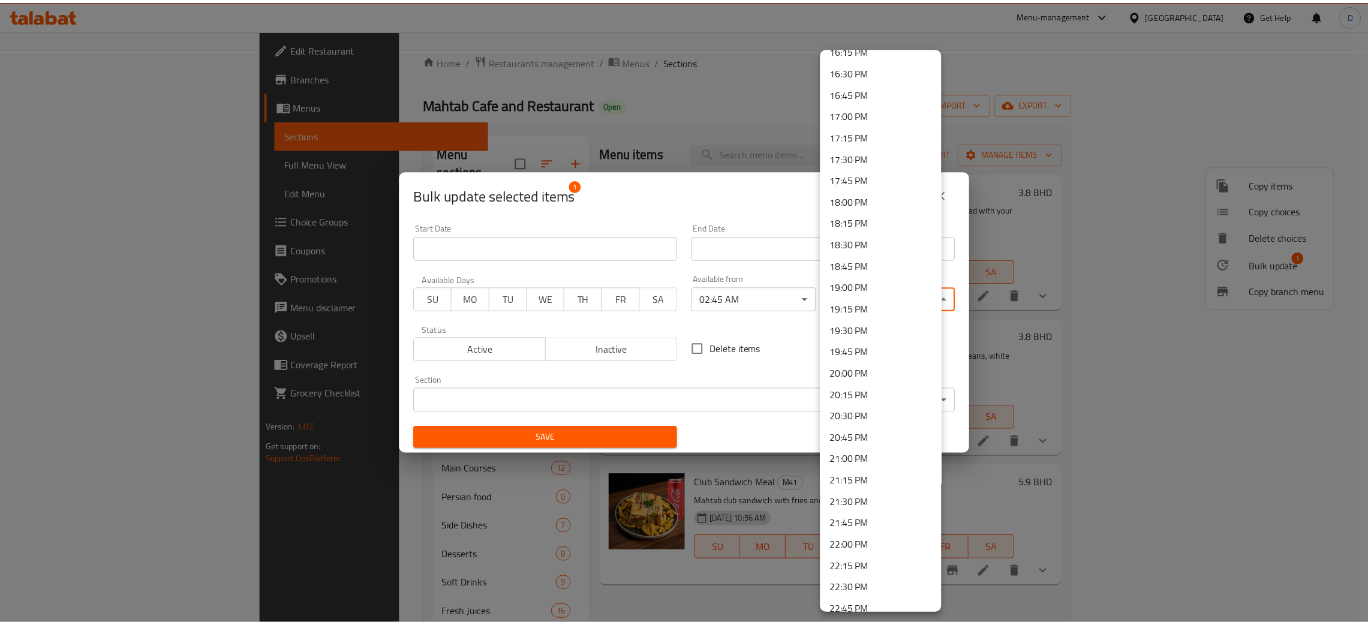
scroll to position [1534, 0]
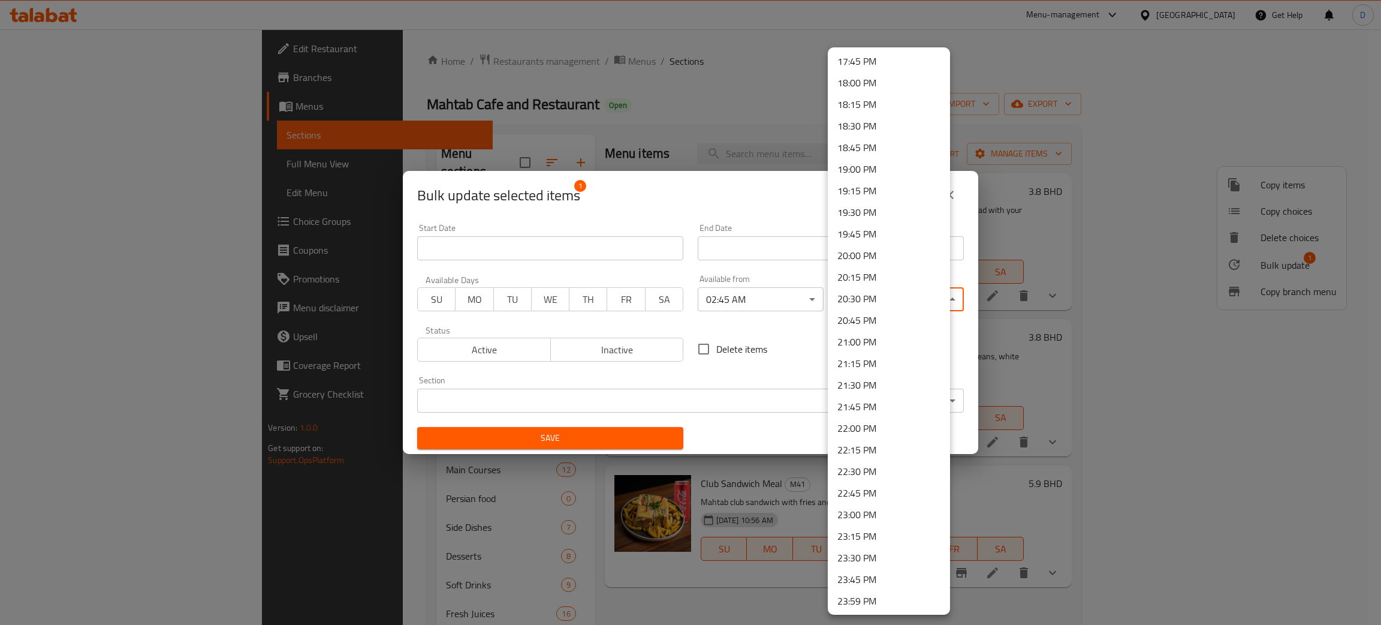
click at [788, 361] on div at bounding box center [690, 312] width 1381 height 625
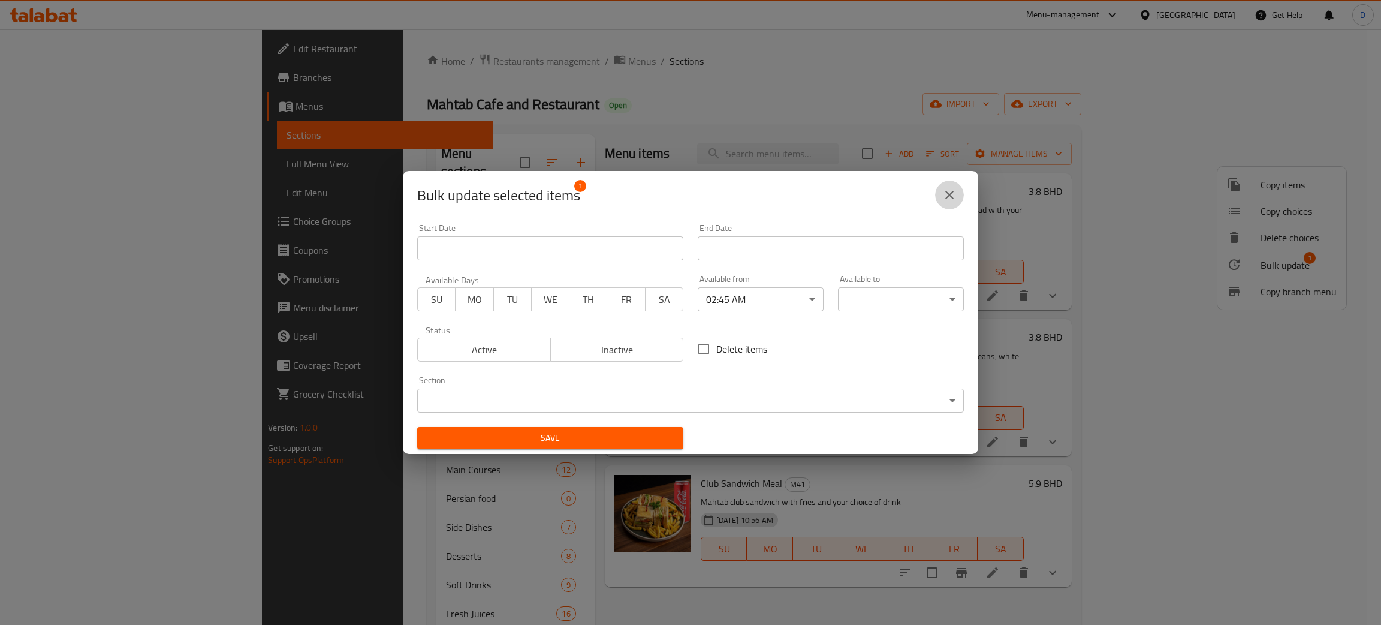
click at [944, 197] on icon "close" at bounding box center [949, 195] width 14 height 14
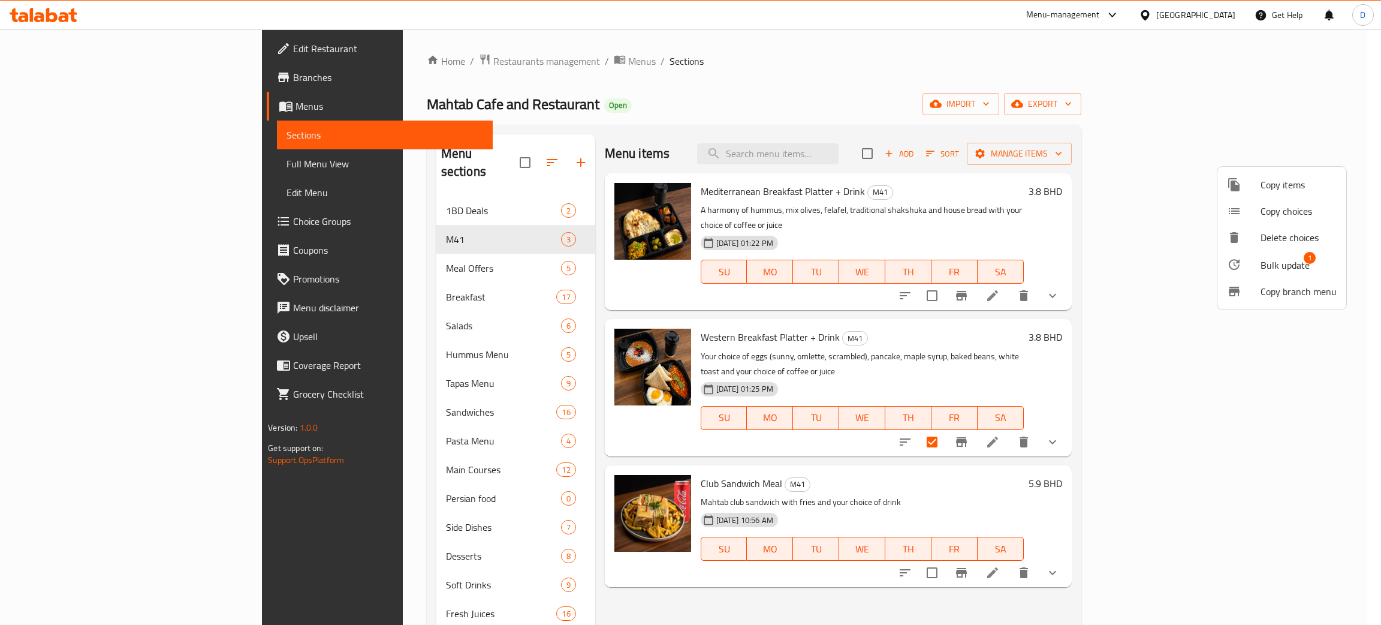
click at [942, 205] on div at bounding box center [690, 312] width 1381 height 625
